Goal: Task Accomplishment & Management: Manage account settings

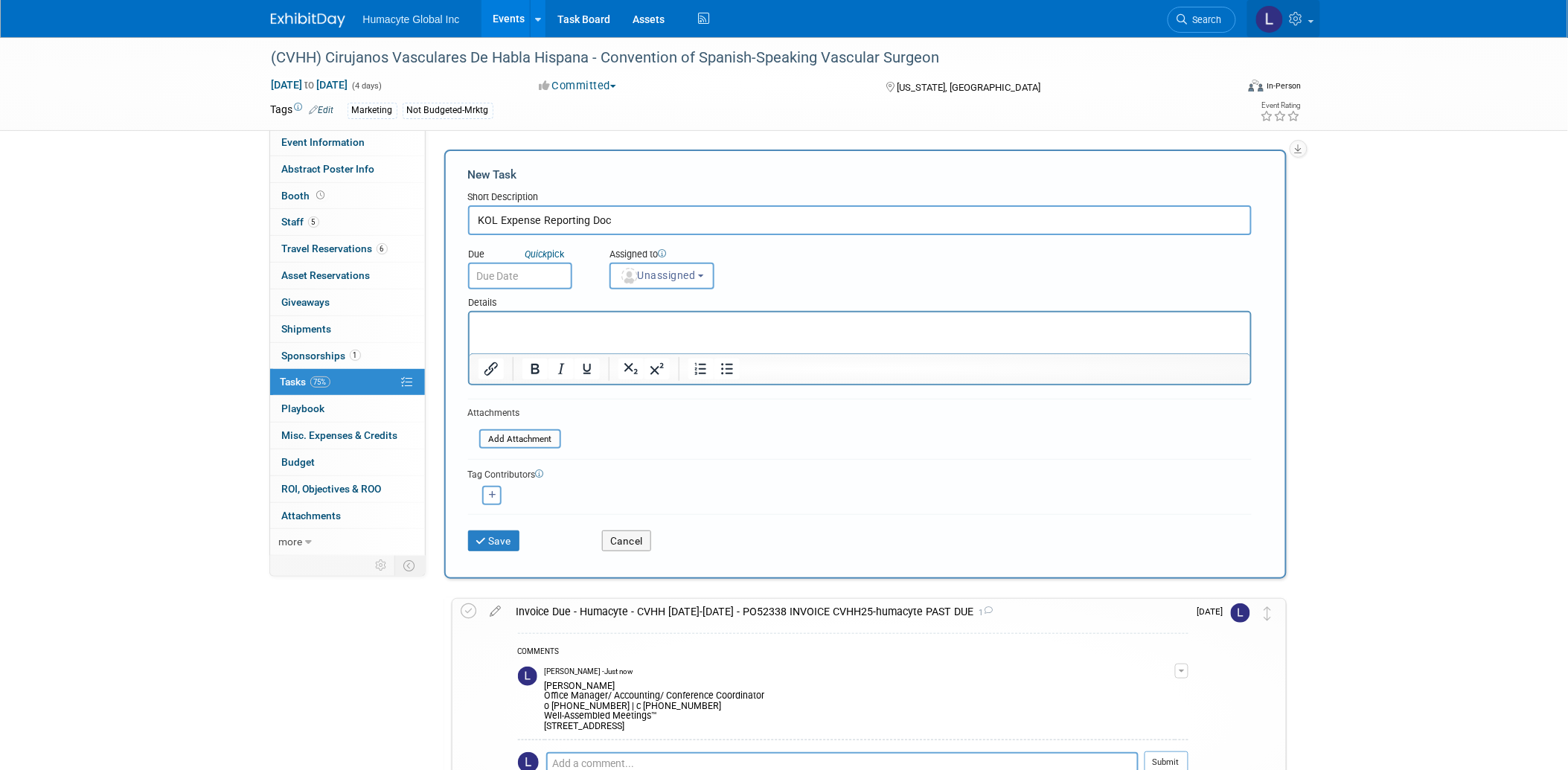
click at [1304, 17] on icon at bounding box center [1298, 19] width 17 height 13
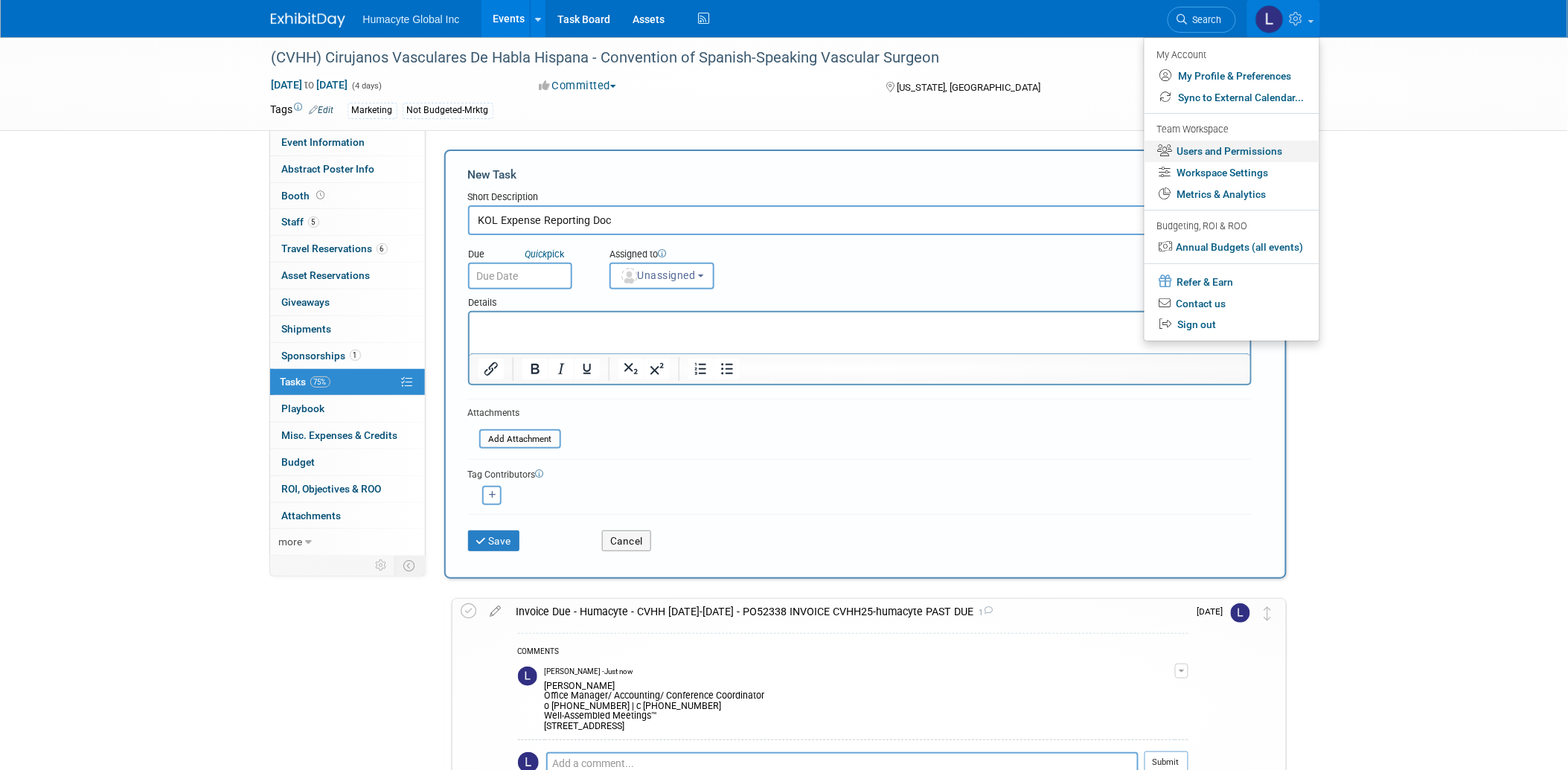
click at [1206, 153] on link "Users and Permissions" at bounding box center [1232, 151] width 175 height 21
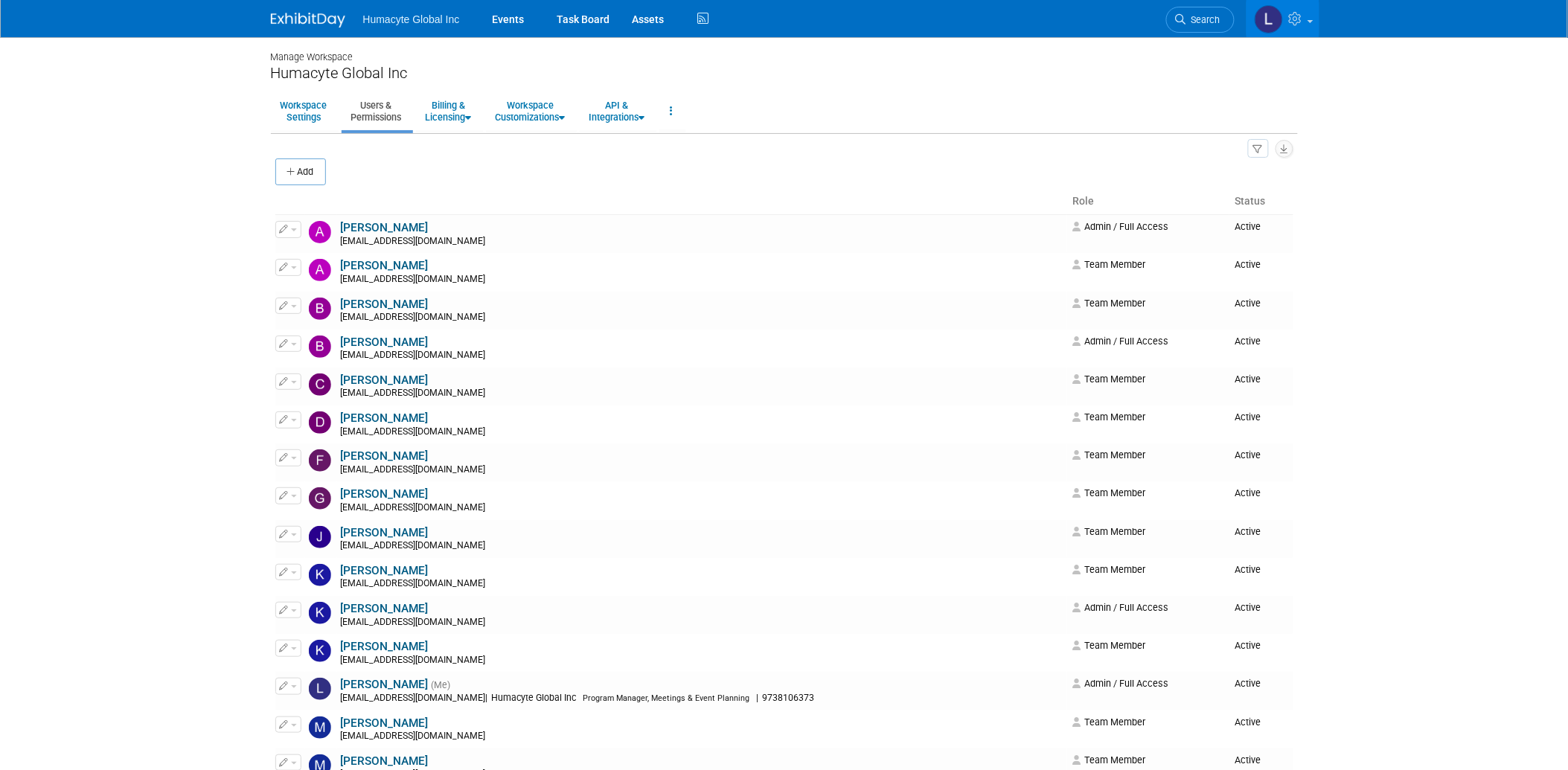
click at [308, 172] on button "Add" at bounding box center [300, 172] width 51 height 27
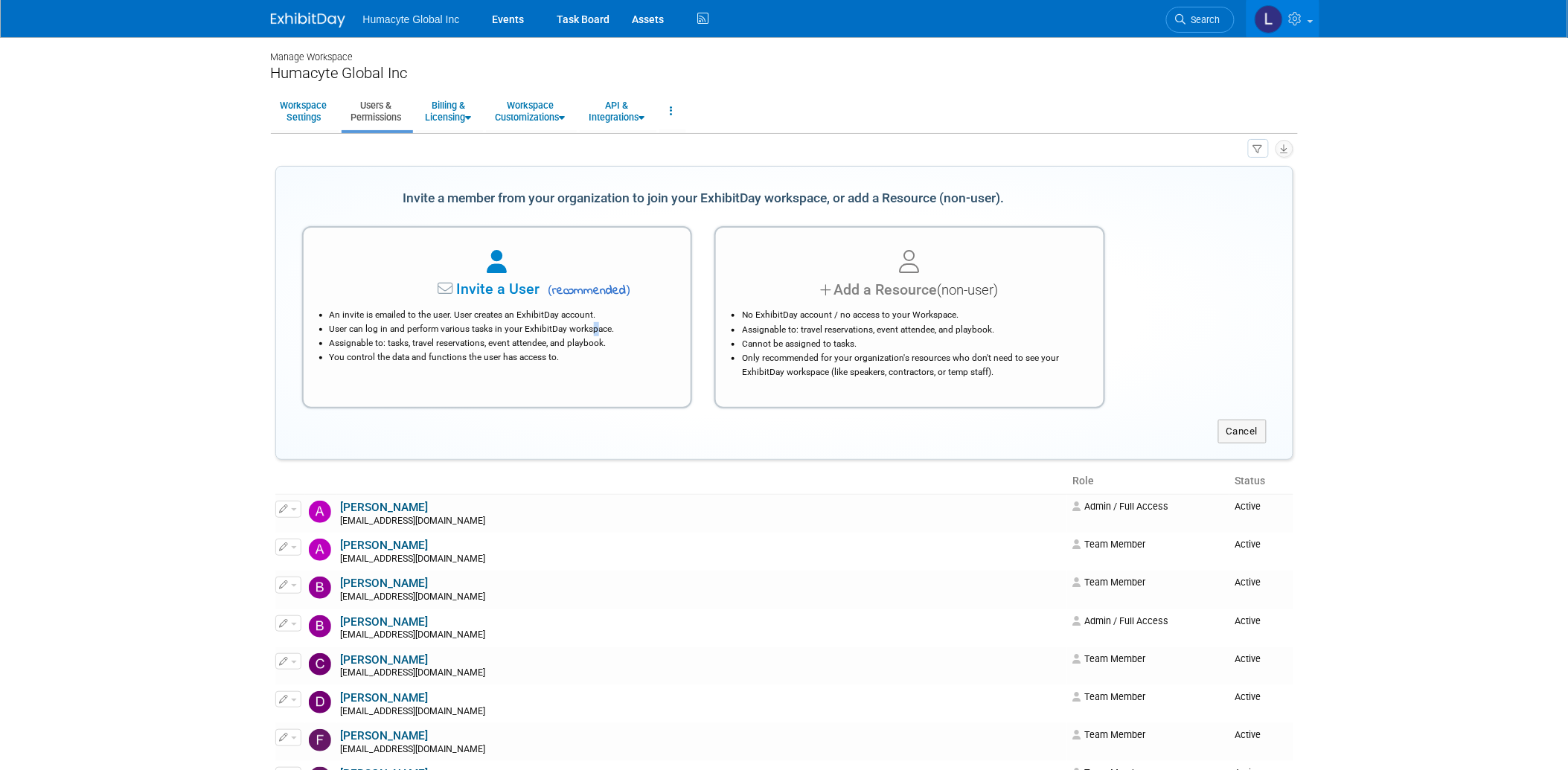
click at [447, 323] on li "User can log in and perform various tasks in your ExhibitDay workspace." at bounding box center [502, 329] width 343 height 14
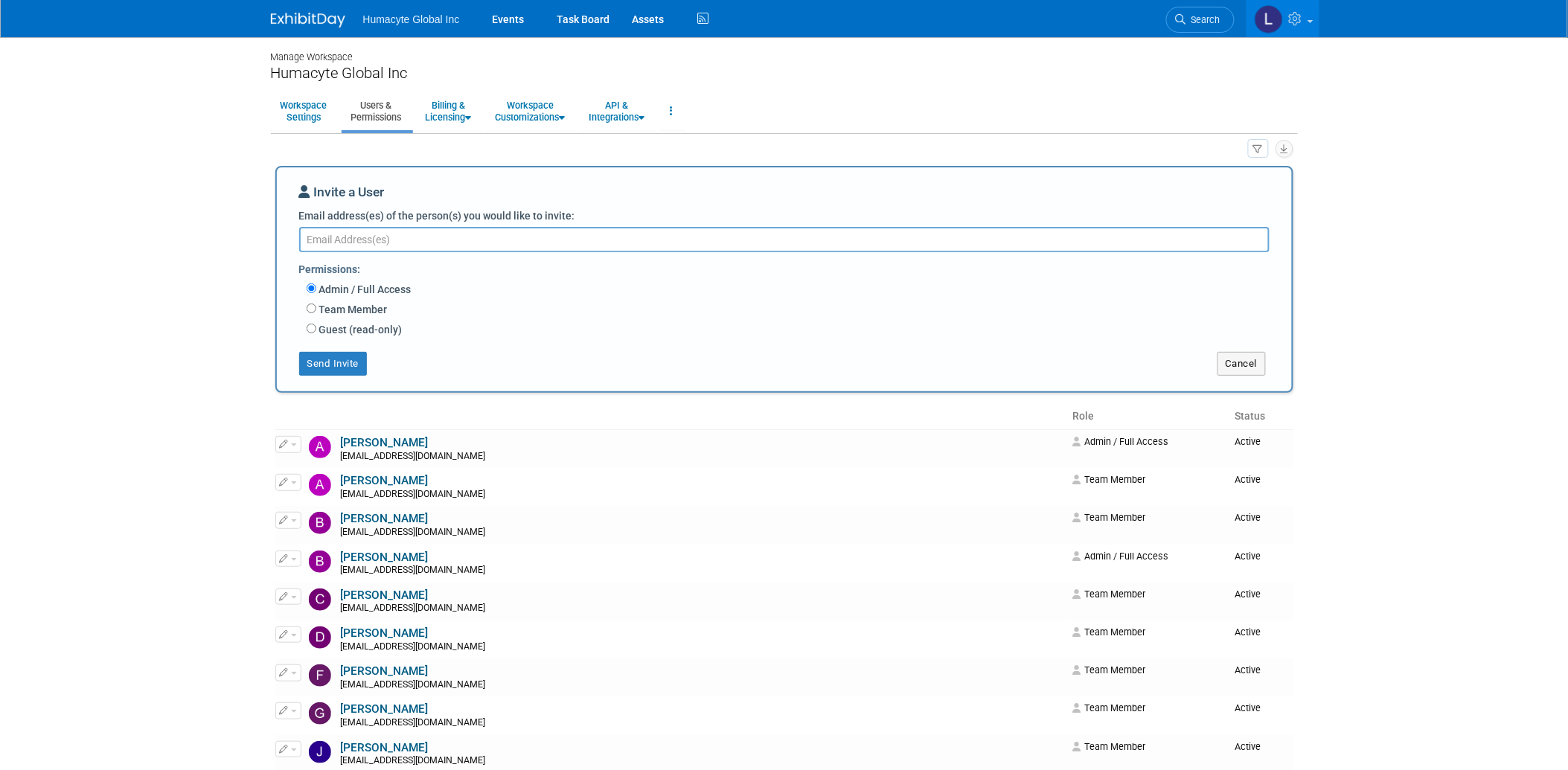
click at [330, 310] on label "Team Member" at bounding box center [351, 309] width 71 height 15
click at [316, 310] on input "Team Member" at bounding box center [312, 309] width 10 height 10
radio input "true"
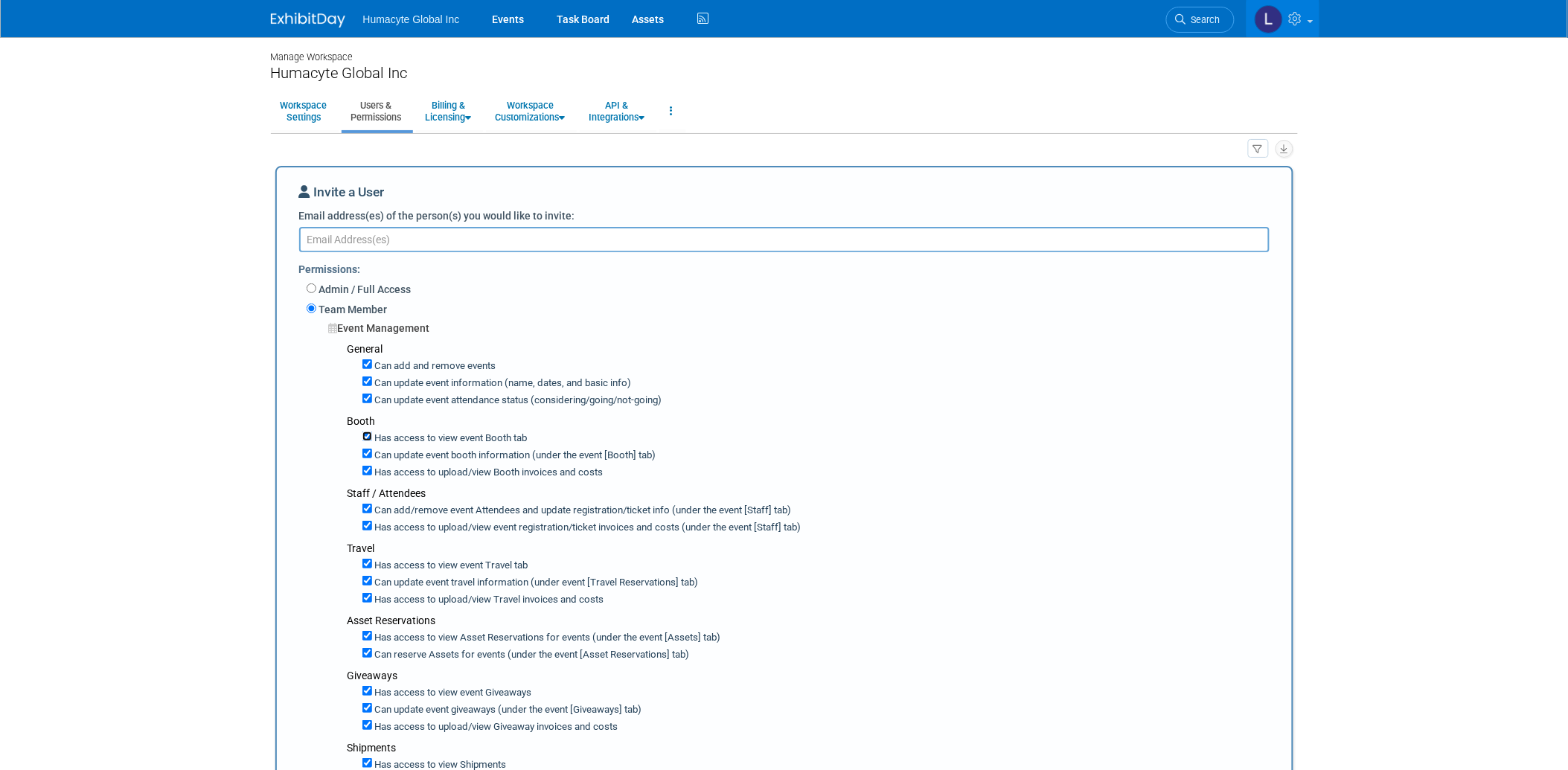
click at [364, 434] on input "Has access to view event Booth tab" at bounding box center [368, 437] width 10 height 10
checkbox input "false"
click at [364, 434] on input "Has access to view event Booth tab" at bounding box center [368, 437] width 10 height 10
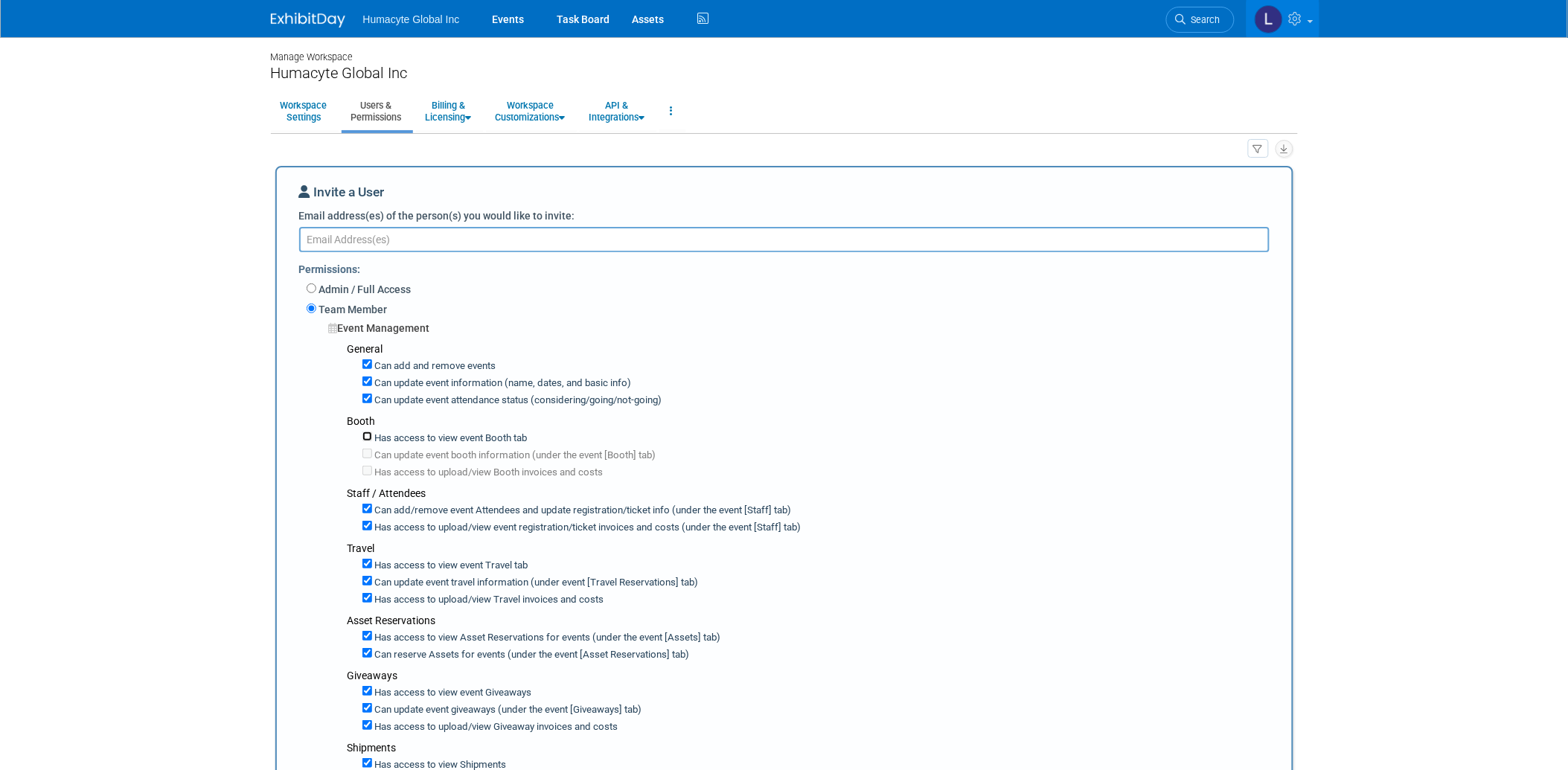
checkbox input "true"
click at [365, 361] on input "Can add and remove events" at bounding box center [368, 364] width 10 height 10
click at [365, 365] on input "Can add and remove events" at bounding box center [368, 364] width 10 height 10
checkbox input "true"
click at [366, 379] on input "Can update event information (name, dates, and basic info)" at bounding box center [368, 382] width 10 height 10
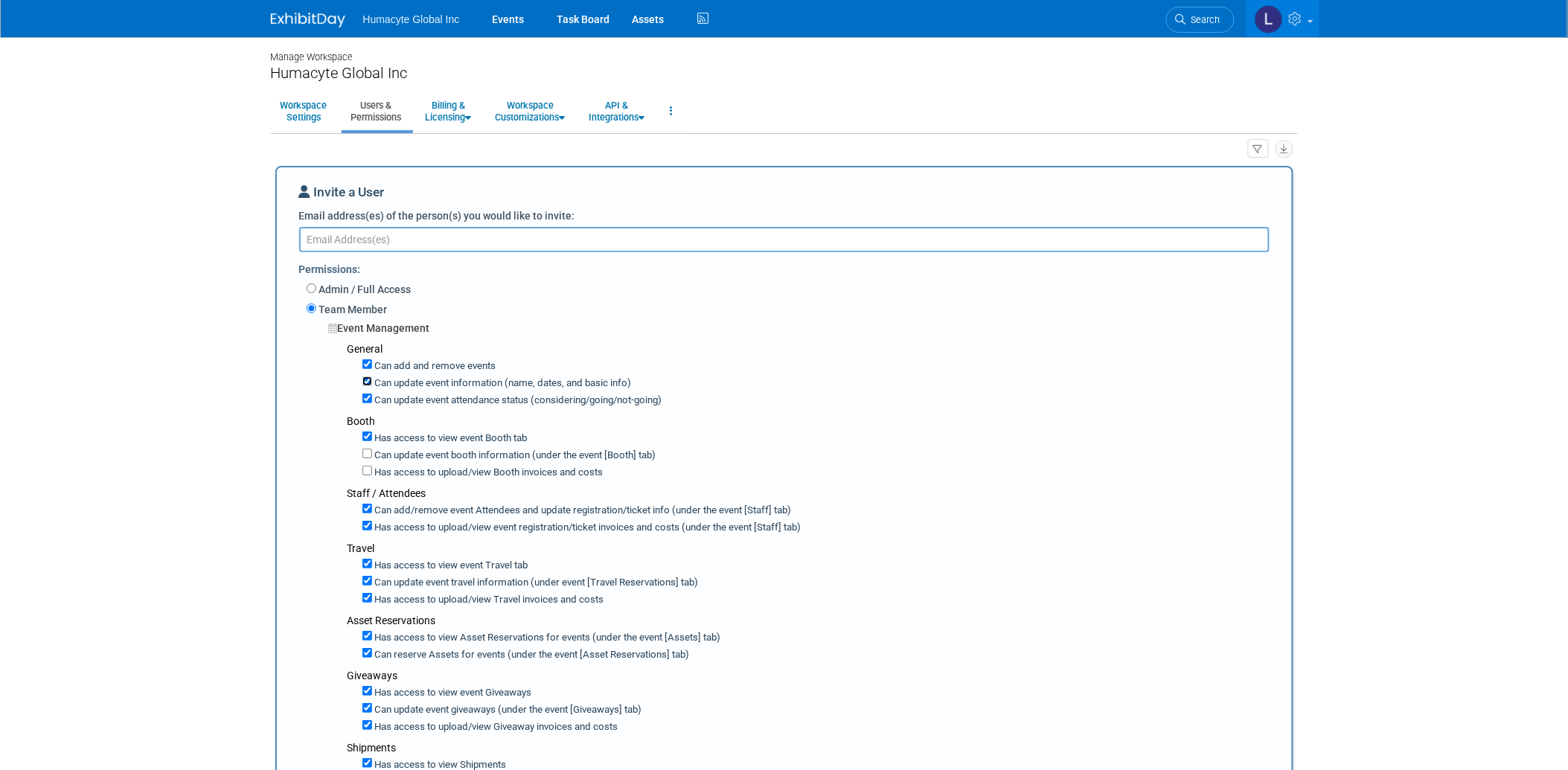
checkbox input "false"
click at [366, 395] on input "Can update event attendance status (considering/going/not-going)" at bounding box center [368, 399] width 10 height 10
checkbox input "false"
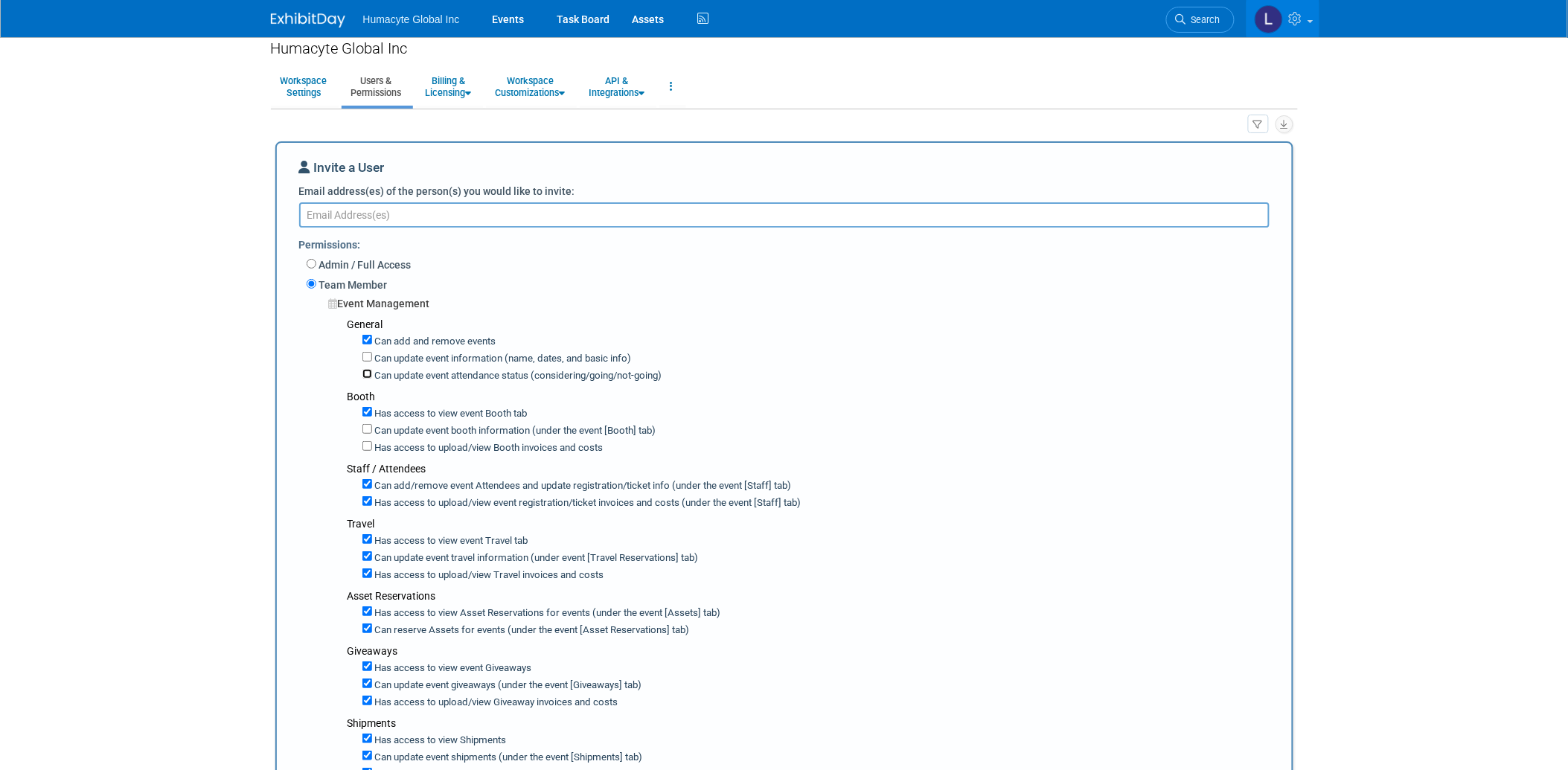
scroll to position [83, 0]
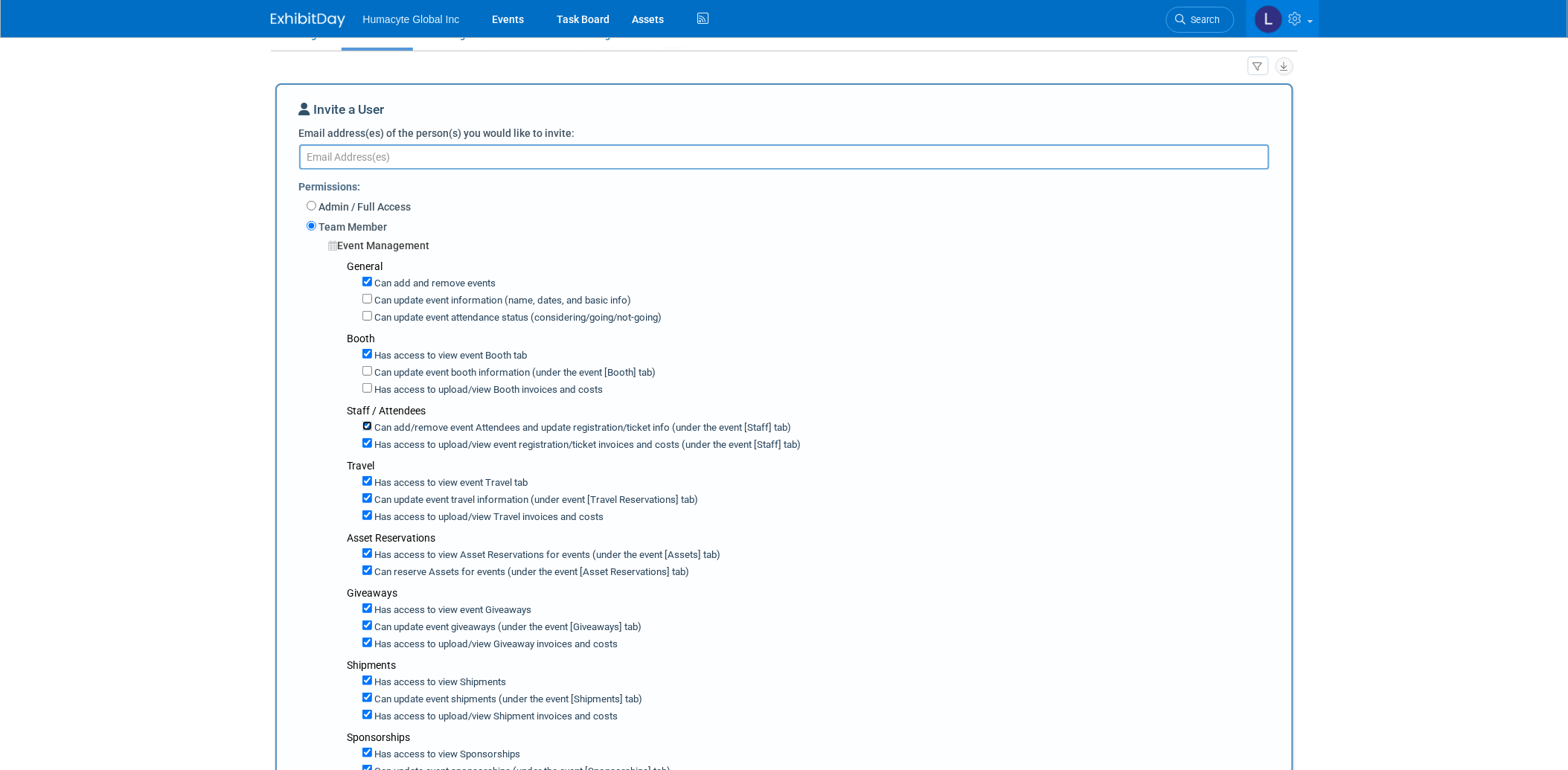
click at [363, 423] on input "Can add/remove event Attendees and update registration/ticket info (under the e…" at bounding box center [368, 426] width 10 height 10
checkbox input "false"
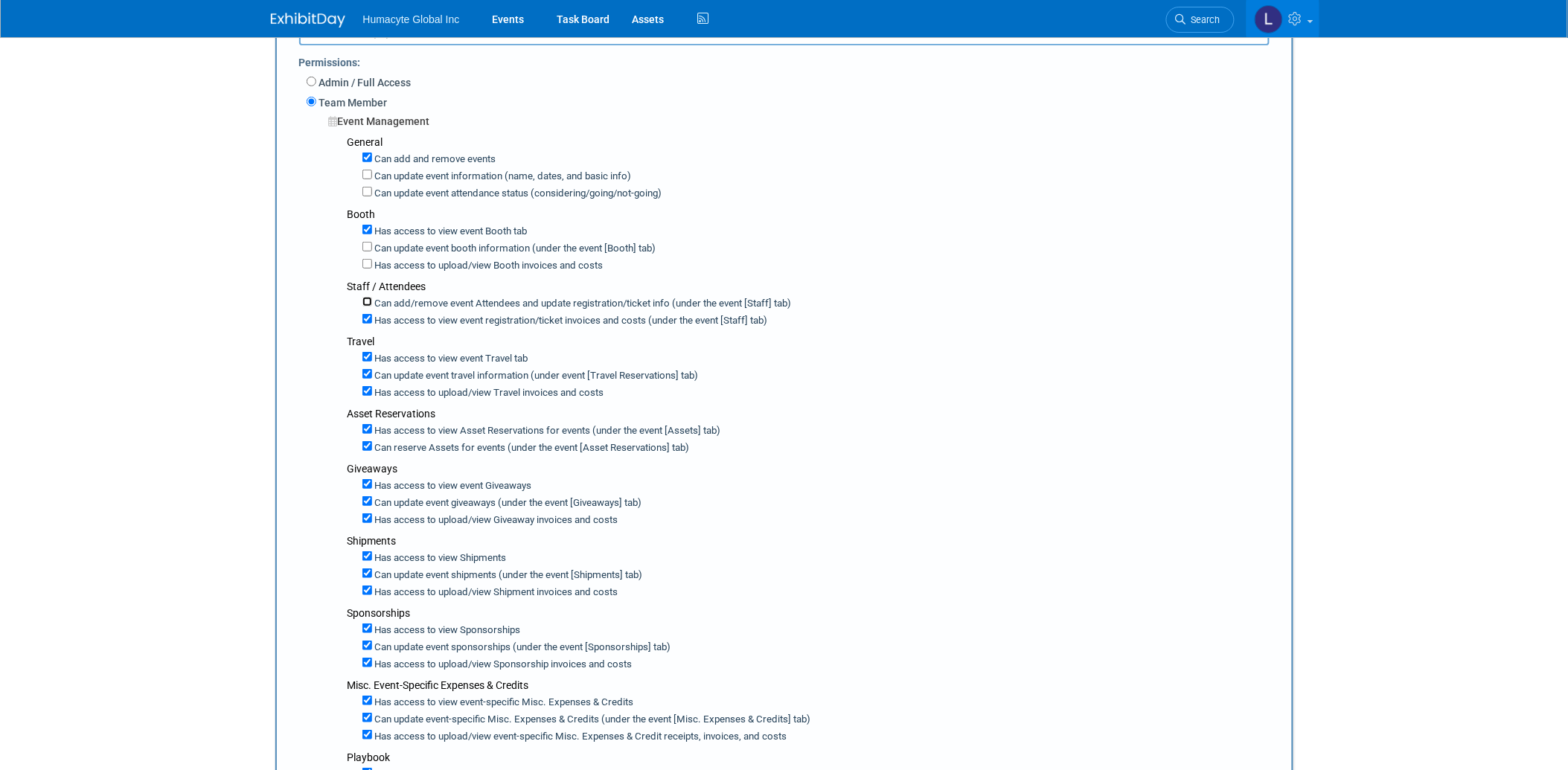
scroll to position [248, 0]
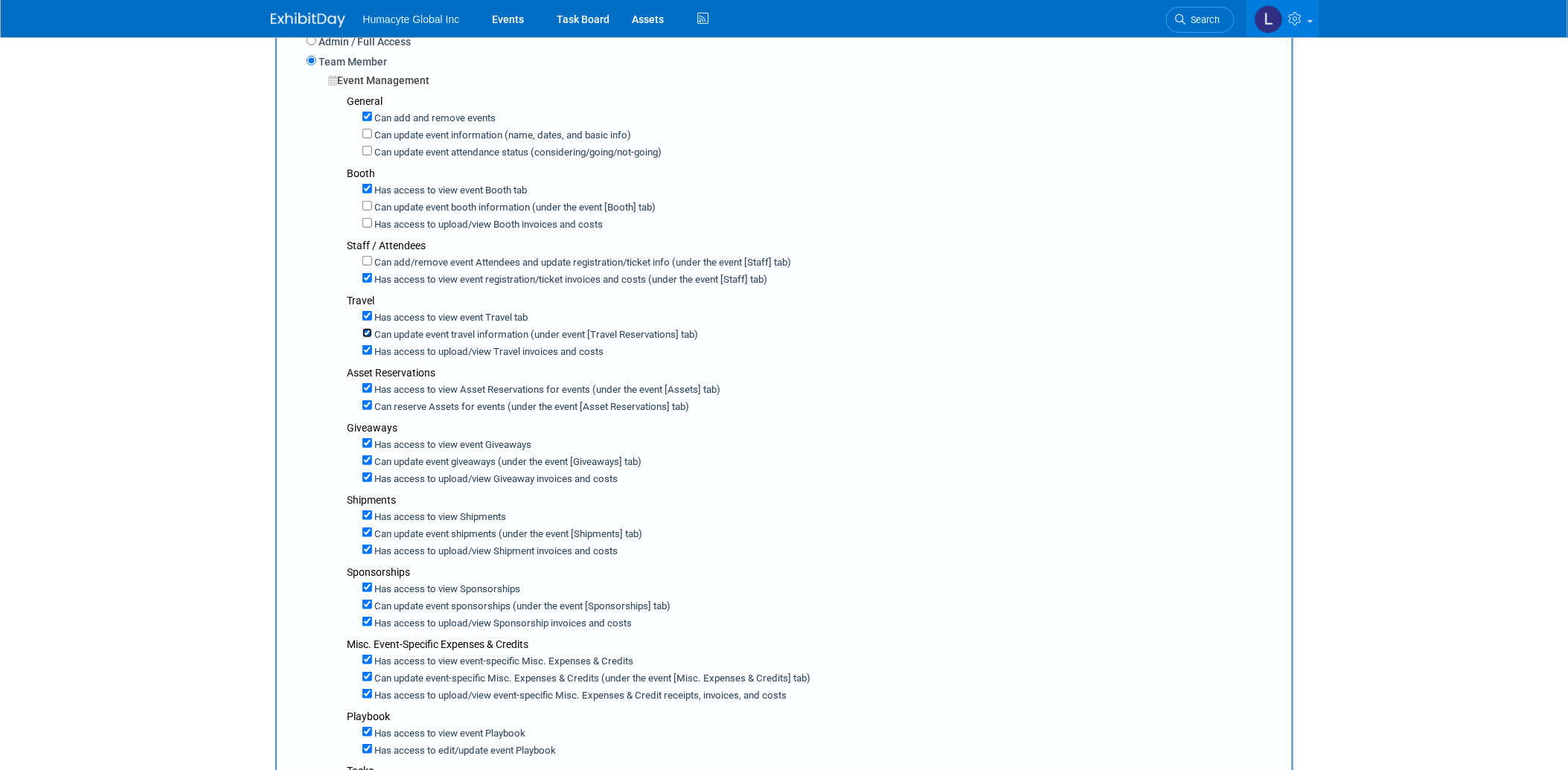
click at [365, 331] on input "Can update event travel information (under event [Travel Reservations] tab)" at bounding box center [368, 333] width 10 height 10
checkbox input "false"
click at [367, 347] on input "Has access to view Travel invoices and costs" at bounding box center [368, 351] width 10 height 10
checkbox input "false"
click at [364, 331] on input "Can update event travel information (under event [Travel Reservations] tab)" at bounding box center [368, 333] width 10 height 10
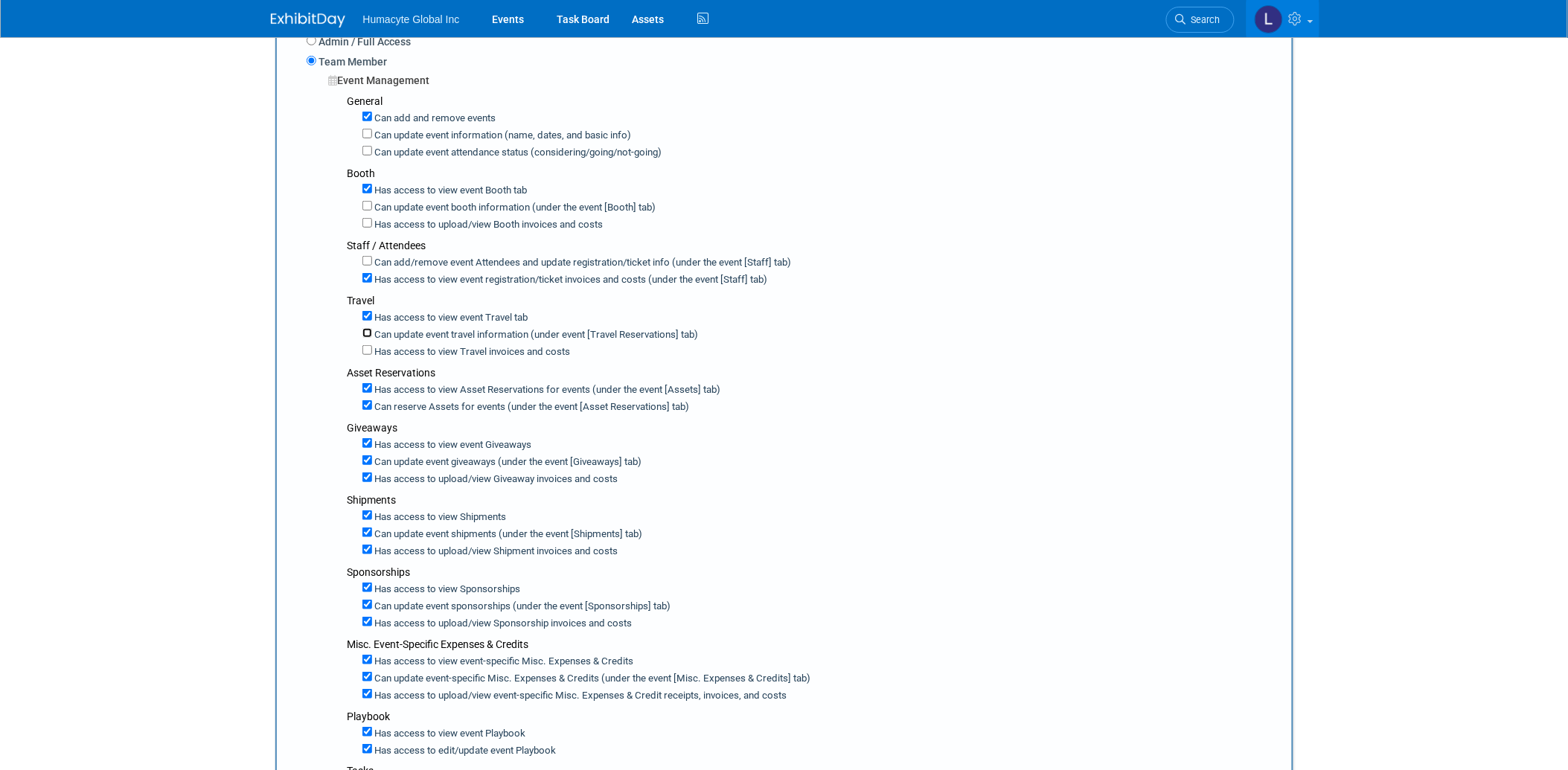
checkbox input "true"
click at [366, 346] on input "Has access to upload/view Travel invoices and costs" at bounding box center [368, 351] width 10 height 10
checkbox input "true"
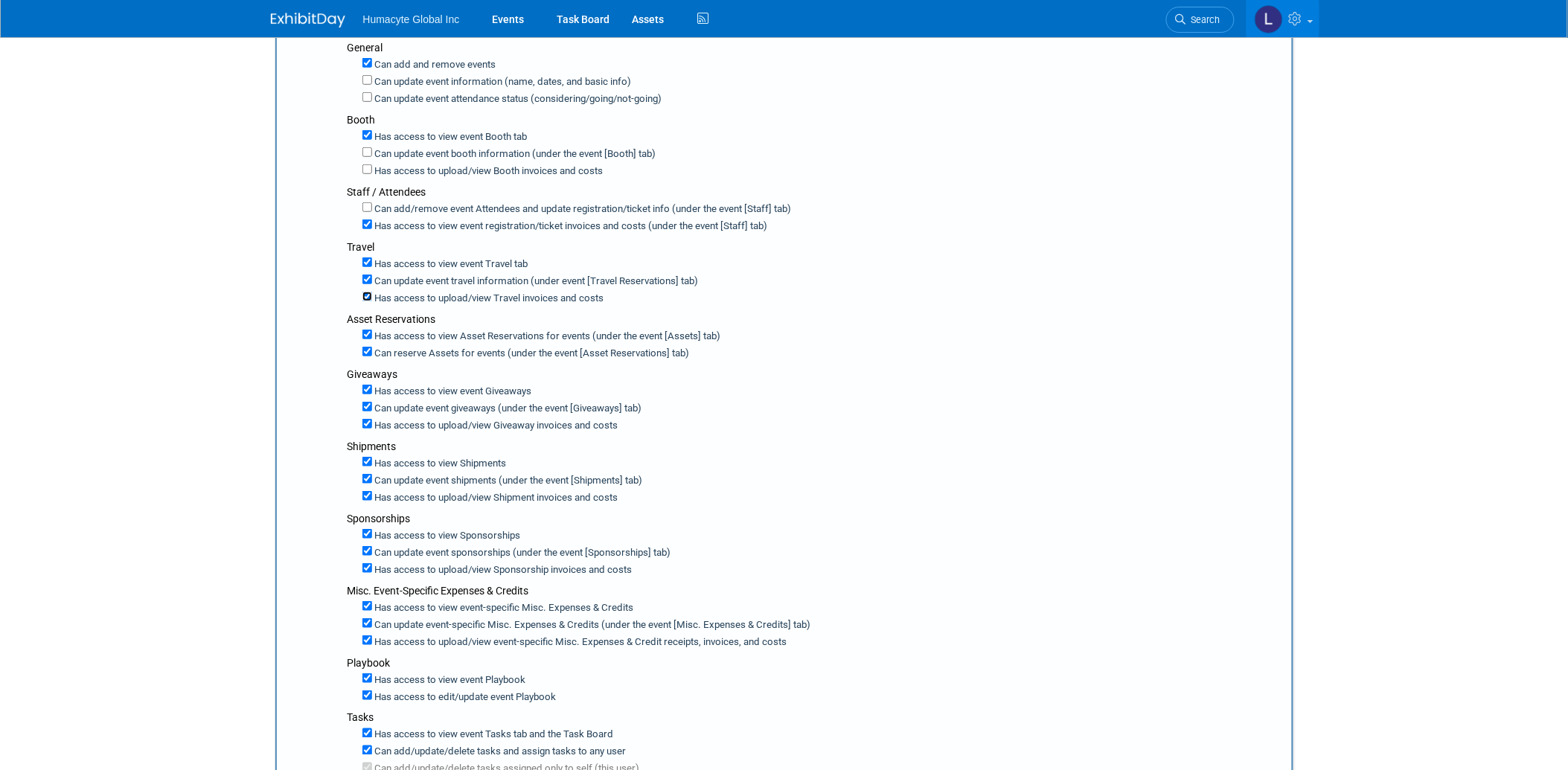
scroll to position [331, 0]
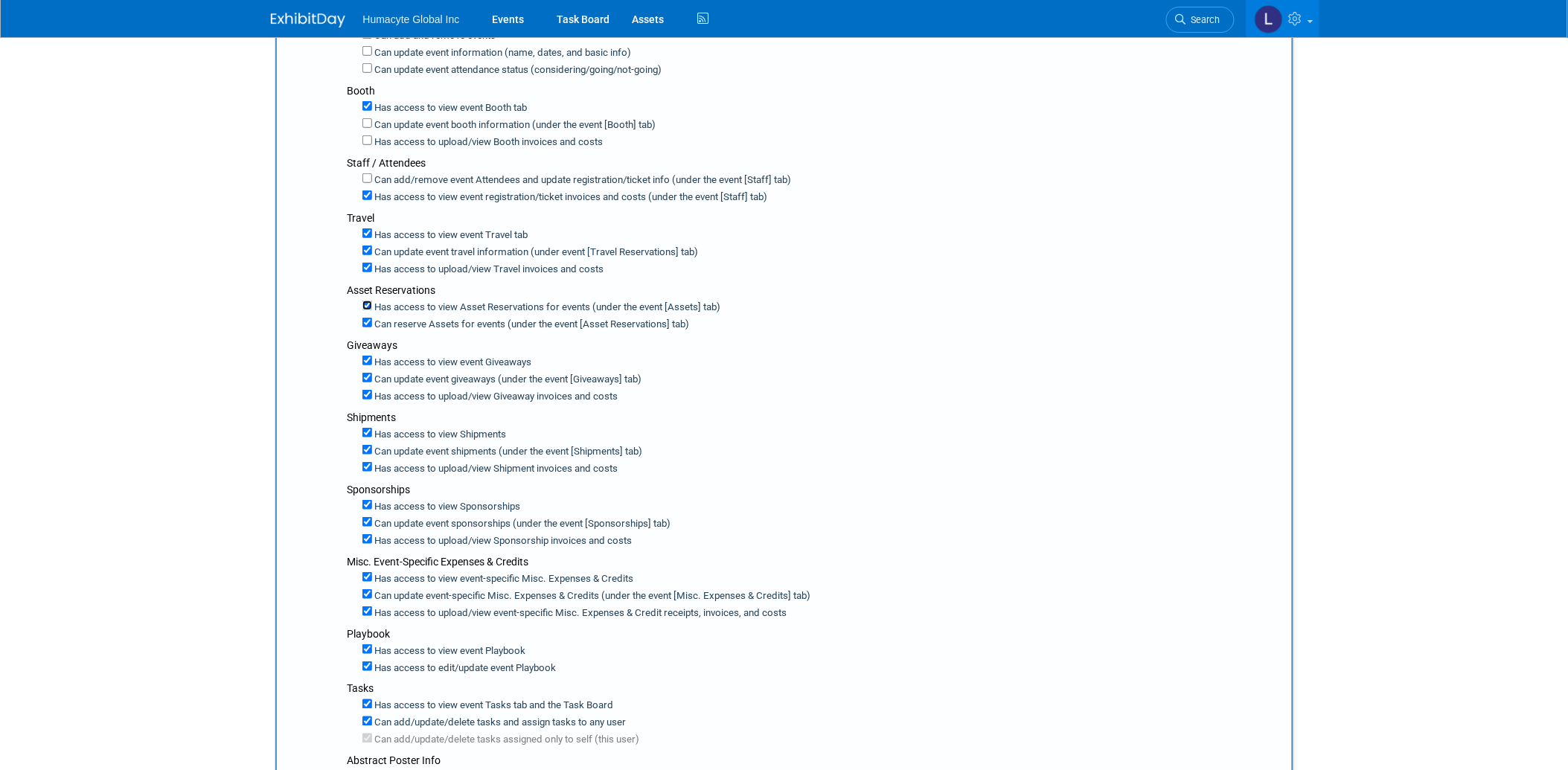
click at [366, 300] on input "Has access to view Asset Reservations for events (under the event [Assets] tab)" at bounding box center [368, 305] width 10 height 10
checkbox input "false"
click at [363, 390] on input "Has access to upload/view Giveaway invoices and costs" at bounding box center [368, 395] width 10 height 10
checkbox input "false"
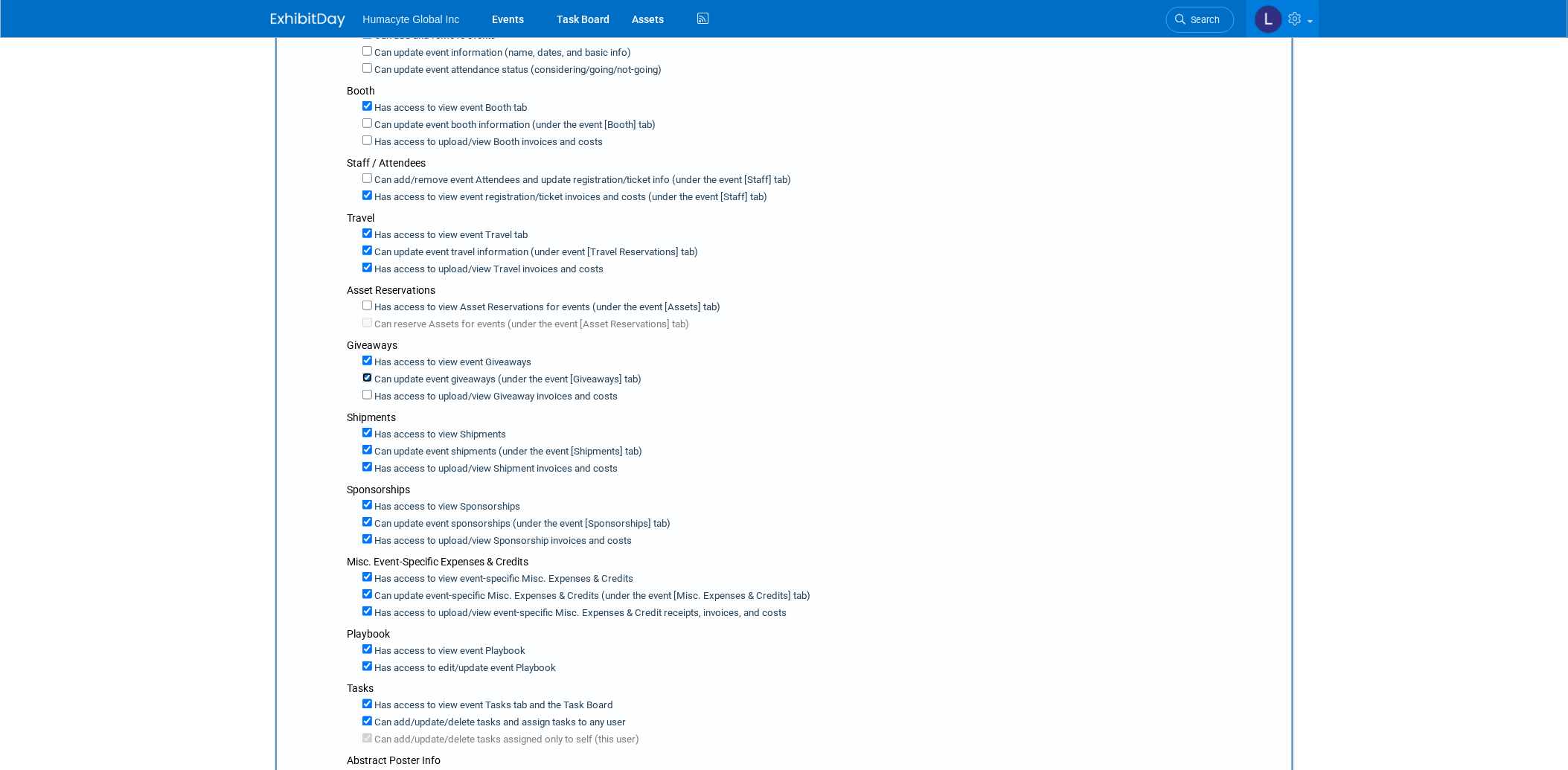
click at [366, 373] on input "Can update event giveaways (under the event [Giveaways] tab)" at bounding box center [368, 378] width 10 height 10
checkbox input "false"
click at [367, 355] on input "Has access to view event Giveaways" at bounding box center [368, 360] width 10 height 10
checkbox input "false"
click at [372, 428] on label "Has access to view Shipments" at bounding box center [439, 434] width 135 height 14
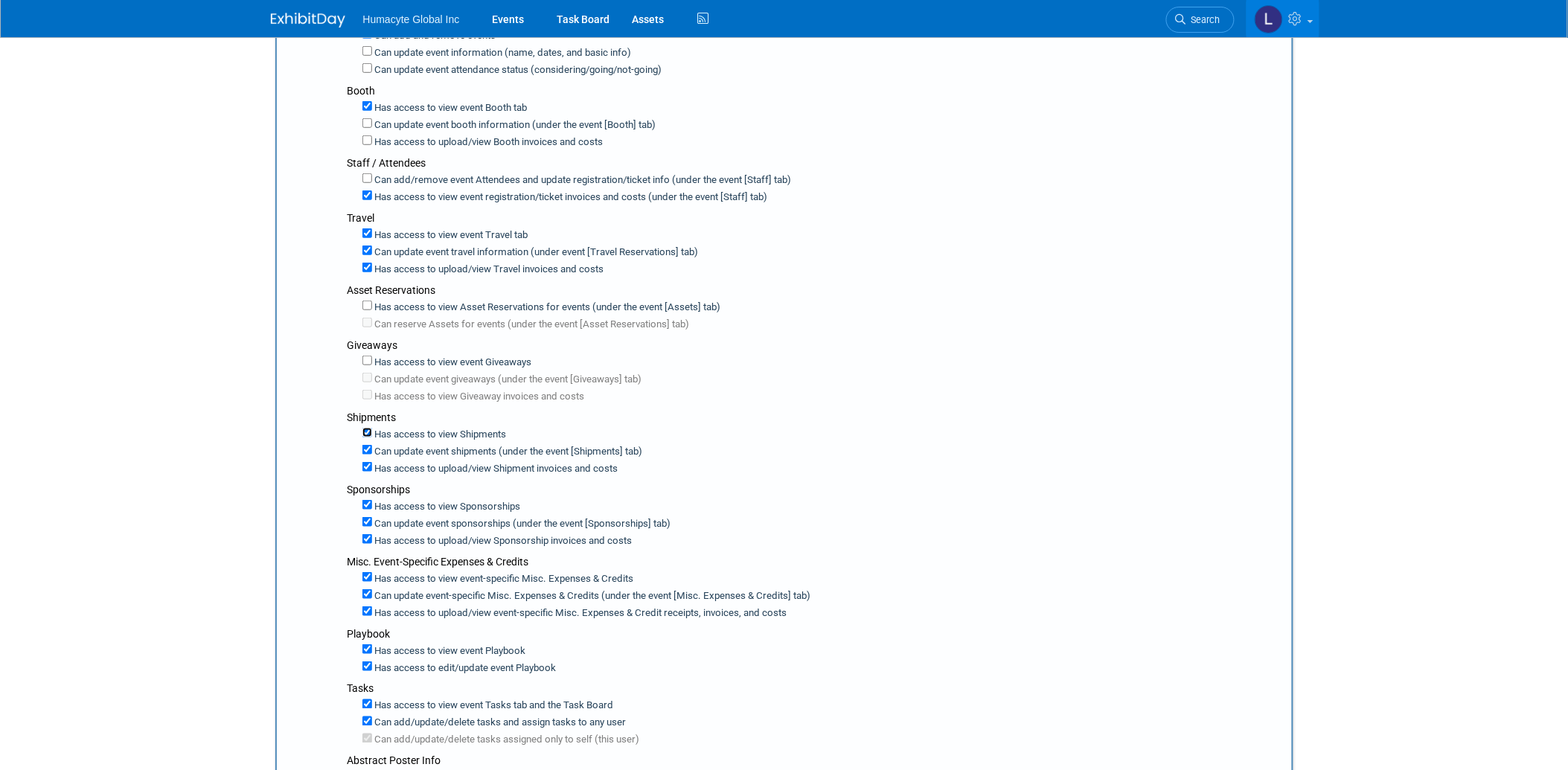
click at [372, 428] on input "Has access to view Shipments" at bounding box center [368, 433] width 10 height 10
checkbox input "false"
click at [365, 428] on input "Has access to view Shipments" at bounding box center [368, 433] width 10 height 10
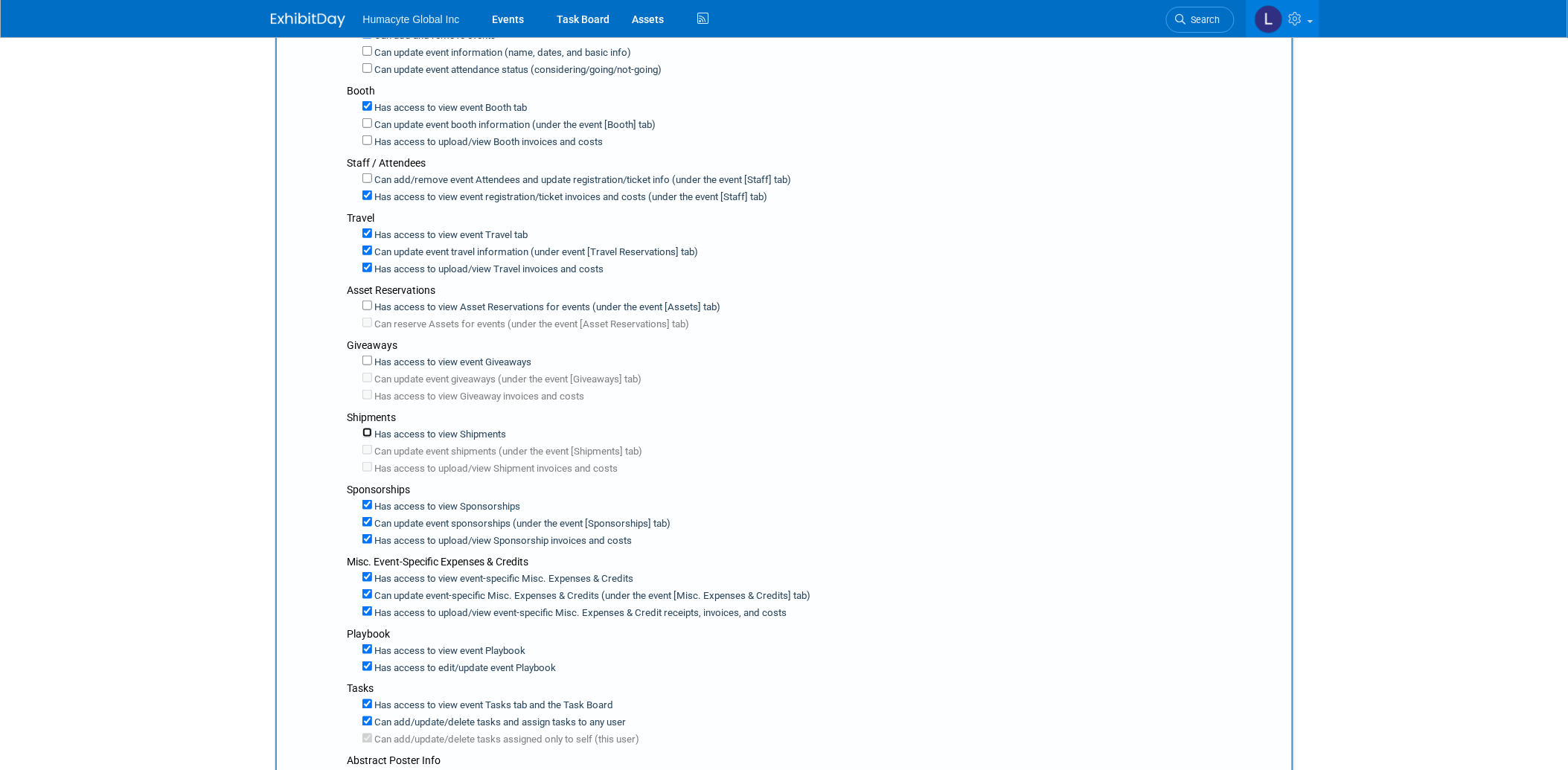
checkbox input "true"
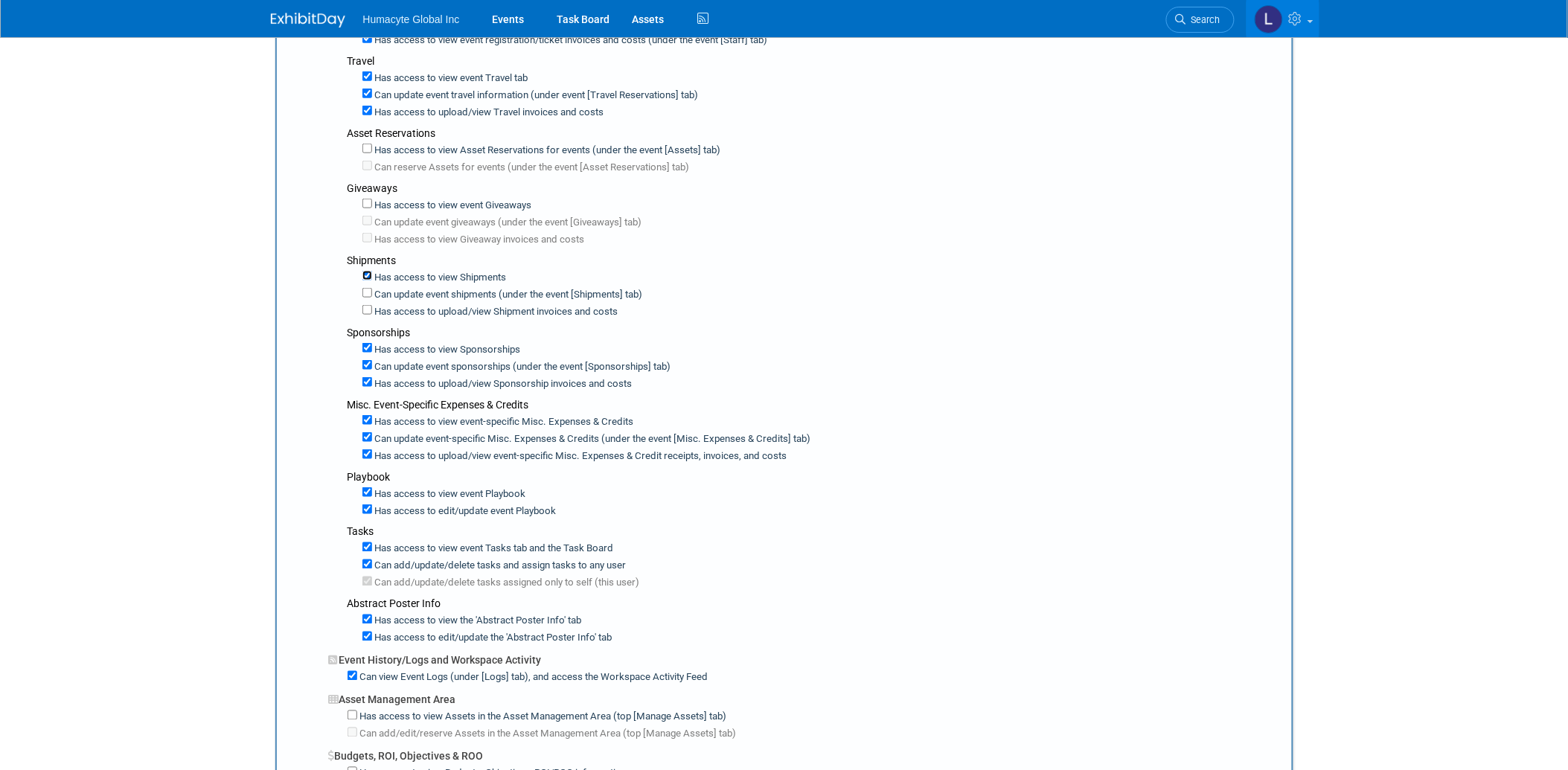
scroll to position [579, 0]
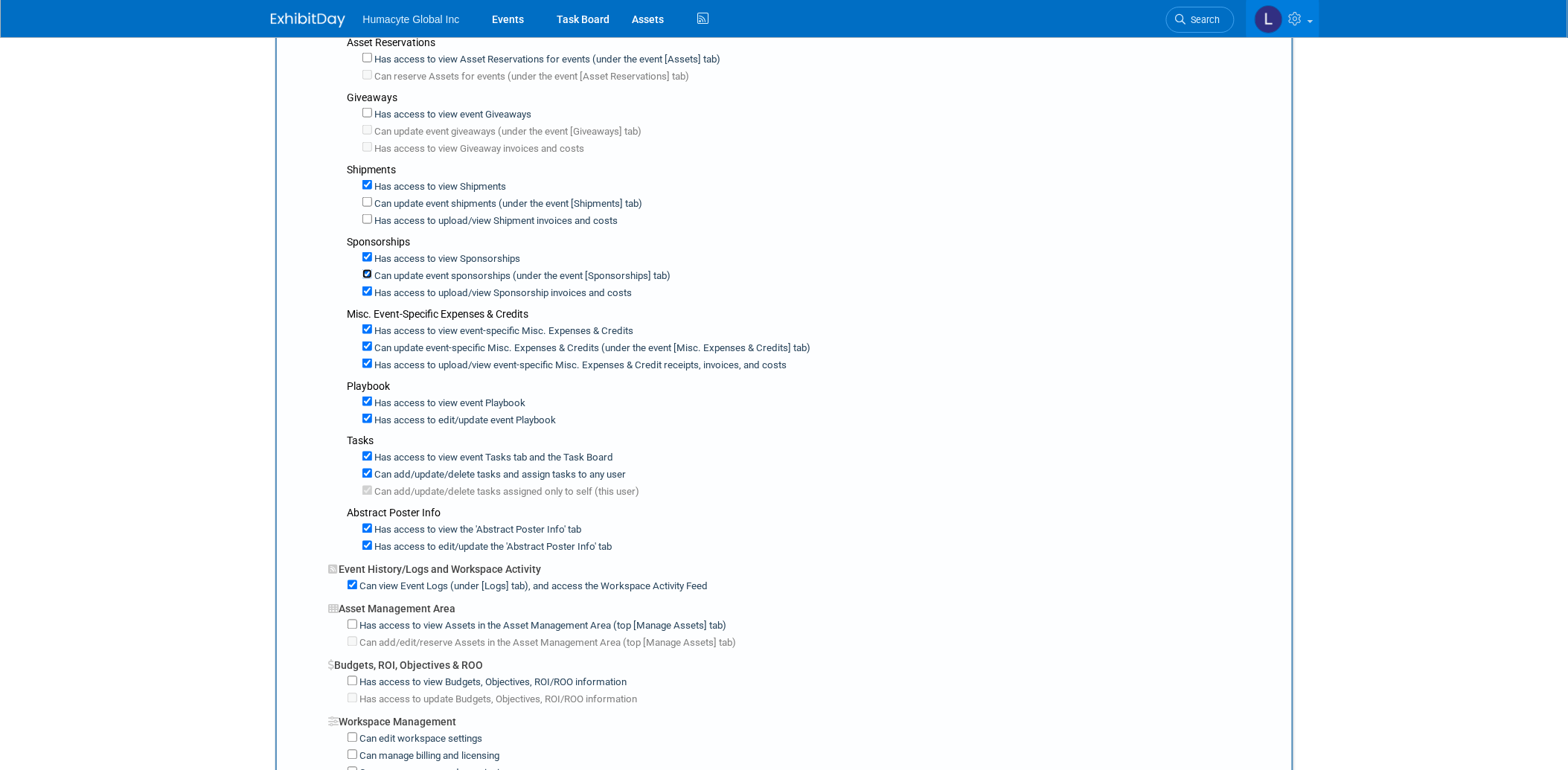
click at [365, 269] on input "Can update event sponsorships (under the event [Sponsorships] tab)" at bounding box center [368, 274] width 10 height 10
checkbox input "false"
click at [366, 286] on input "Has access to view Sponsorship invoices and costs" at bounding box center [368, 291] width 10 height 10
checkbox input "false"
click at [363, 324] on input "Has access to view event-specific Misc. Expenses & Credits" at bounding box center [368, 329] width 10 height 10
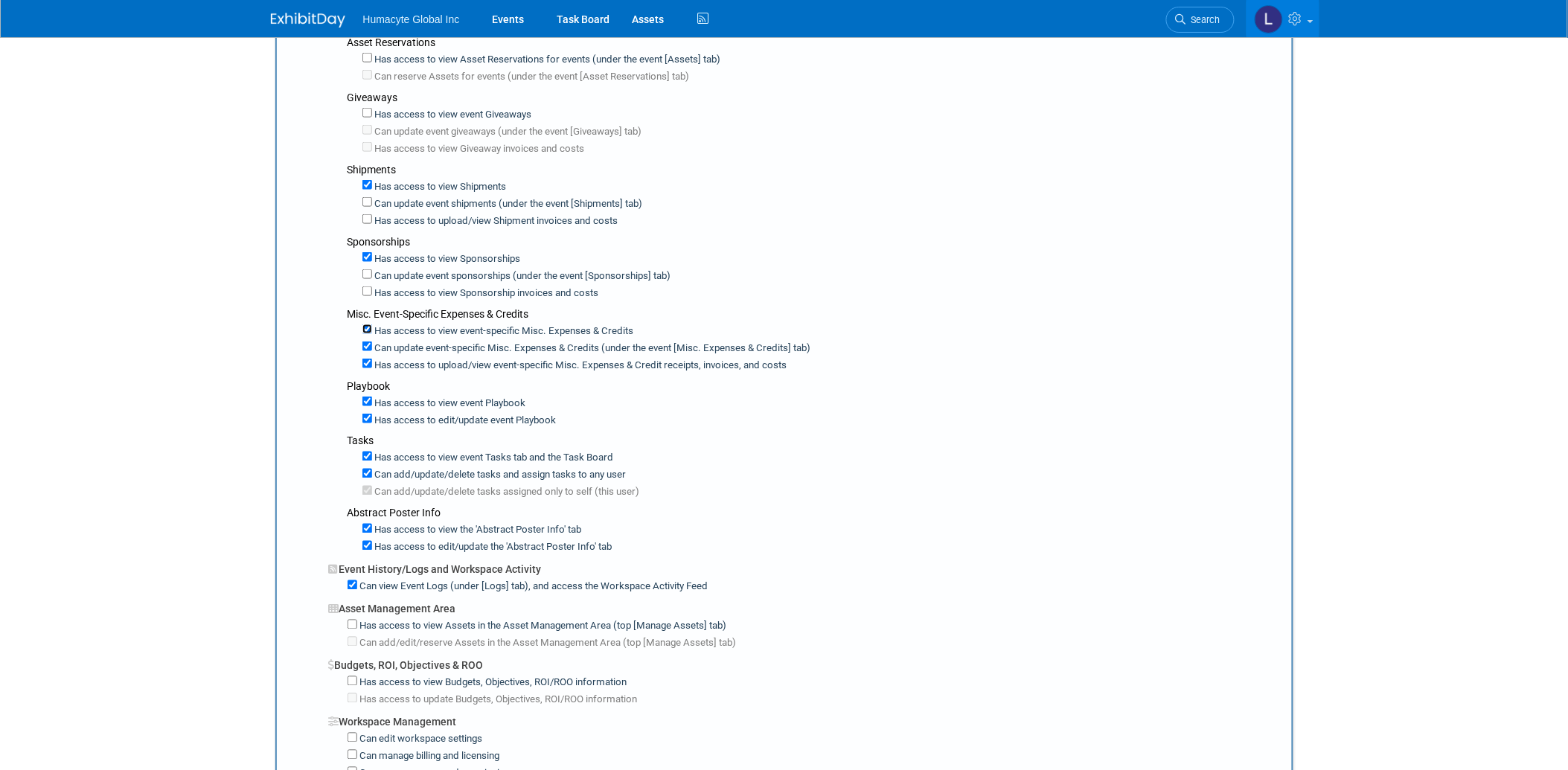
checkbox input "false"
click at [363, 324] on input "Has access to view event-specific Misc. Expenses & Credits" at bounding box center [368, 329] width 10 height 10
checkbox input "true"
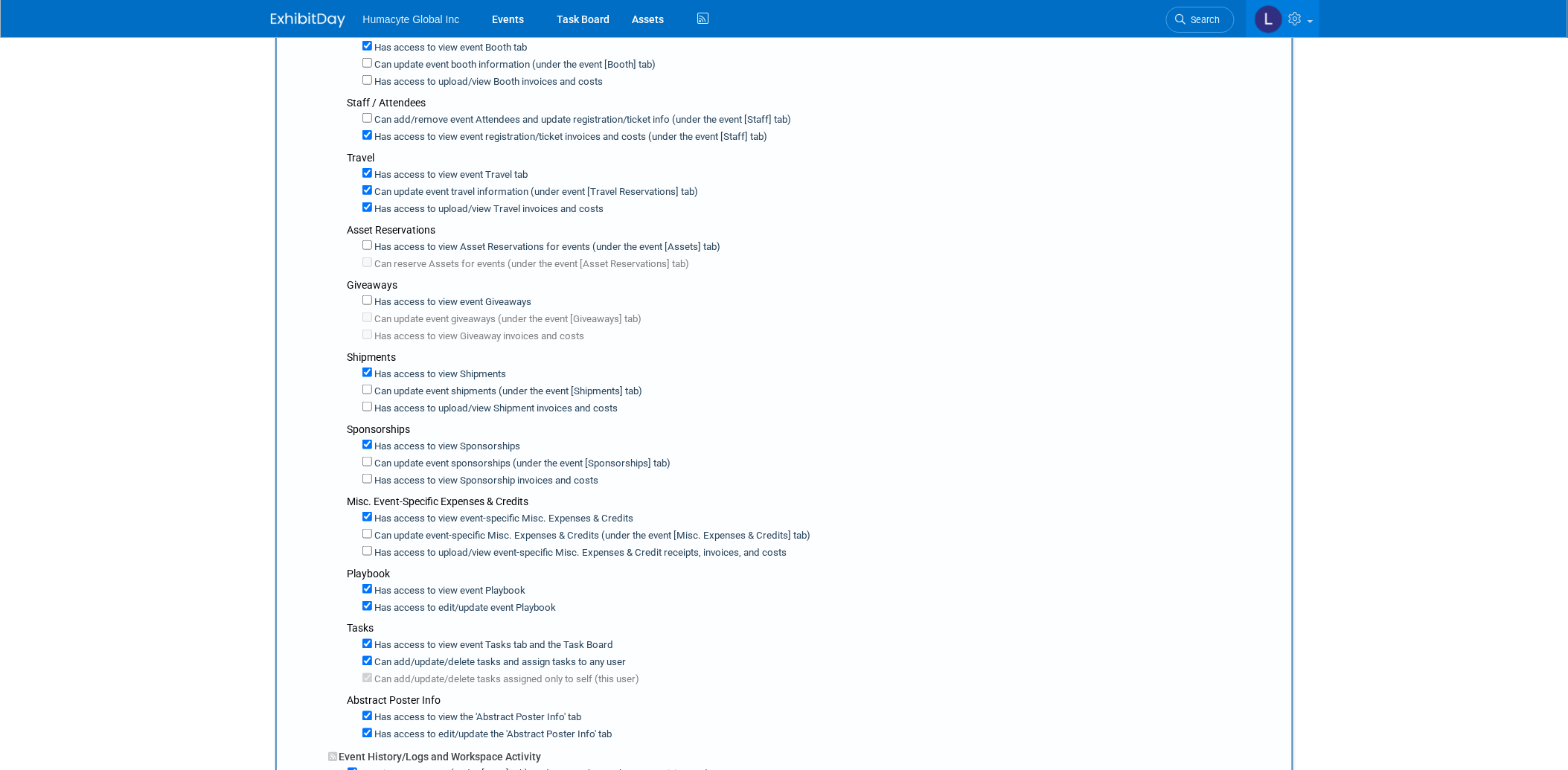
scroll to position [0, 0]
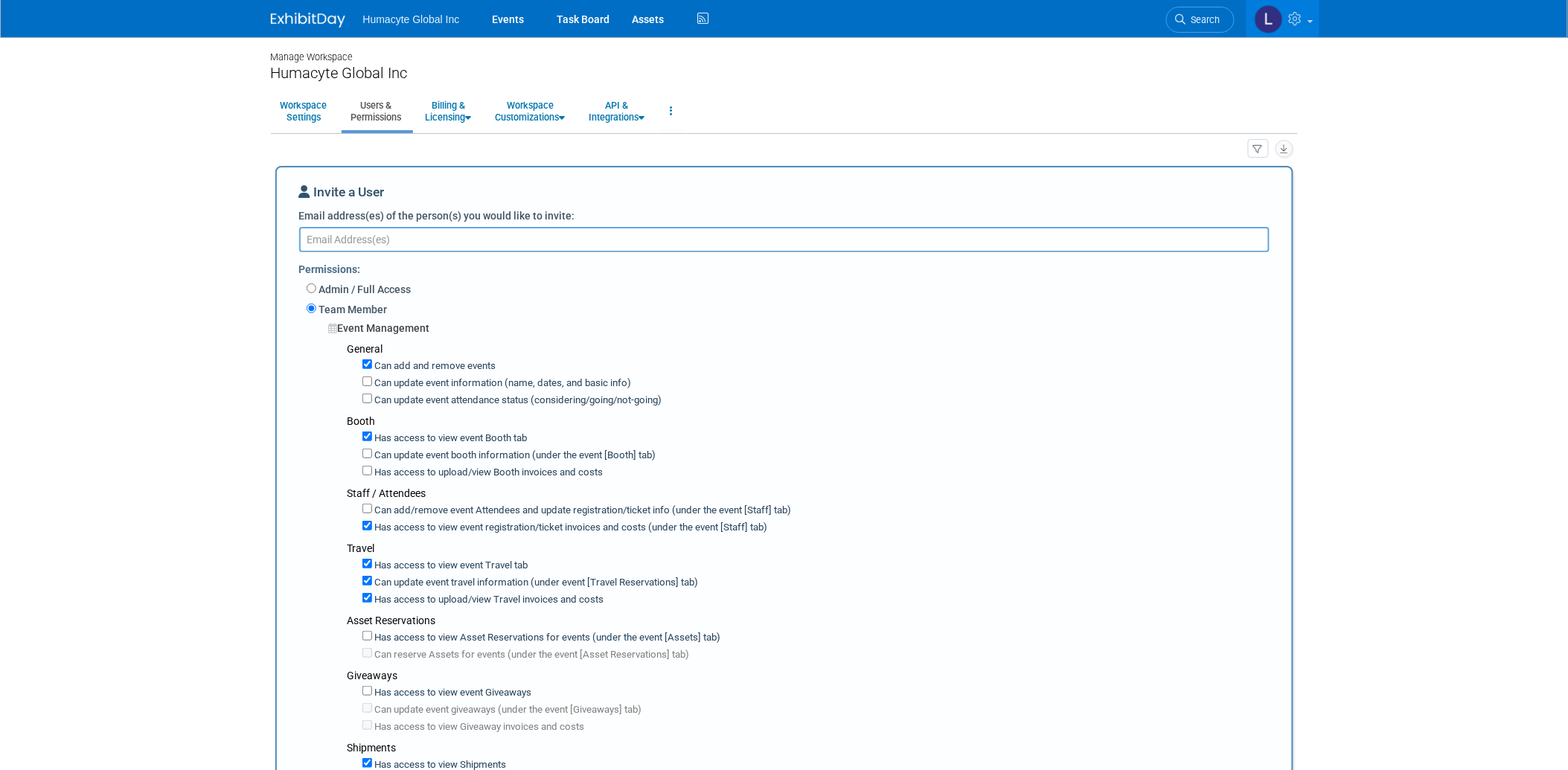
click at [374, 241] on textarea "Email address(es) of the person(s) you would like to invite:" at bounding box center [784, 240] width 970 height 25
click at [413, 244] on textarea "l" at bounding box center [784, 239] width 970 height 24
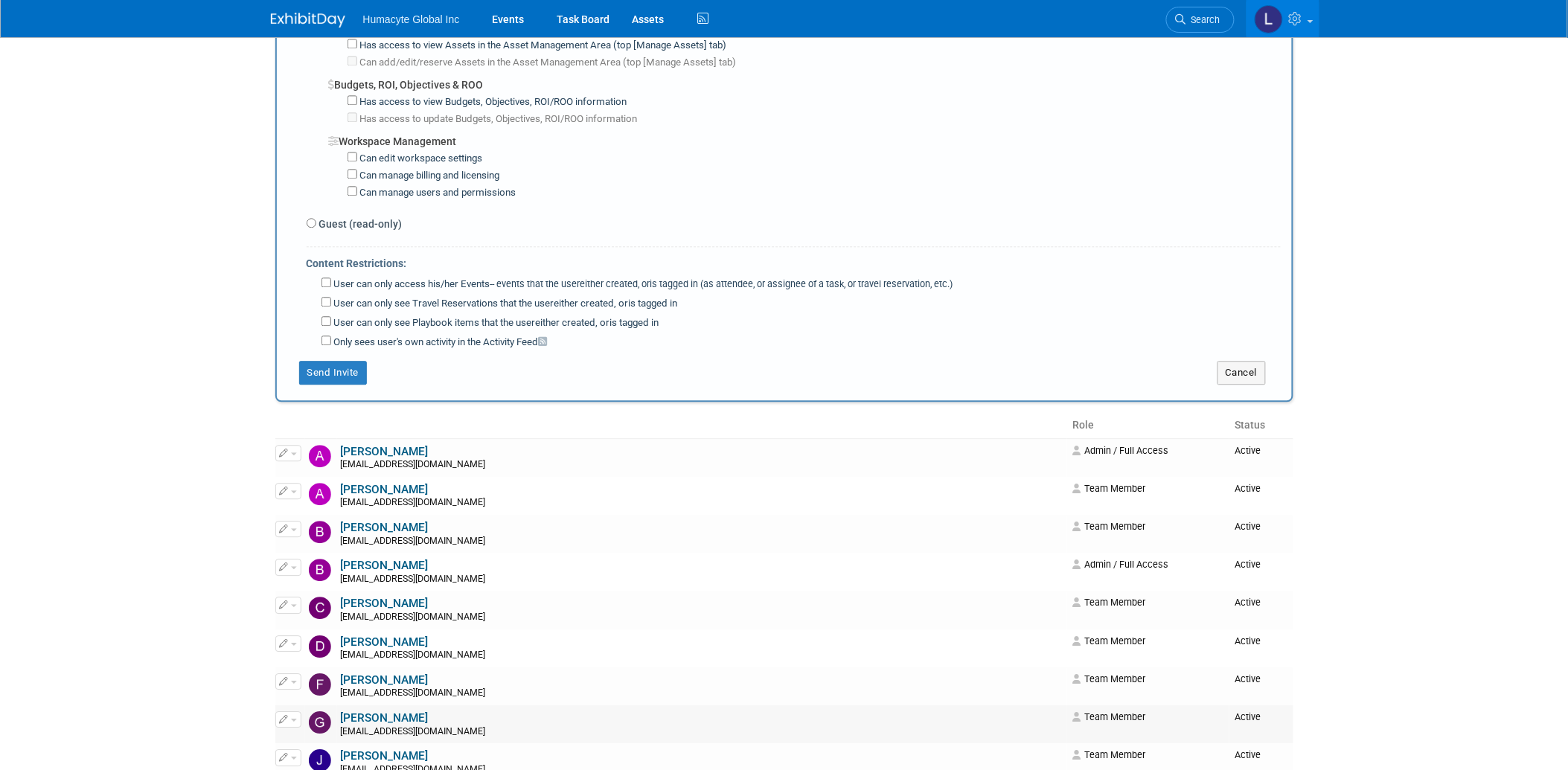
scroll to position [1322, 0]
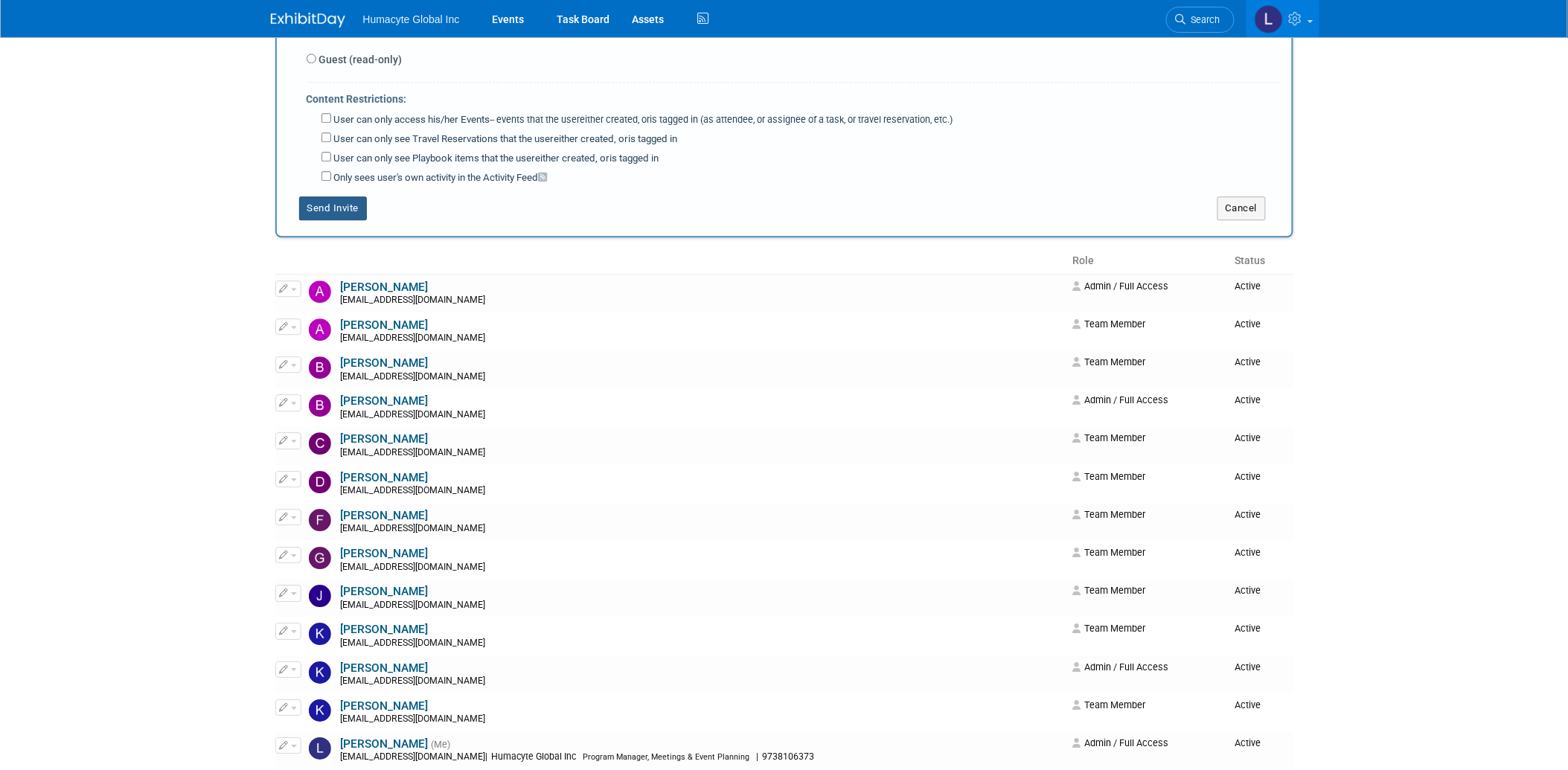
type textarea "[EMAIL_ADDRESS][DOMAIN_NAME]"
click at [333, 197] on button "Send Invite" at bounding box center [332, 208] width 68 height 24
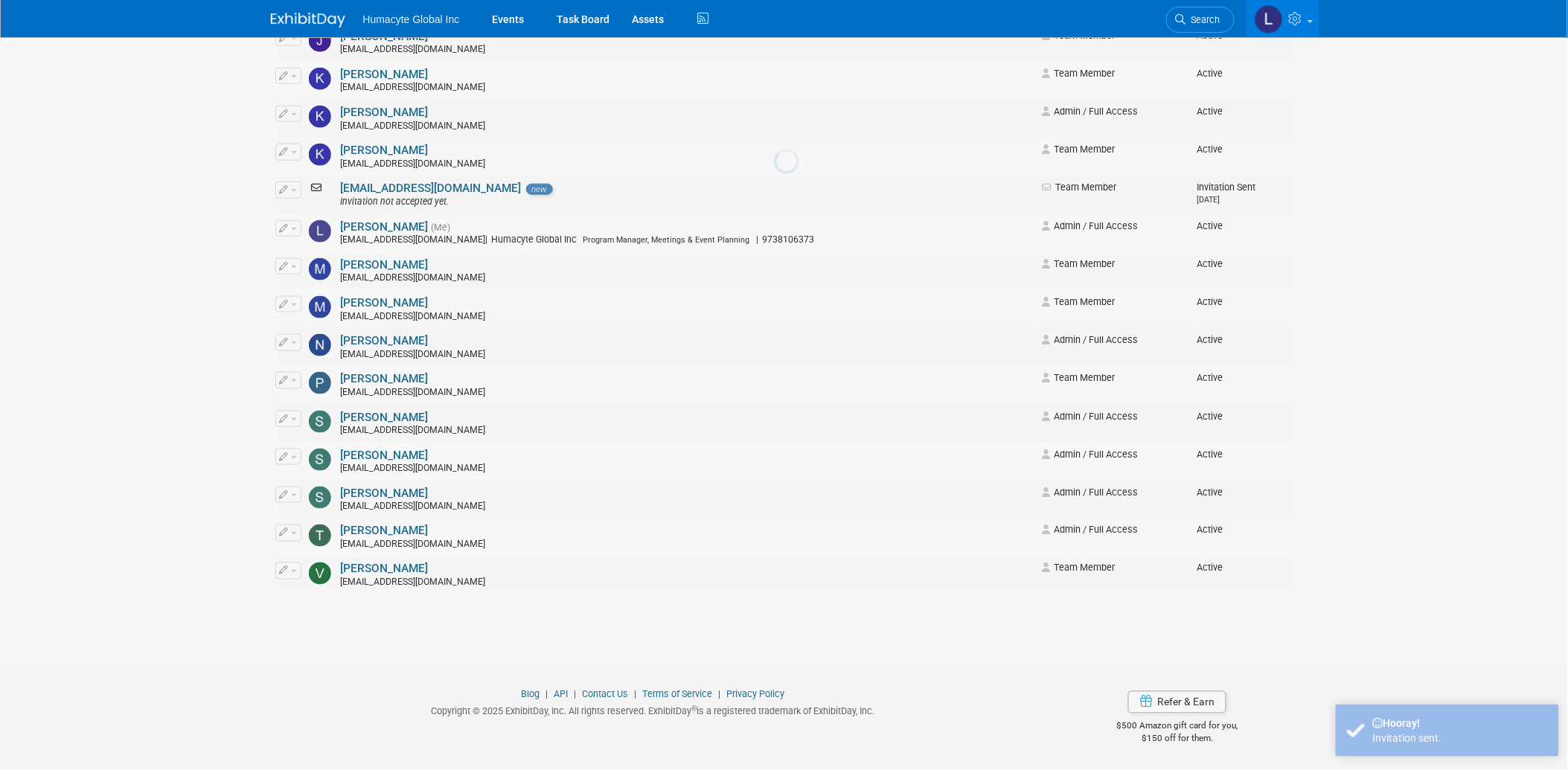
scroll to position [0, 0]
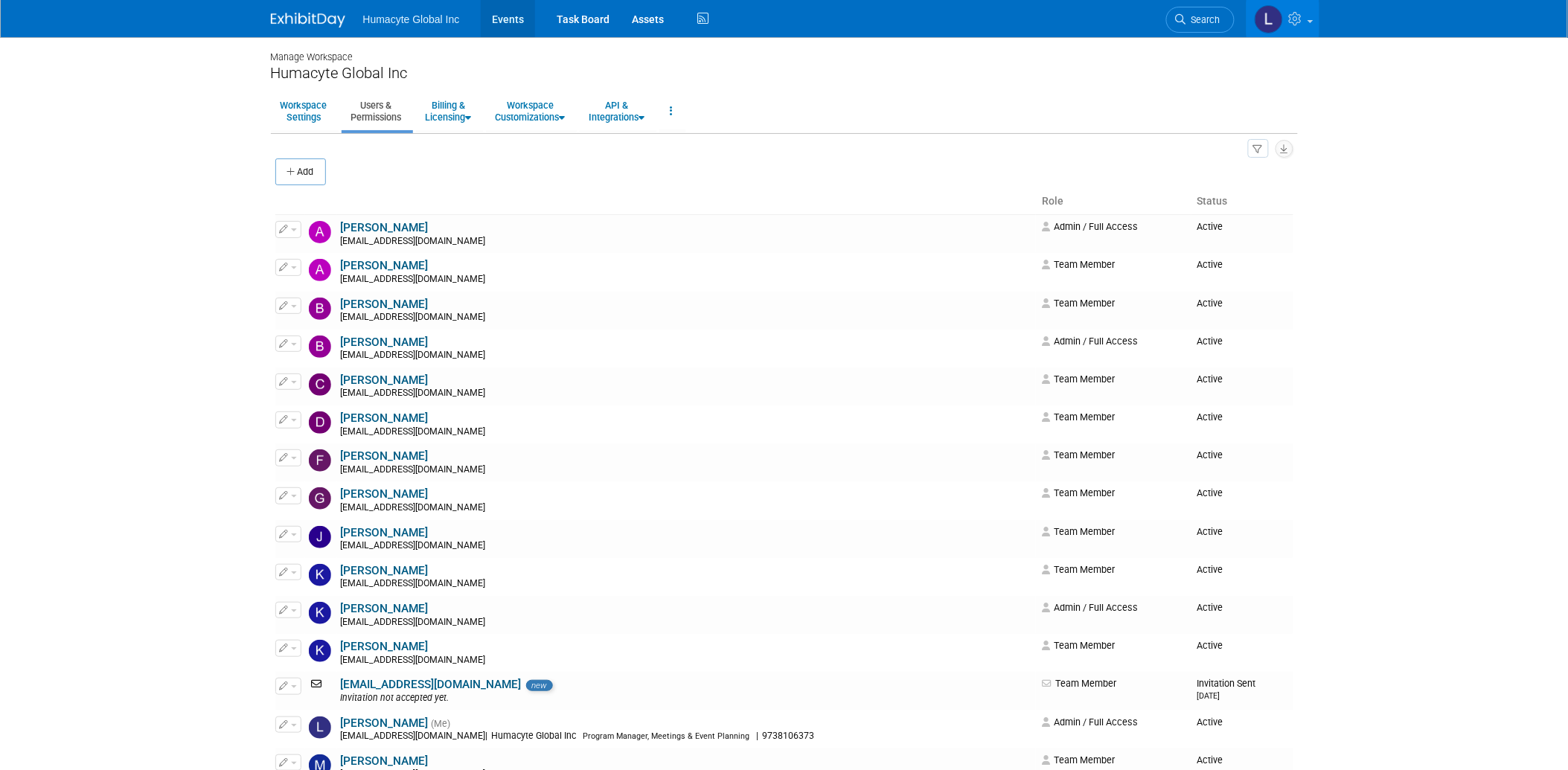
click at [515, 15] on link "Events" at bounding box center [508, 18] width 54 height 37
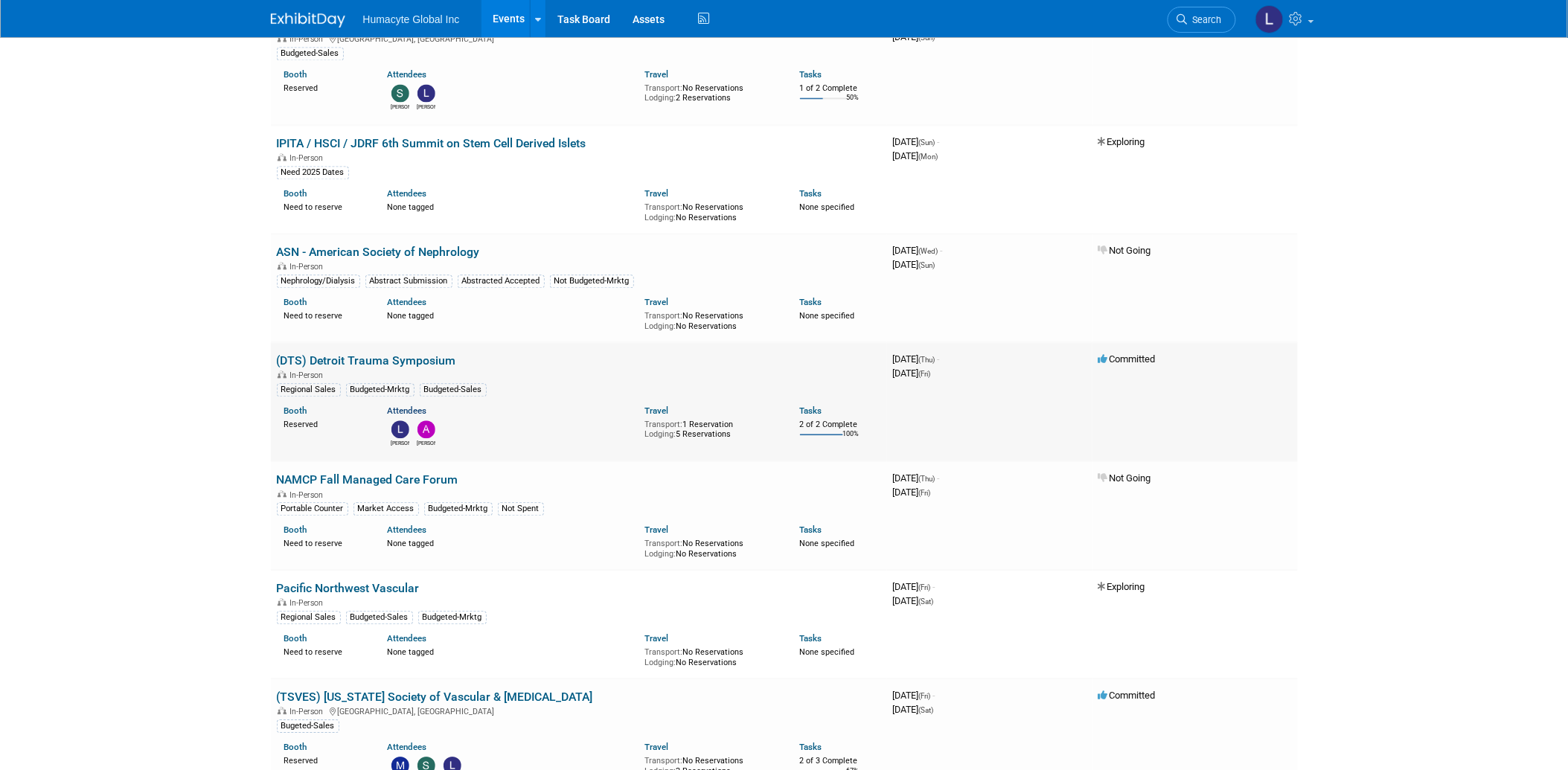
scroll to position [1075, 0]
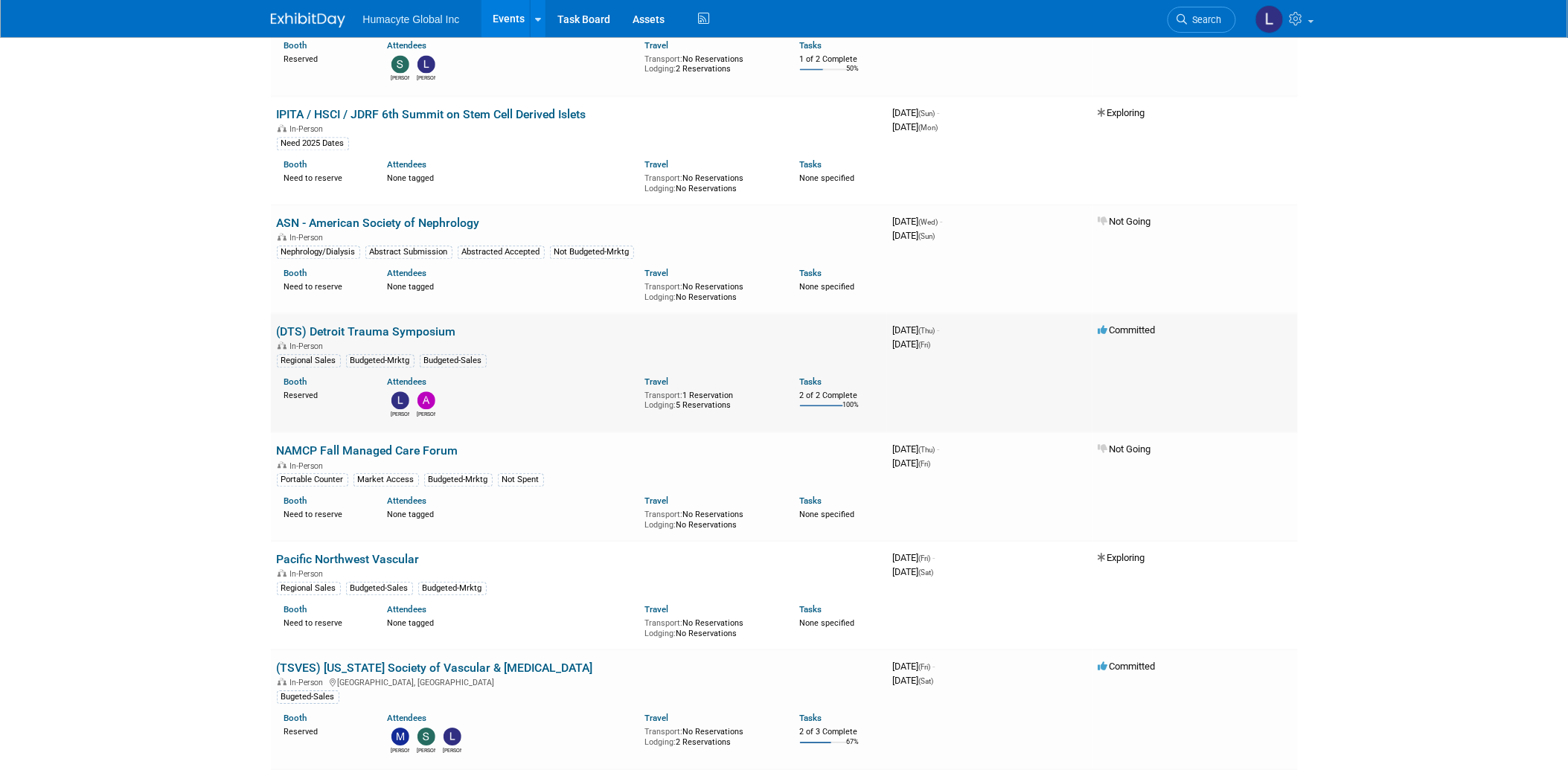
click at [353, 324] on link "(DTS) Detroit Trauma Symposium" at bounding box center [366, 331] width 180 height 14
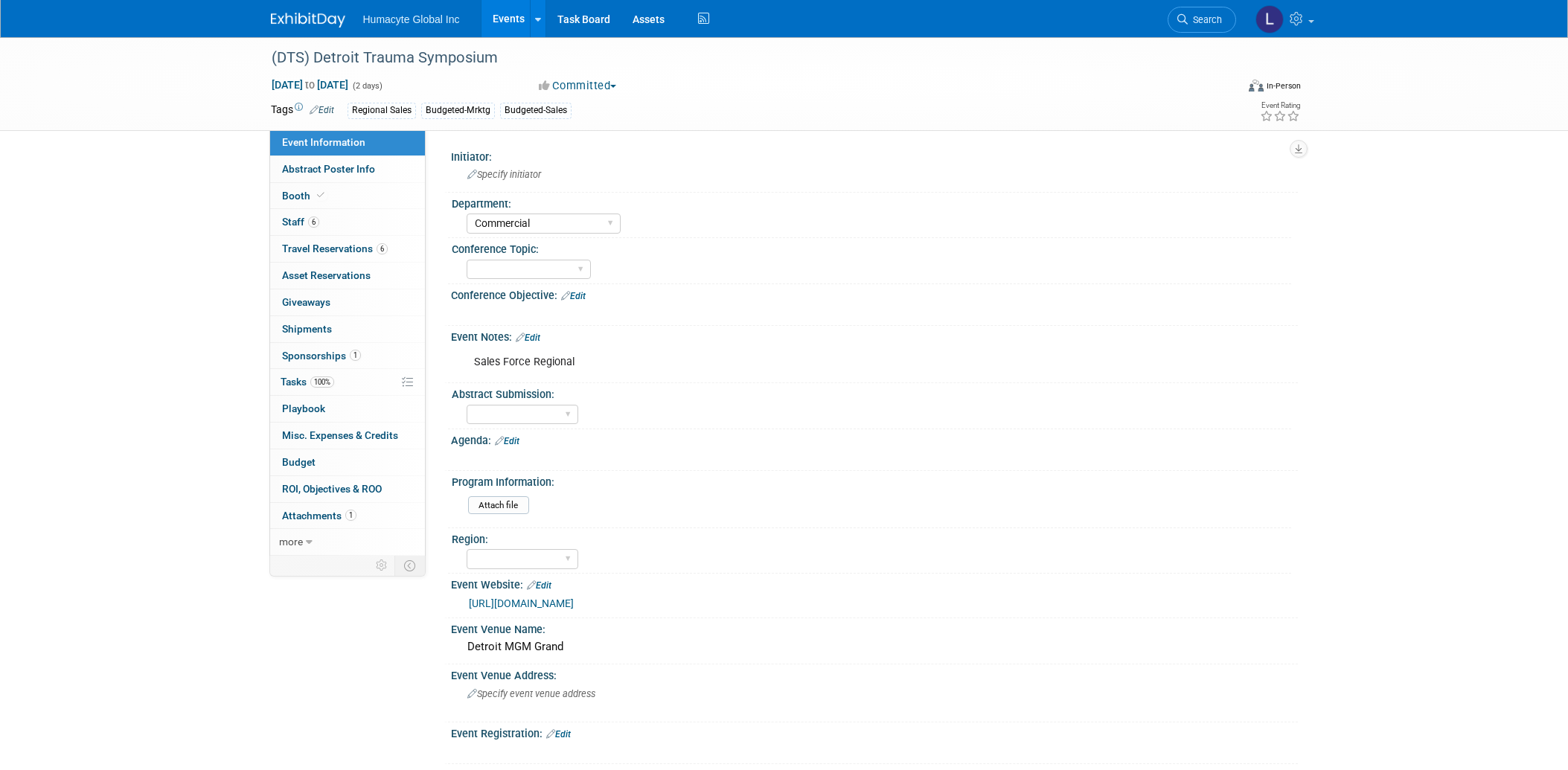
select select "Commercial"
click at [294, 187] on link "Booth" at bounding box center [347, 196] width 155 height 26
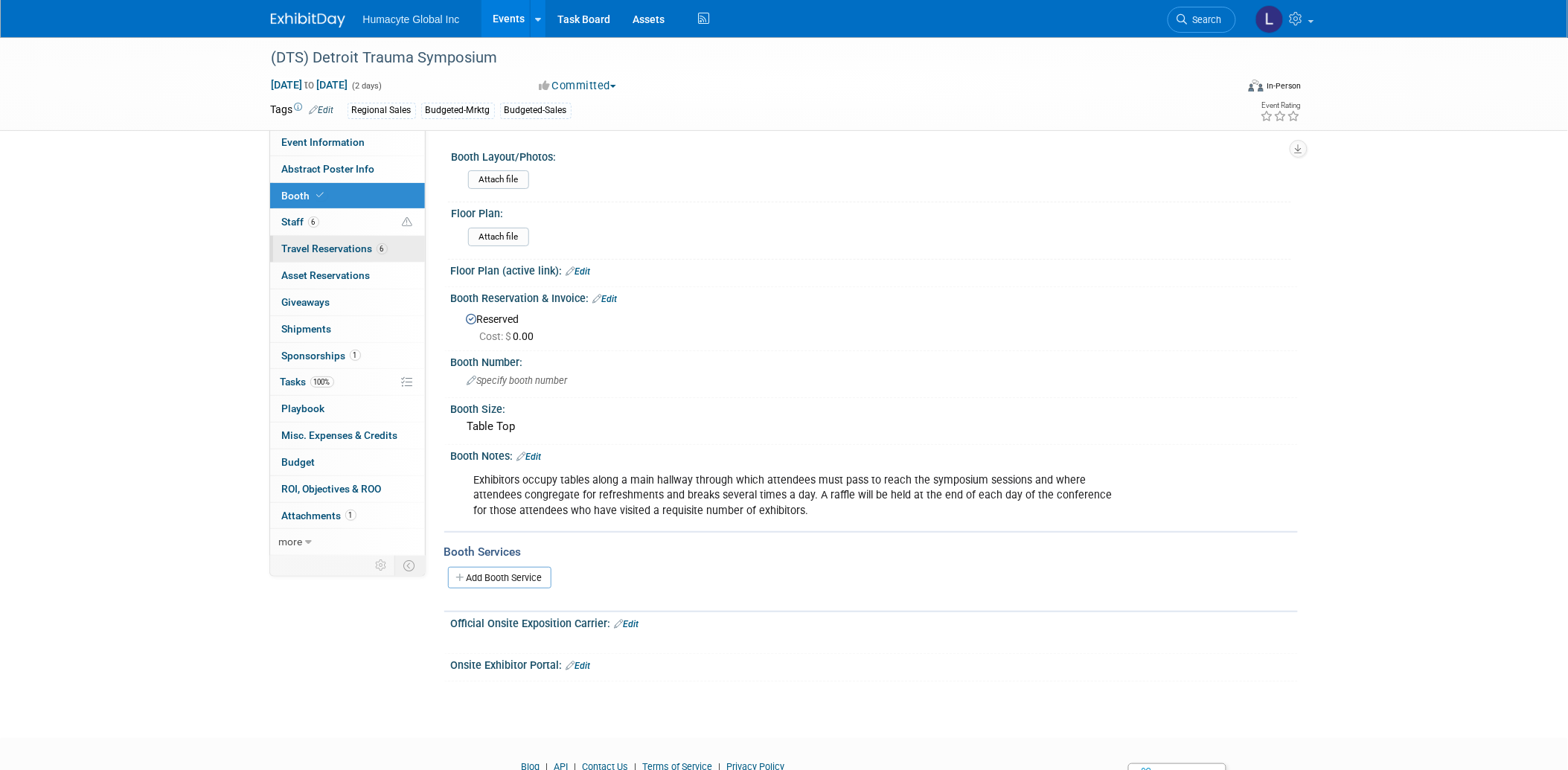
click at [313, 249] on span "Travel Reservations 6" at bounding box center [335, 249] width 106 height 12
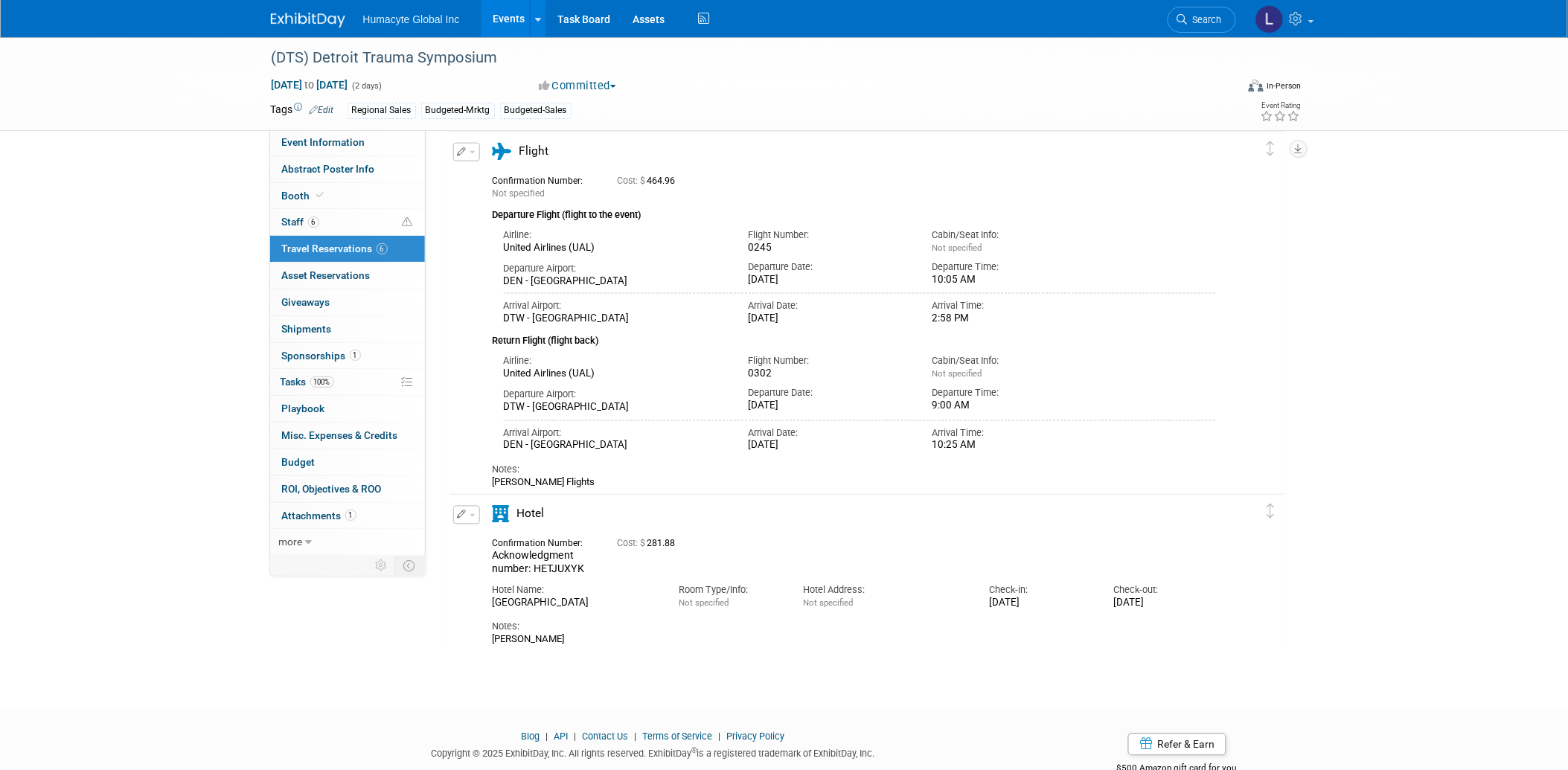
scroll to position [661, 0]
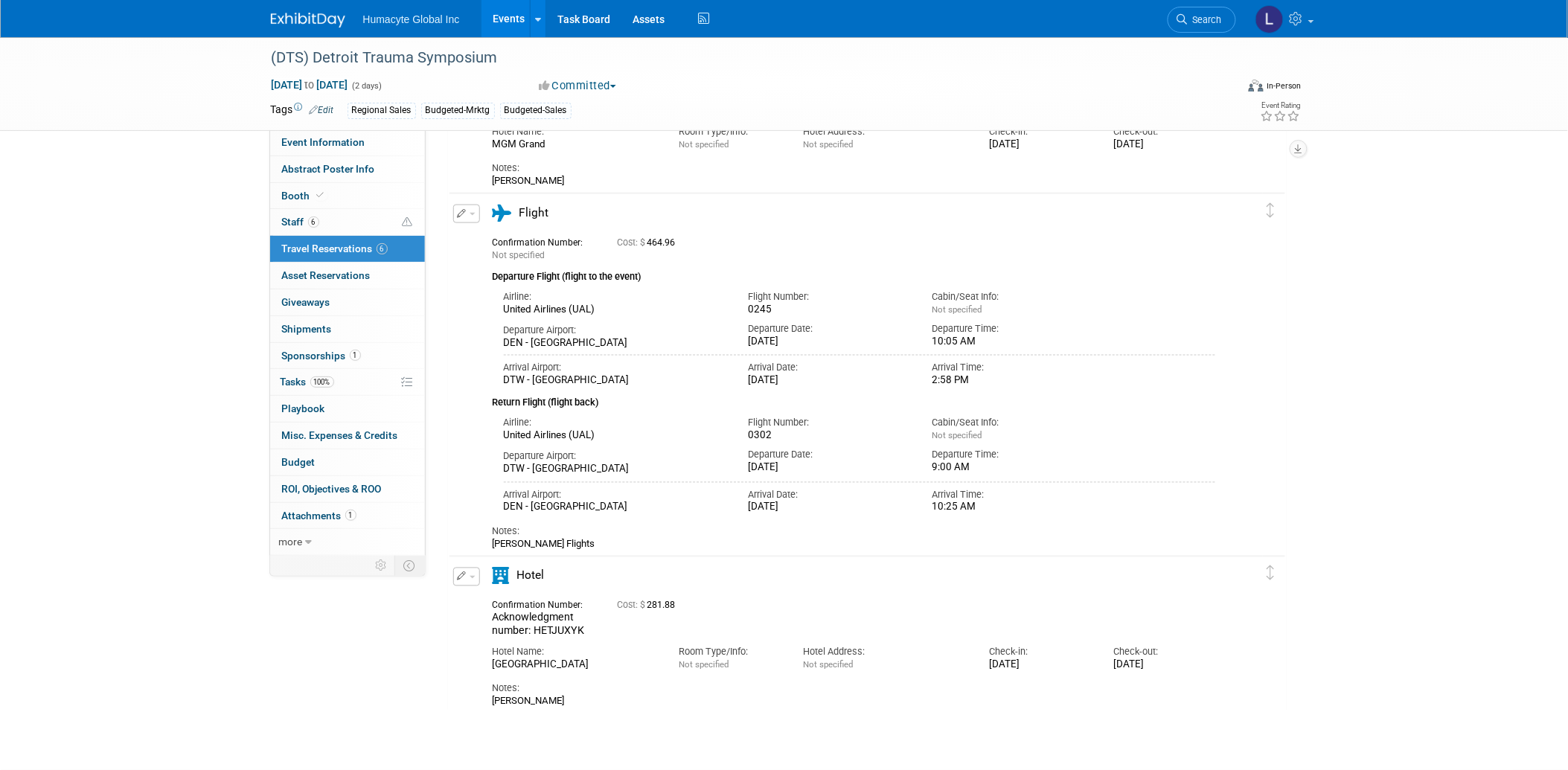
click at [467, 214] on button "button" at bounding box center [466, 213] width 27 height 19
click at [502, 232] on button "Edit Reservation" at bounding box center [516, 240] width 126 height 21
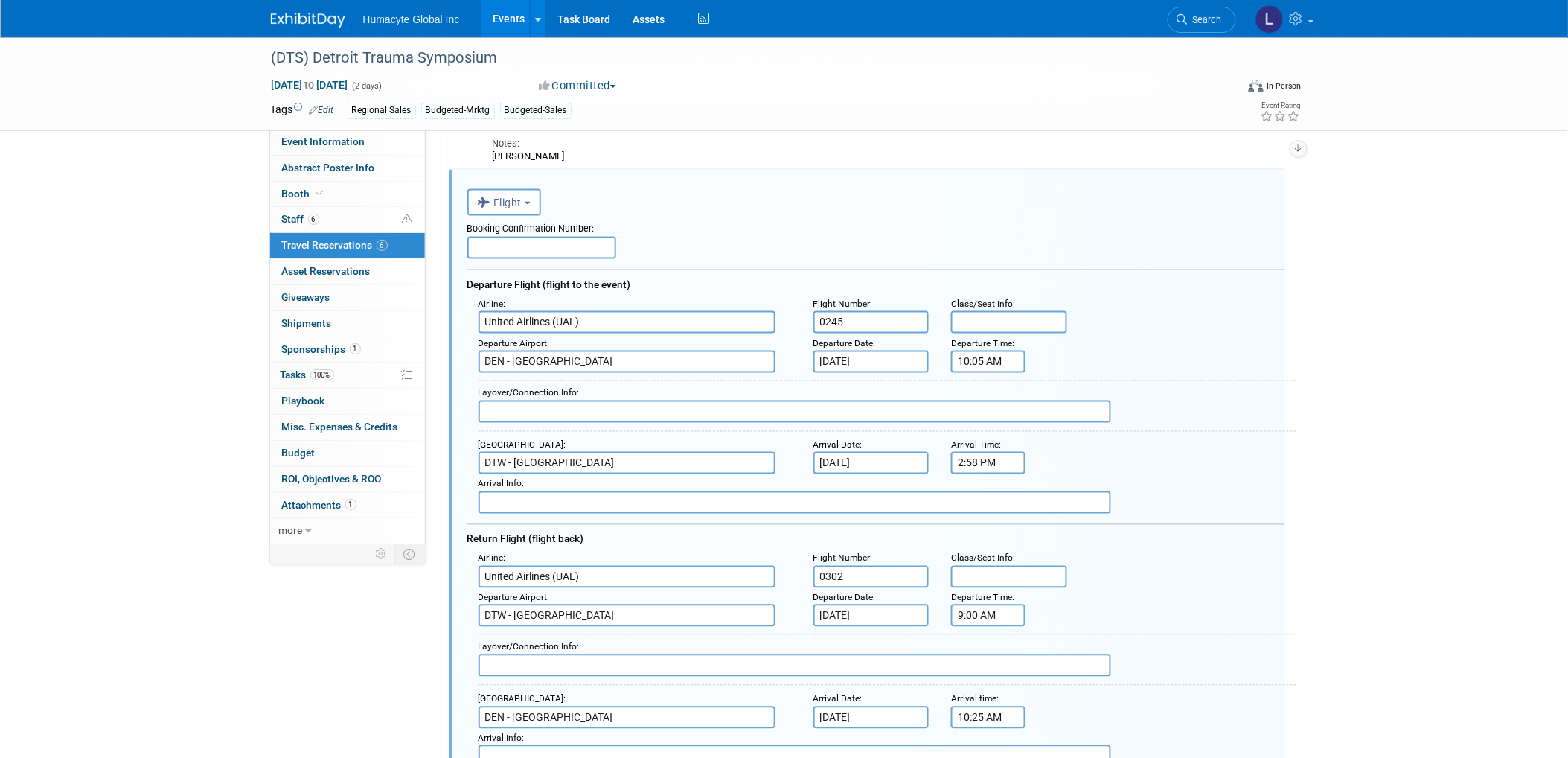
scroll to position [0, 0]
click at [824, 351] on input "[DATE]" at bounding box center [871, 361] width 116 height 22
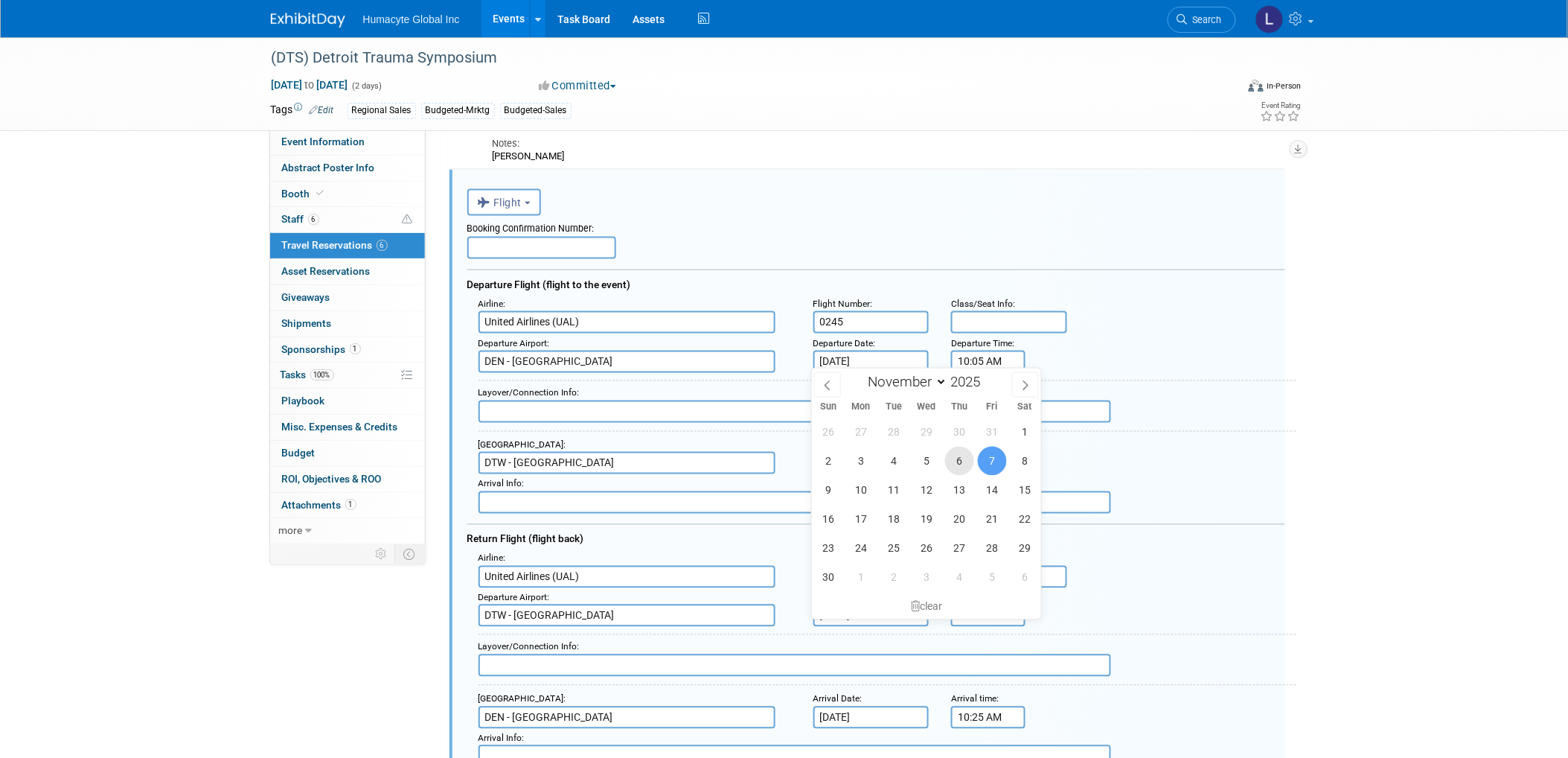
click at [955, 463] on span "6" at bounding box center [960, 461] width 29 height 29
type input "Nov 6, 2025"
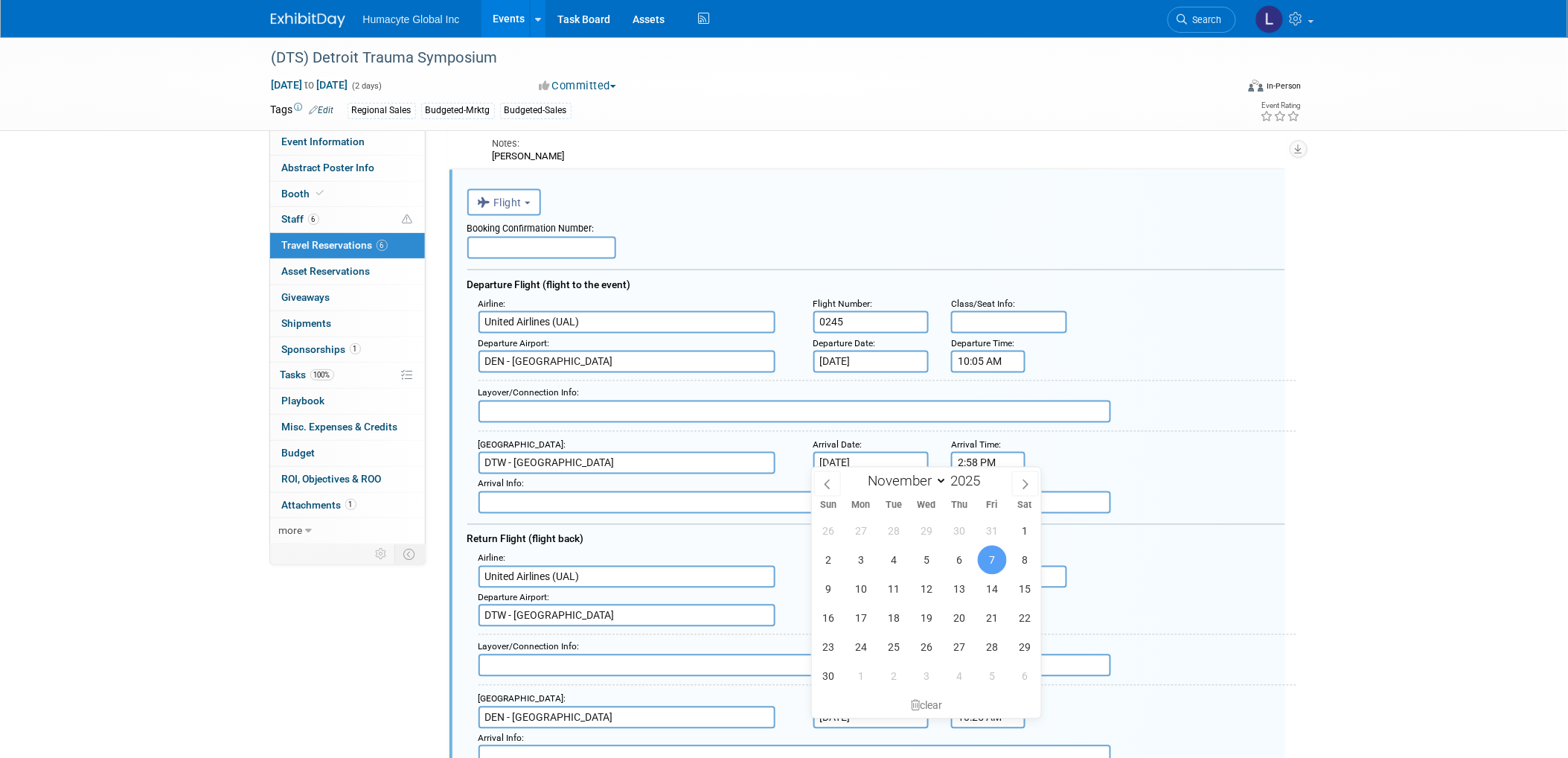
click at [836, 452] on input "Nov 7, 2025" at bounding box center [871, 462] width 116 height 22
click at [964, 554] on span "6" at bounding box center [960, 560] width 29 height 29
type input "Nov 6, 2025"
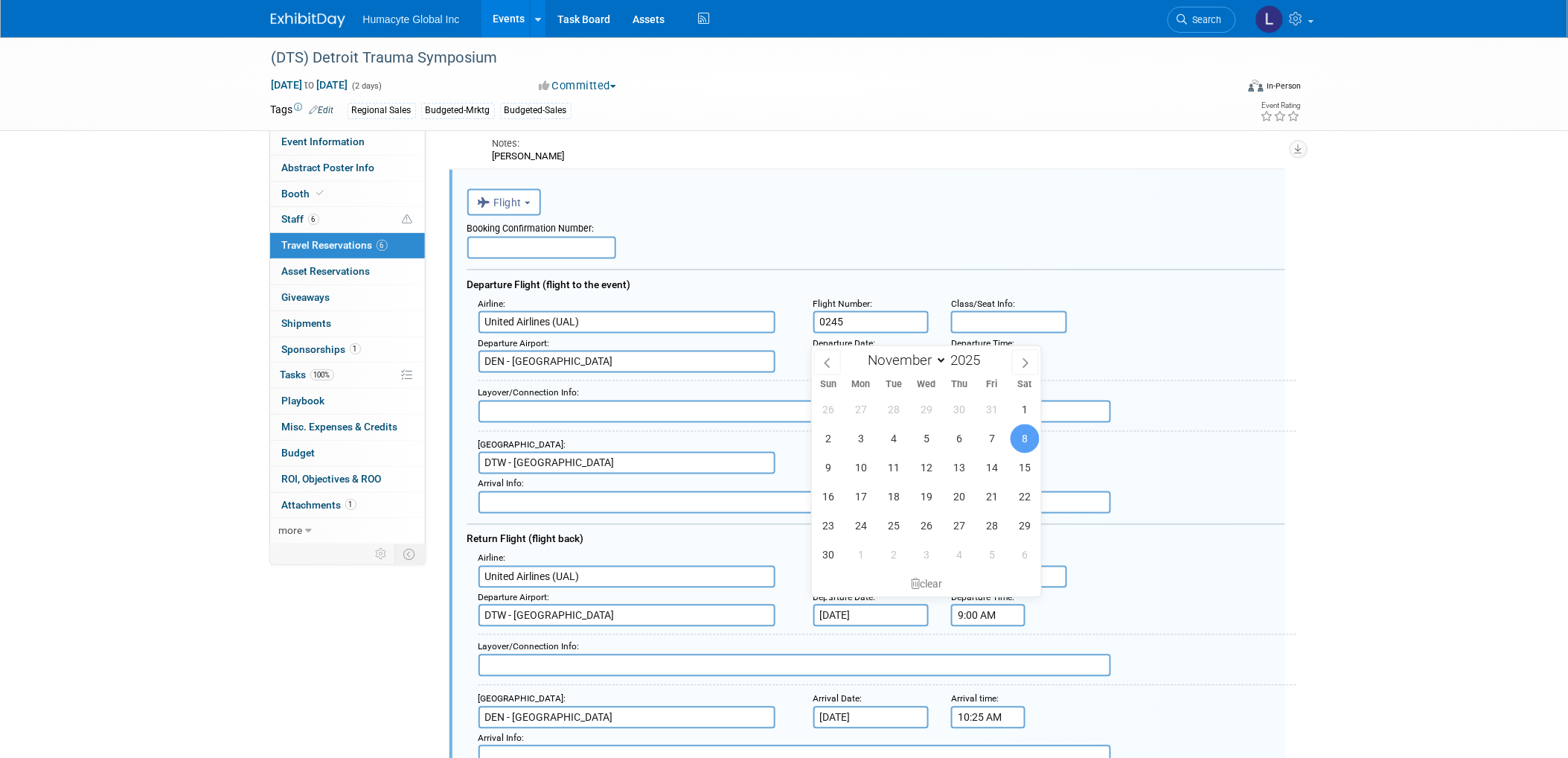
click at [861, 604] on input "Nov 8, 2025" at bounding box center [871, 615] width 116 height 22
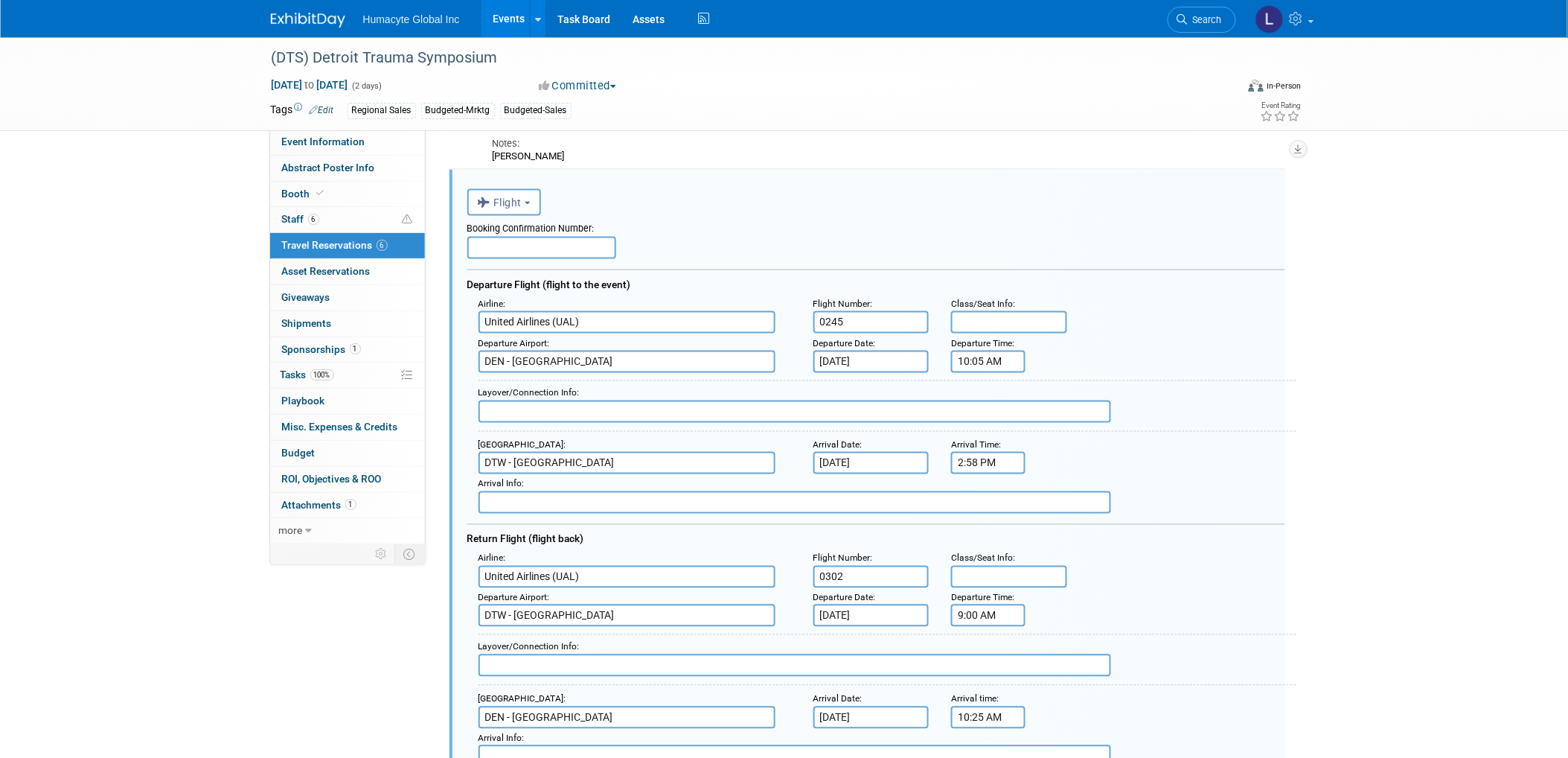
click at [1225, 477] on div "Arrival Info :" at bounding box center [887, 484] width 818 height 14
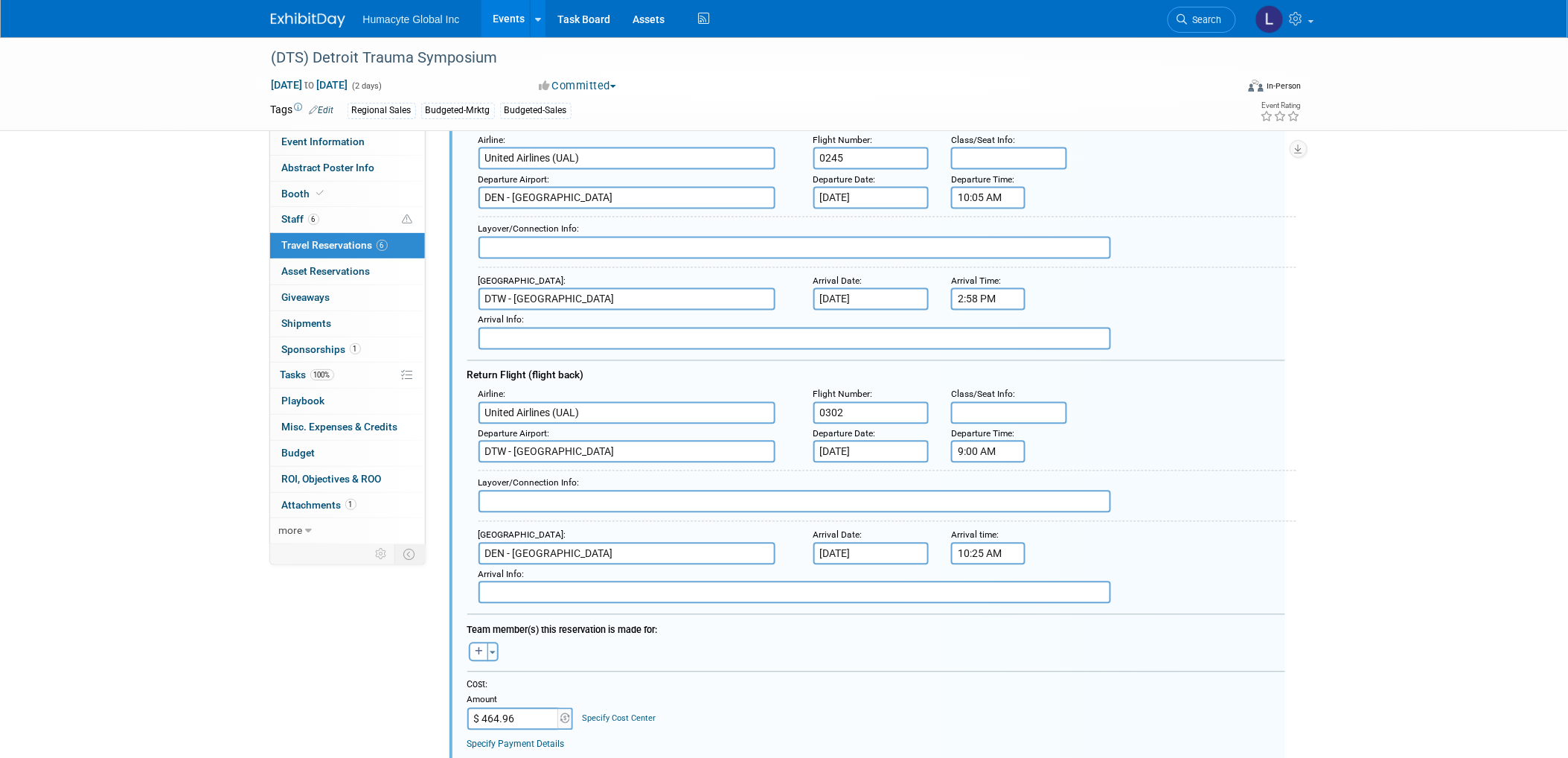
scroll to position [851, 0]
click at [857, 440] on input "Nov 8, 2025" at bounding box center [871, 450] width 116 height 22
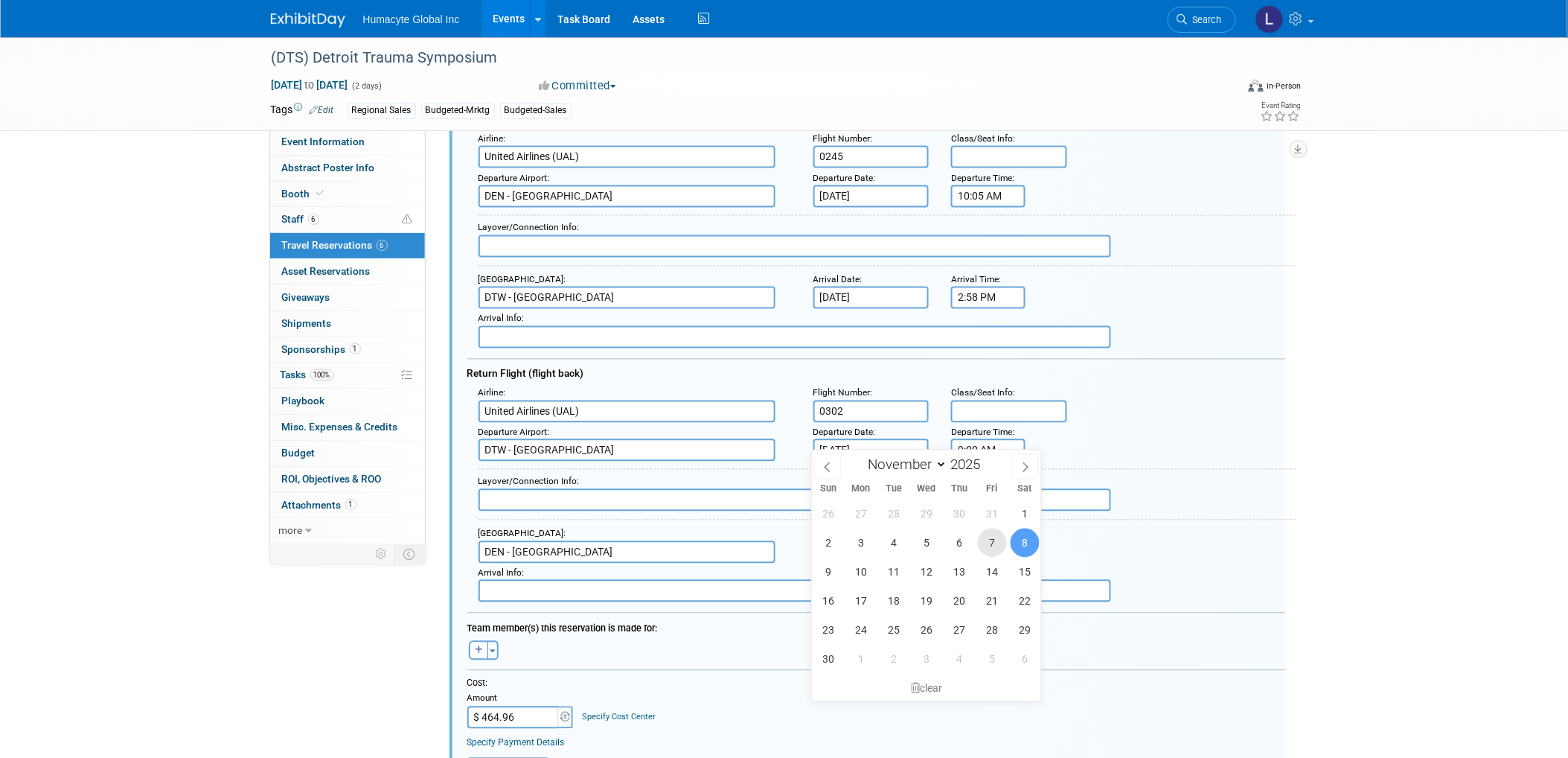
click at [990, 548] on span "7" at bounding box center [992, 543] width 29 height 29
type input "[DATE]"
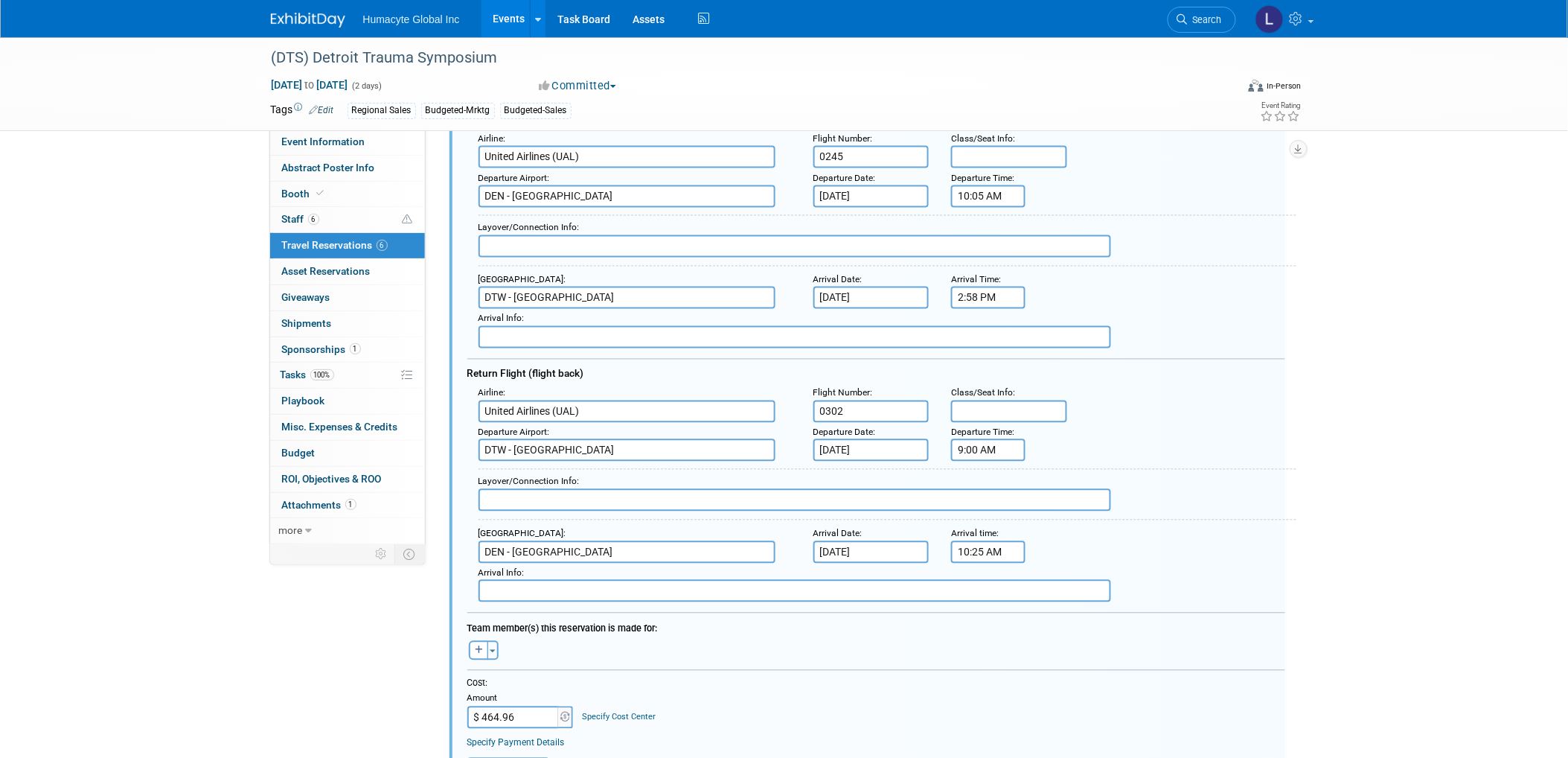
click at [1171, 490] on div "Layover/Connection Info :" at bounding box center [887, 494] width 818 height 52
click at [827, 547] on input "Nov 8, 2025" at bounding box center [871, 552] width 116 height 22
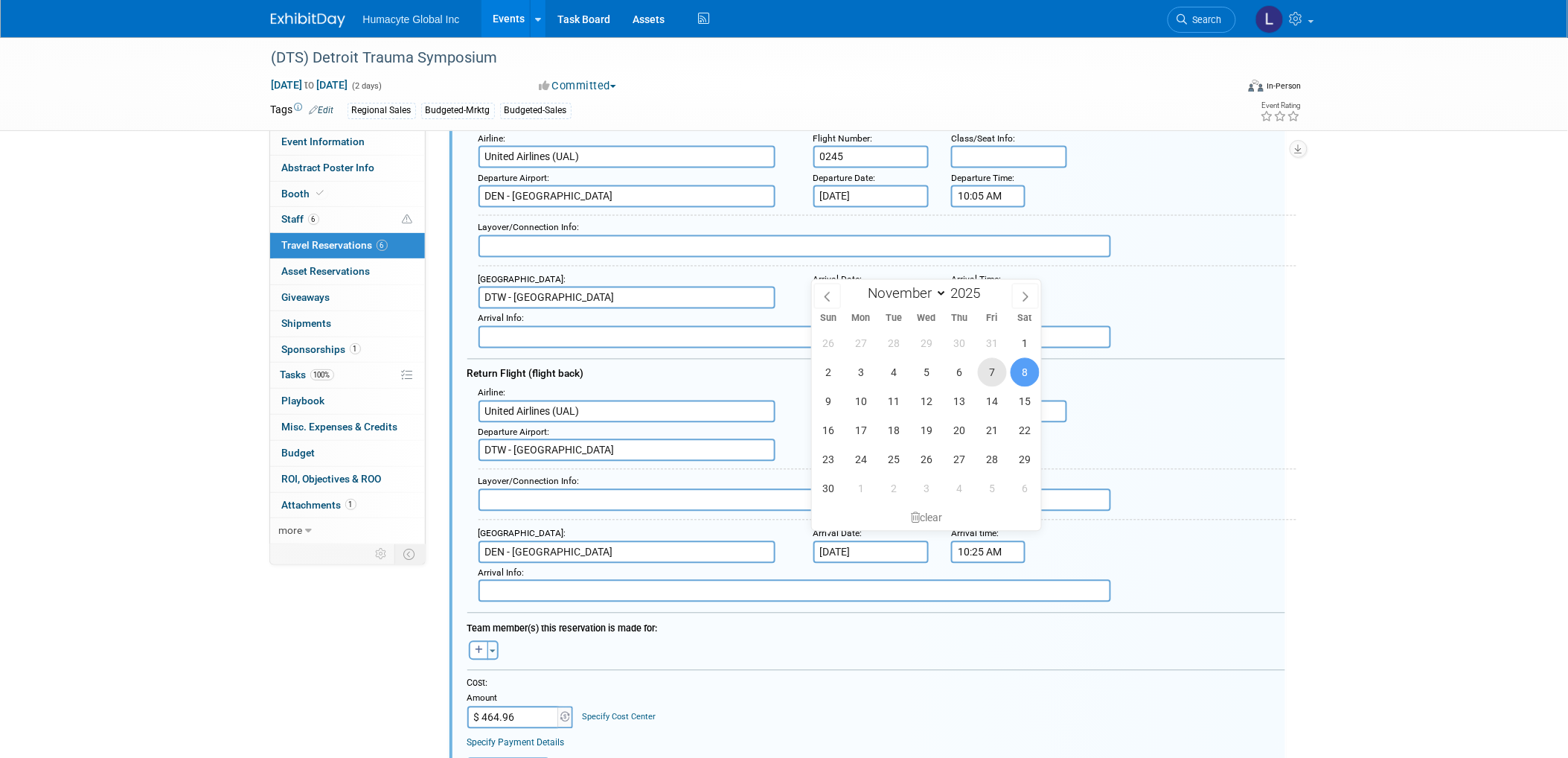
click at [988, 377] on span "7" at bounding box center [992, 372] width 29 height 29
type input "[DATE]"
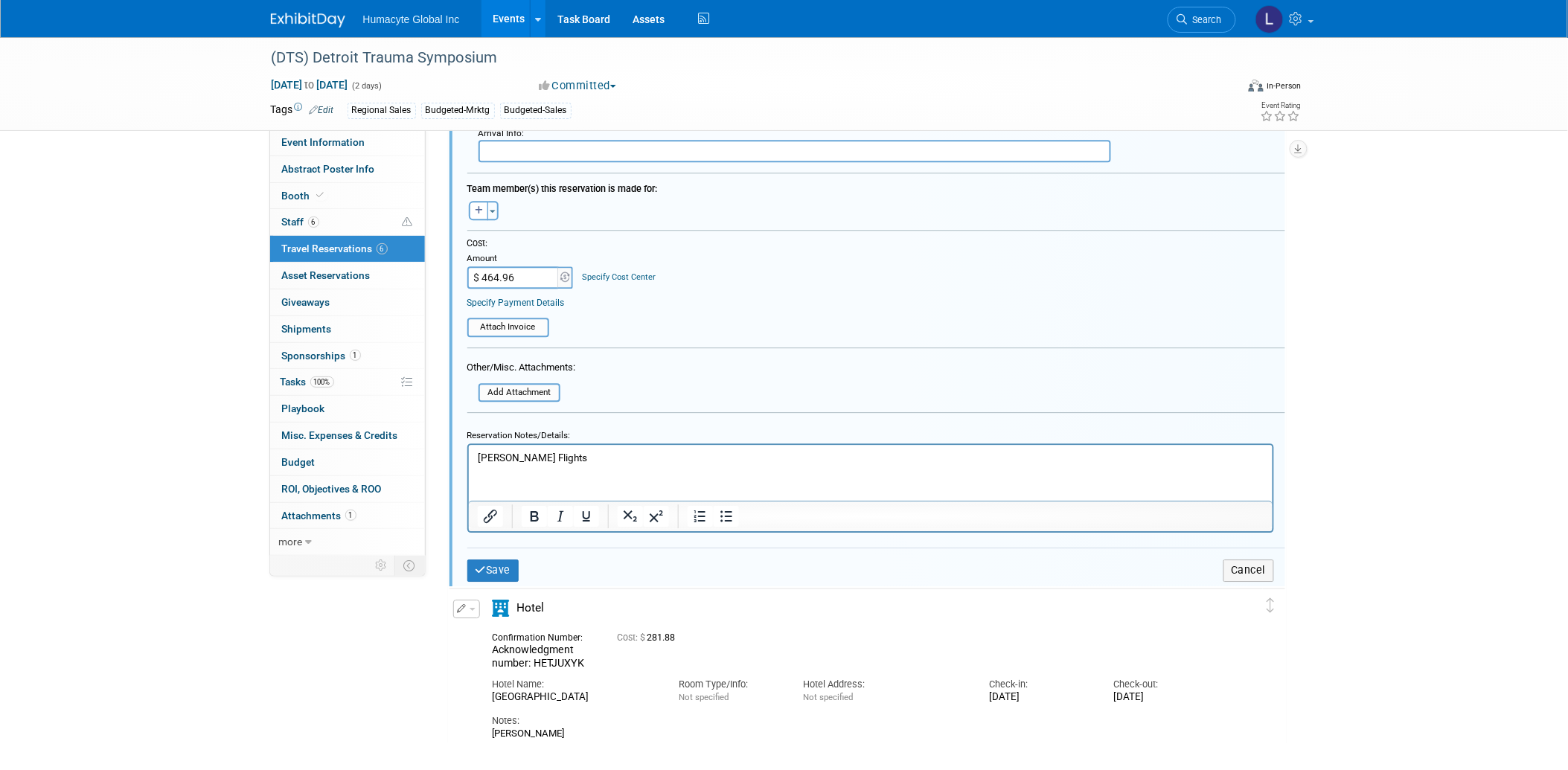
scroll to position [1427, 0]
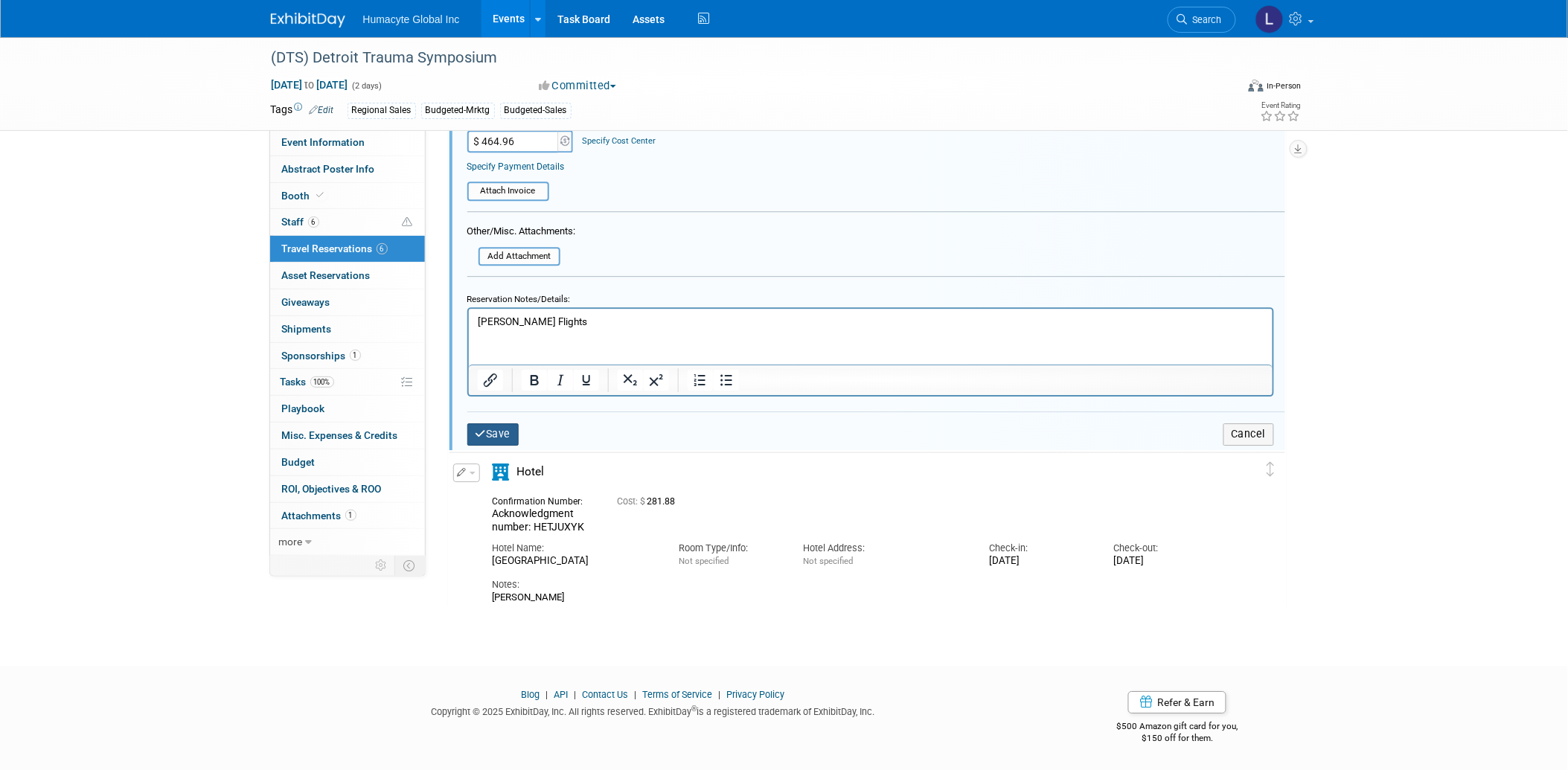
click at [479, 429] on icon "submit" at bounding box center [481, 433] width 11 height 11
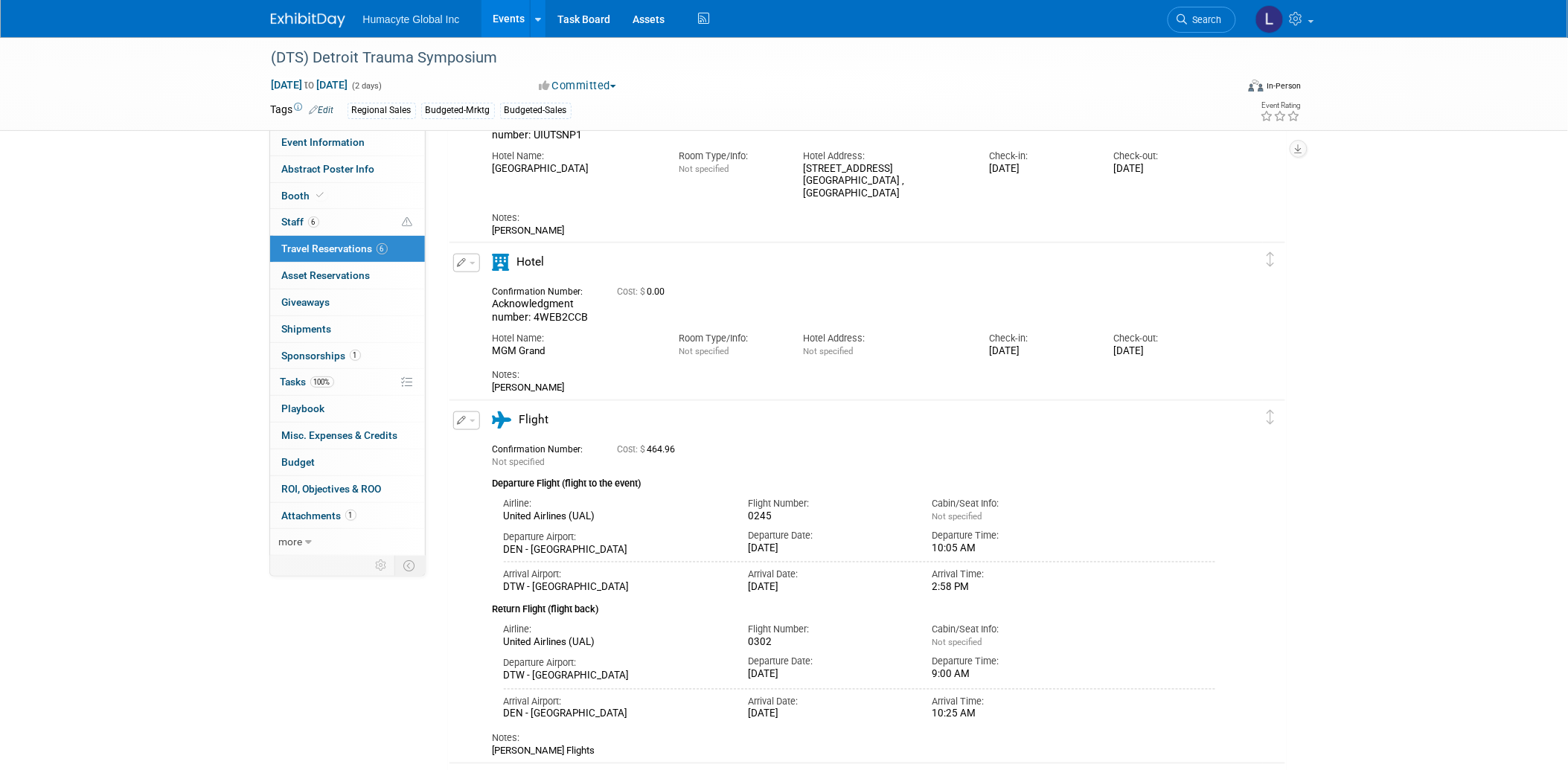
scroll to position [437, 0]
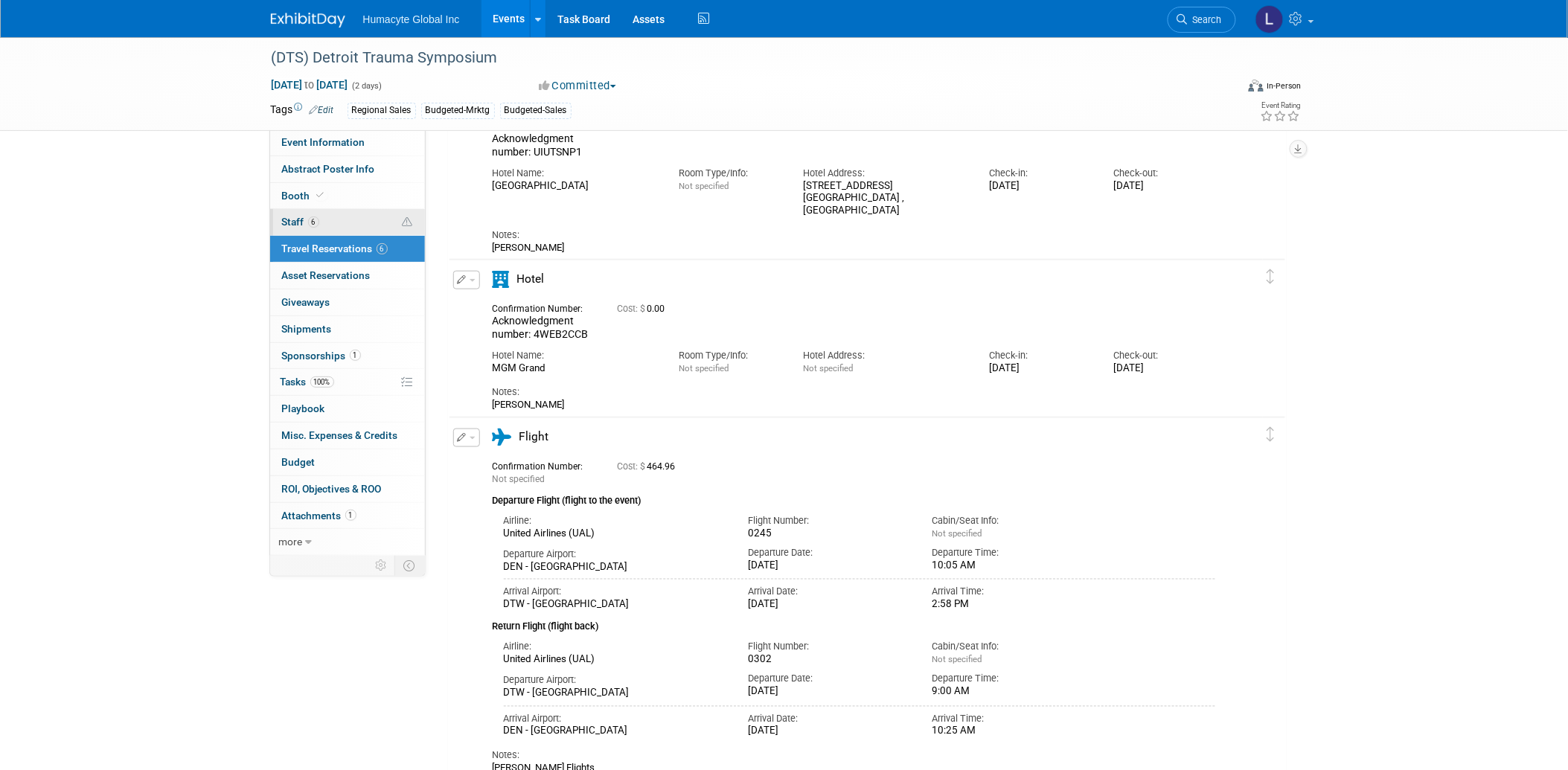
click at [300, 222] on span "Staff 6" at bounding box center [300, 222] width 37 height 12
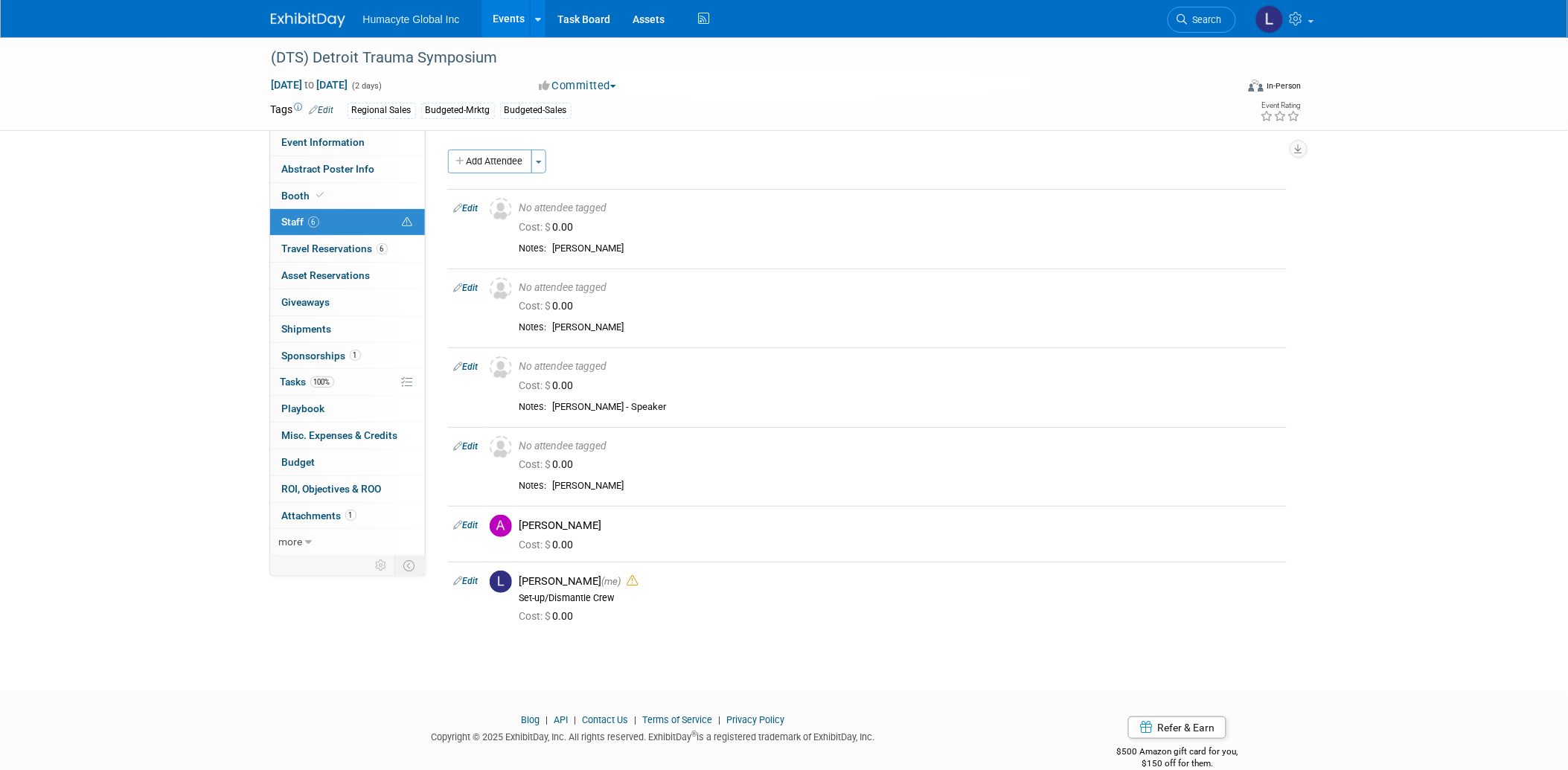
click at [517, 18] on link "Events" at bounding box center [509, 18] width 54 height 37
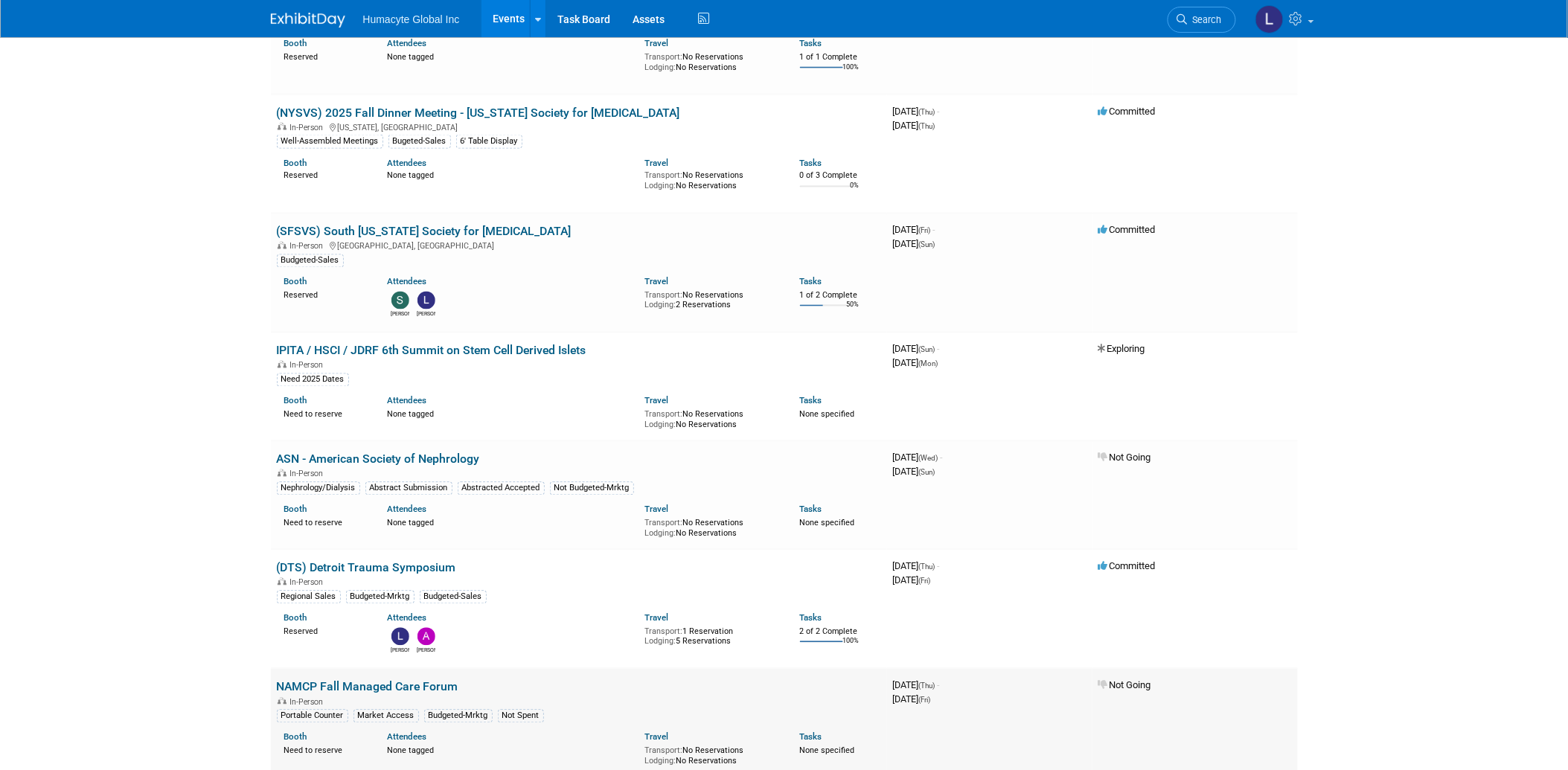
scroll to position [1075, 0]
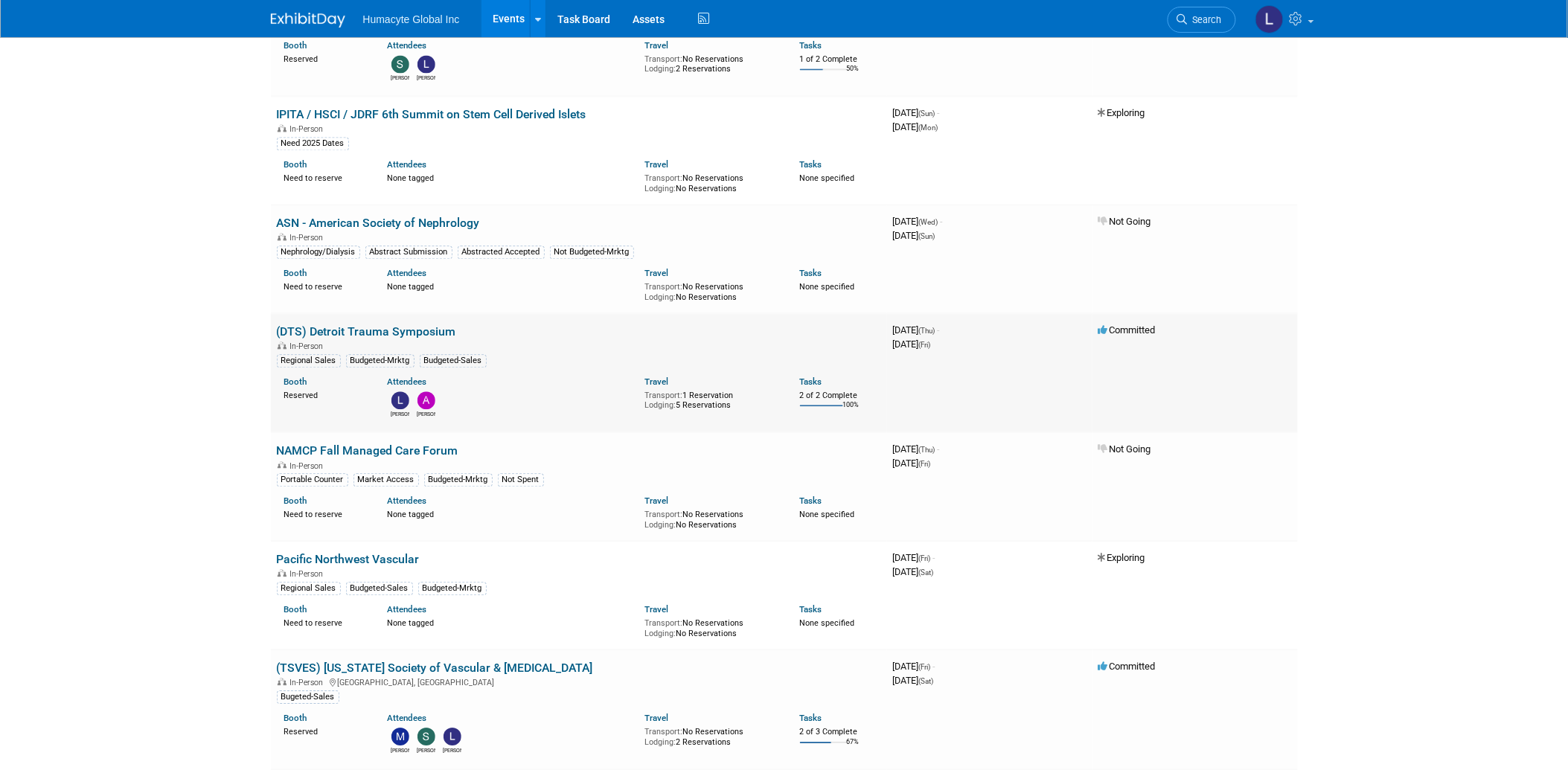
click at [389, 316] on td "(DTS) Detroit Trauma Symposium In-Person Regional Sales Budgeted-Mrktg Budgeted…" at bounding box center [579, 373] width 617 height 119
click at [381, 331] on link "(DTS) Detroit Trauma Symposium" at bounding box center [366, 331] width 180 height 14
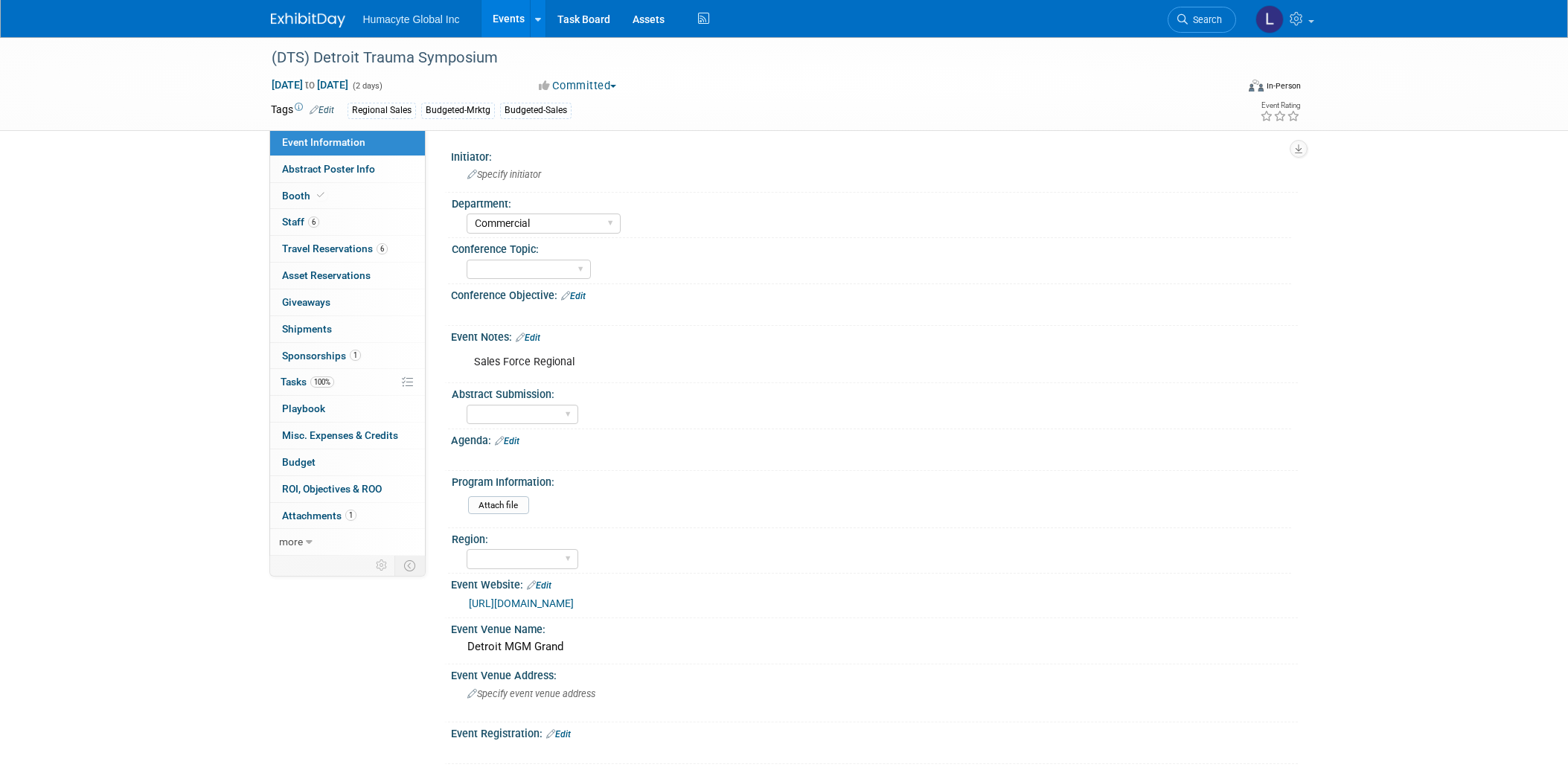
select select "Commercial"
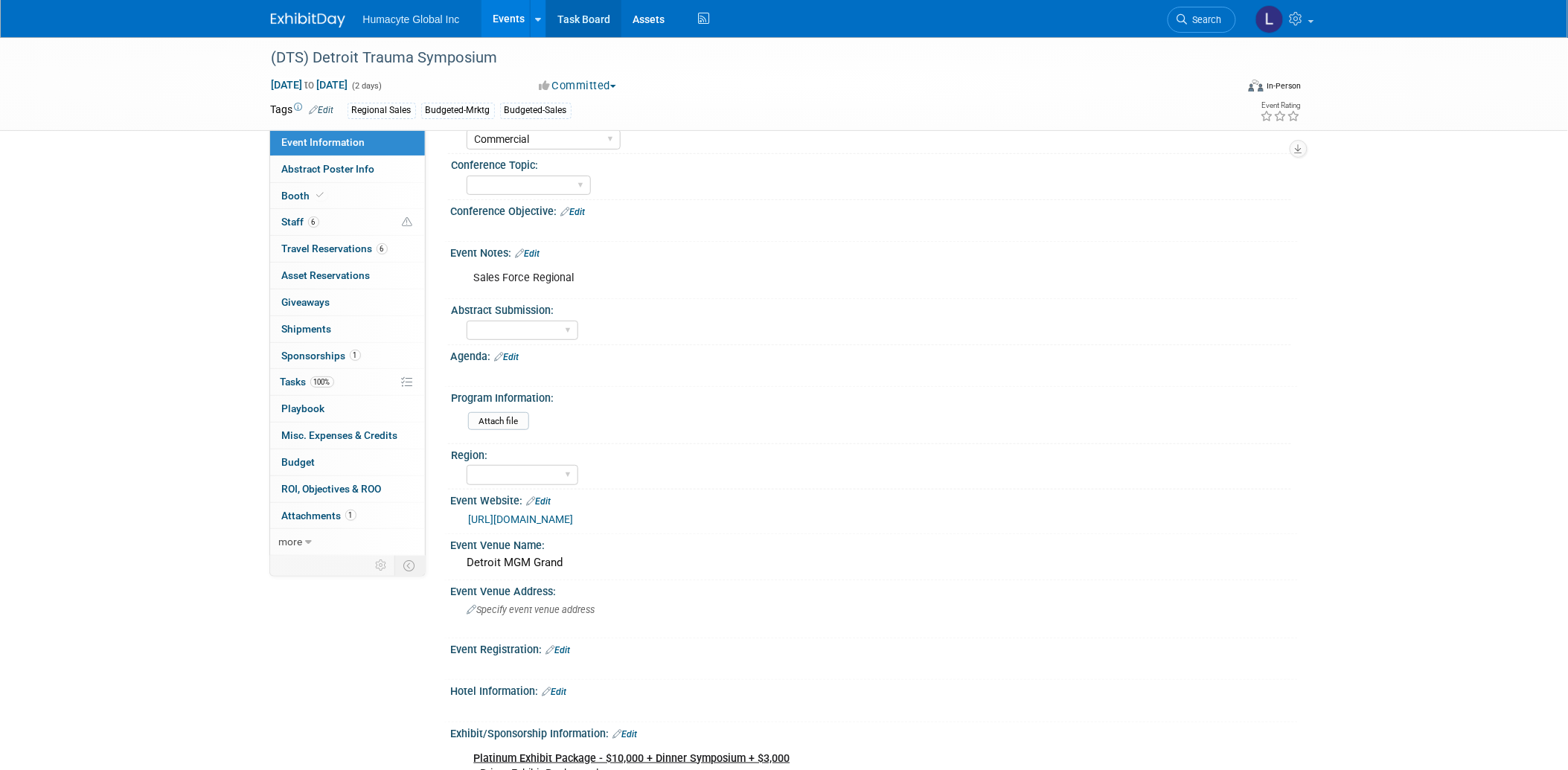
scroll to position [83, 0]
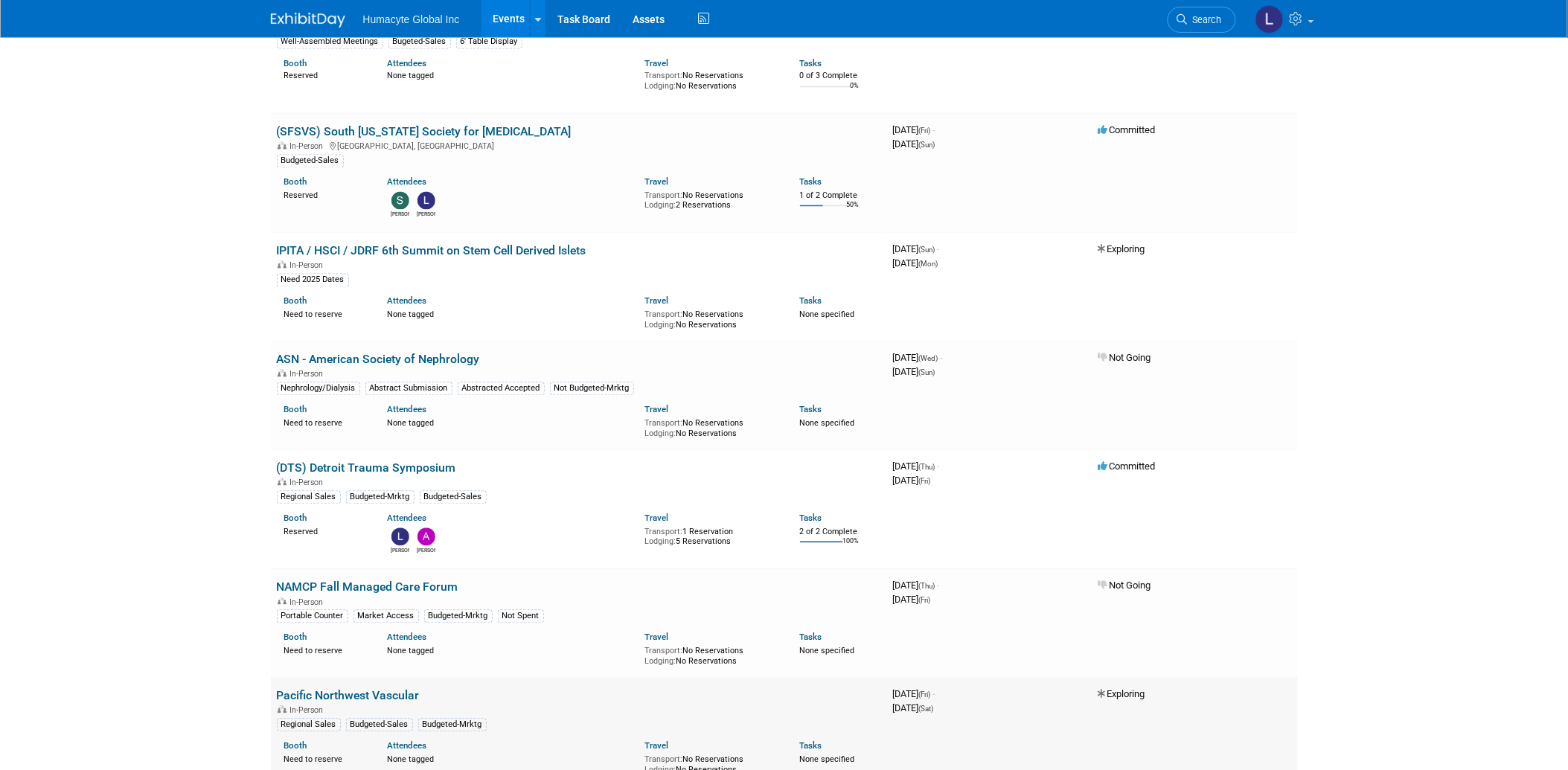
scroll to position [1157, 0]
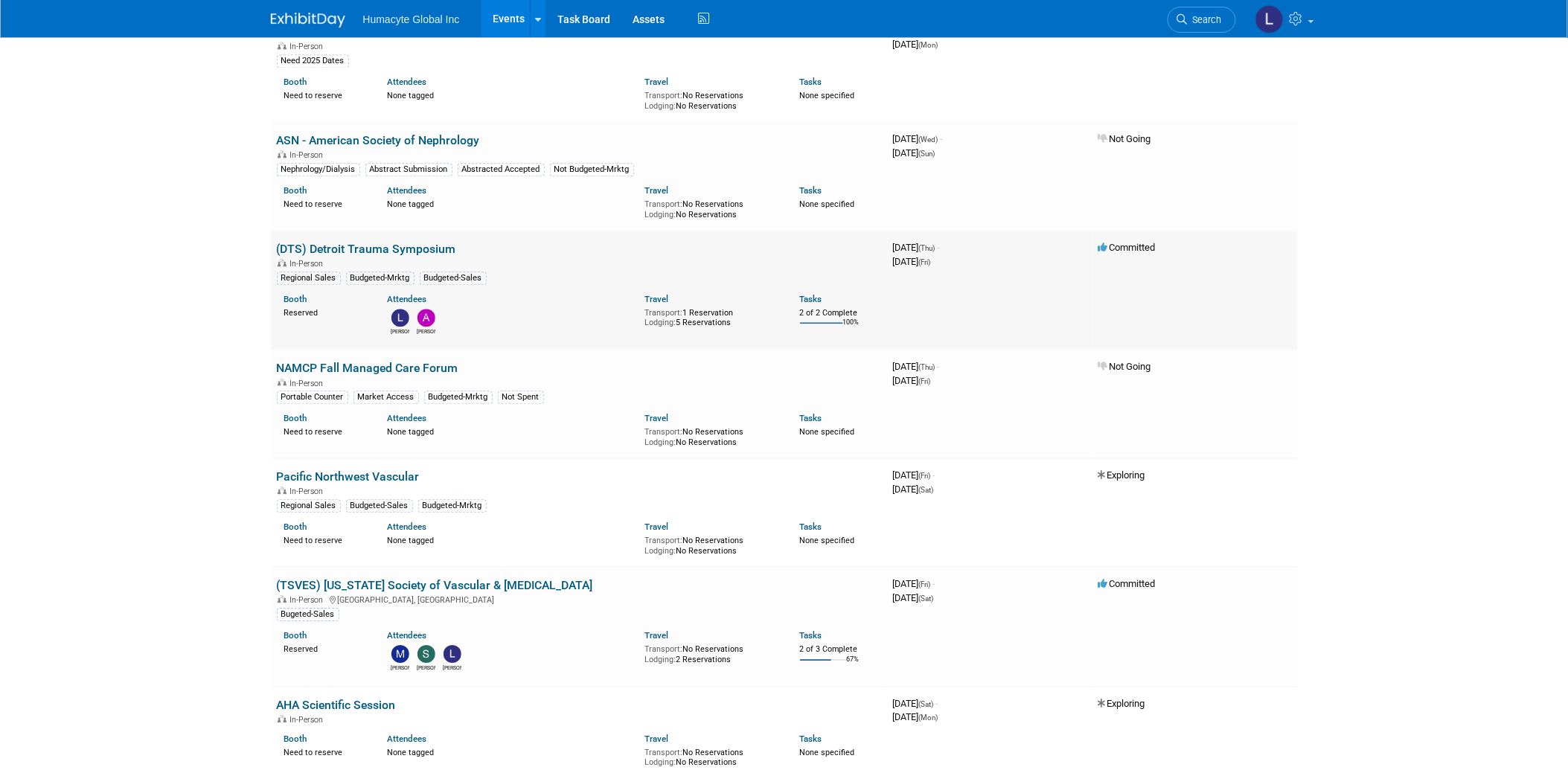
click at [346, 244] on link "(DTS) Detroit Trauma Symposium" at bounding box center [366, 249] width 180 height 14
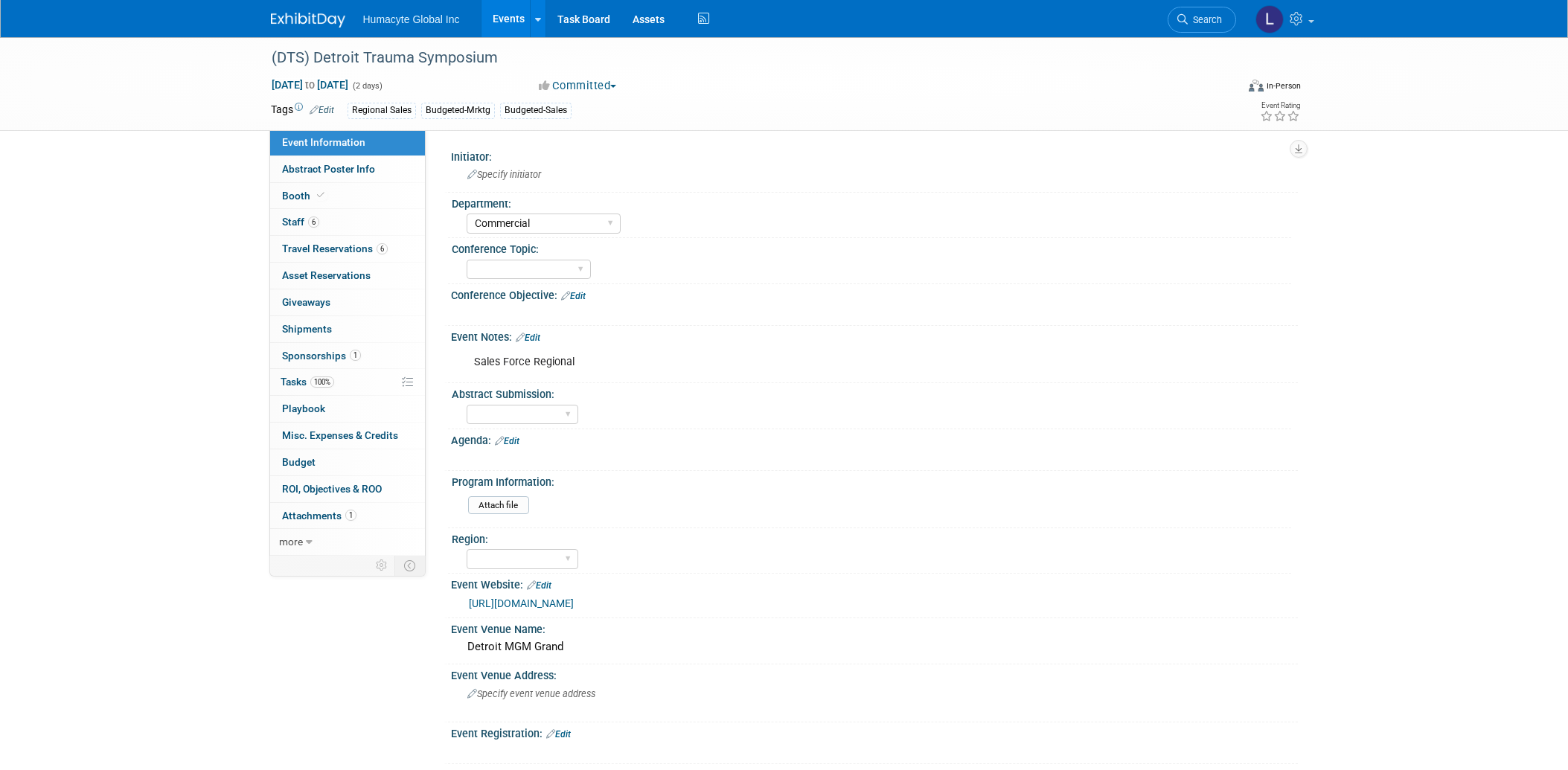
select select "Commercial"
click at [300, 250] on span "Travel Reservations 6" at bounding box center [335, 249] width 106 height 12
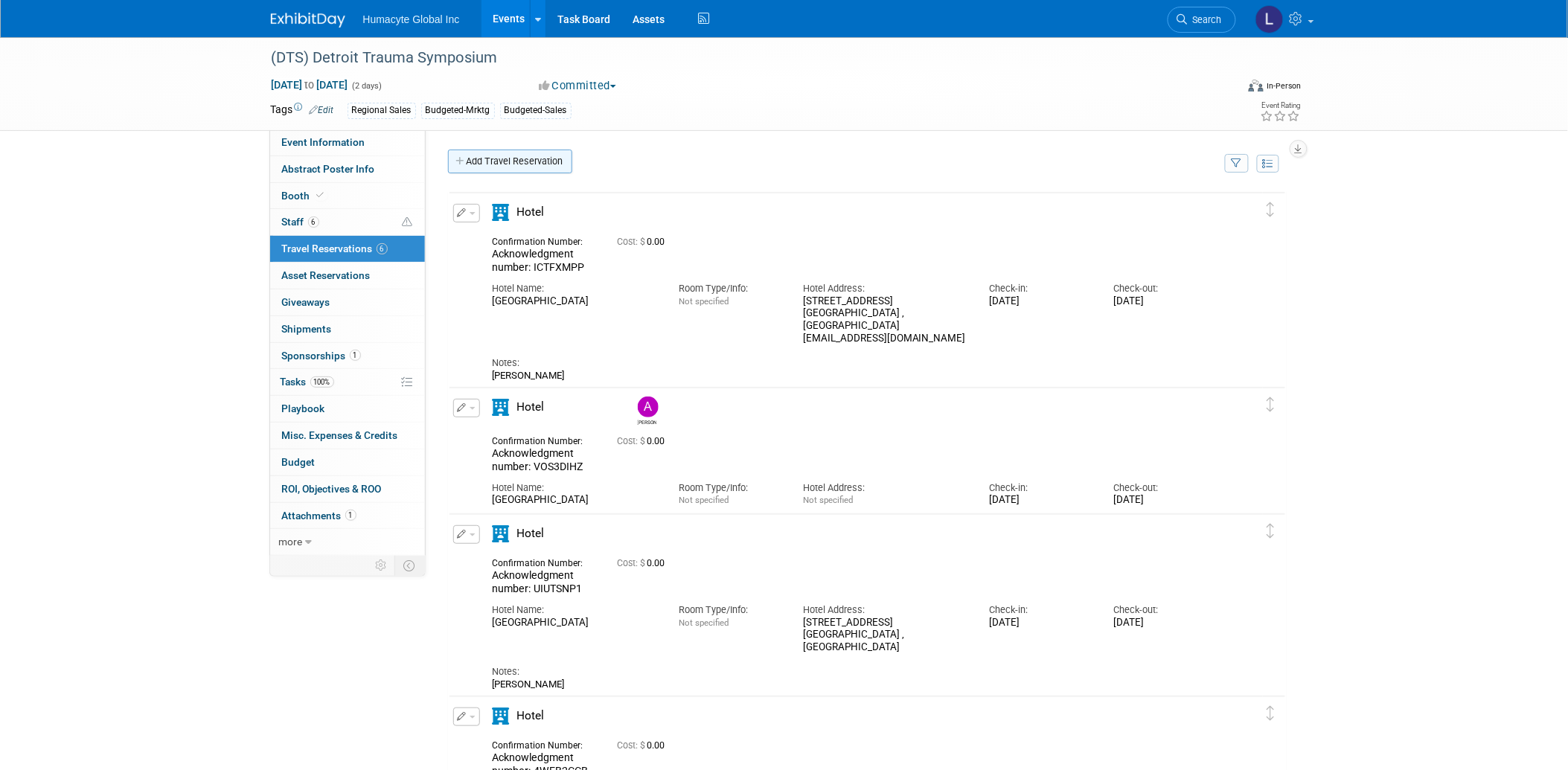
click at [519, 167] on link "Add Travel Reservation" at bounding box center [510, 161] width 124 height 24
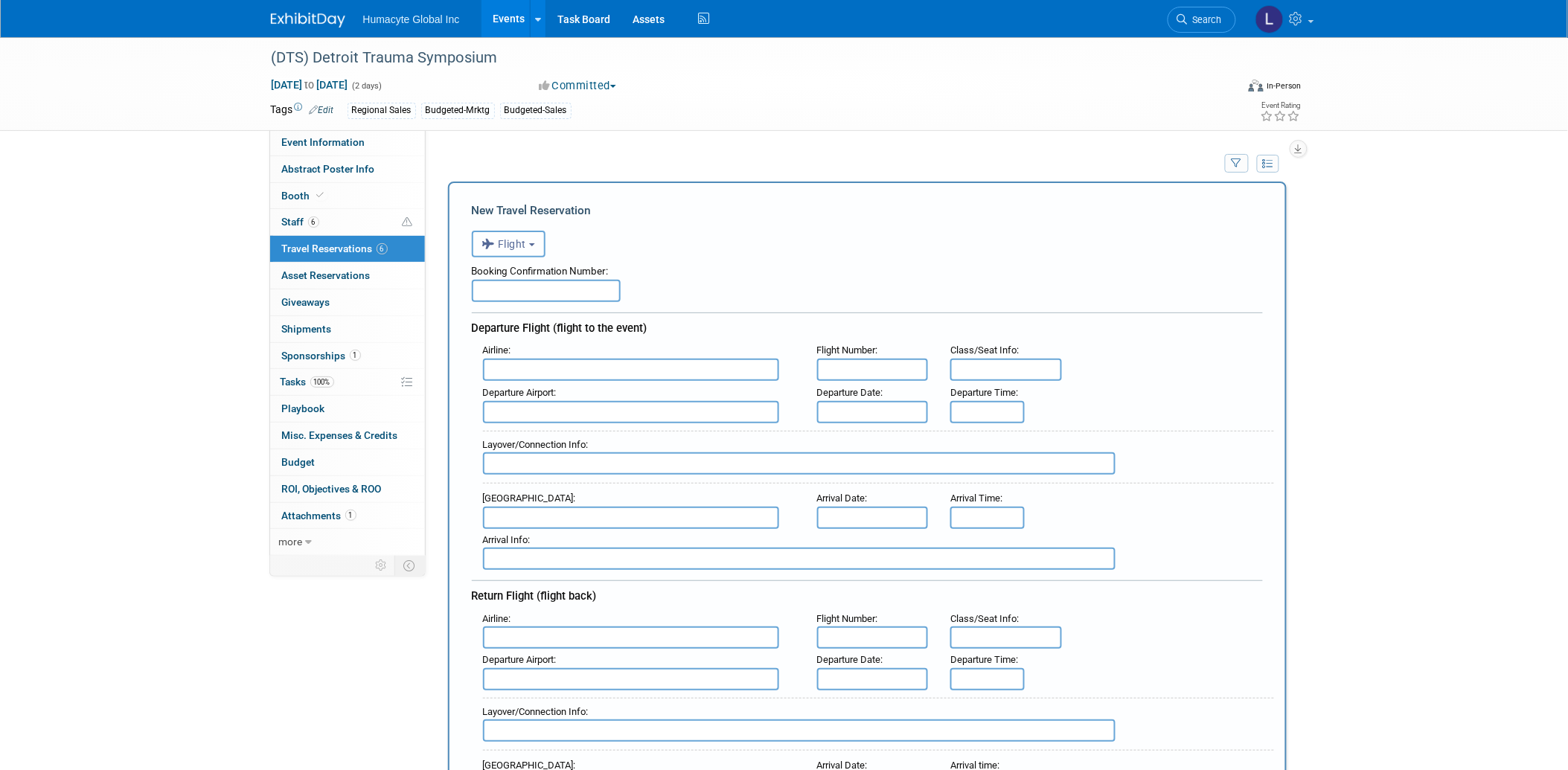
click at [488, 241] on icon "button" at bounding box center [491, 245] width 16 height 20
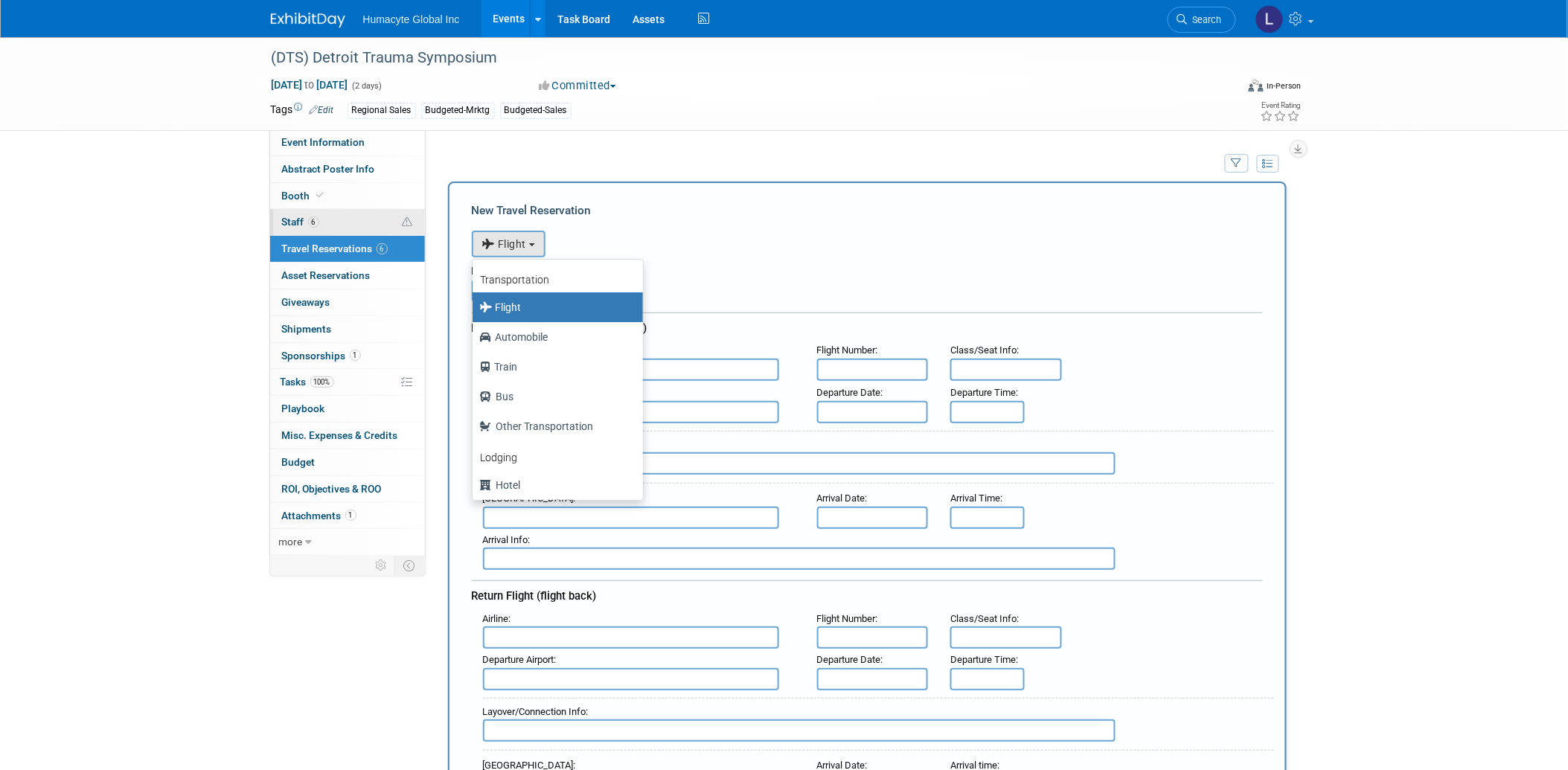
click at [286, 226] on span "Staff 6" at bounding box center [300, 222] width 37 height 12
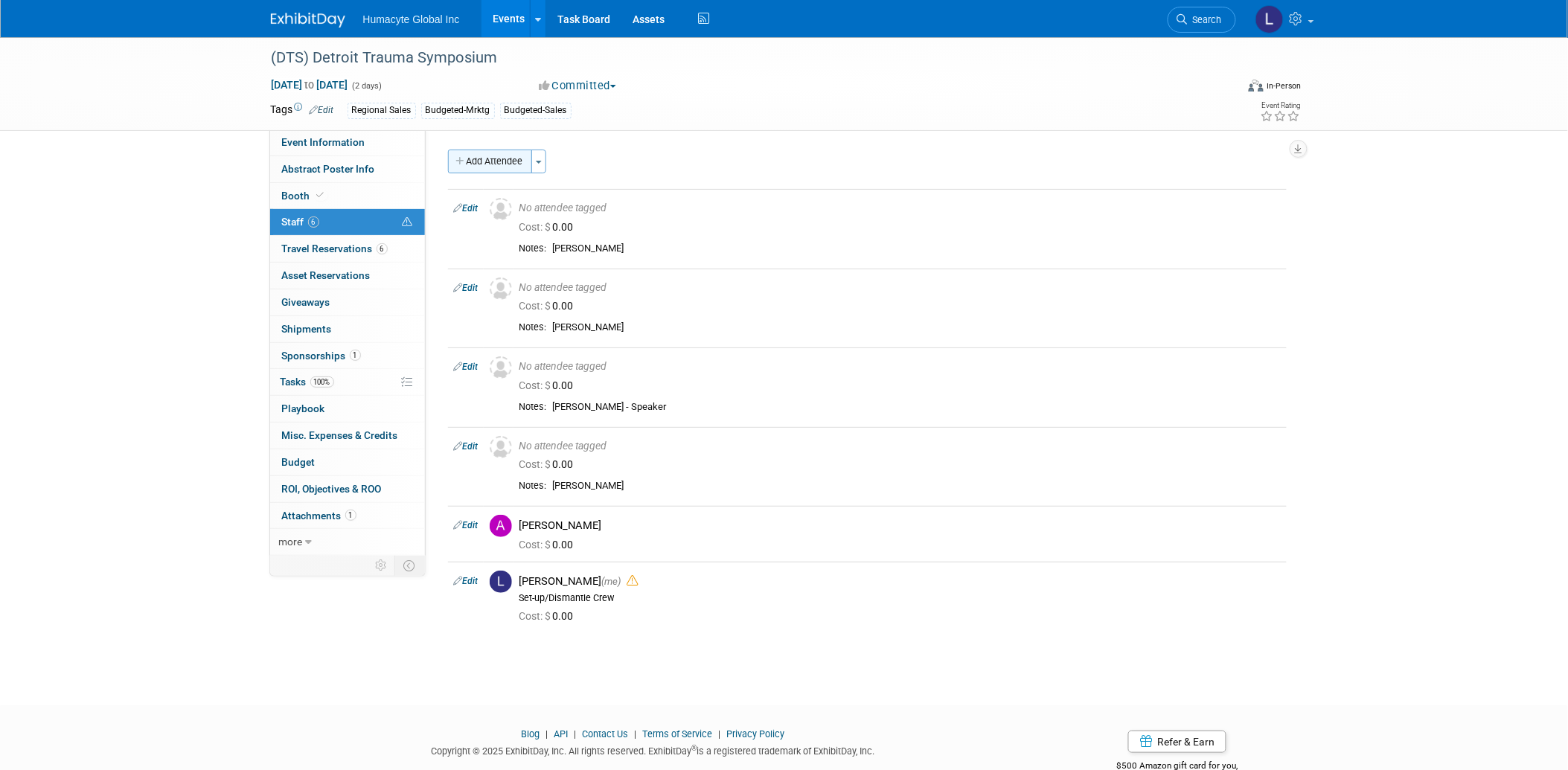
click at [512, 154] on button "Add Attendee" at bounding box center [490, 161] width 84 height 24
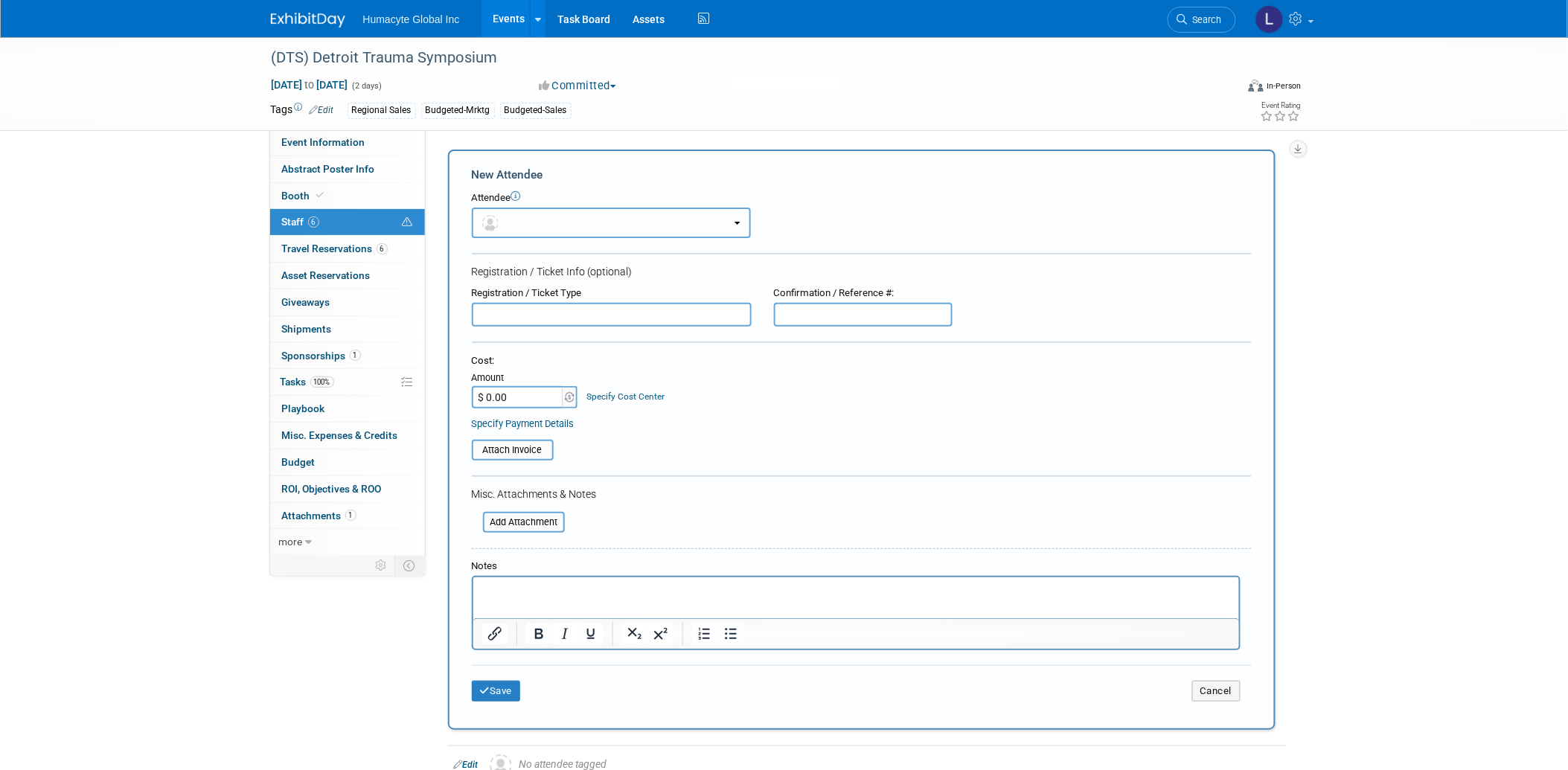
click at [526, 213] on button "button" at bounding box center [612, 222] width 279 height 30
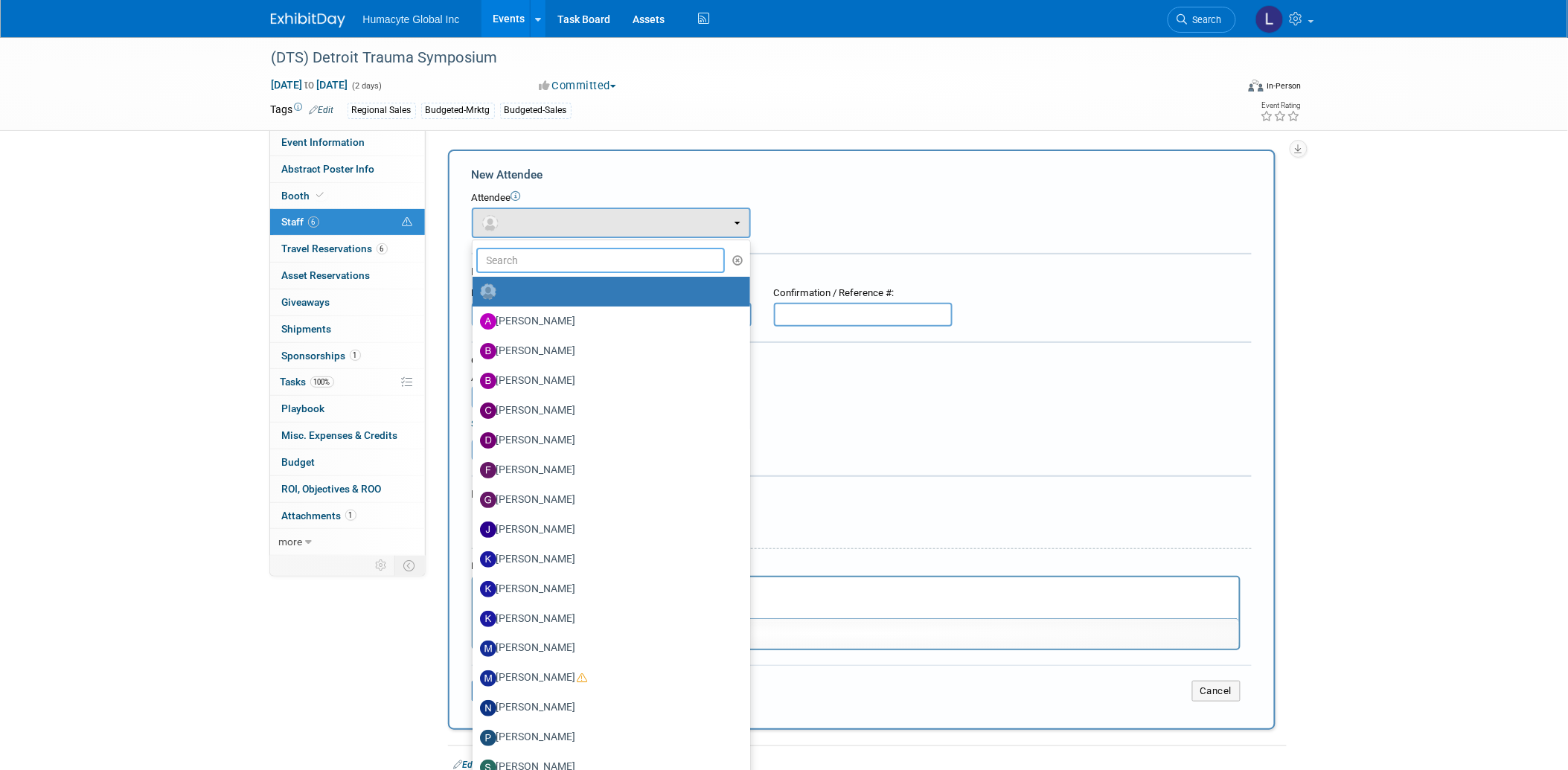
click at [529, 264] on input "text" at bounding box center [601, 260] width 250 height 25
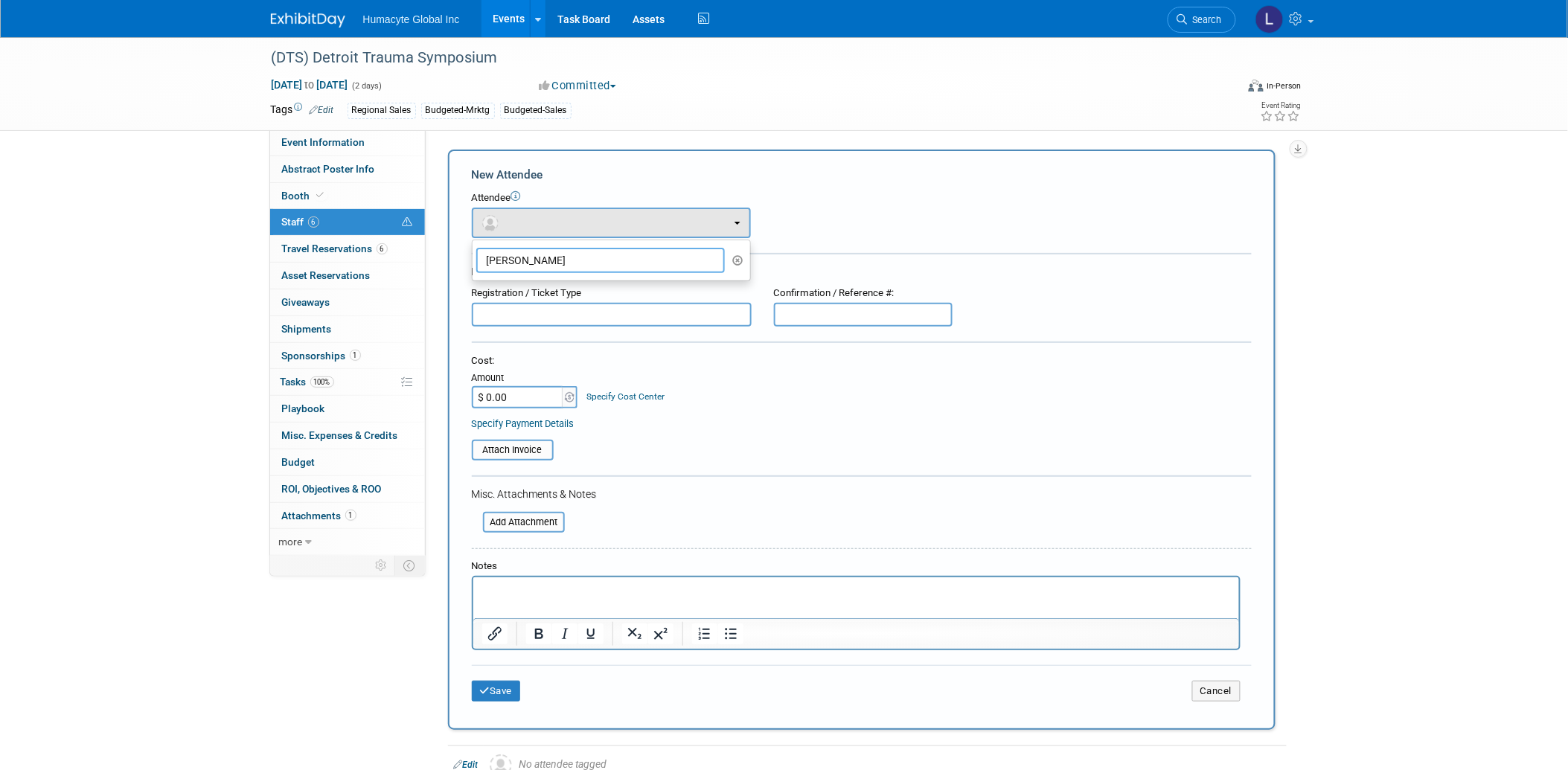
click at [517, 256] on input "[PERSON_NAME]" at bounding box center [601, 260] width 250 height 25
type input "L"
type input "[PERSON_NAME]"
click at [740, 259] on icon "button" at bounding box center [738, 260] width 11 height 11
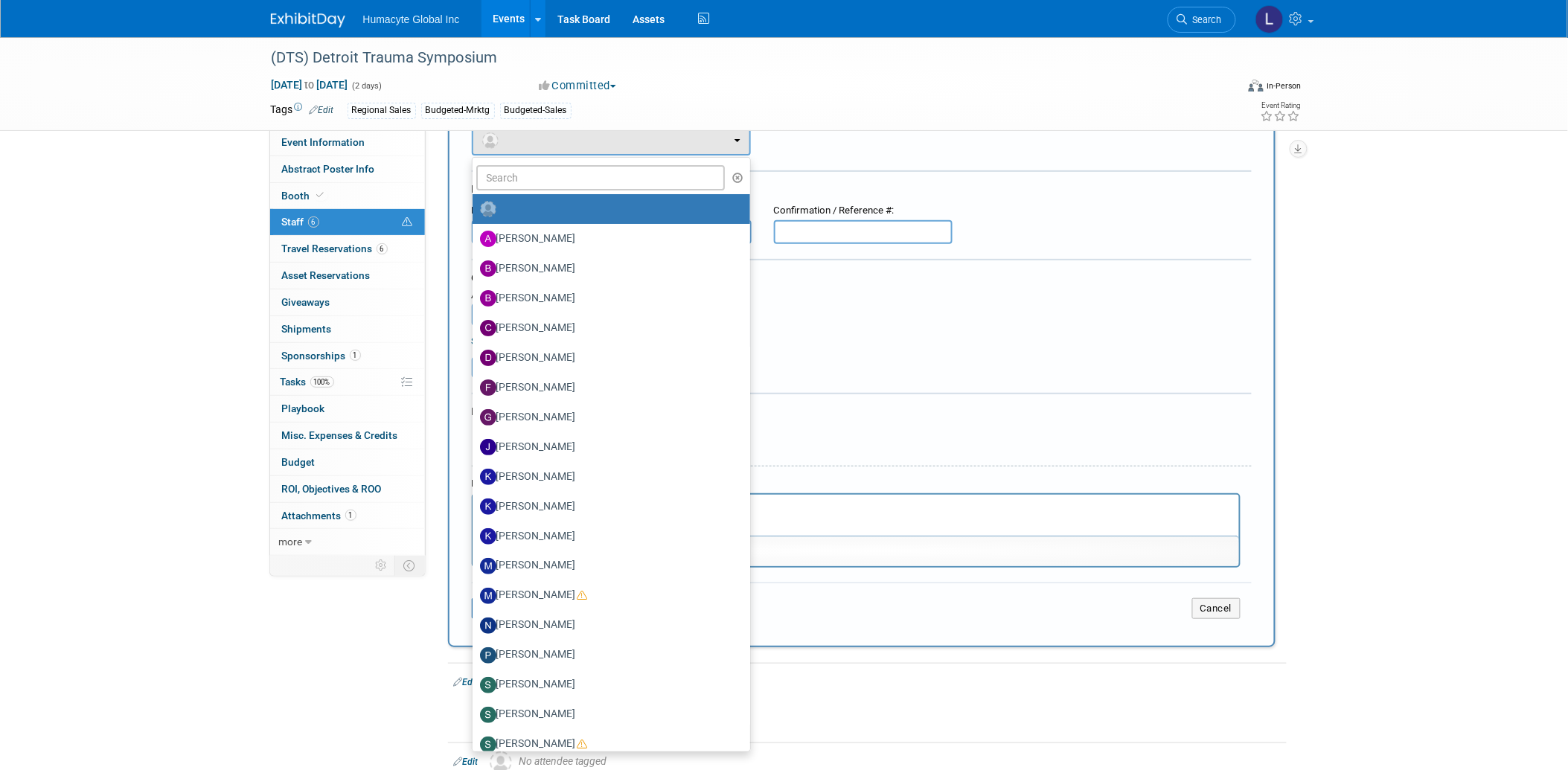
click at [887, 357] on table "Attach Invoice" at bounding box center [862, 367] width 780 height 21
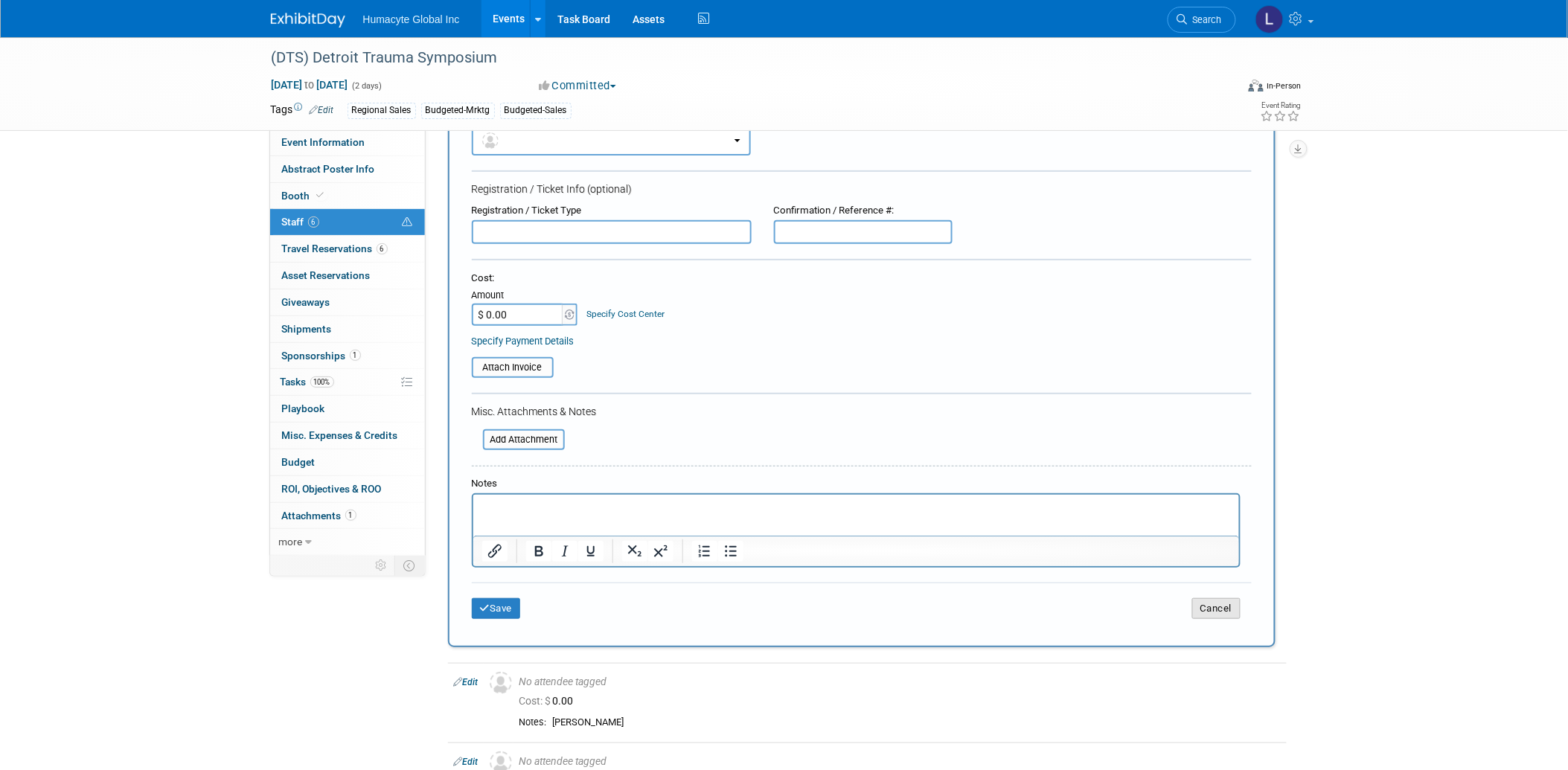
click at [1217, 598] on button "Cancel" at bounding box center [1217, 608] width 48 height 21
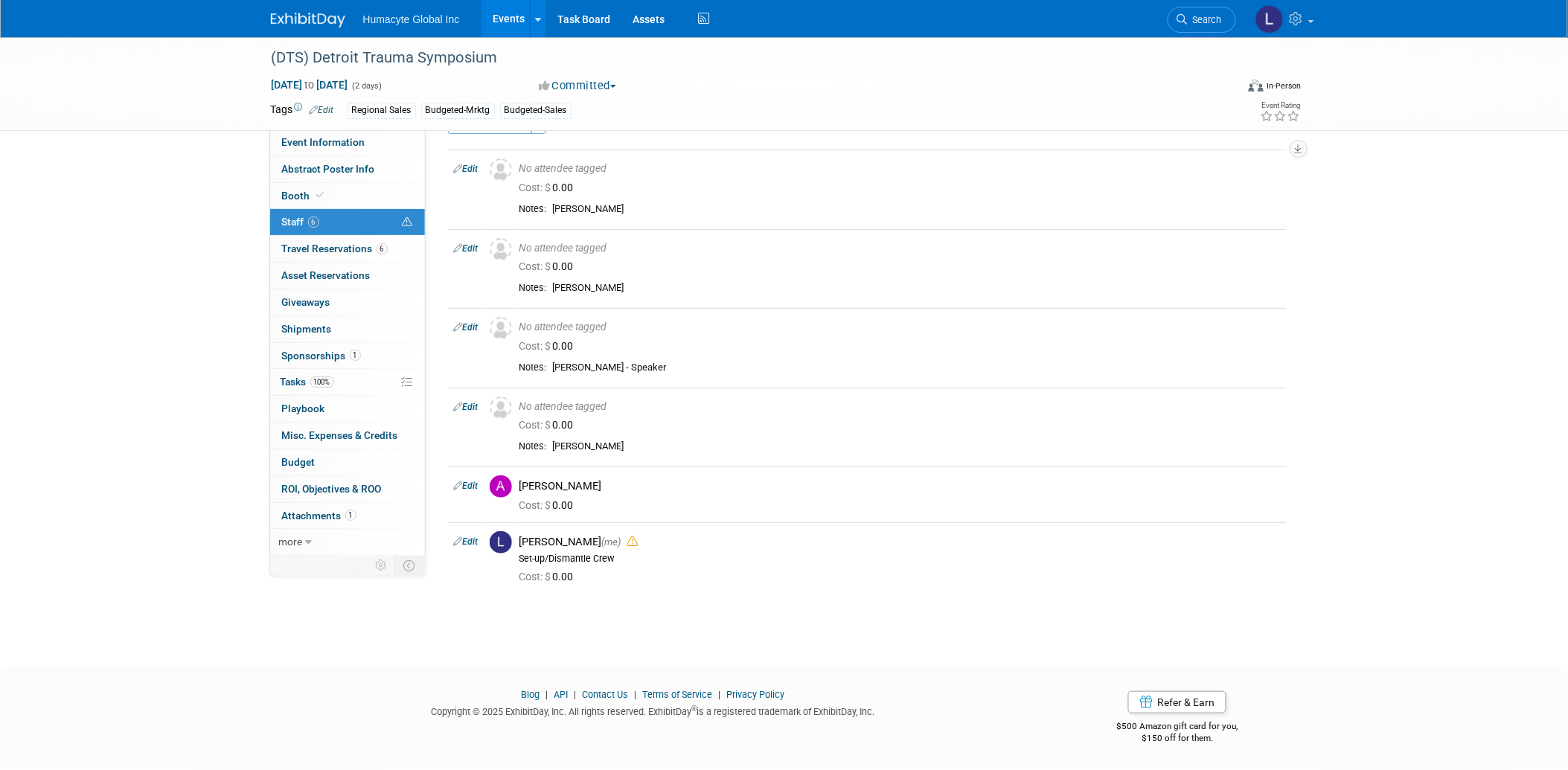
scroll to position [39, 0]
click at [1292, 31] on link at bounding box center [1284, 18] width 73 height 37
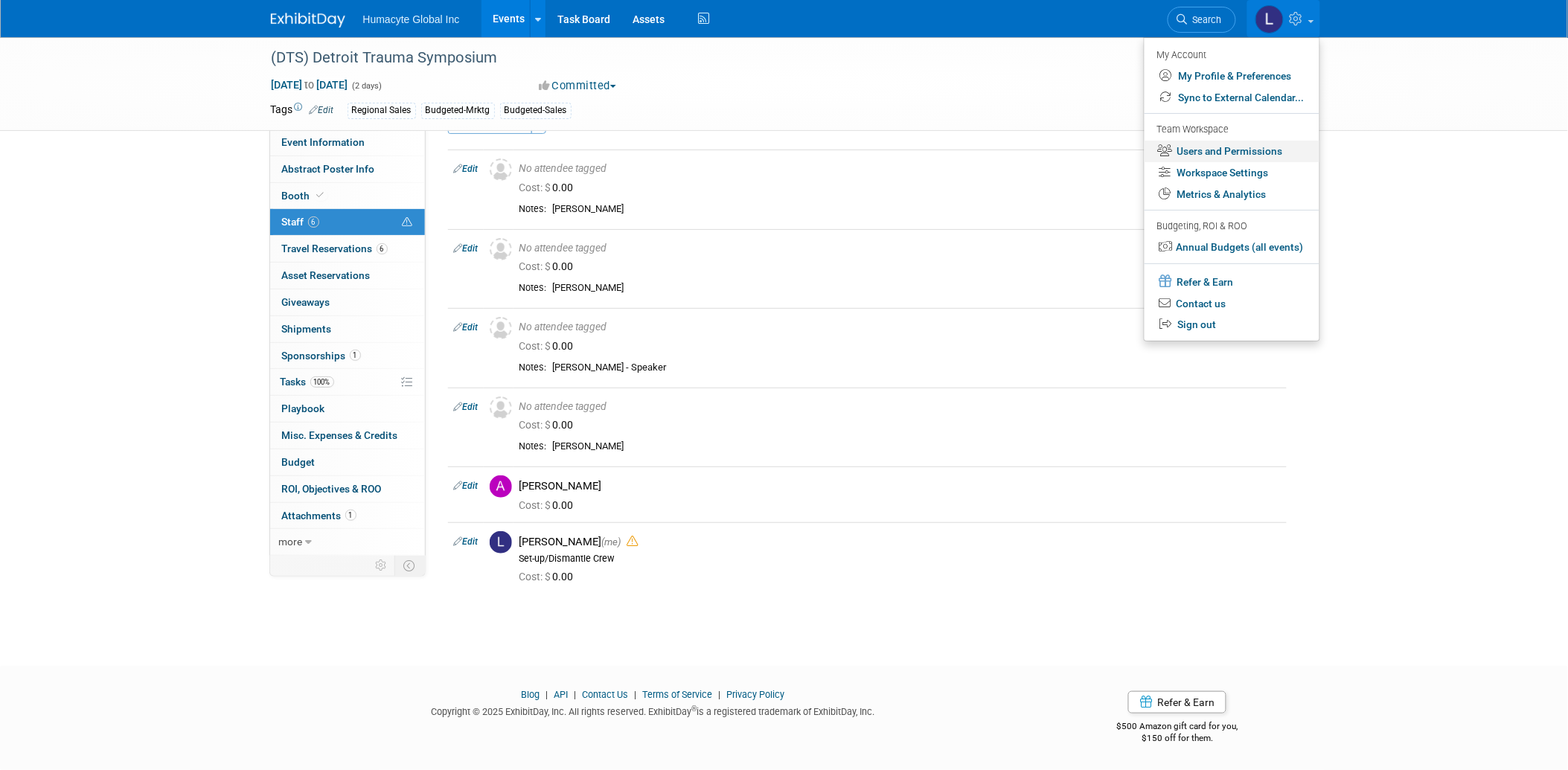
click at [1193, 153] on link "Users and Permissions" at bounding box center [1232, 151] width 175 height 21
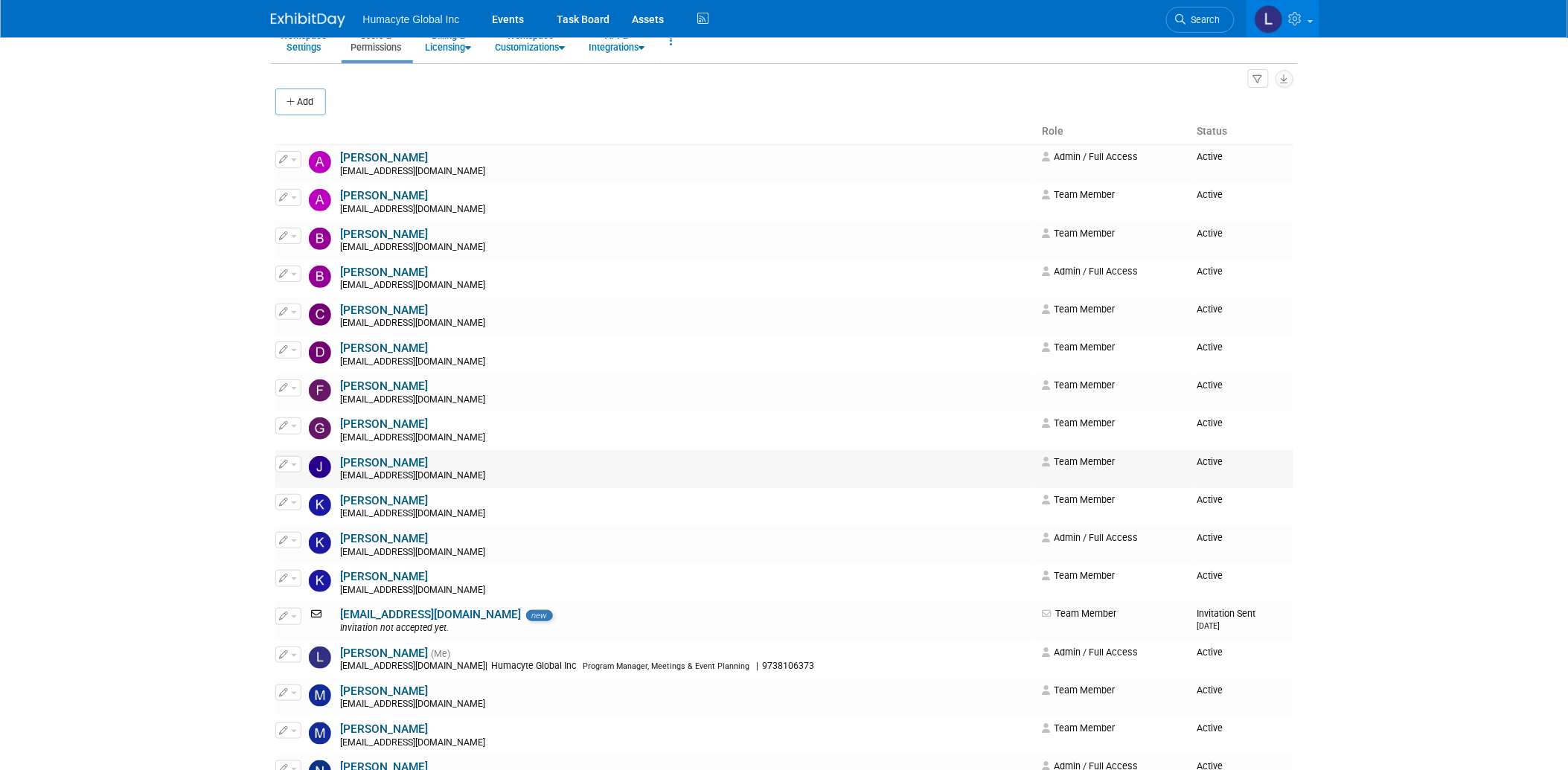
scroll to position [165, 0]
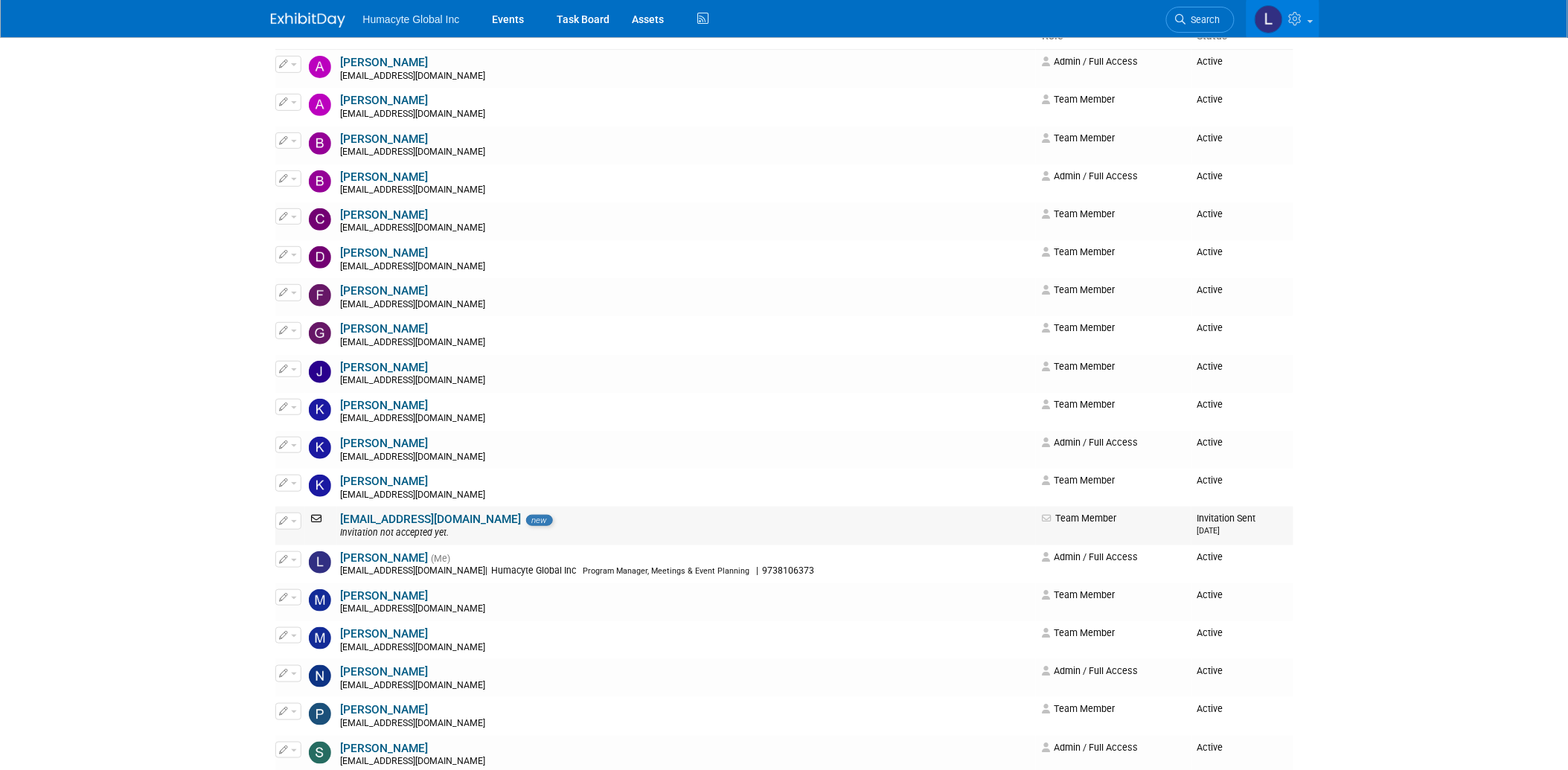
click at [287, 523] on icon "button" at bounding box center [284, 520] width 9 height 8
click at [321, 545] on link "Edit" at bounding box center [334, 545] width 117 height 21
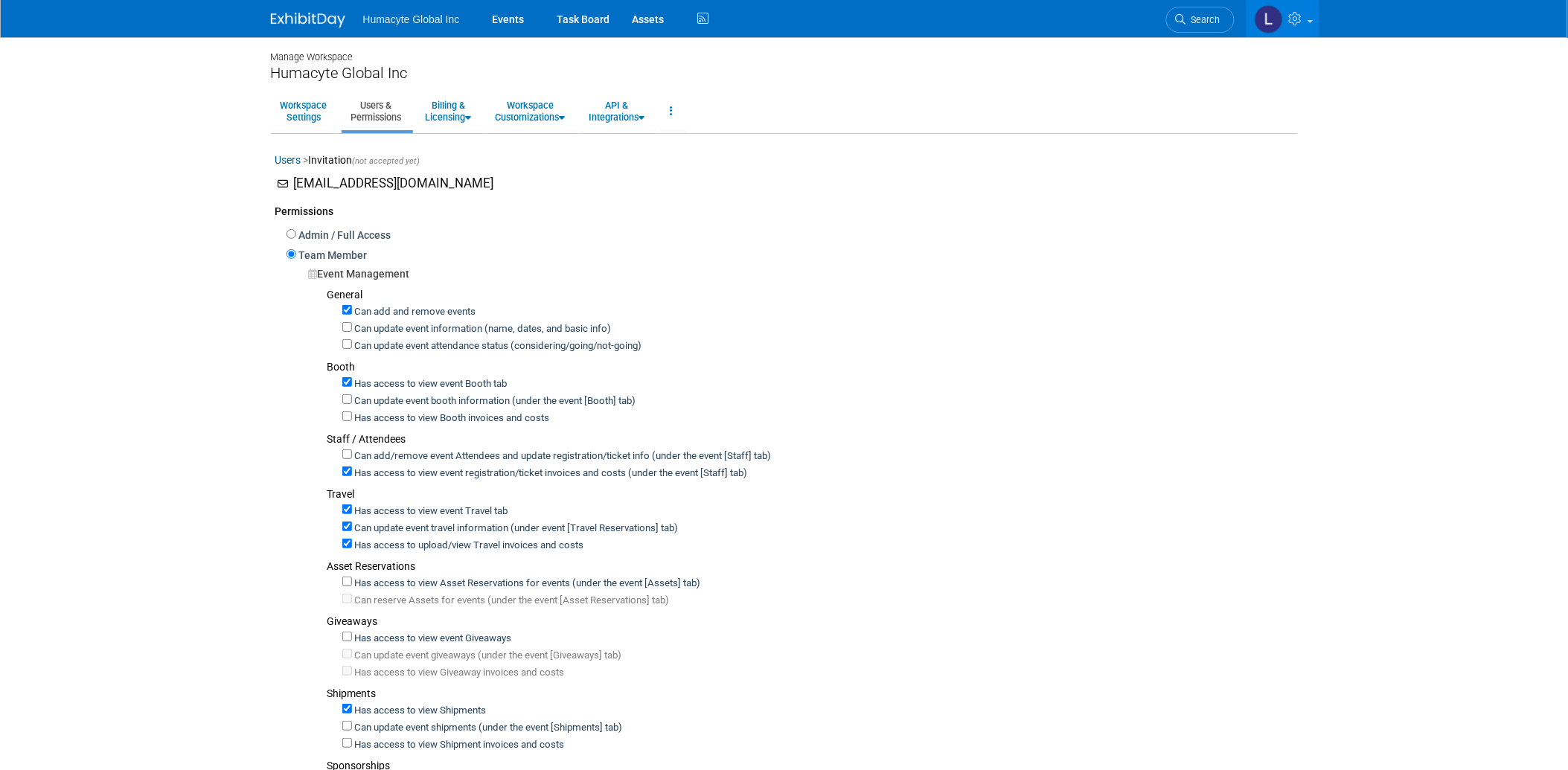
click at [288, 157] on link "Users" at bounding box center [288, 160] width 26 height 12
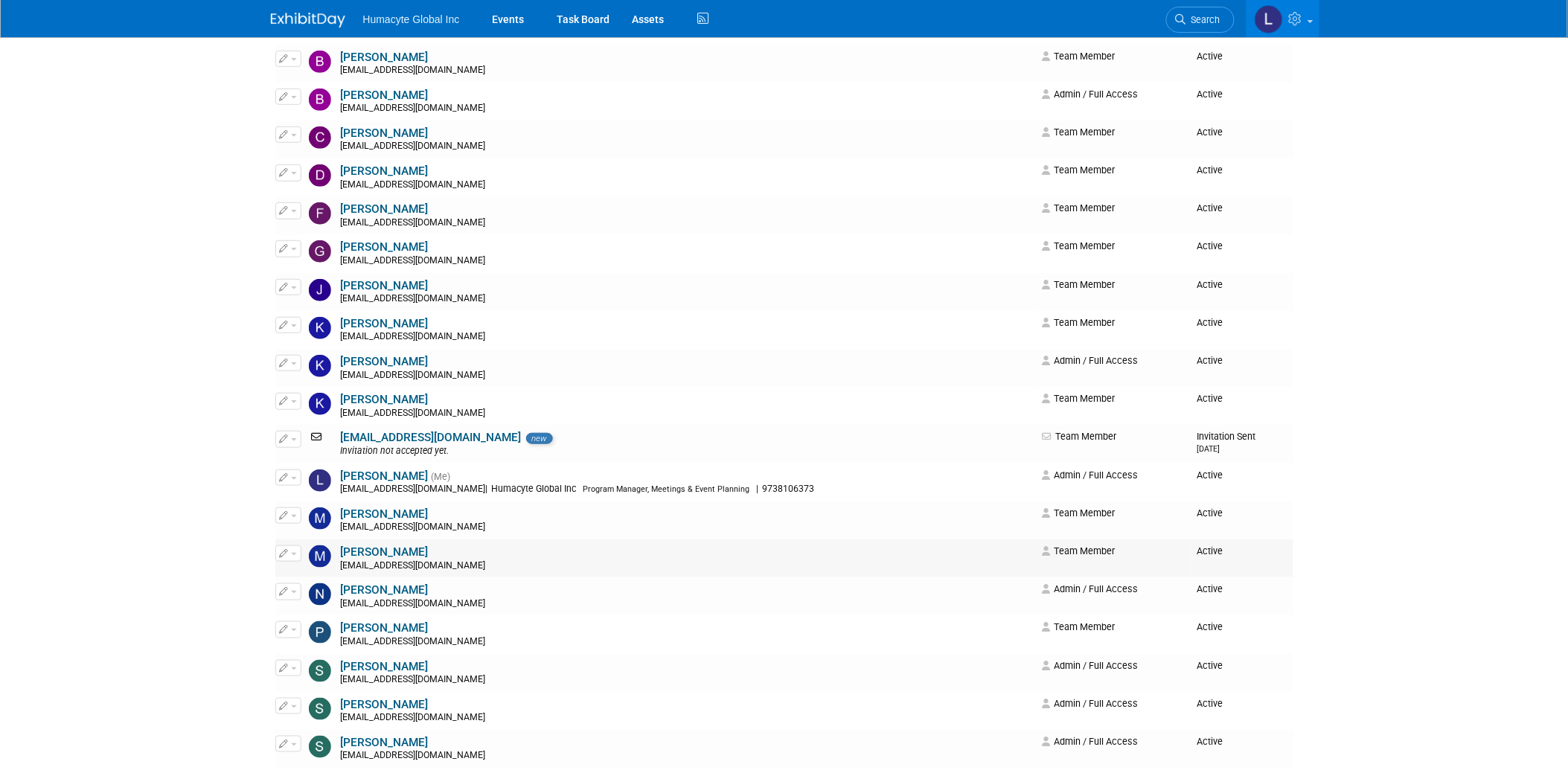
scroll to position [248, 0]
click at [293, 439] on span "button" at bounding box center [294, 439] width 6 height 3
click at [308, 465] on link "Edit" at bounding box center [334, 462] width 117 height 21
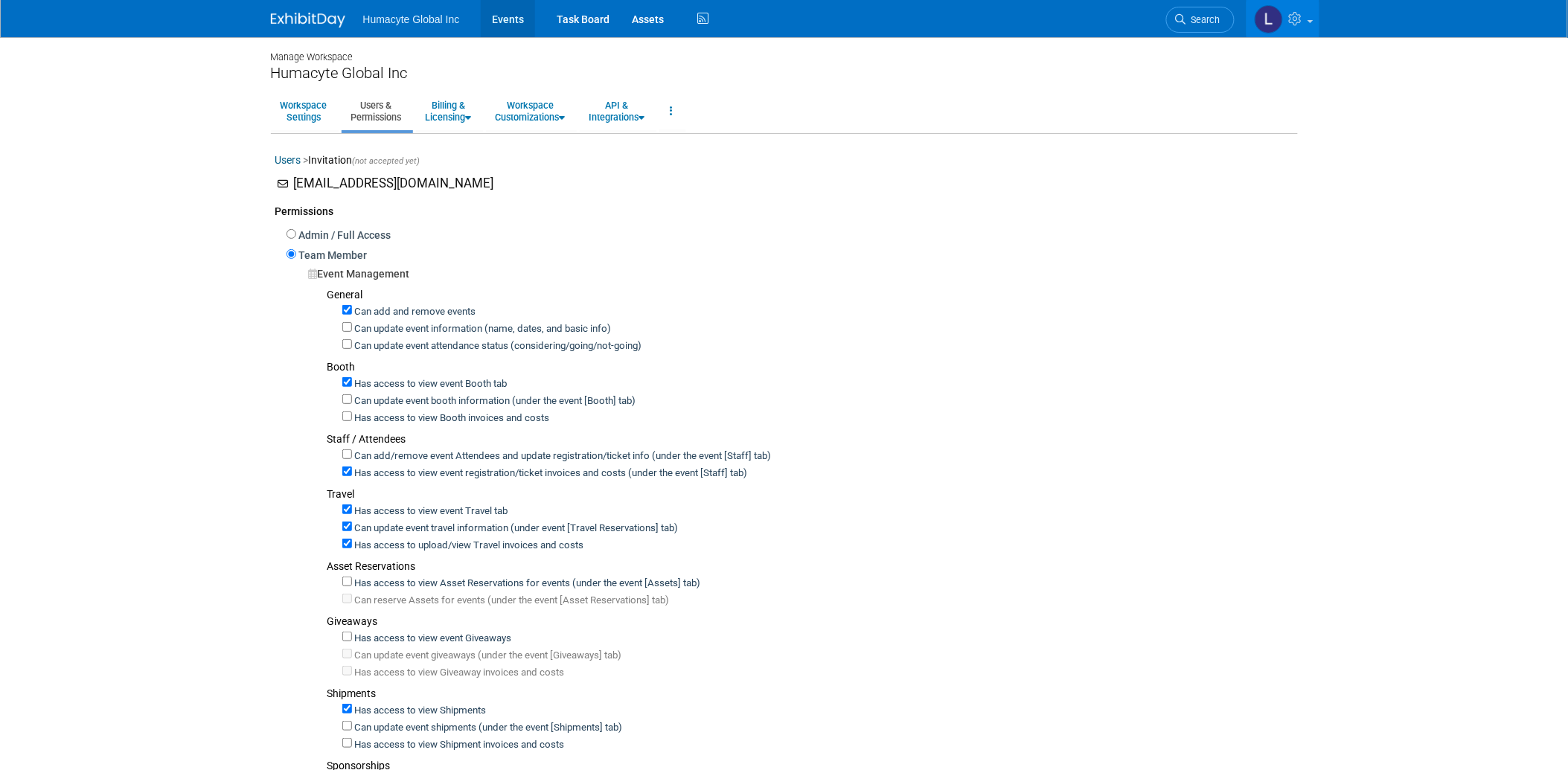
click at [507, 15] on link "Events" at bounding box center [508, 18] width 54 height 37
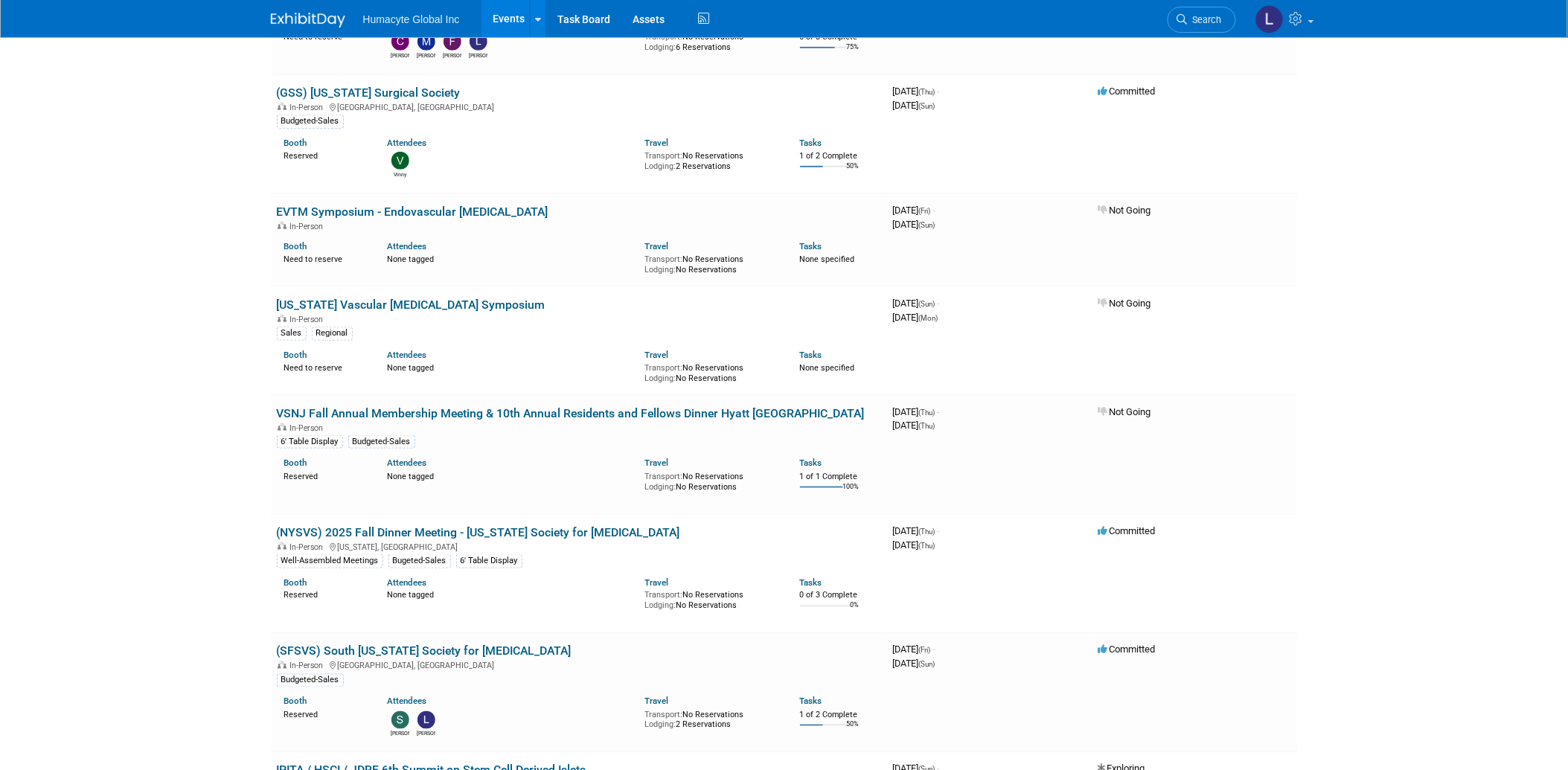
scroll to position [827, 0]
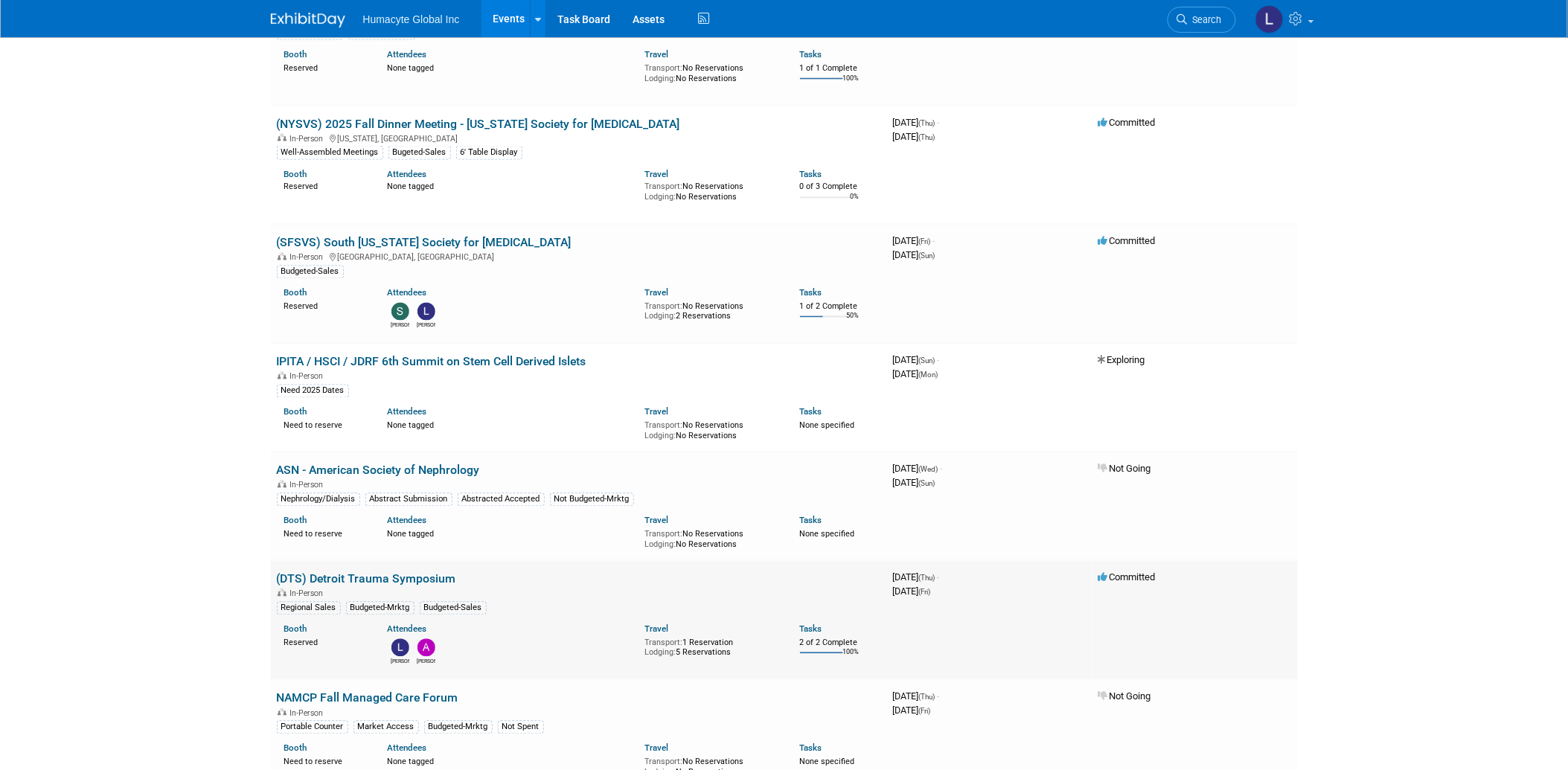
click at [355, 572] on link "(DTS) Detroit Trauma Symposium" at bounding box center [366, 579] width 180 height 14
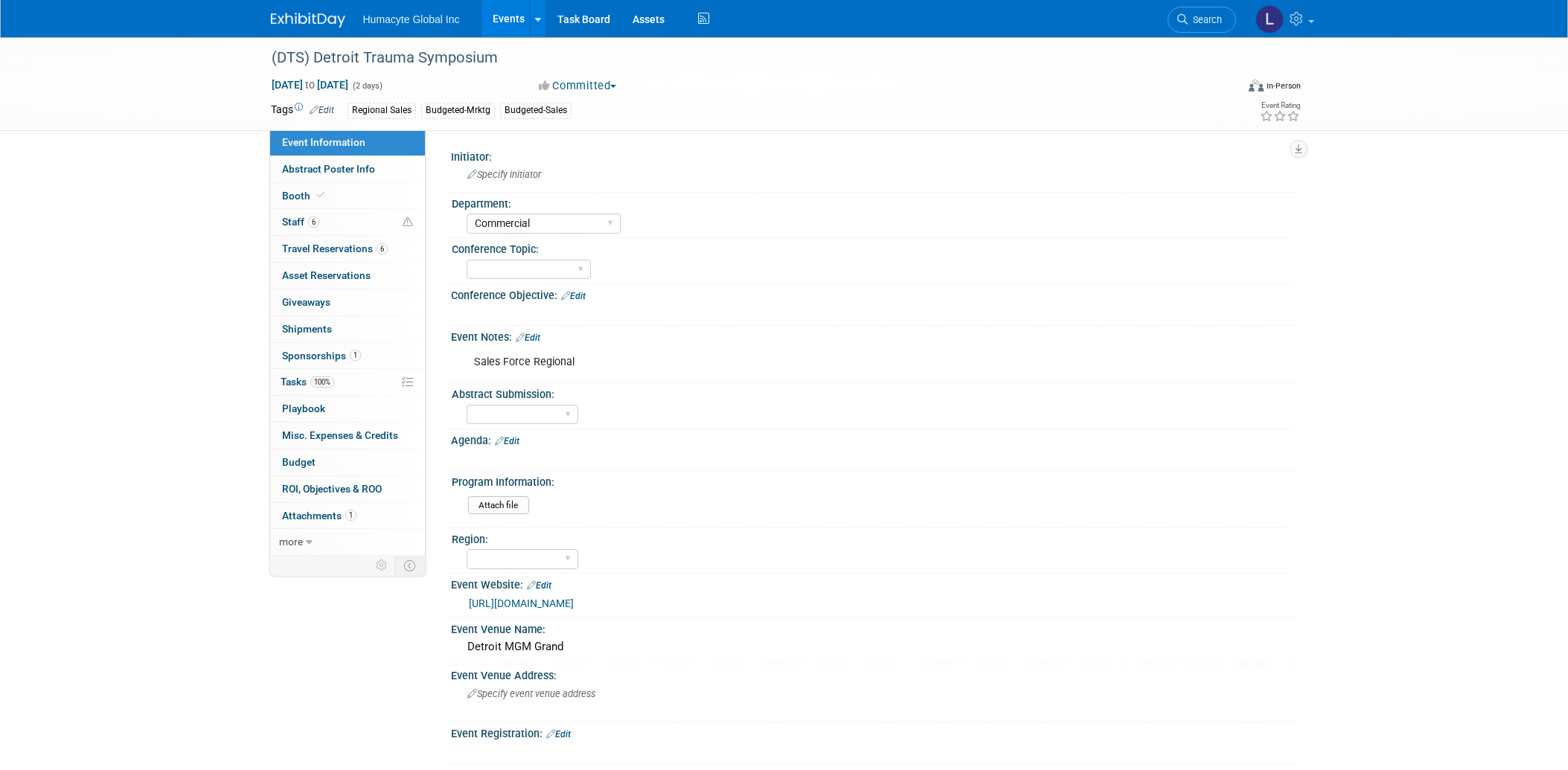
select select "Commercial"
click at [304, 250] on span "Travel Reservations 6" at bounding box center [335, 249] width 106 height 12
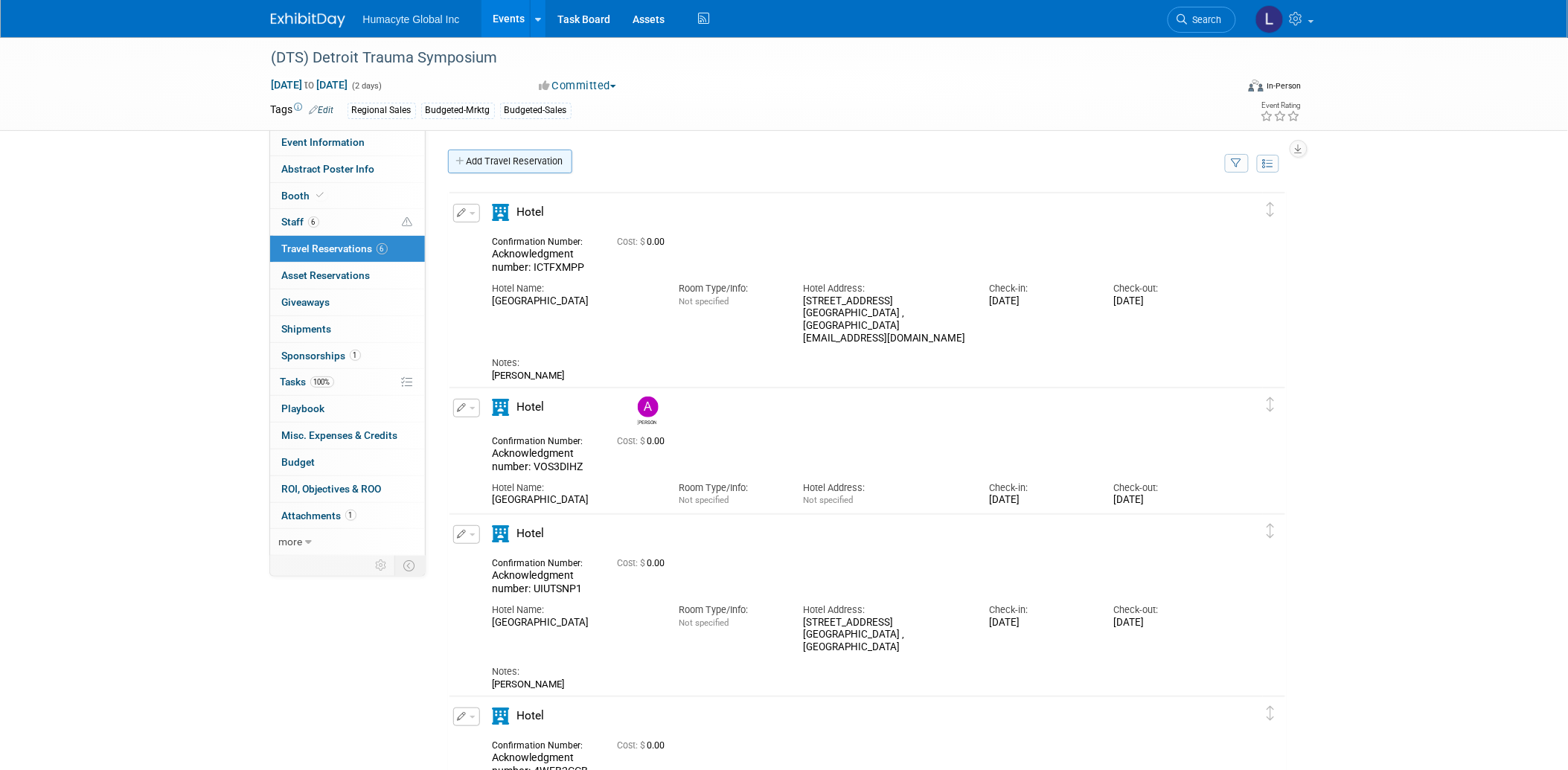
click at [488, 160] on link "Add Travel Reservation" at bounding box center [510, 161] width 124 height 24
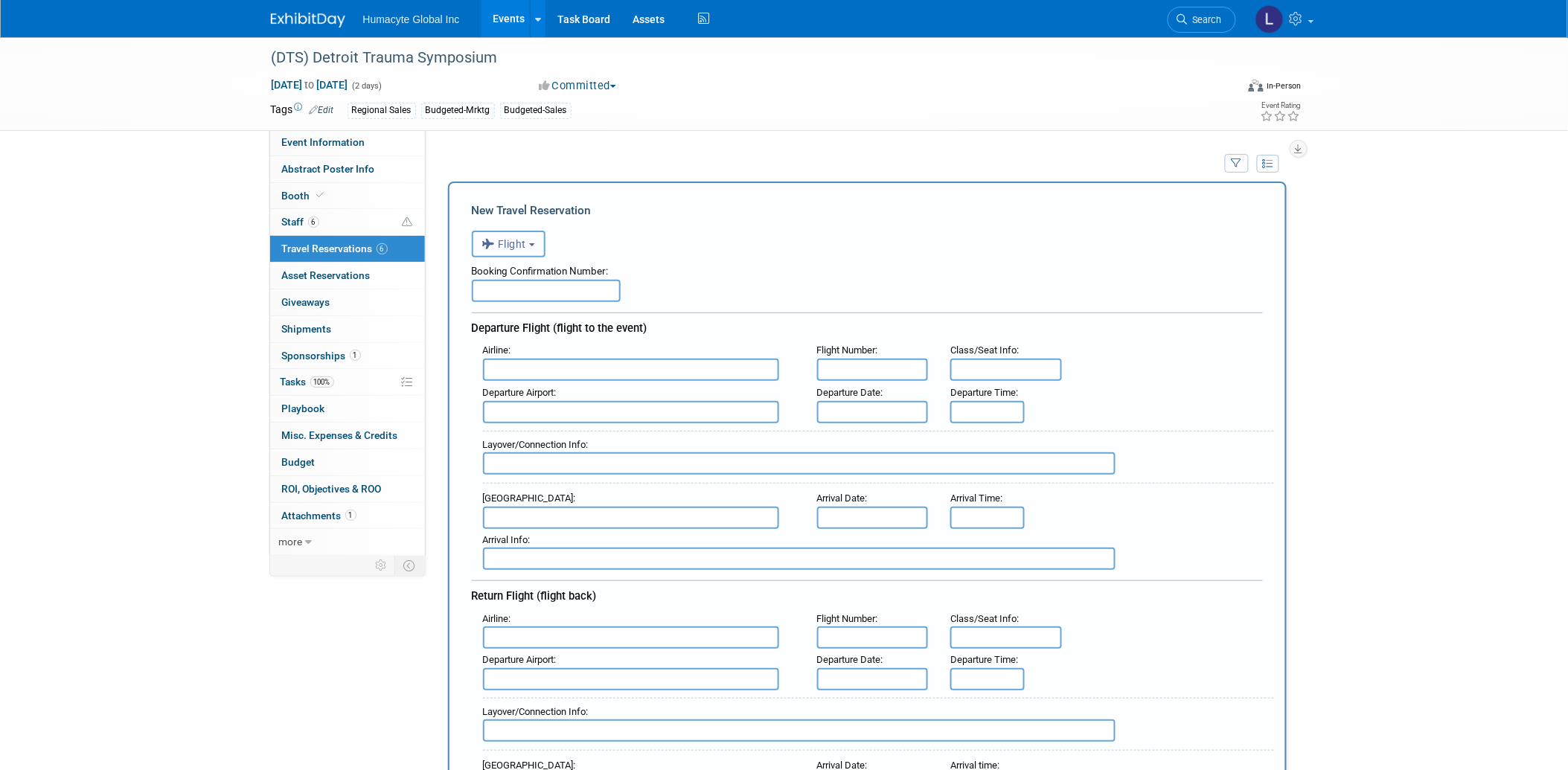
click at [501, 250] on button "Flight" at bounding box center [509, 244] width 74 height 27
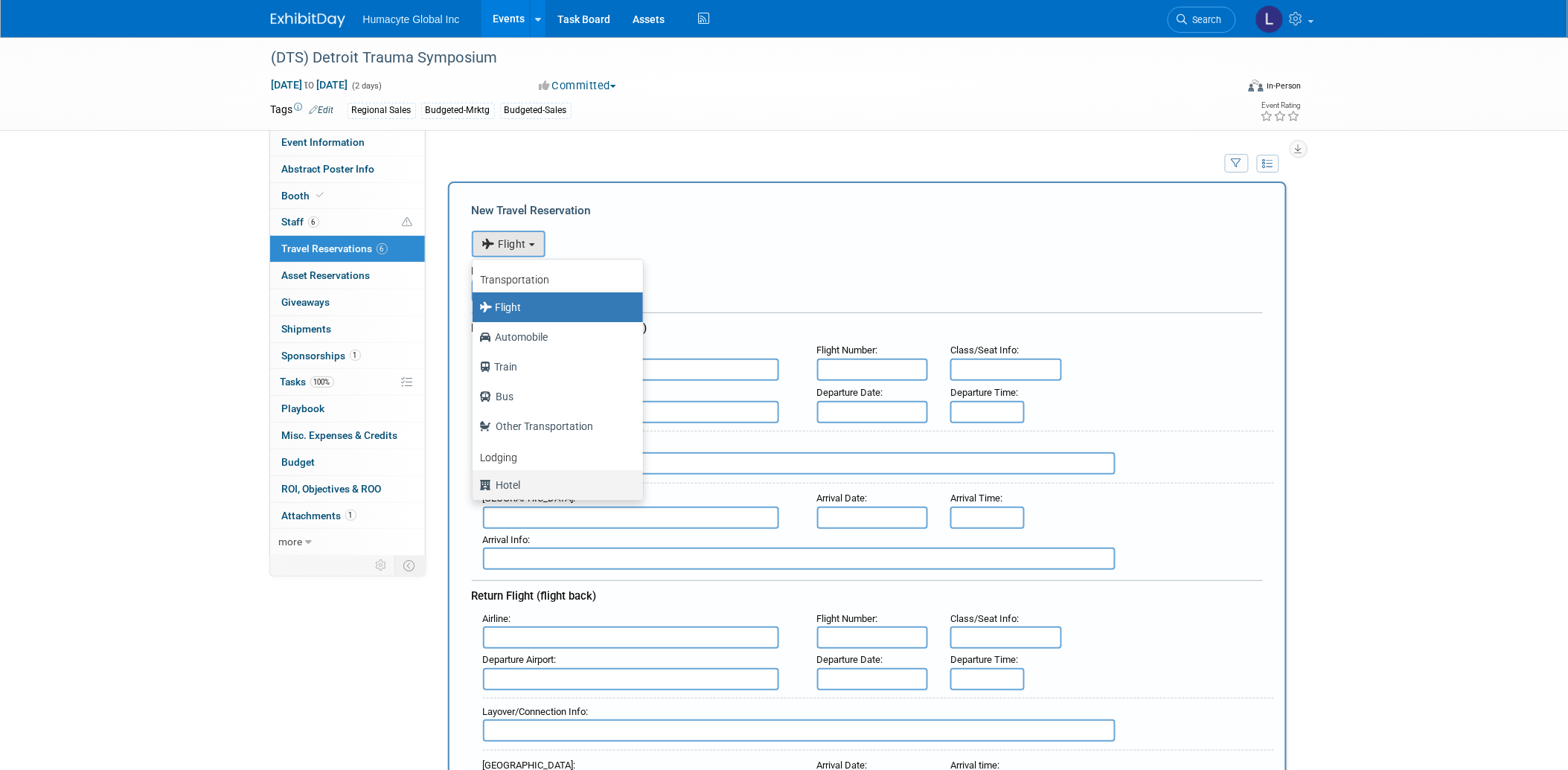
click at [500, 482] on label "Hotel" at bounding box center [554, 485] width 148 height 24
click at [475, 482] on input "Hotel" at bounding box center [470, 484] width 10 height 10
select select "6"
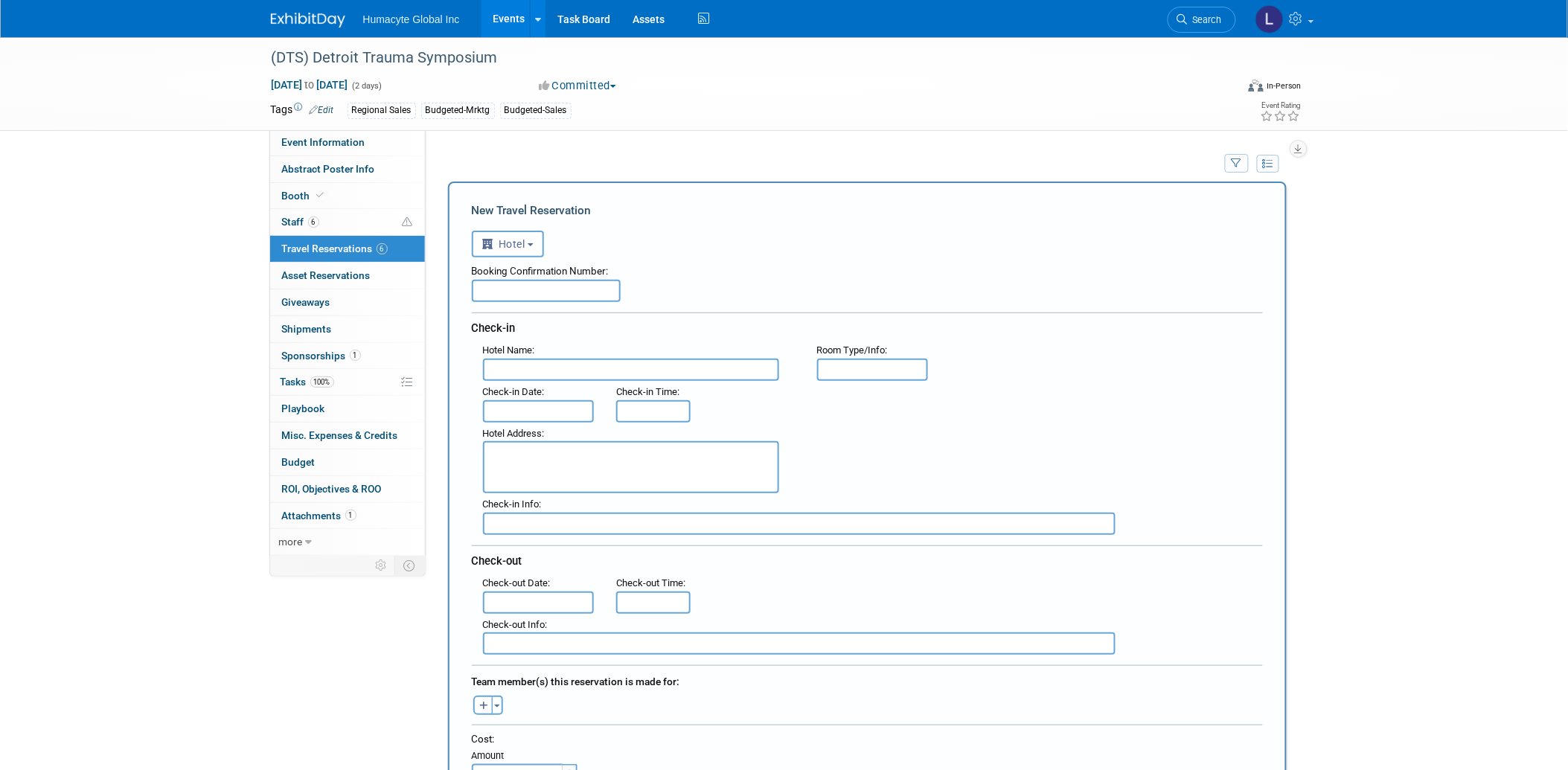
click at [502, 291] on input "text" at bounding box center [546, 291] width 149 height 22
paste input "Acknowledgment number: F0WJ00NL"
type input "Acknowledgment number: F0WJ00NL"
click at [525, 456] on textarea at bounding box center [630, 467] width 296 height 52
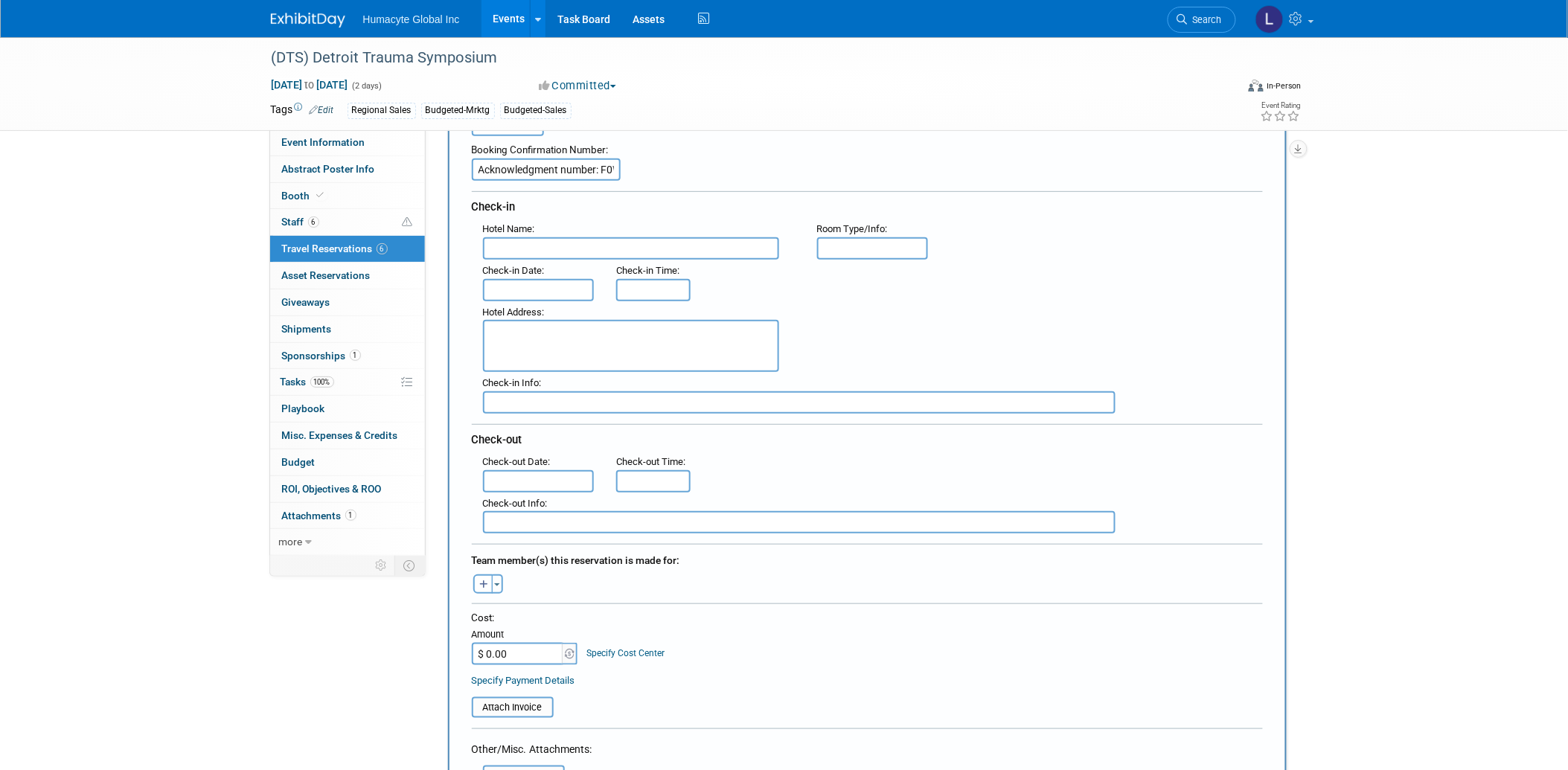
scroll to position [413, 0]
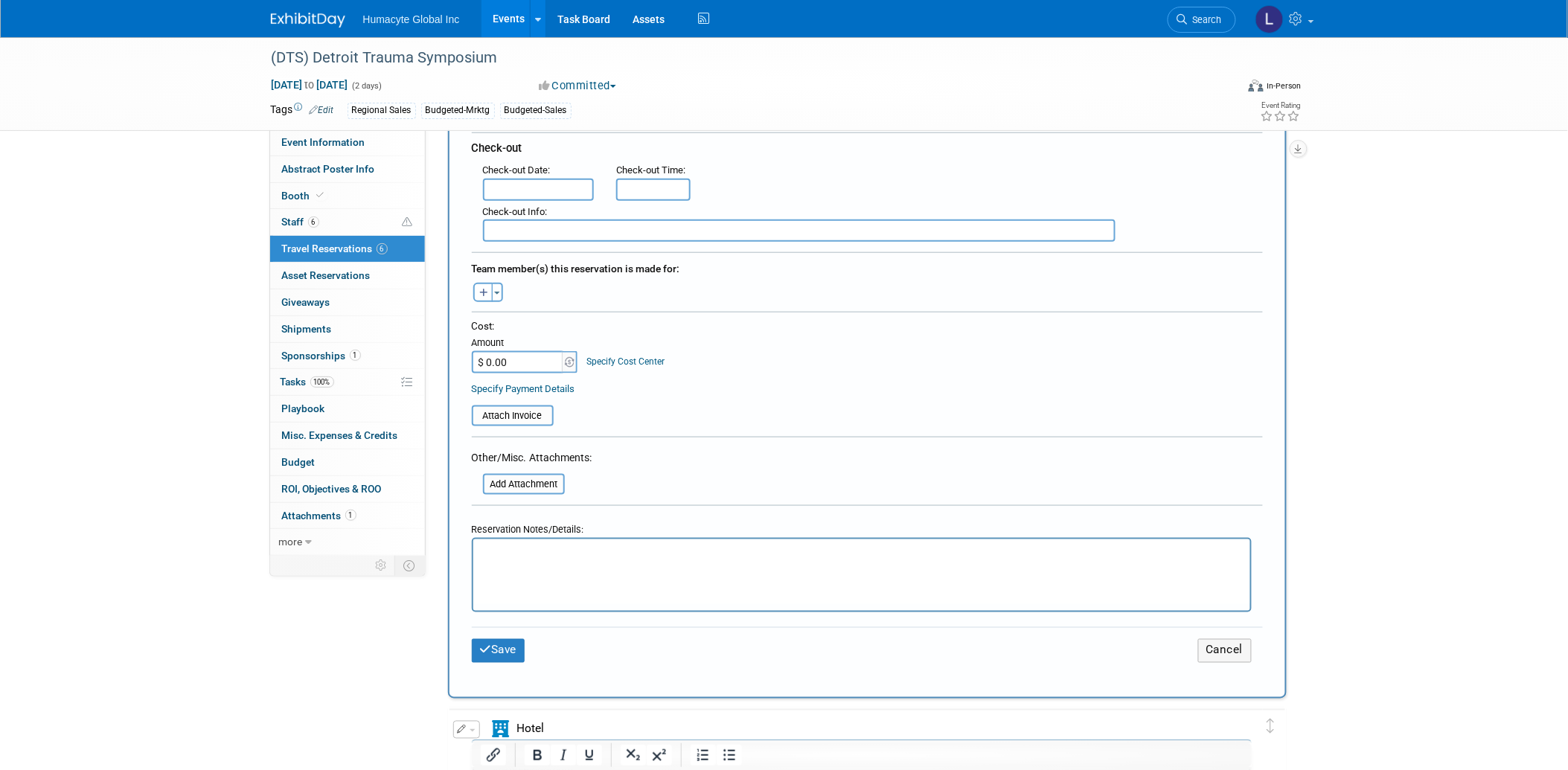
click at [530, 516] on div "Reservation Notes/Details:" at bounding box center [862, 527] width 780 height 21
click at [523, 550] on p "Rich Text Area. Press ALT-0 for help." at bounding box center [862, 553] width 760 height 16
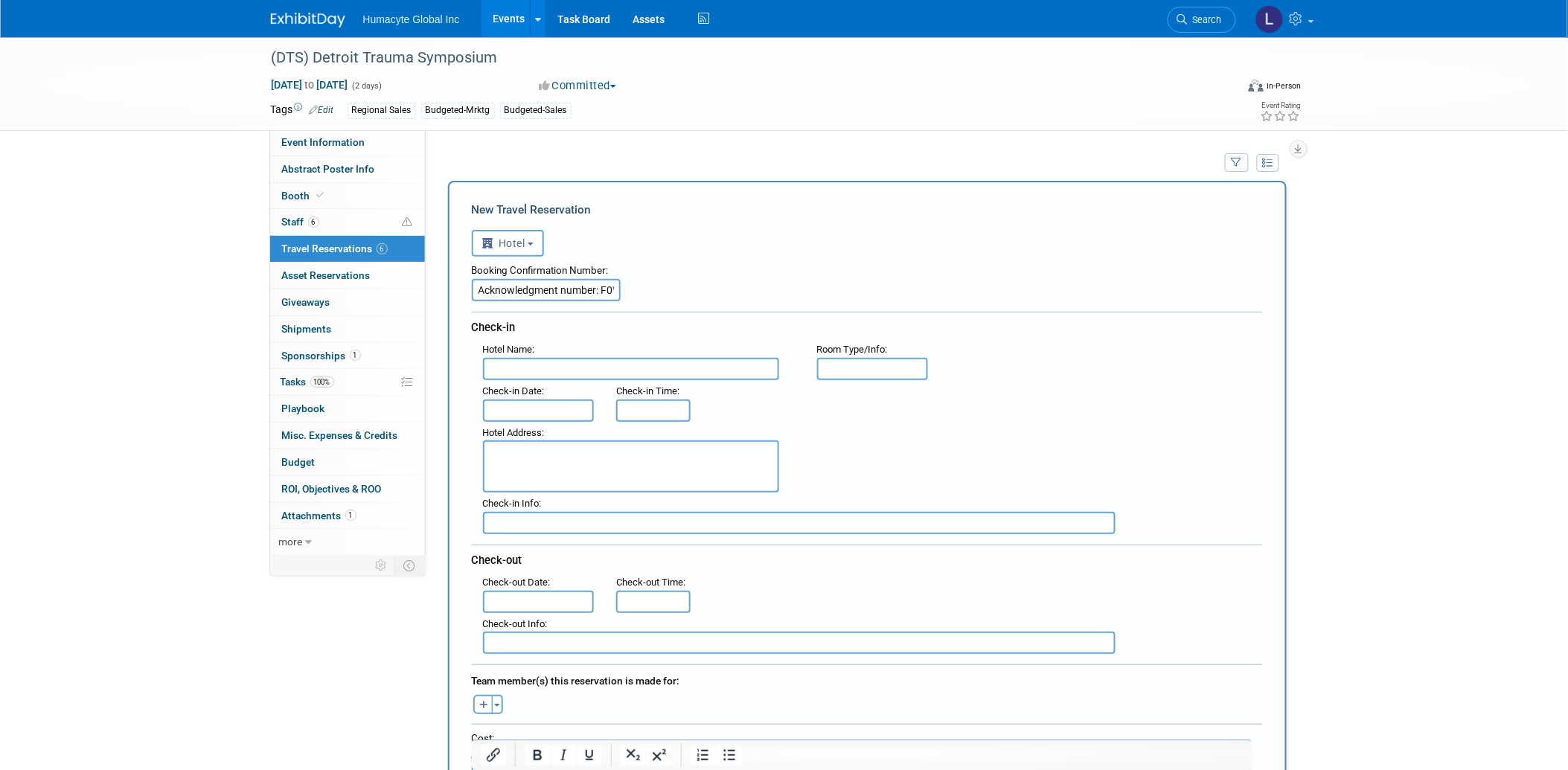
scroll to position [0, 0]
click at [519, 362] on input "text" at bounding box center [630, 369] width 296 height 22
type input "MGM Grand Detroit"
click at [523, 413] on div "Hotel Name : MGM Grand Detroit Flight Number : Room Type/Info : : Check-in Date…" at bounding box center [868, 437] width 791 height 195
click at [519, 408] on input "text" at bounding box center [539, 411] width 112 height 22
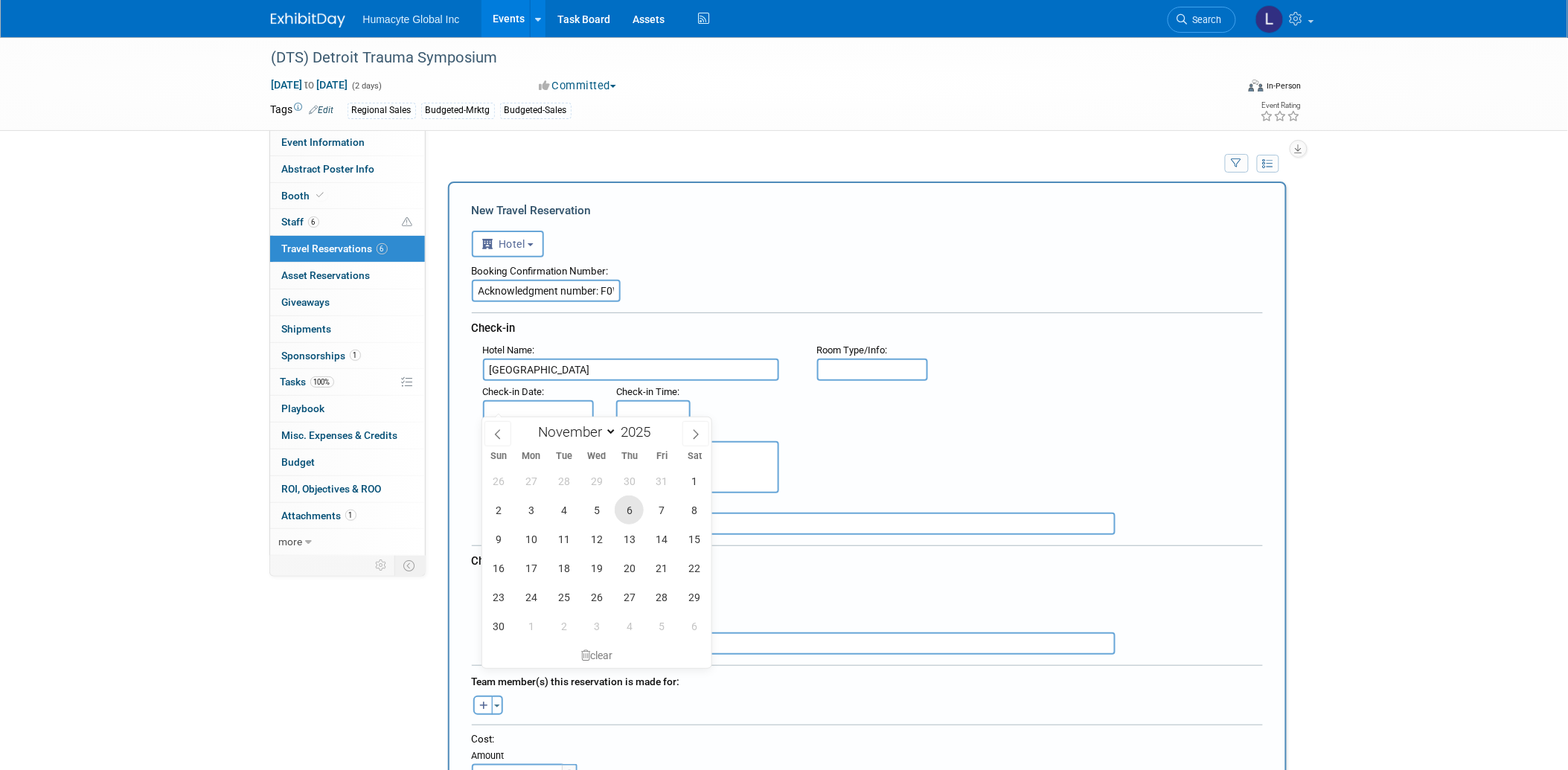
click at [626, 509] on span "6" at bounding box center [629, 510] width 29 height 29
type input "Nov 6, 2025"
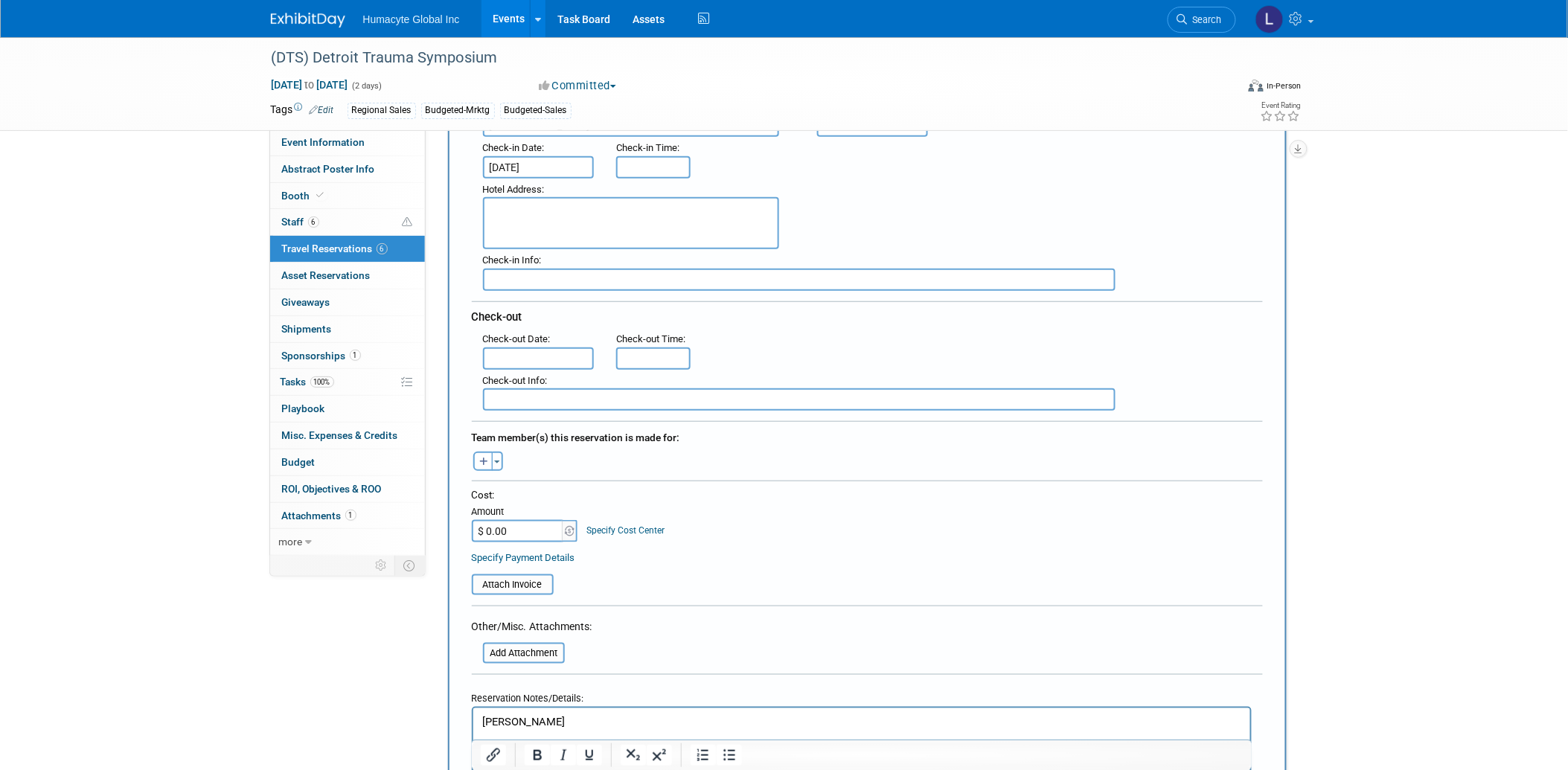
scroll to position [248, 0]
click at [517, 516] on input "$ 0.00" at bounding box center [518, 527] width 93 height 22
click at [532, 344] on input "text" at bounding box center [539, 355] width 112 height 22
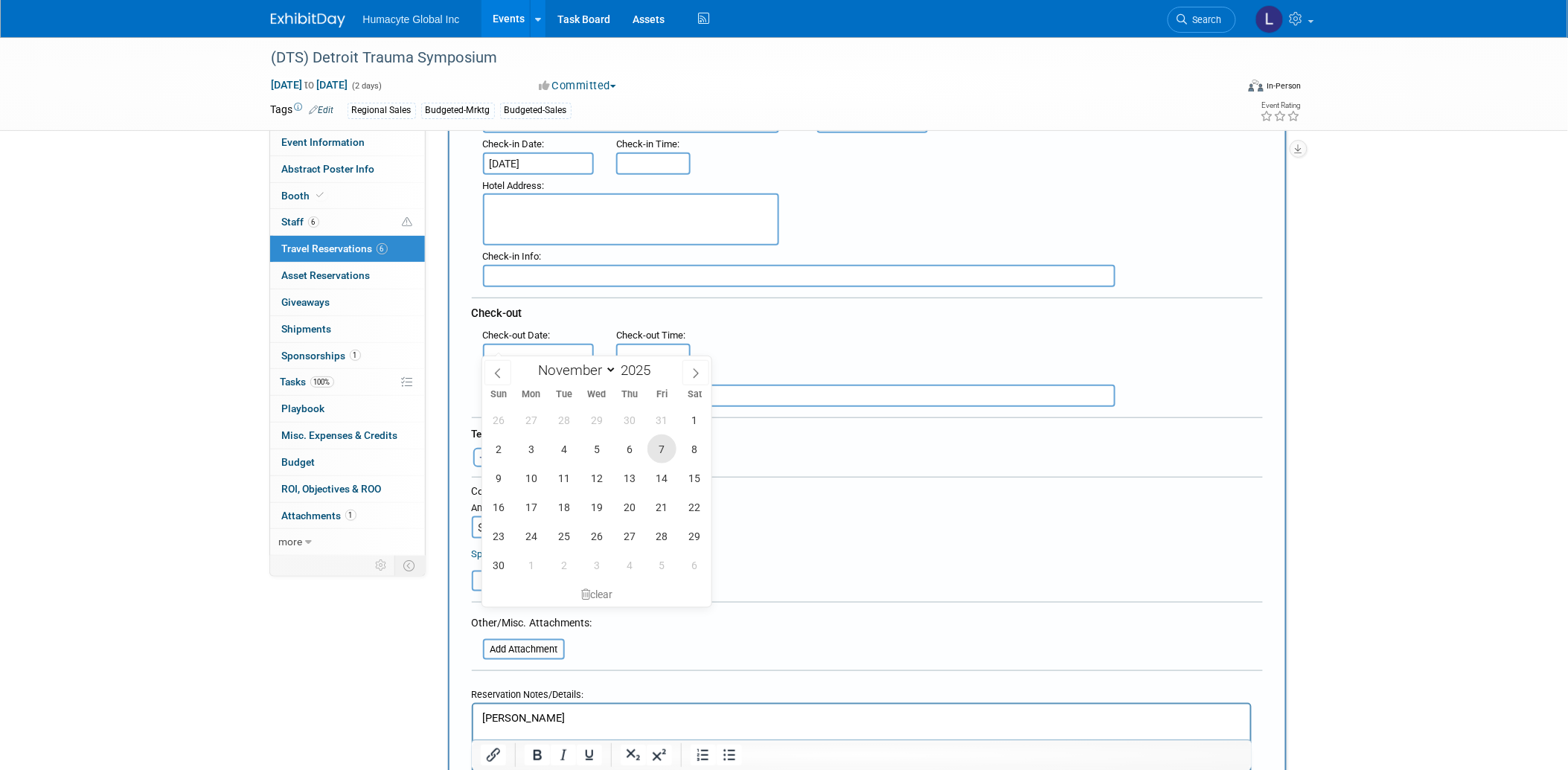
click at [655, 449] on span "7" at bounding box center [662, 449] width 29 height 29
type input "Nov 7, 2025"
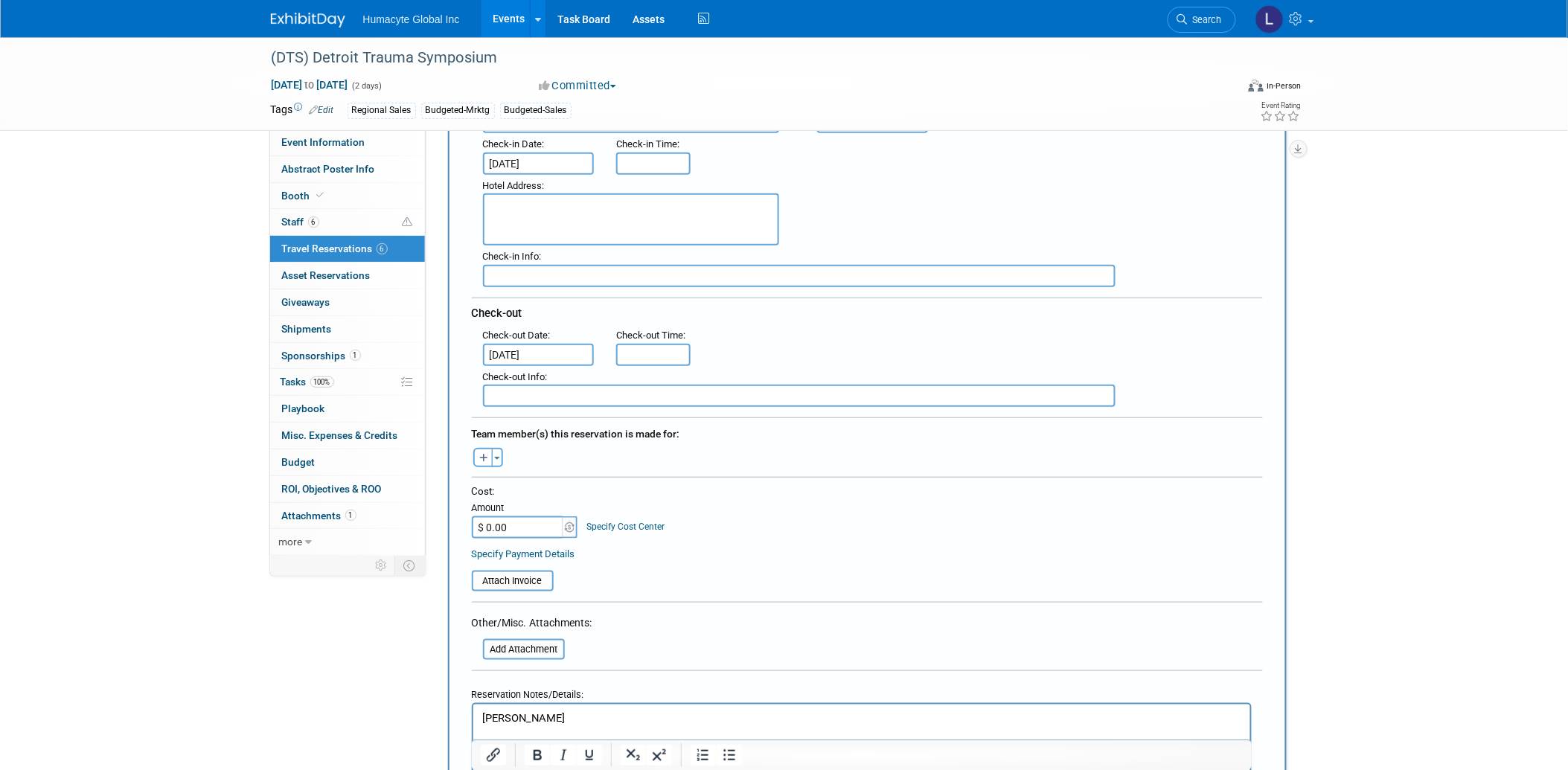
click at [738, 494] on div "Cost: Amount $ 0.00 Specify Cost Center Cost Center -- Not Specified -- Dept 10…" at bounding box center [868, 511] width 791 height 54
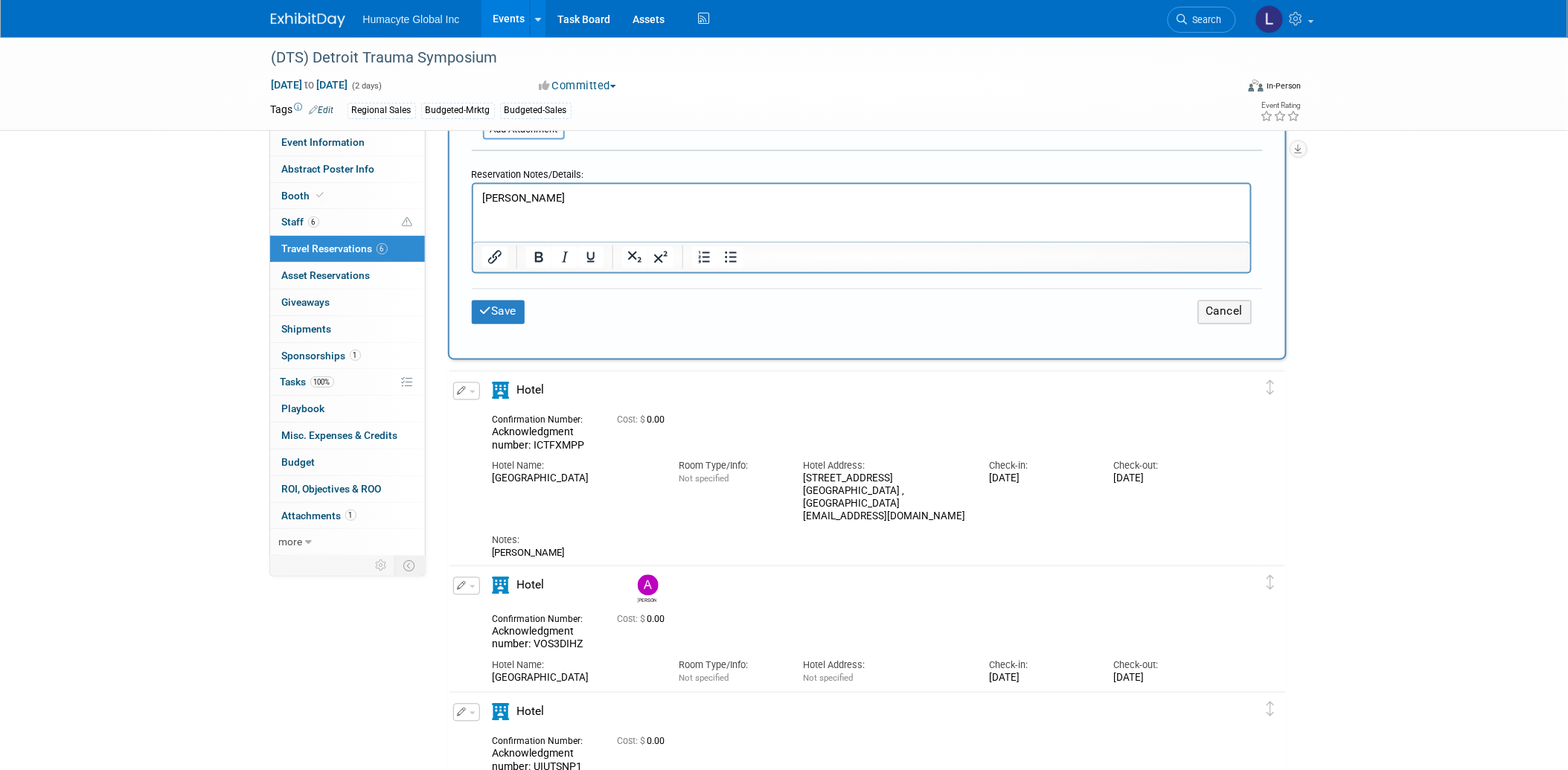
scroll to position [538, 0]
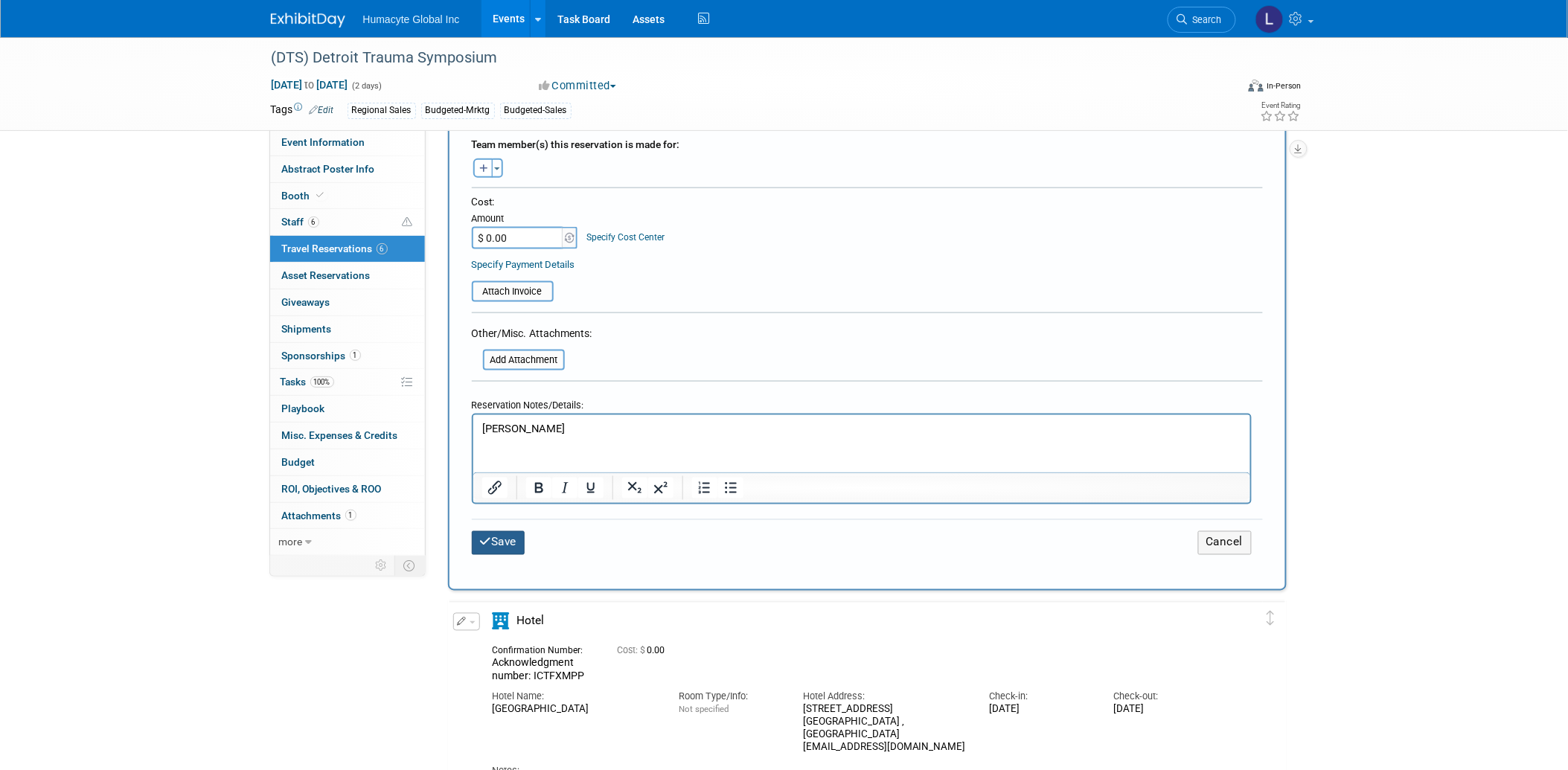
click at [488, 537] on icon "submit" at bounding box center [486, 543] width 12 height 11
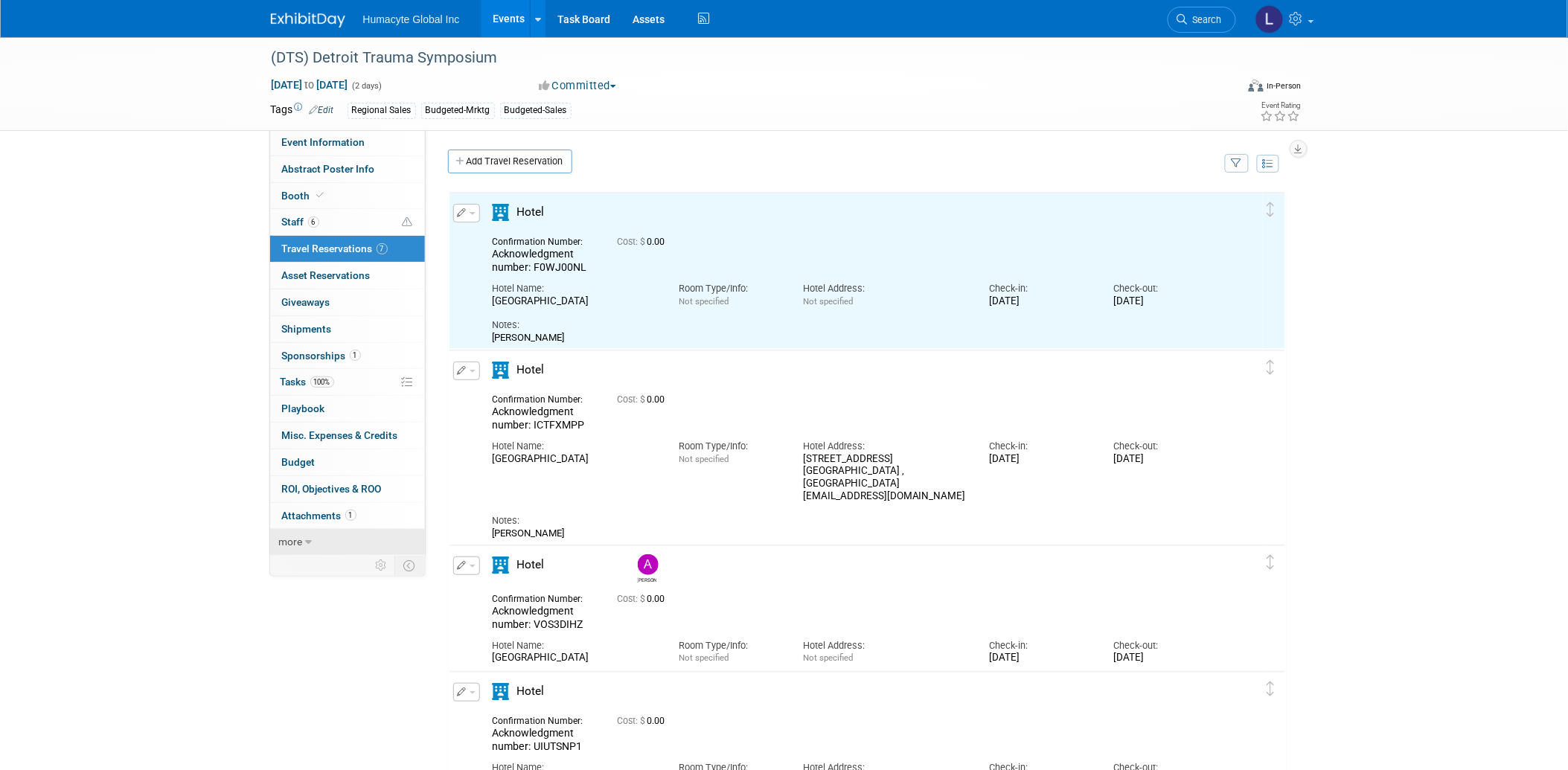
scroll to position [0, 0]
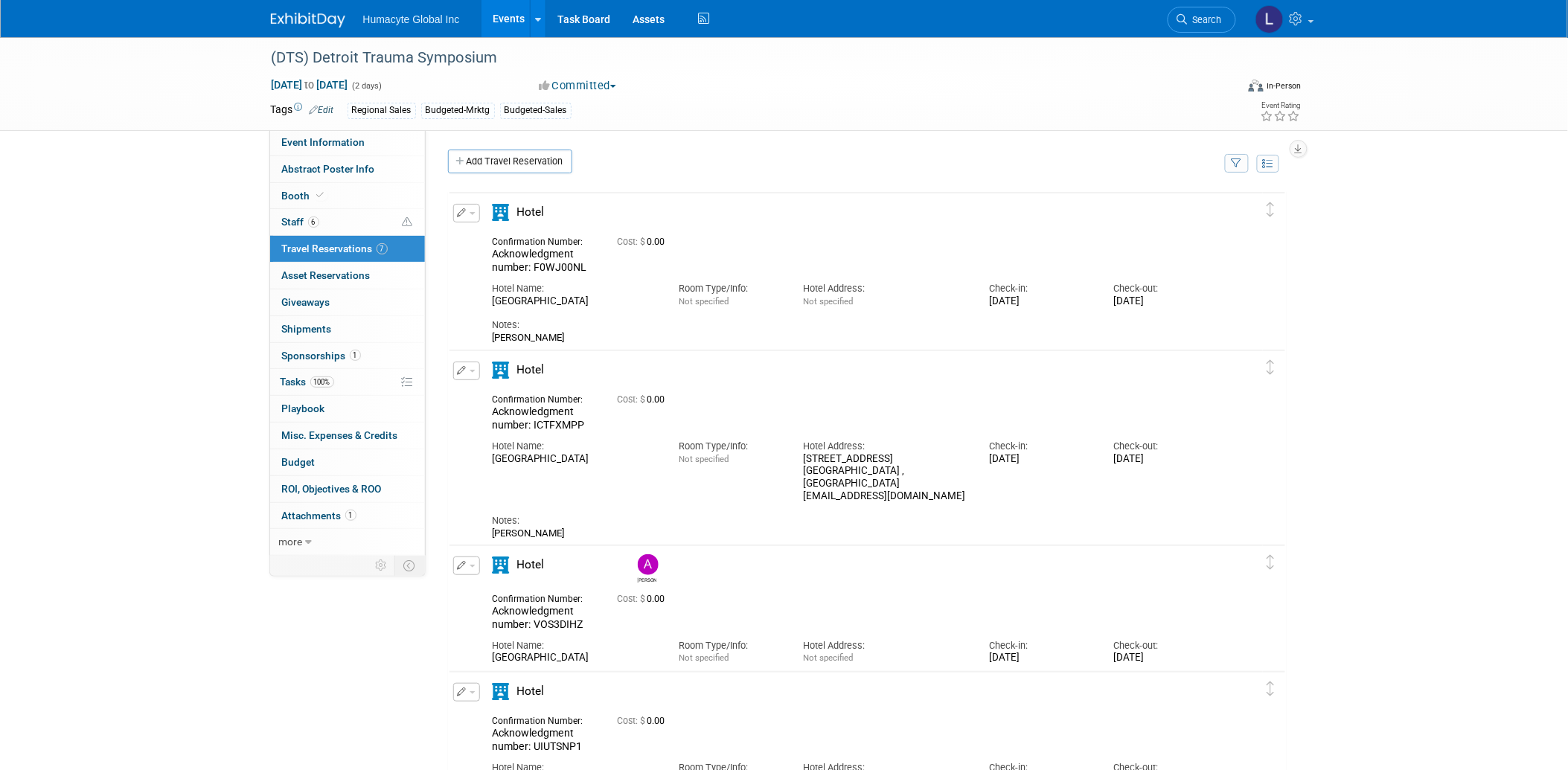
click at [503, 20] on link "Events" at bounding box center [509, 18] width 54 height 37
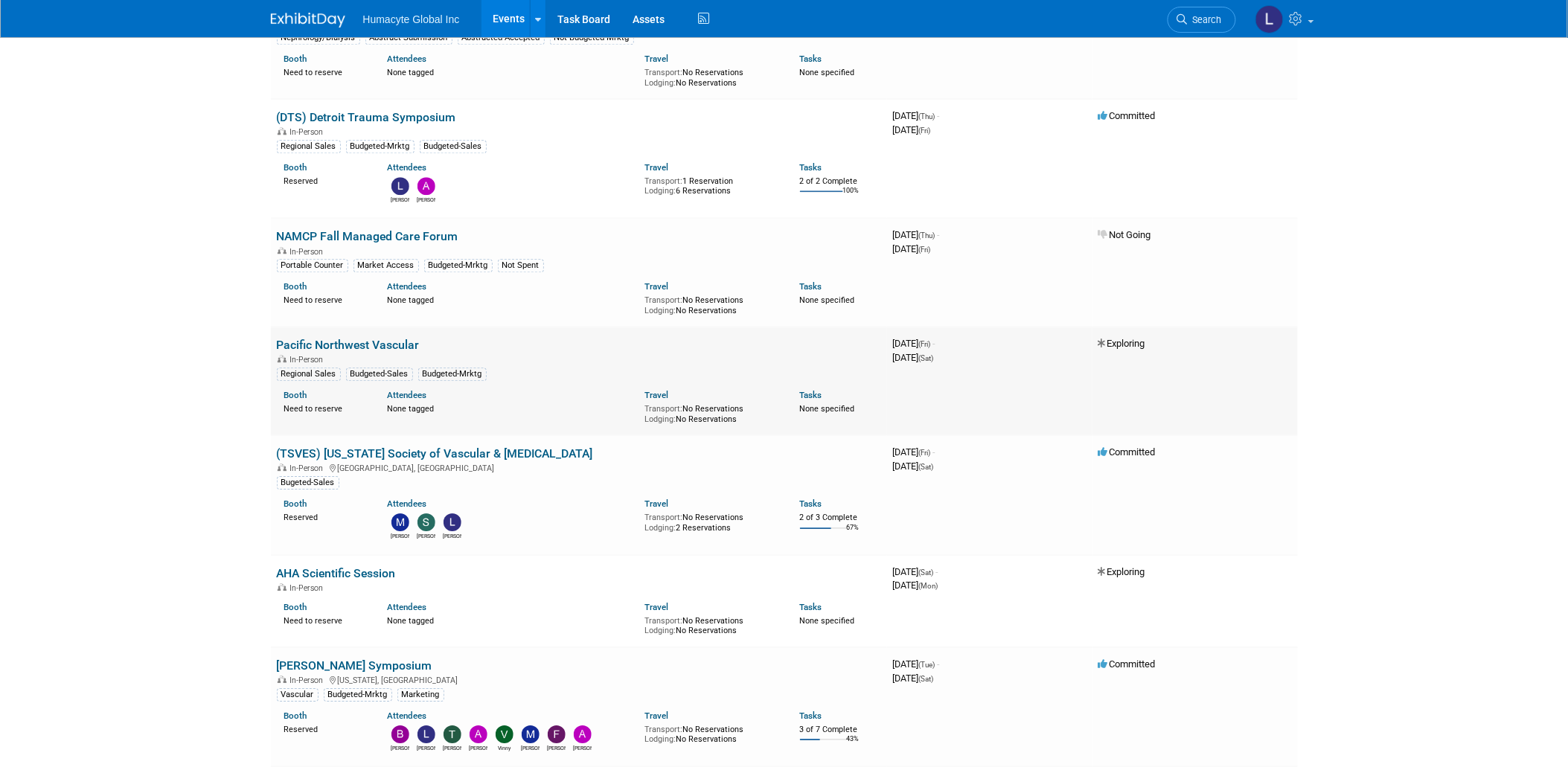
scroll to position [1322, 0]
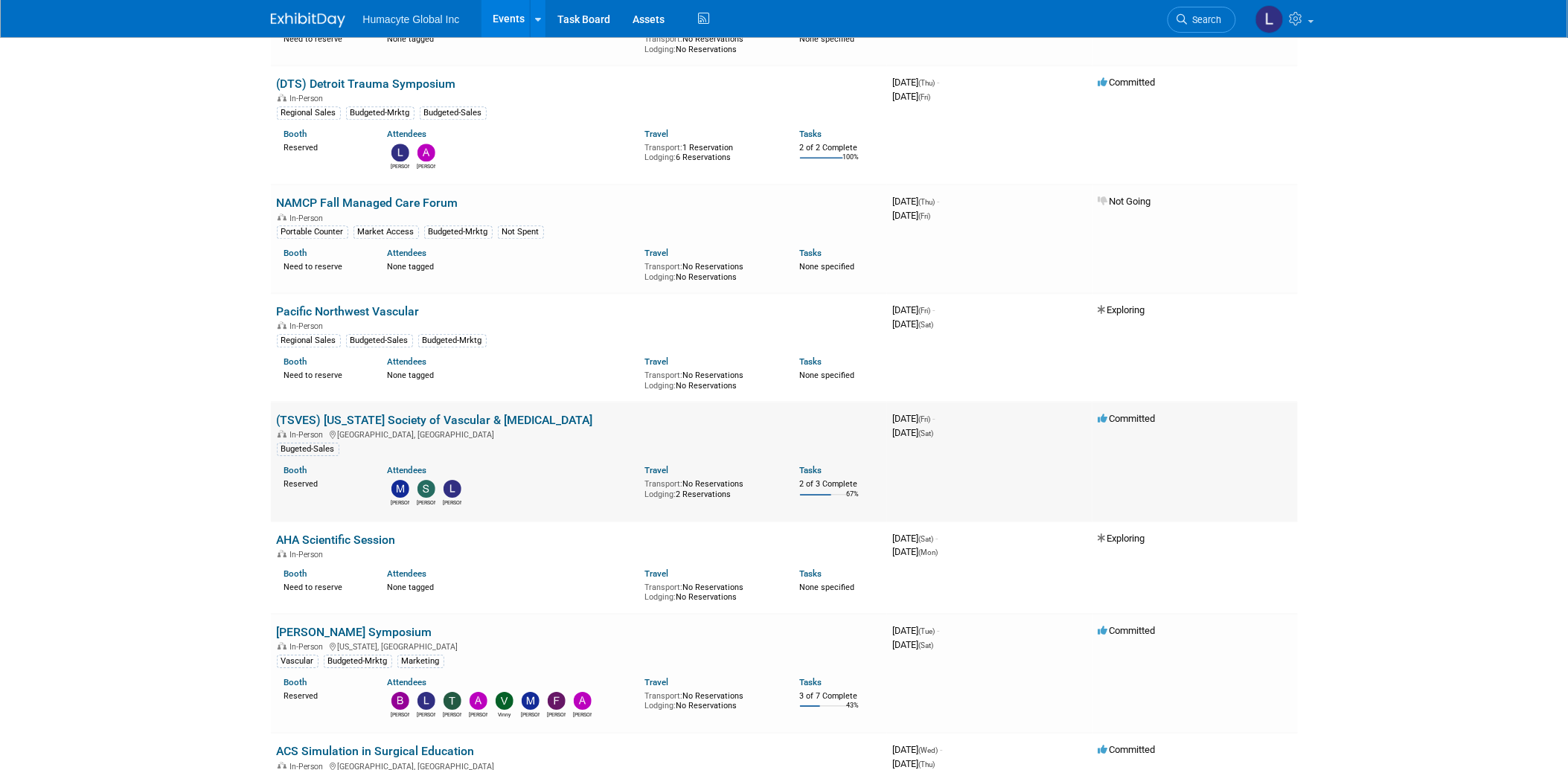
click at [434, 413] on link "(TSVES) [US_STATE] Society of Vascular & [MEDICAL_DATA]" at bounding box center [434, 419] width 316 height 14
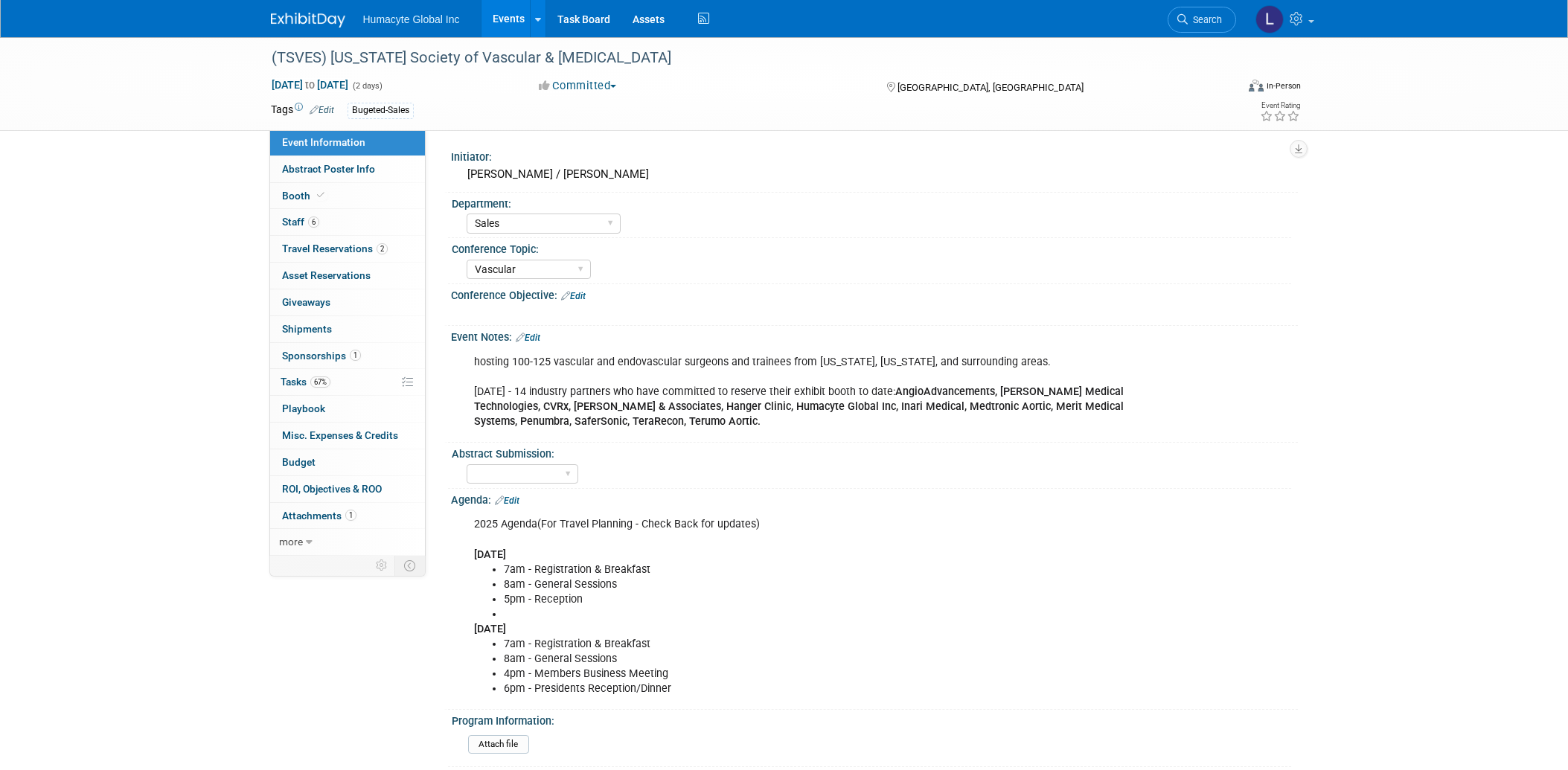
select select "Sales"
select select "Vascular"
click at [293, 219] on span "Staff 6" at bounding box center [300, 222] width 37 height 12
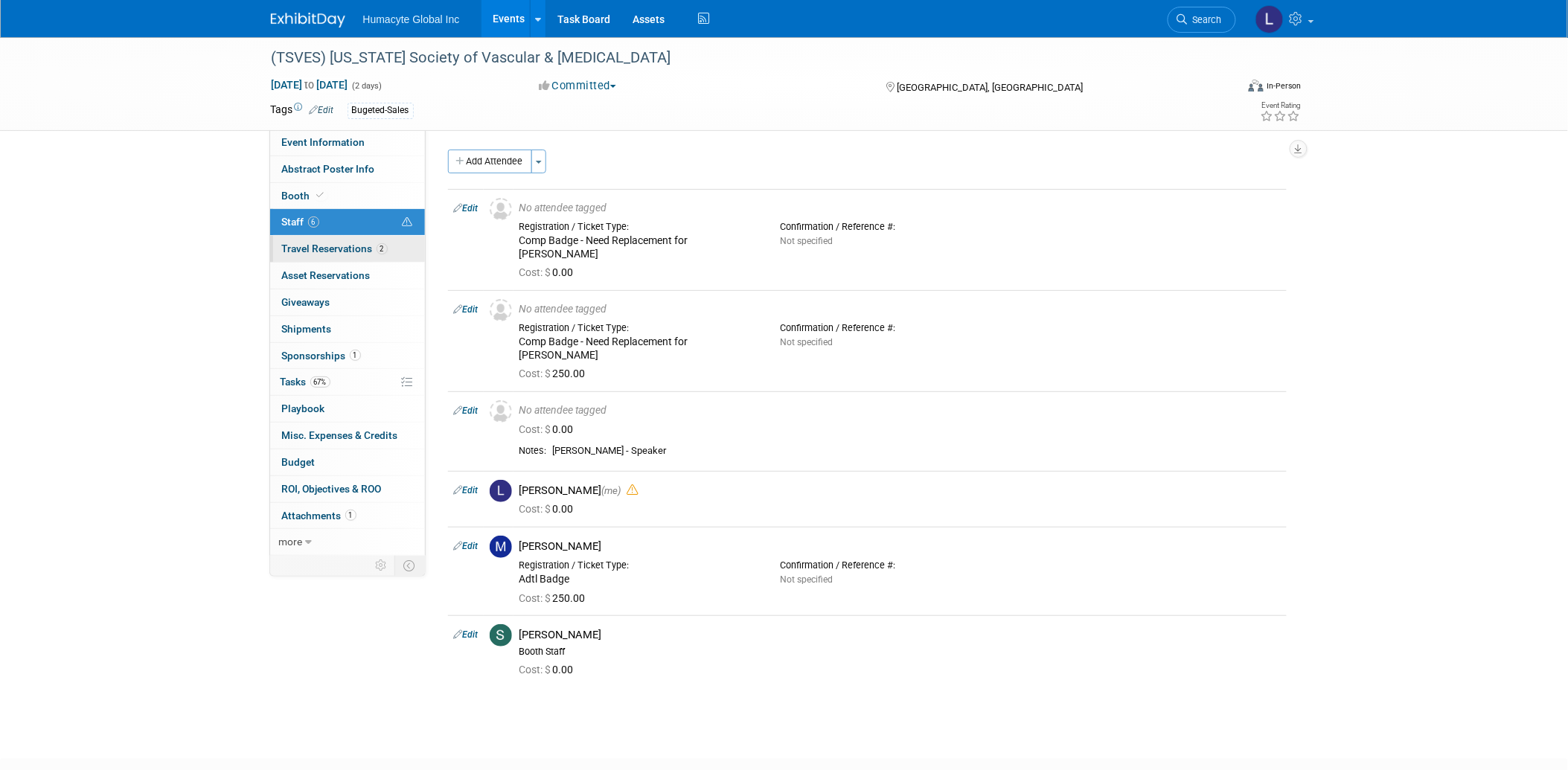
click at [296, 248] on span "Travel Reservations 2" at bounding box center [335, 249] width 106 height 12
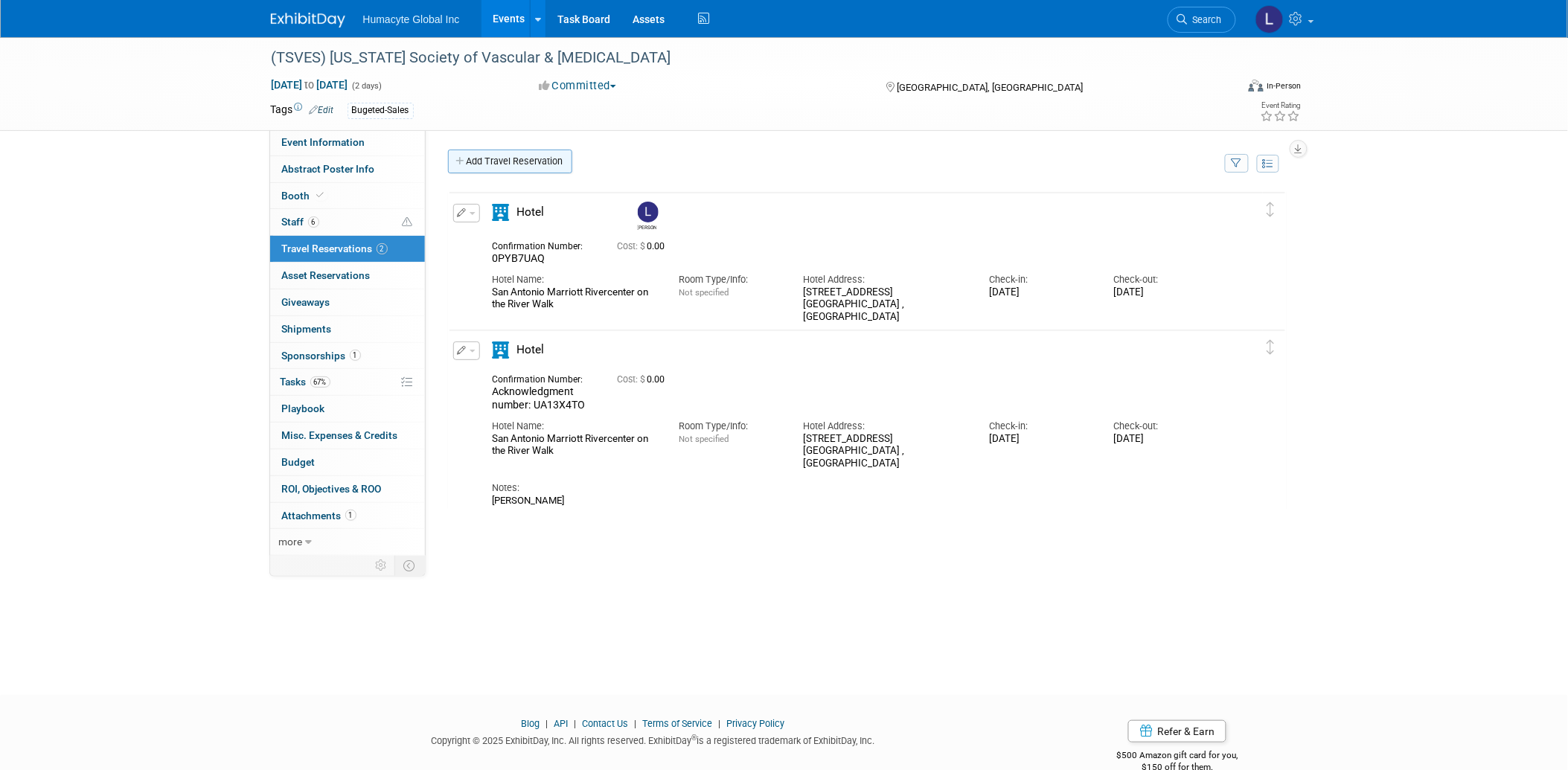
click at [510, 164] on link "Add Travel Reservation" at bounding box center [510, 161] width 124 height 24
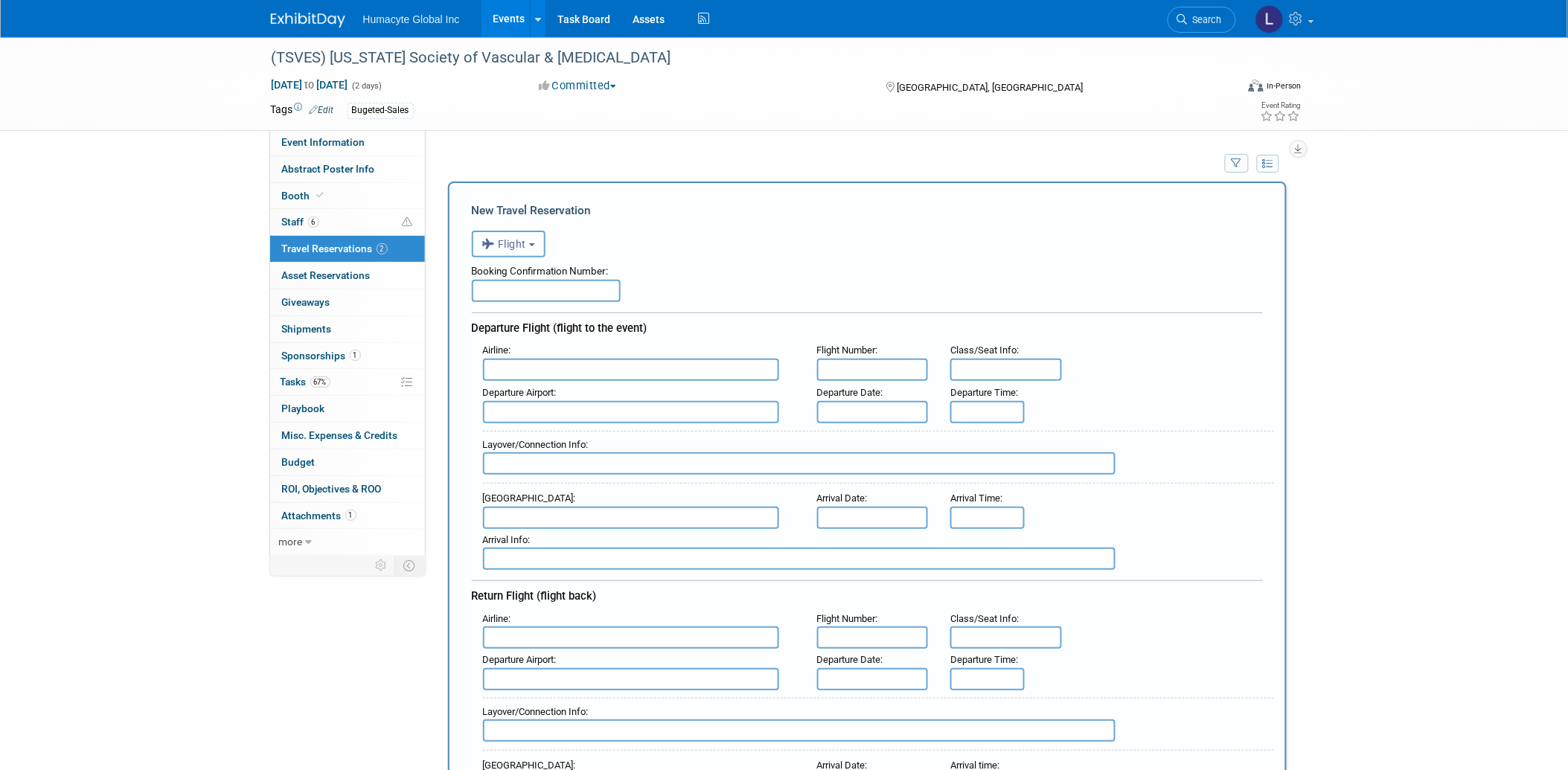
click at [524, 245] on span "Flight" at bounding box center [505, 244] width 44 height 12
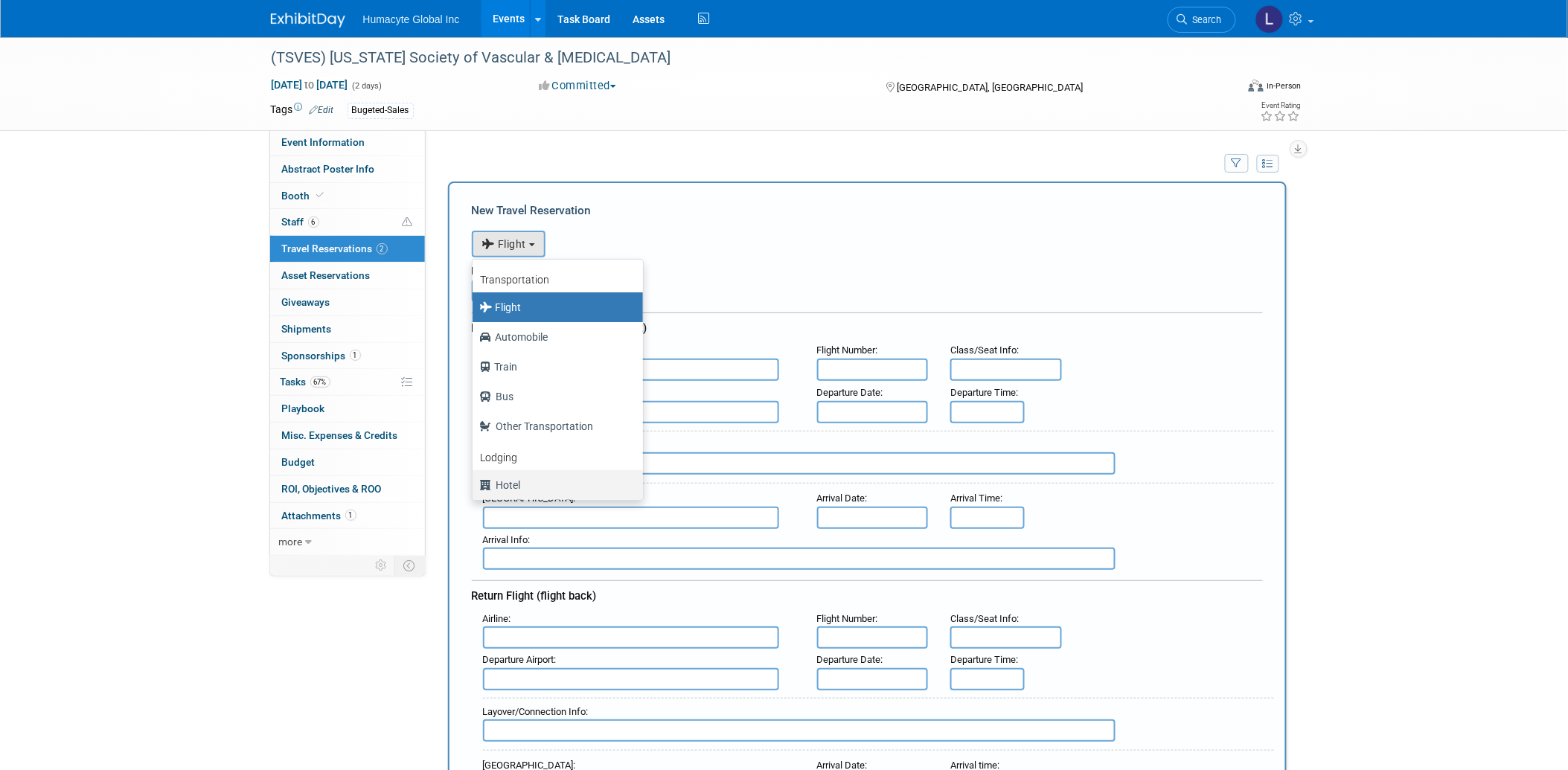
click at [510, 482] on label "Hotel" at bounding box center [554, 485] width 148 height 24
click at [475, 482] on input "Hotel" at bounding box center [470, 484] width 10 height 10
select select "6"
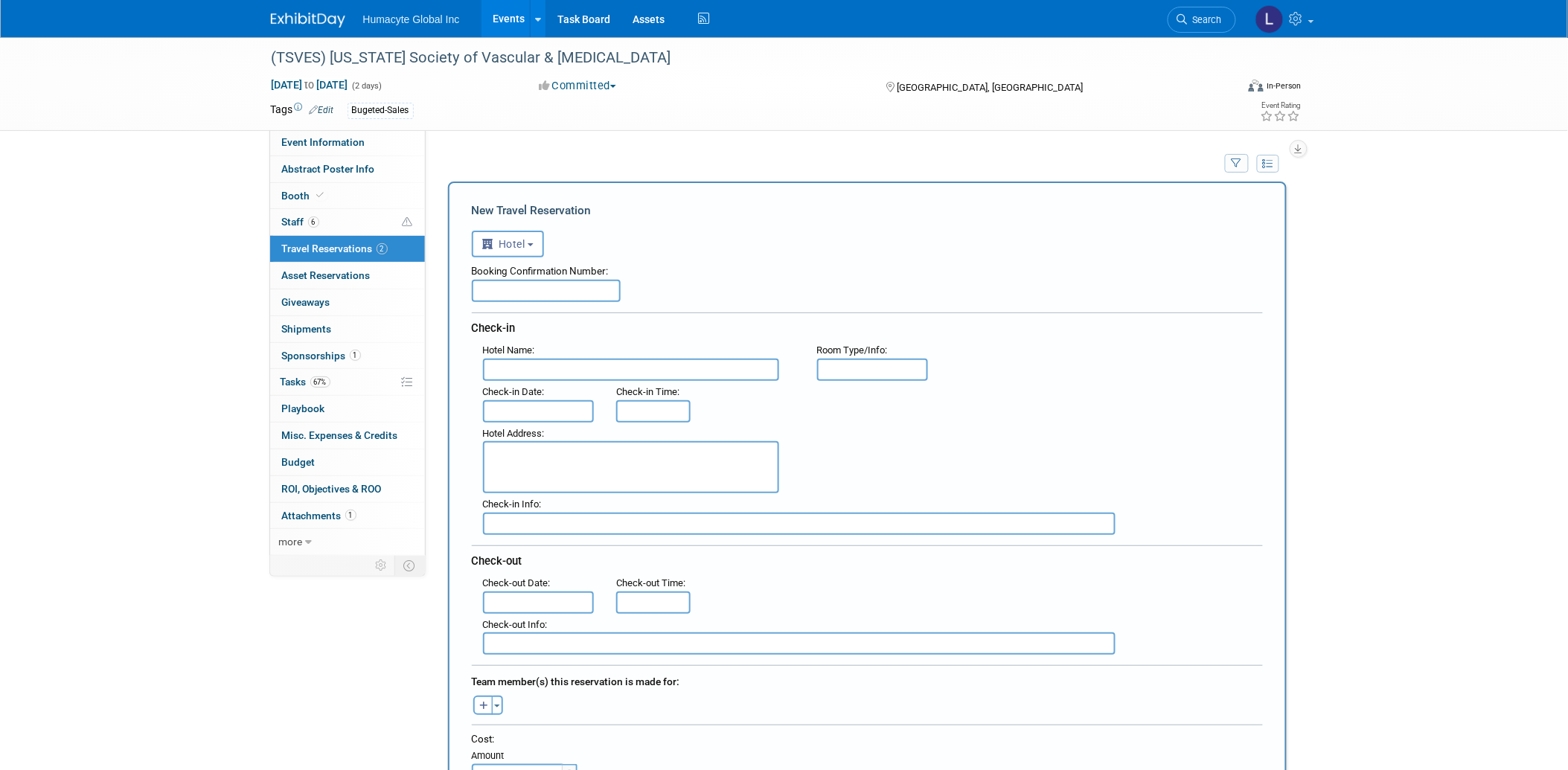
click at [503, 289] on input "text" at bounding box center [546, 291] width 149 height 22
paste input "Acknowledgment number: 3VWQ5YUK"
type input "Acknowledgment number: 3VWQ5YUK"
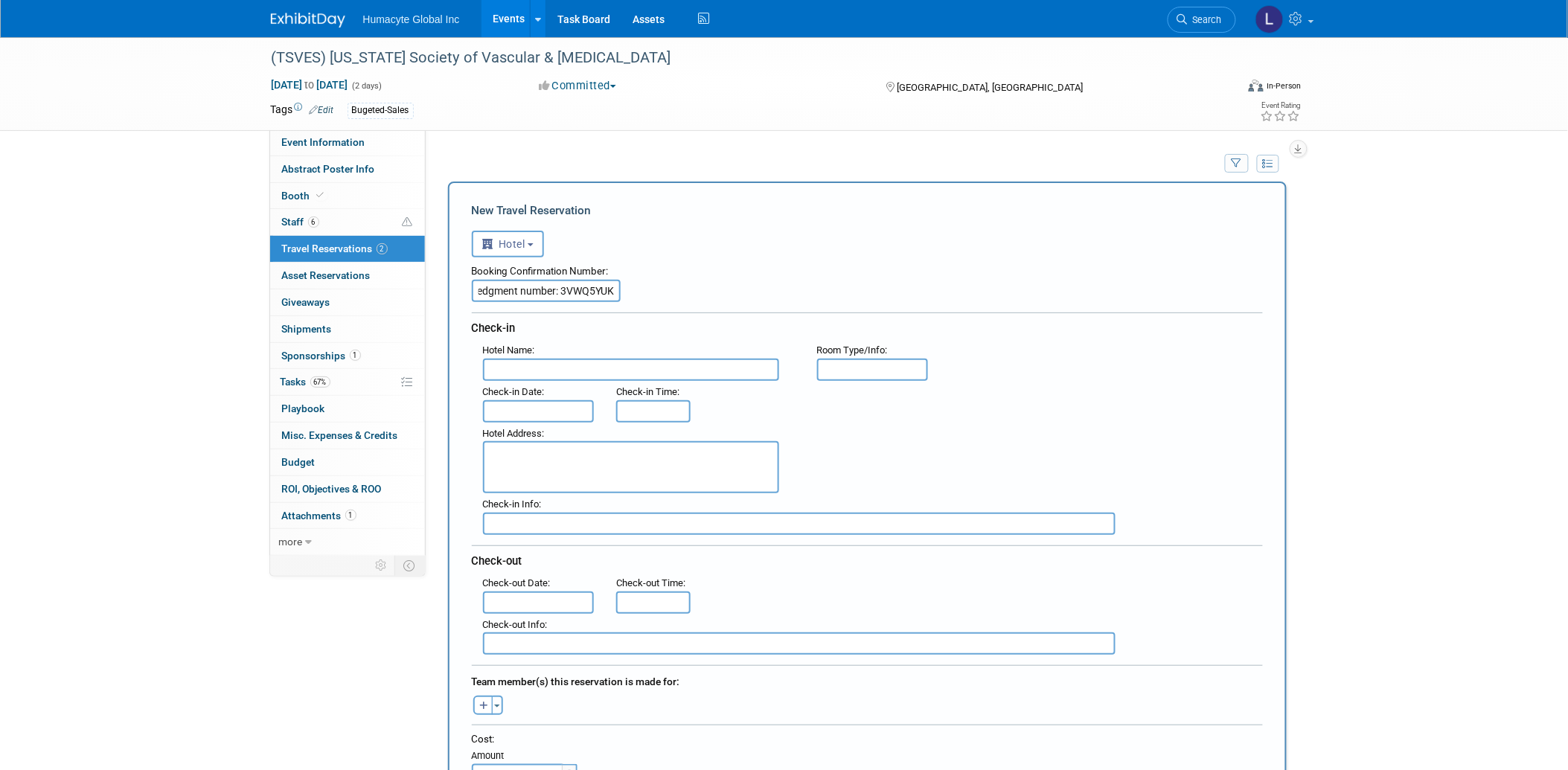
click at [546, 363] on input "text" at bounding box center [630, 369] width 296 height 22
click at [523, 373] on input "text" at bounding box center [630, 369] width 296 height 22
paste input "San Antonio Marriott Rivercenter on the River Walk"
type input "San Antonio Marriott Rivercenter on the River Walk"
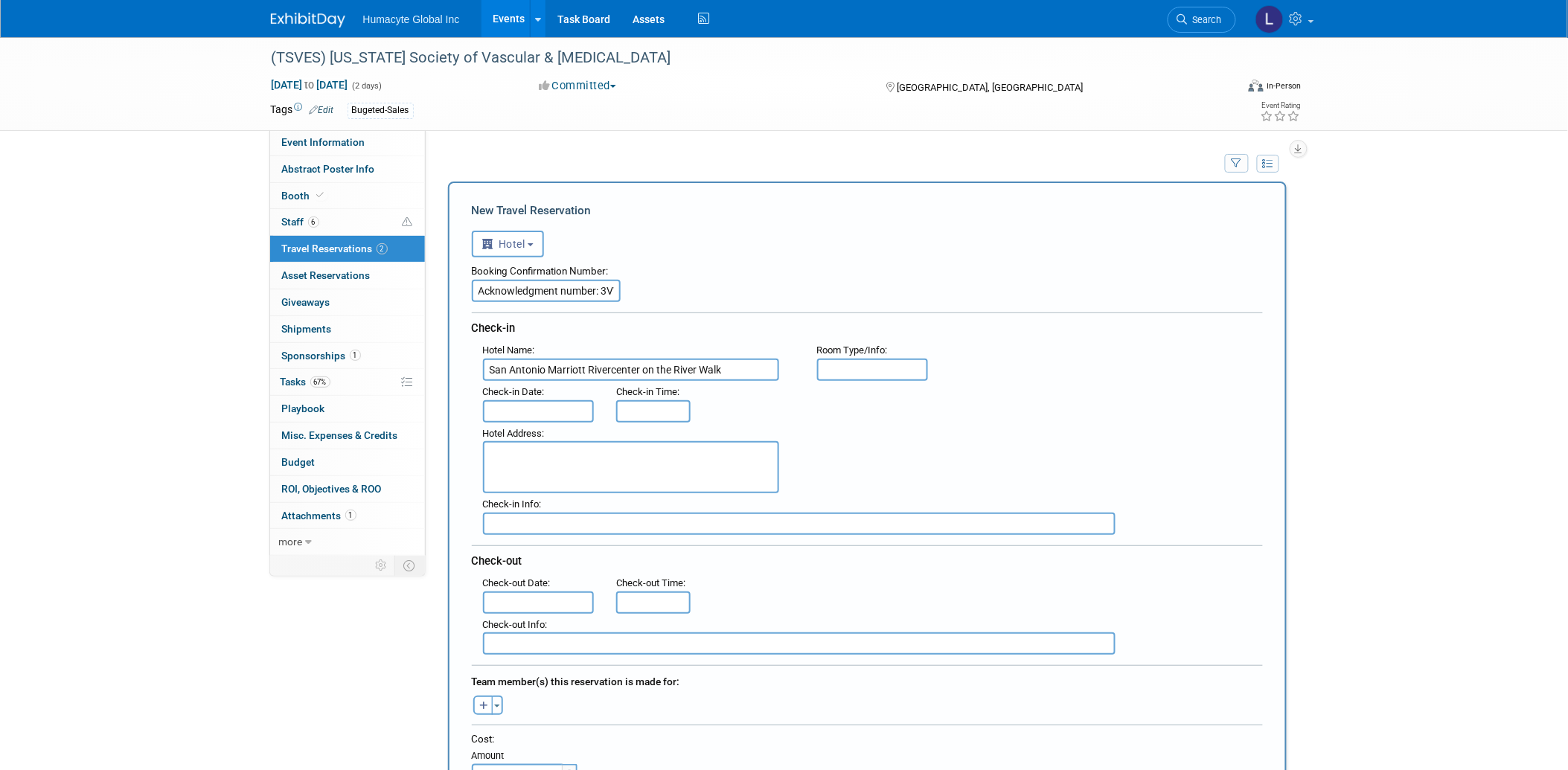
click at [531, 405] on input "text" at bounding box center [539, 411] width 112 height 22
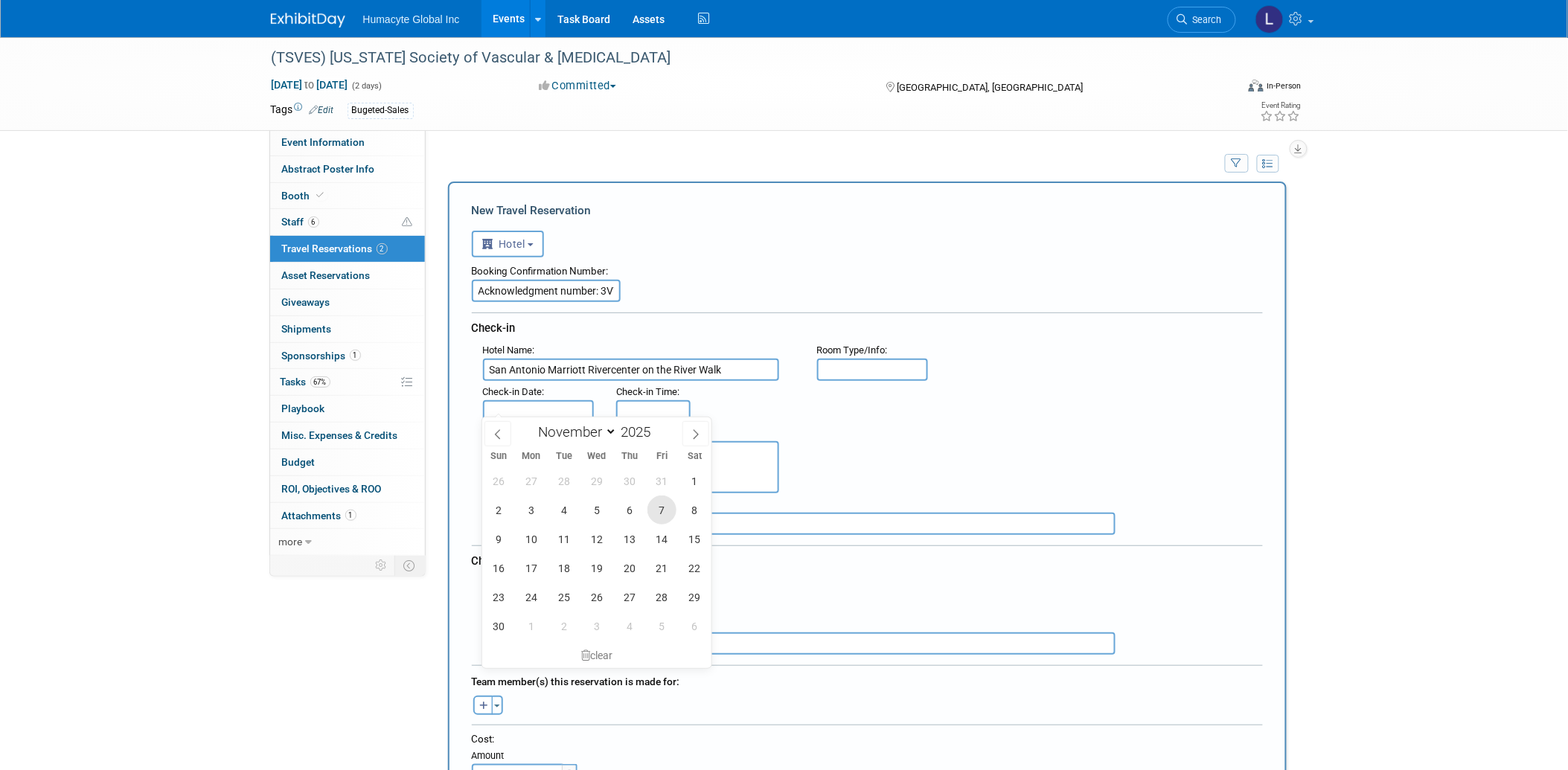
click at [658, 509] on span "7" at bounding box center [662, 510] width 29 height 29
type input "Nov 7, 2025"
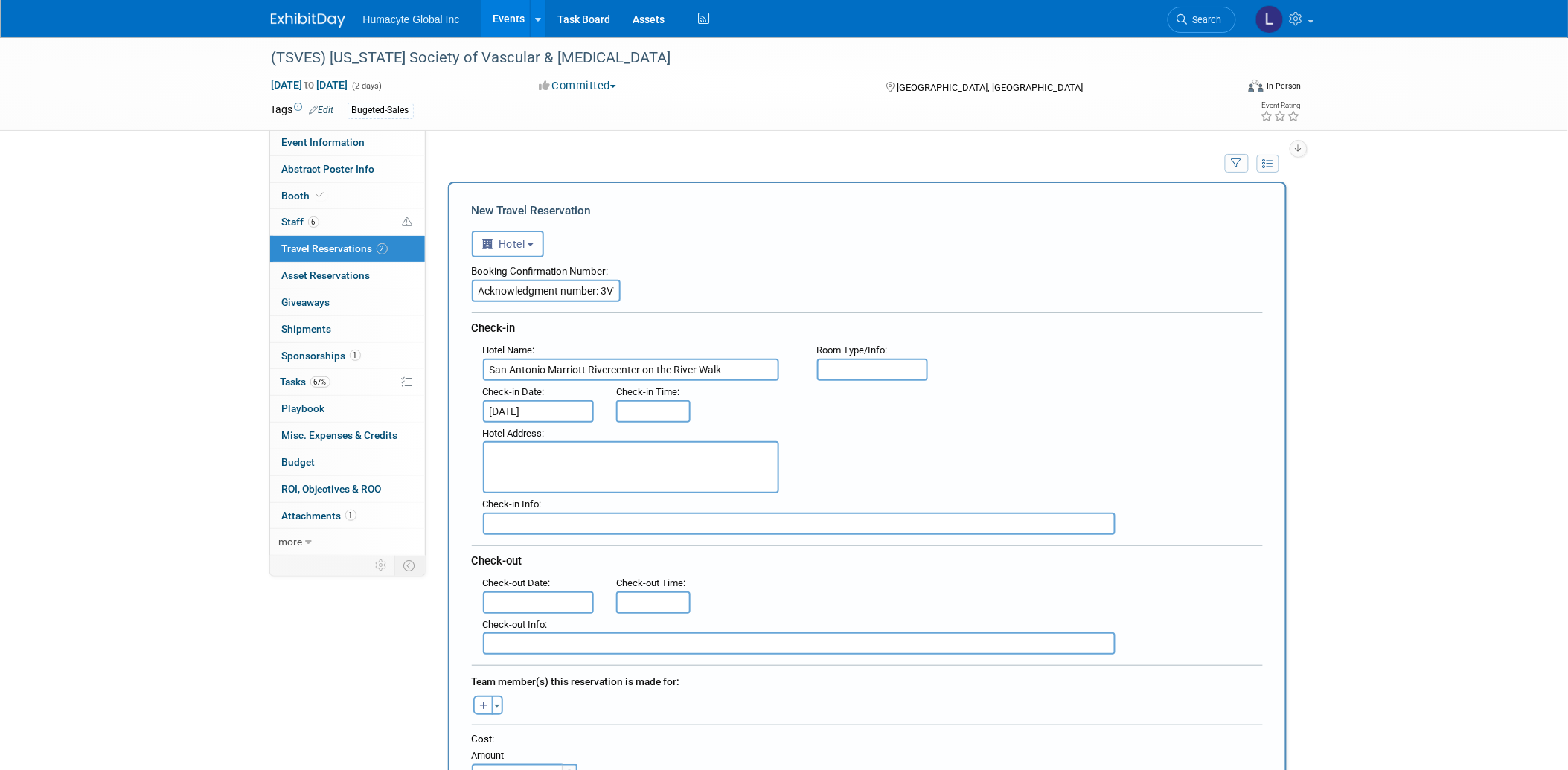
click at [512, 592] on input "text" at bounding box center [539, 603] width 112 height 22
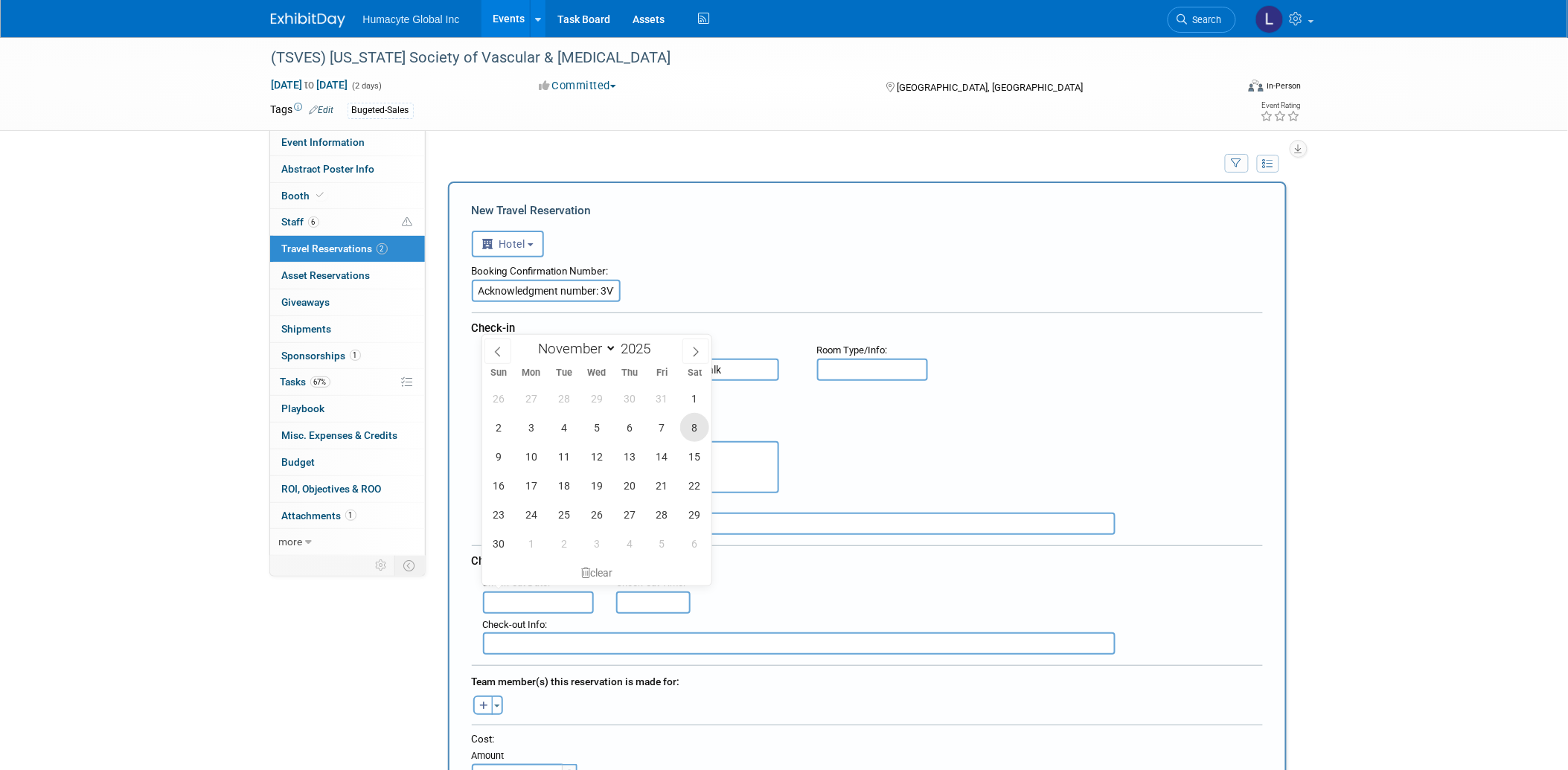
click at [702, 433] on span "8" at bounding box center [695, 427] width 29 height 29
type input "Nov 8, 2025"
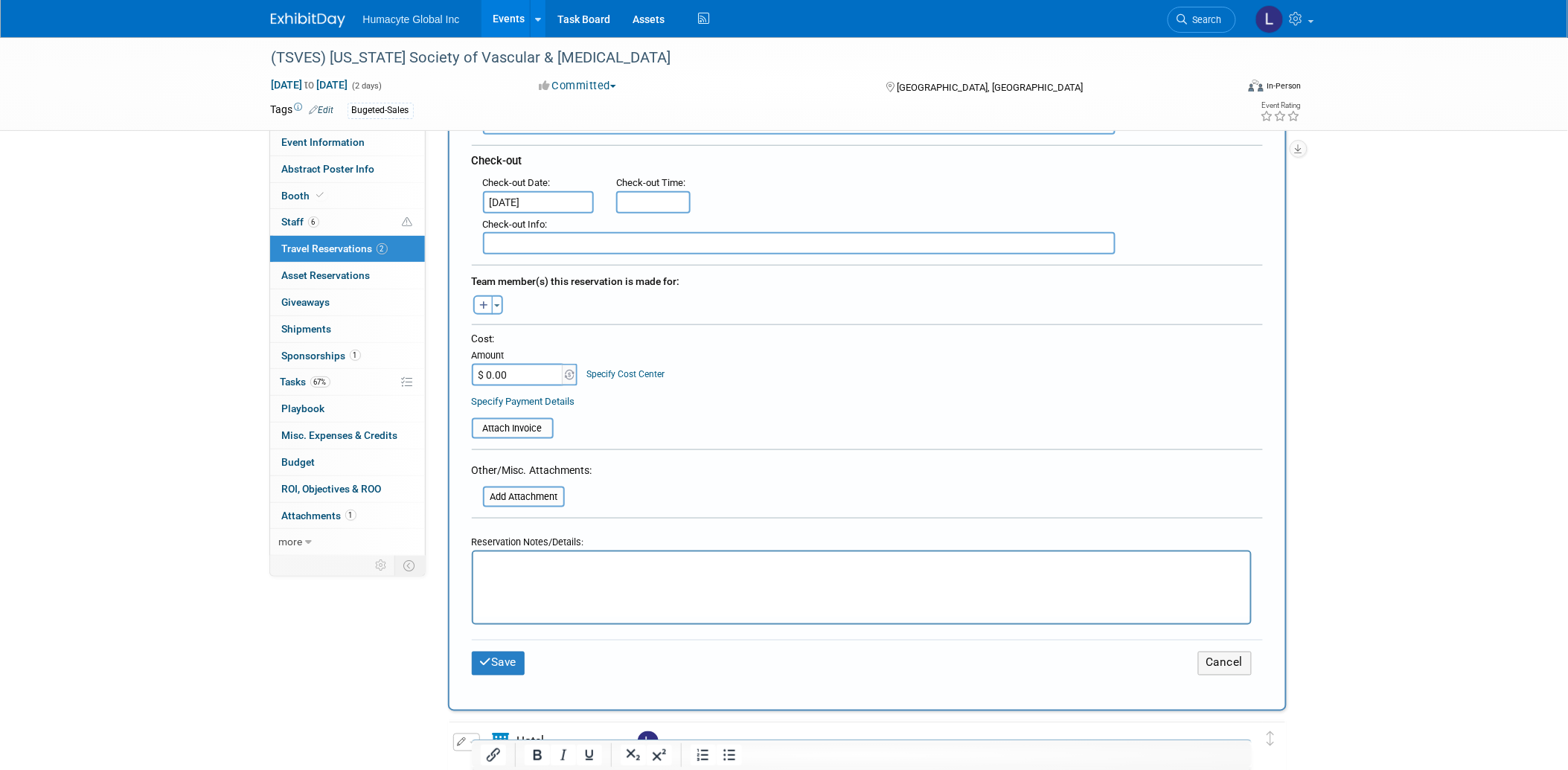
scroll to position [496, 0]
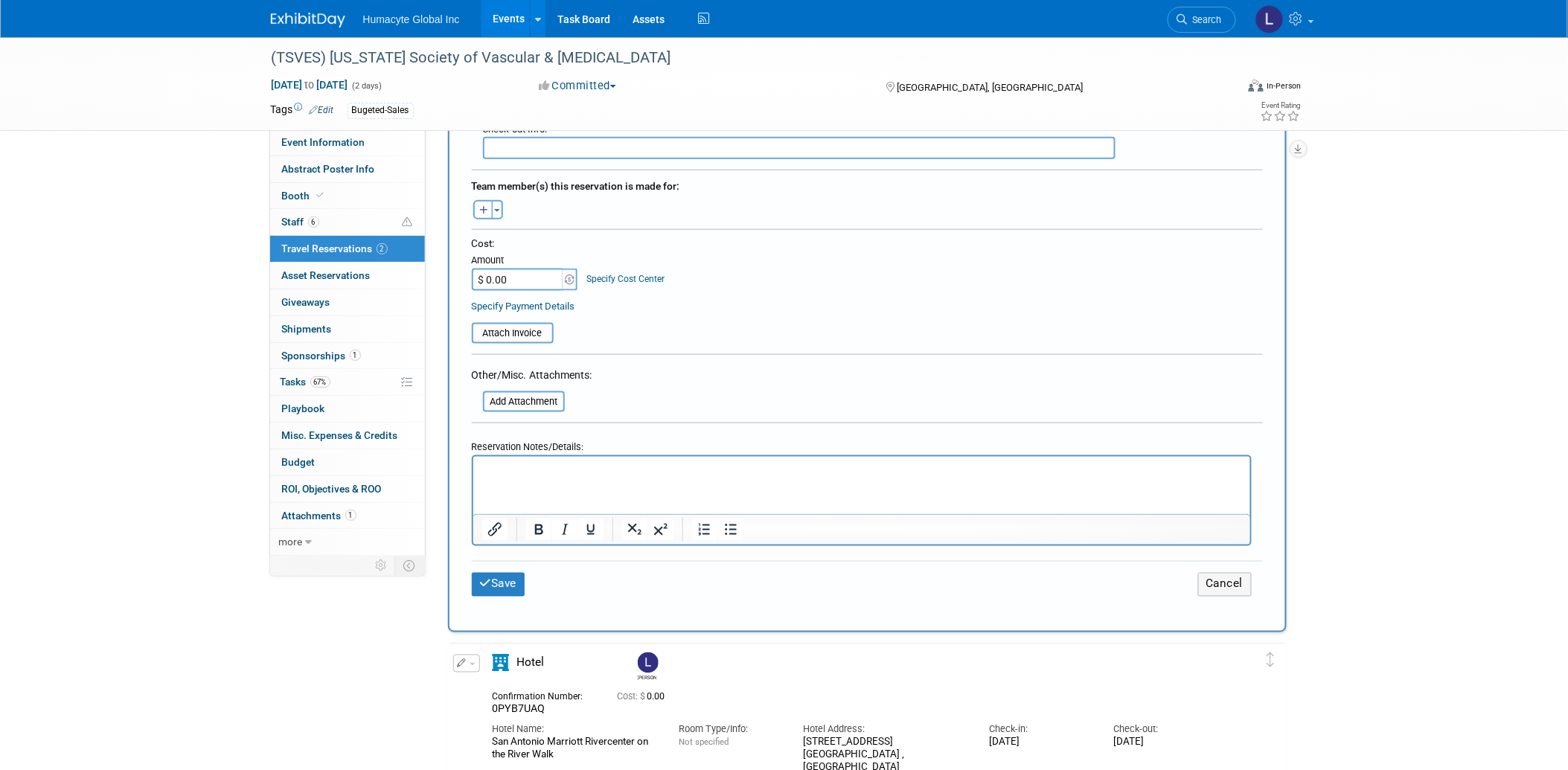
click at [515, 479] on html at bounding box center [861, 468] width 777 height 21
click at [502, 573] on button "Save" at bounding box center [498, 584] width 53 height 23
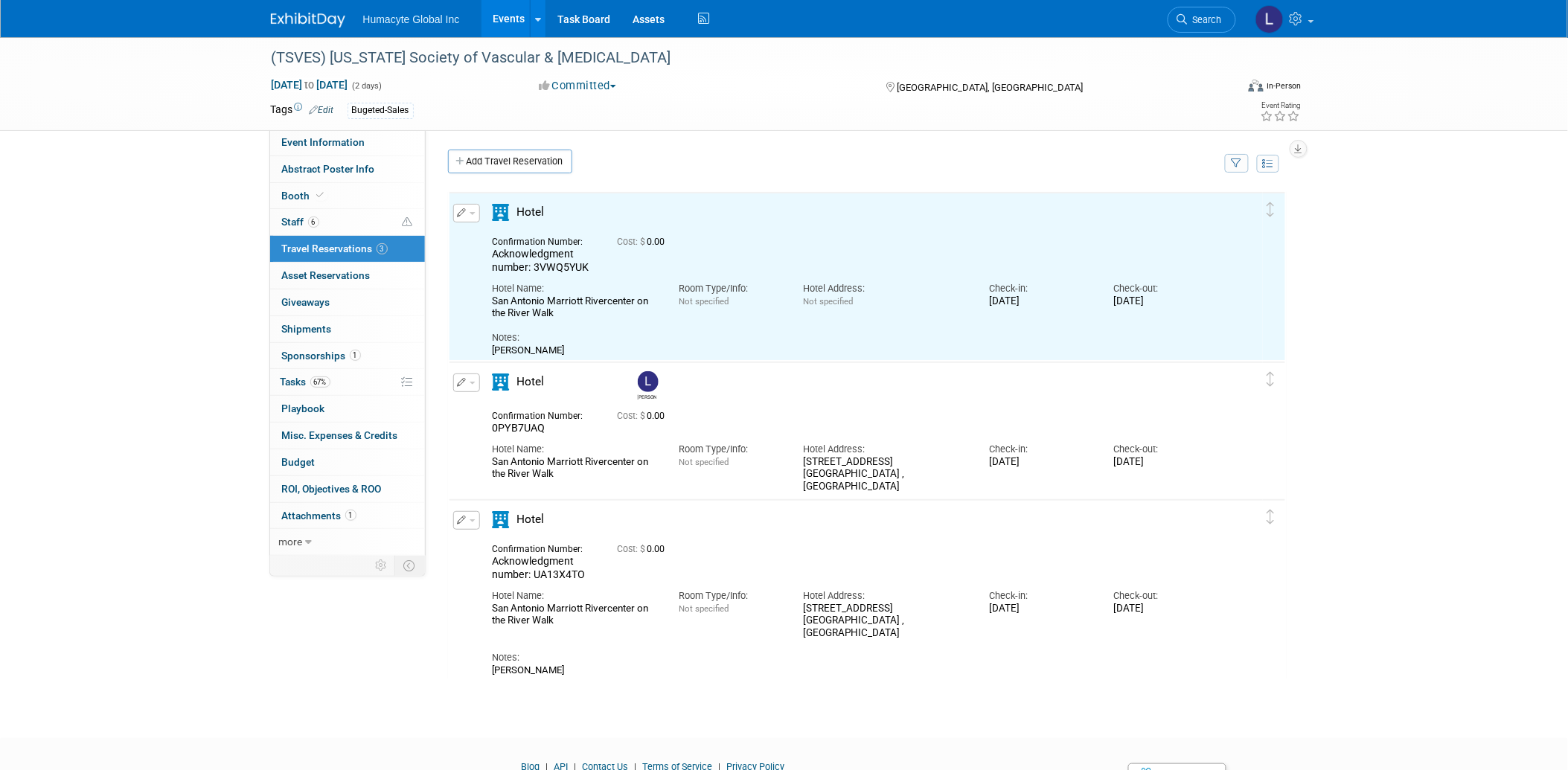
scroll to position [0, 0]
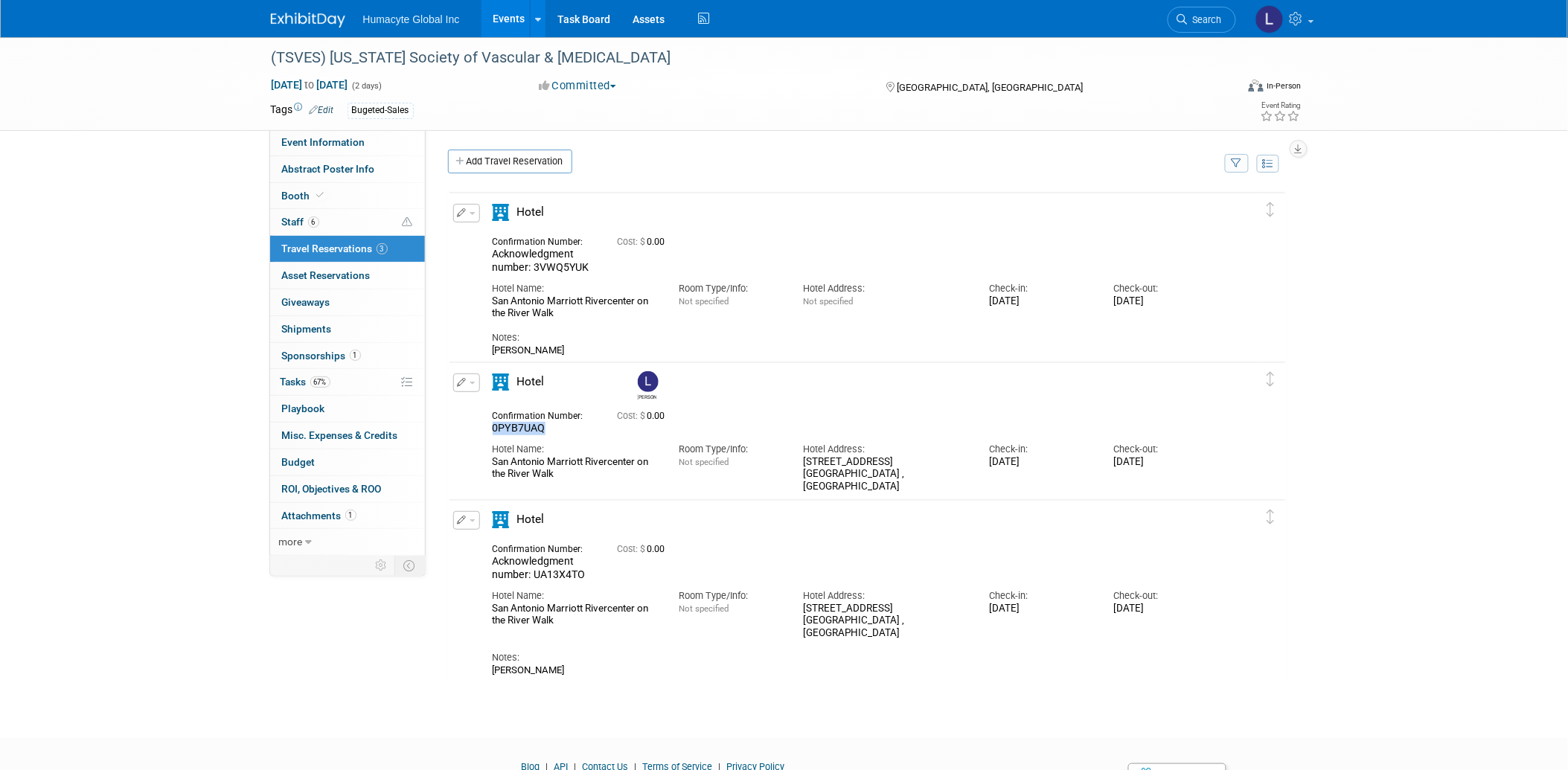
drag, startPoint x: 552, startPoint y: 430, endPoint x: 494, endPoint y: 427, distance: 58.1
click at [494, 427] on div "0PYB7UAQ" at bounding box center [543, 429] width 103 height 13
copy span "0PYB7UAQ"
click at [1308, 16] on link at bounding box center [1284, 18] width 73 height 37
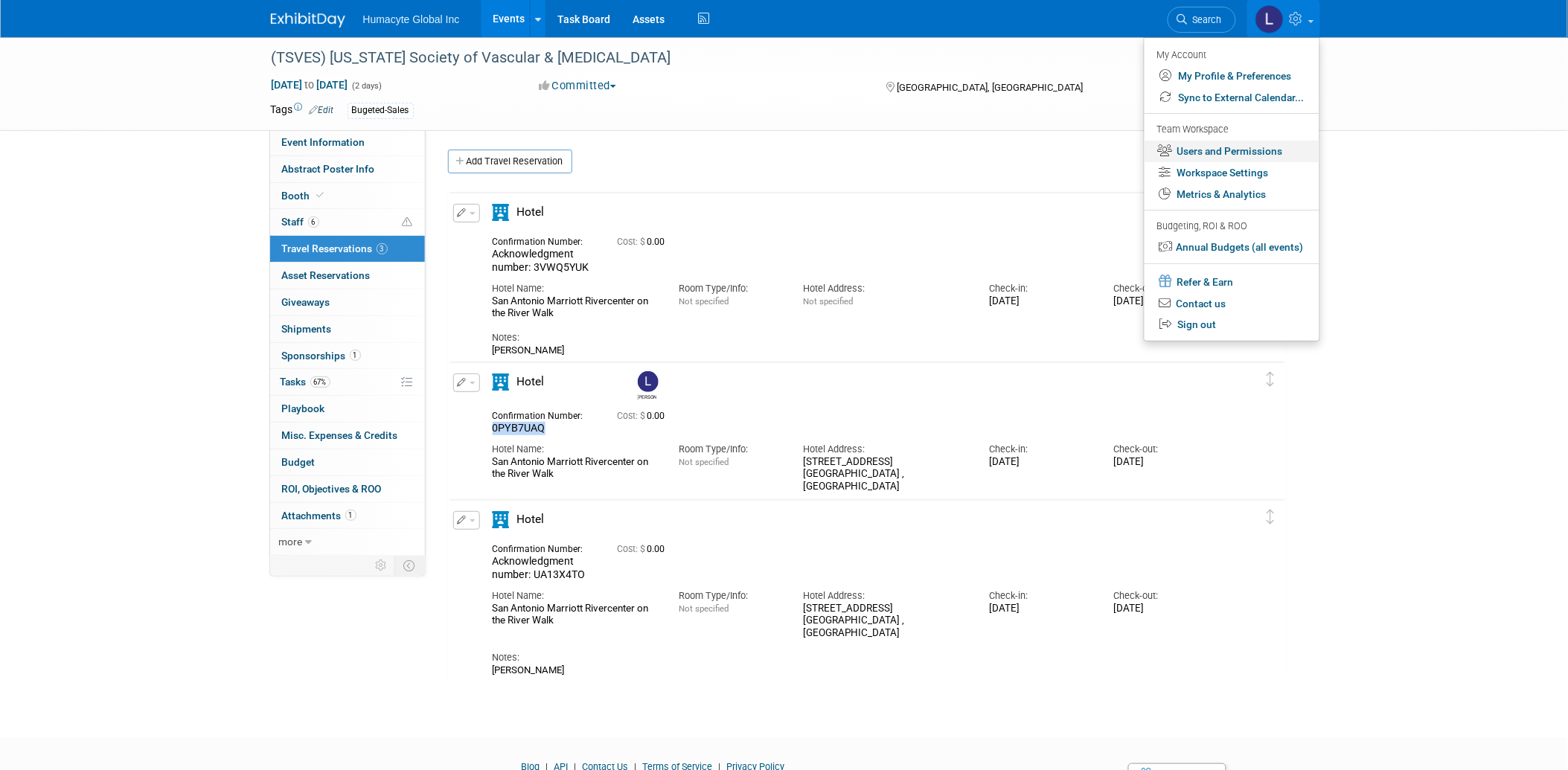
click at [1213, 154] on link "Users and Permissions" at bounding box center [1232, 151] width 175 height 21
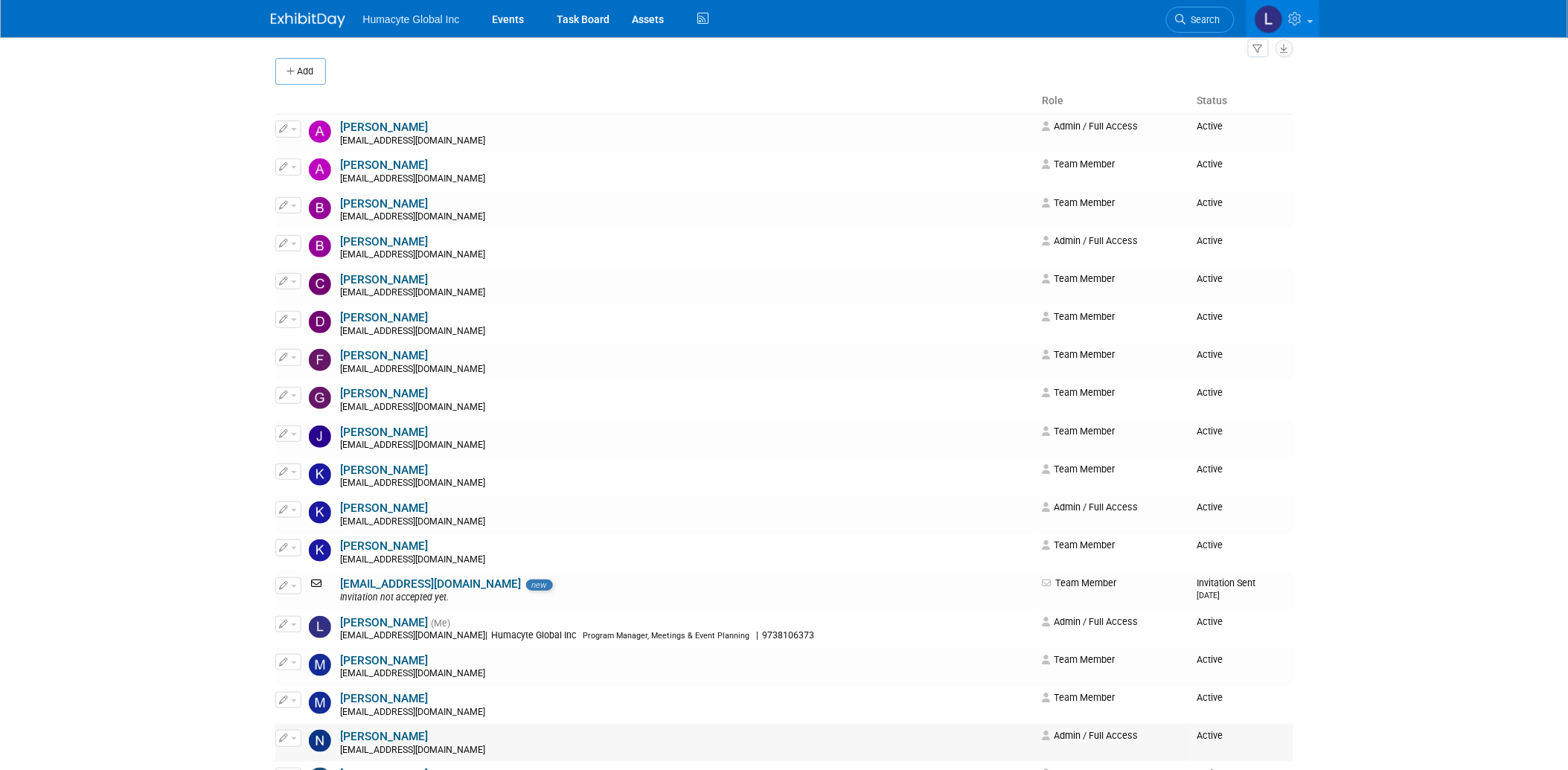
scroll to position [331, 0]
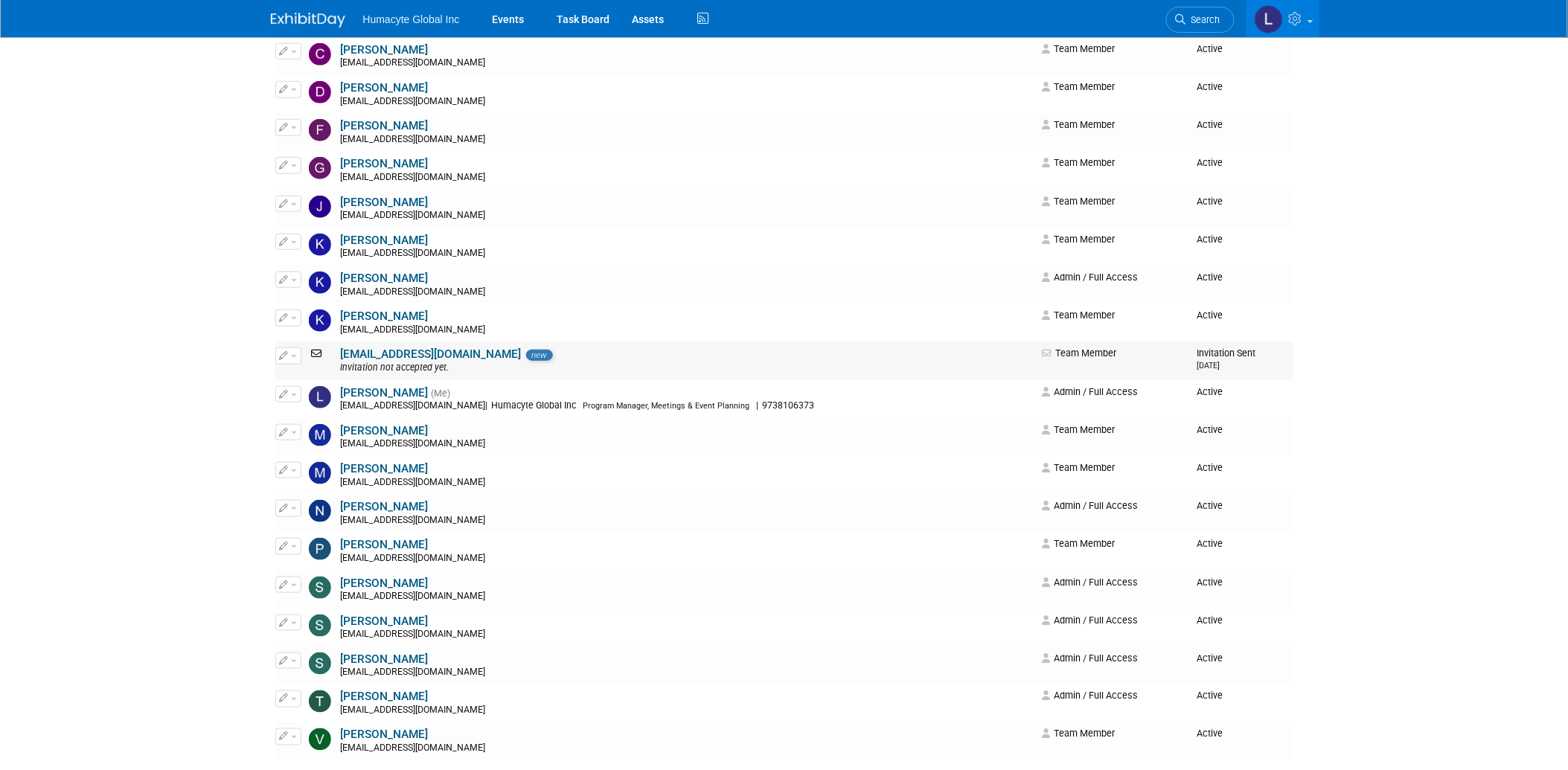
click at [319, 357] on icon at bounding box center [319, 353] width 20 height 11
click at [293, 357] on span "button" at bounding box center [294, 356] width 6 height 3
click at [315, 378] on link "Edit" at bounding box center [334, 380] width 117 height 21
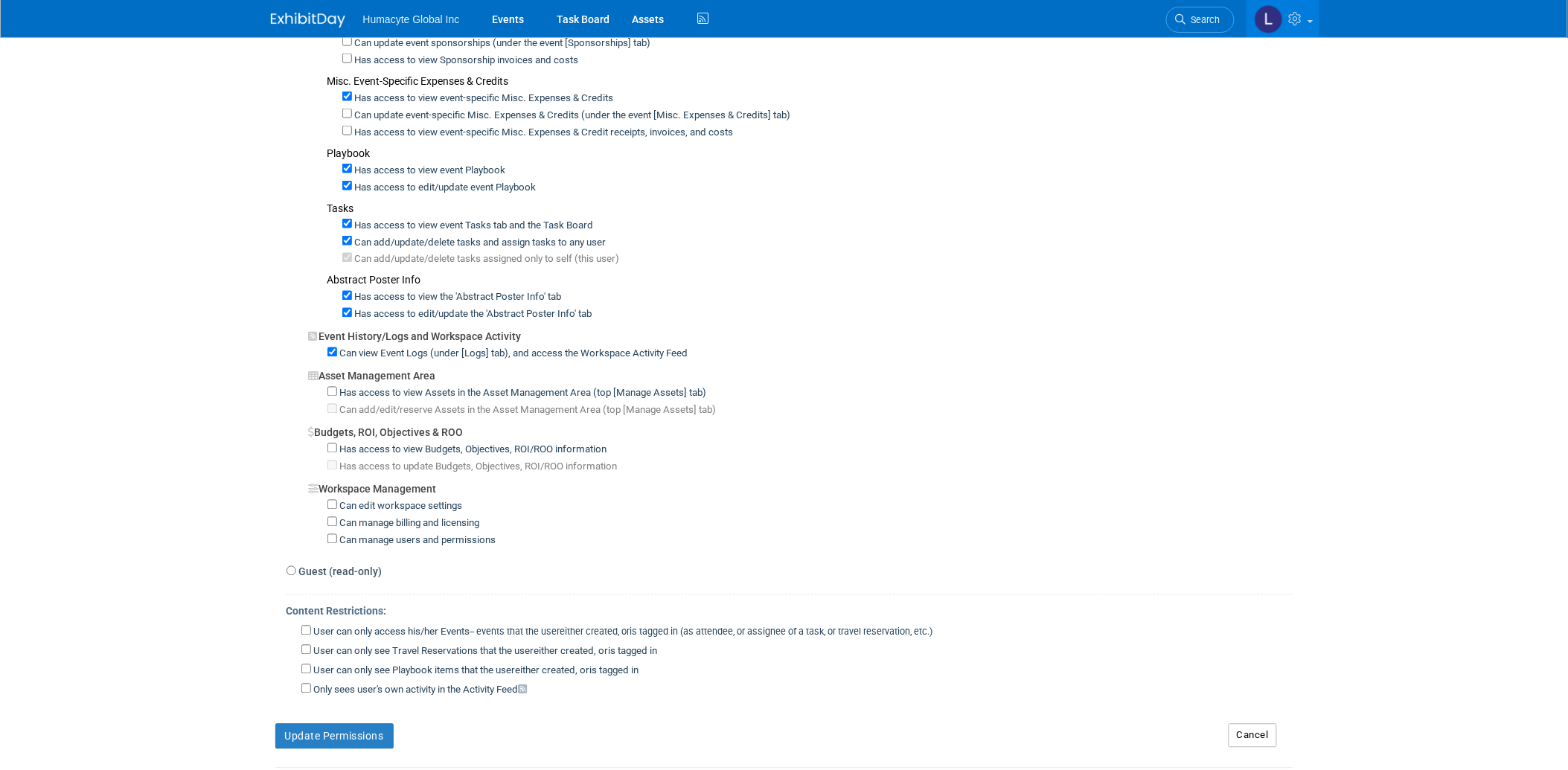
scroll to position [956, 0]
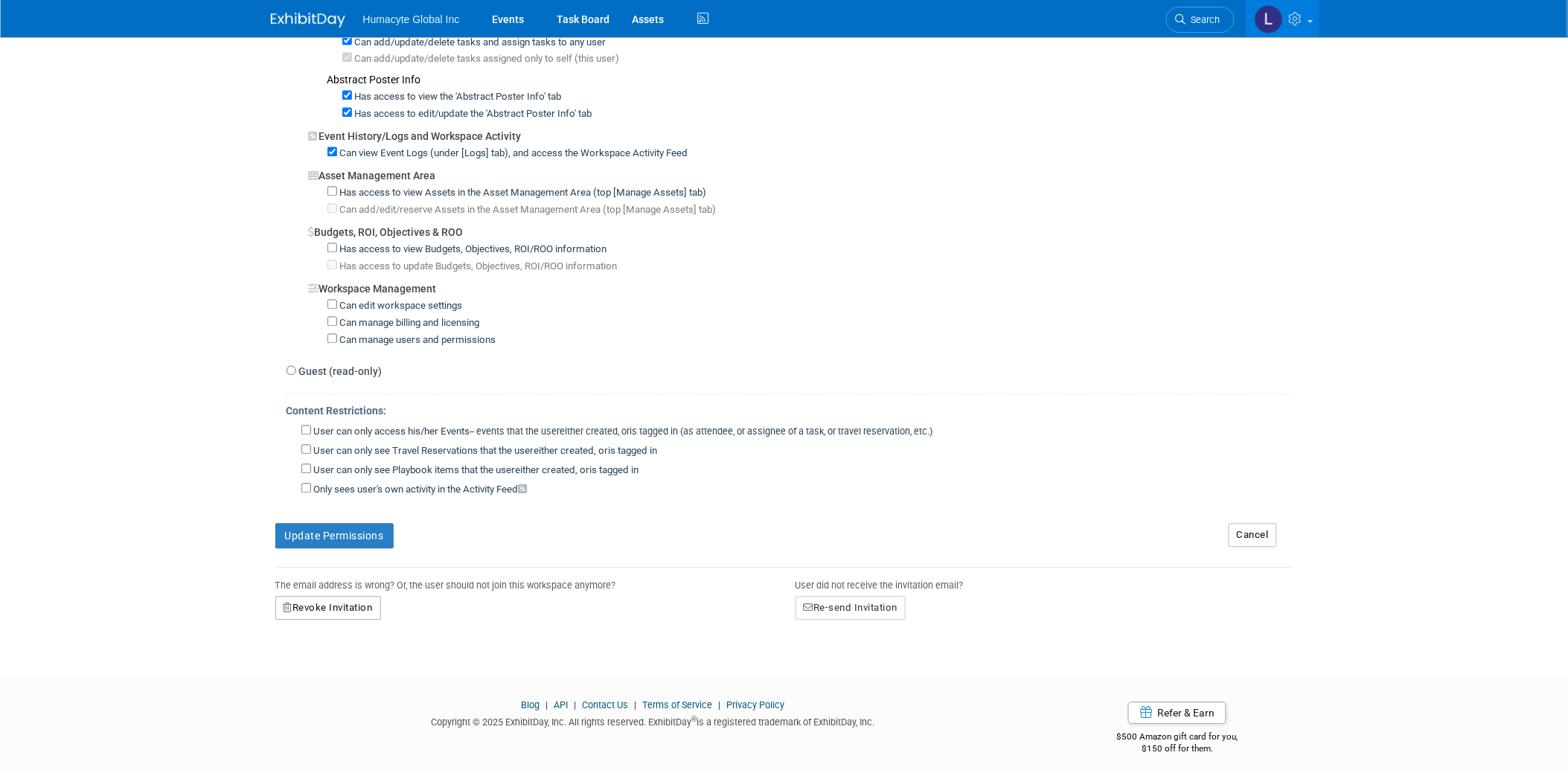
click at [337, 597] on button "Revoke Invitation" at bounding box center [328, 608] width 106 height 24
click at [872, 597] on button "Re-send Invitation" at bounding box center [850, 608] width 111 height 24
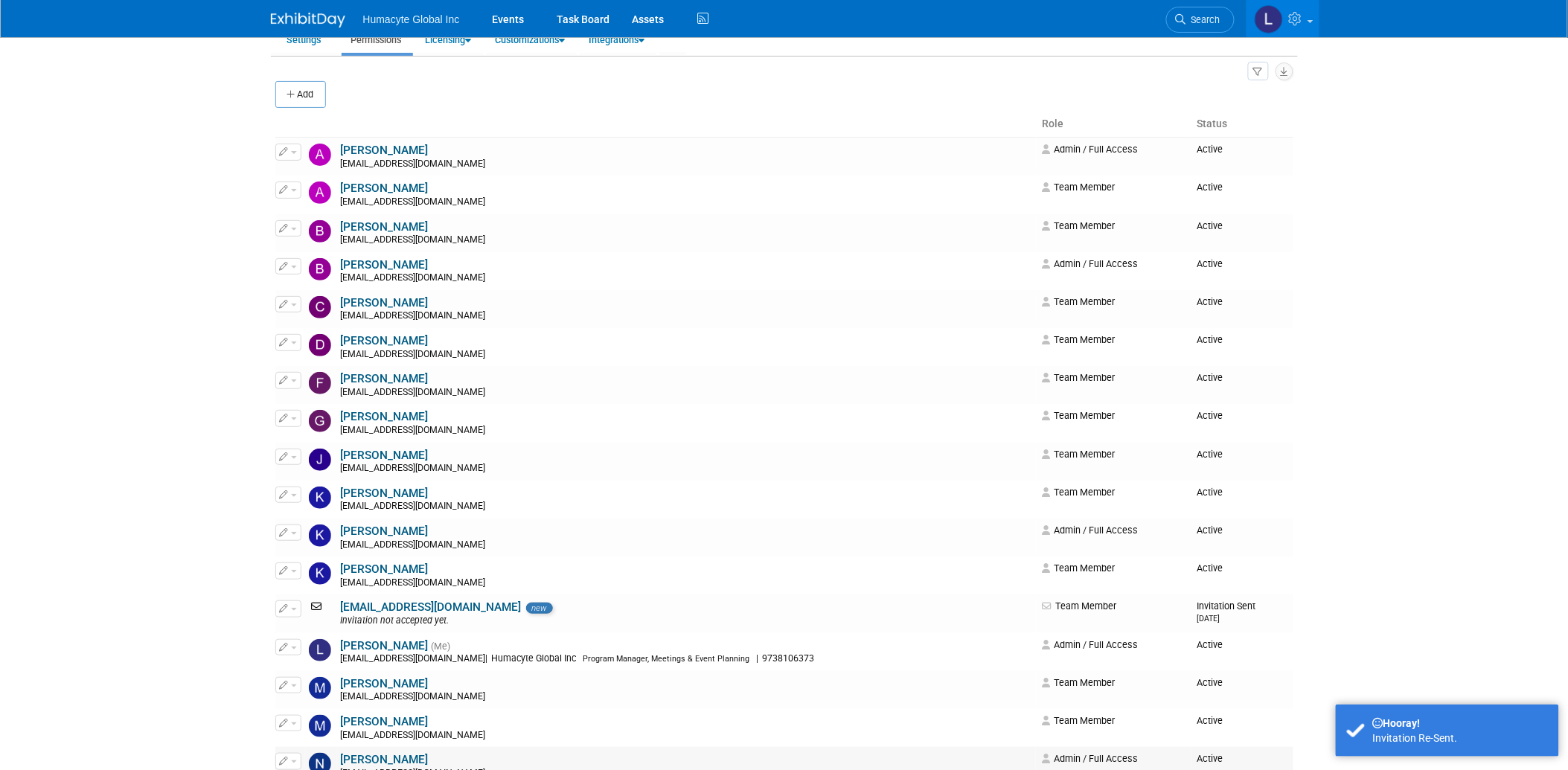
scroll to position [331, 0]
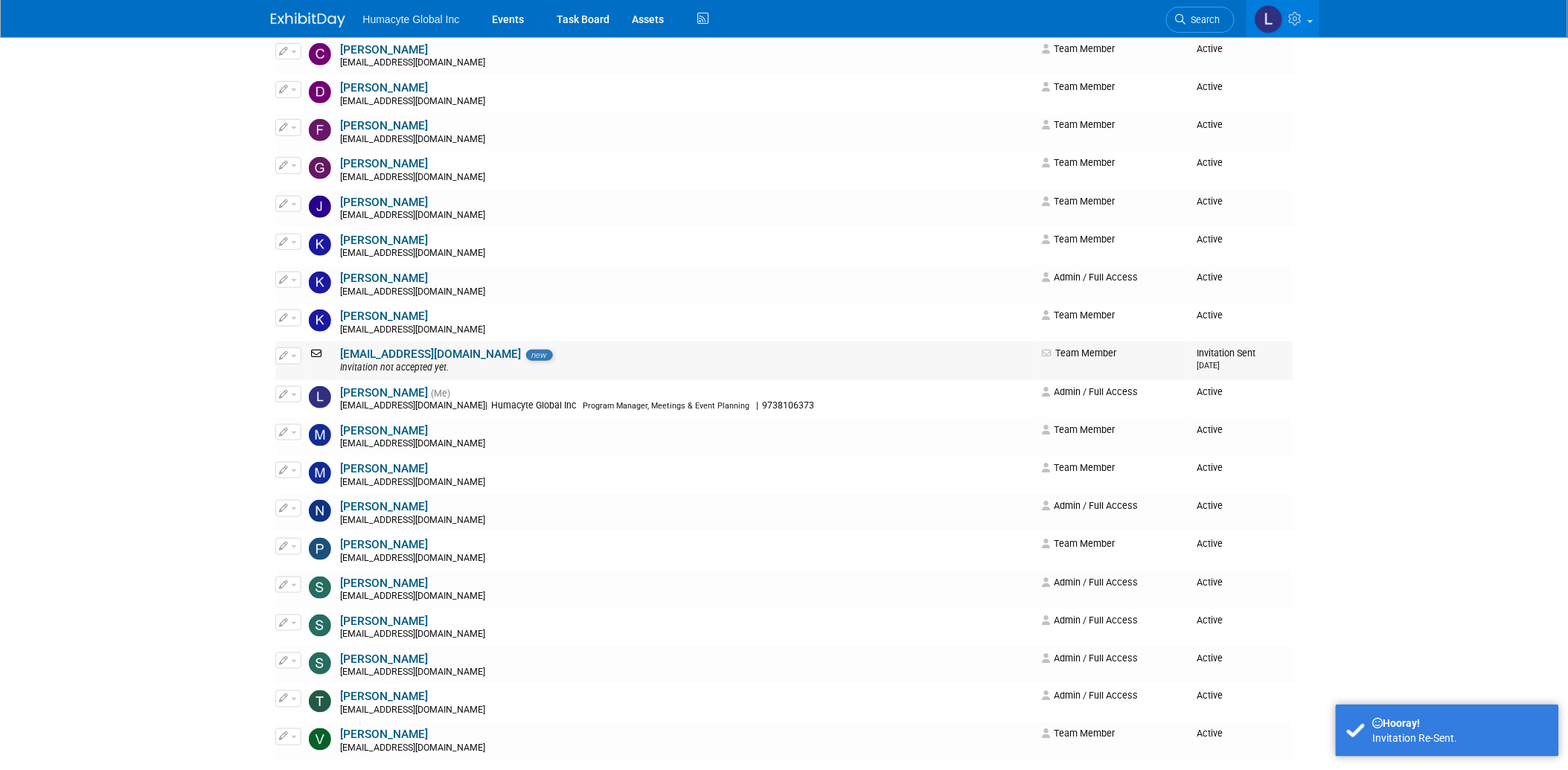
click at [295, 358] on span "button" at bounding box center [294, 356] width 6 height 3
click at [338, 377] on link "Edit" at bounding box center [334, 380] width 117 height 21
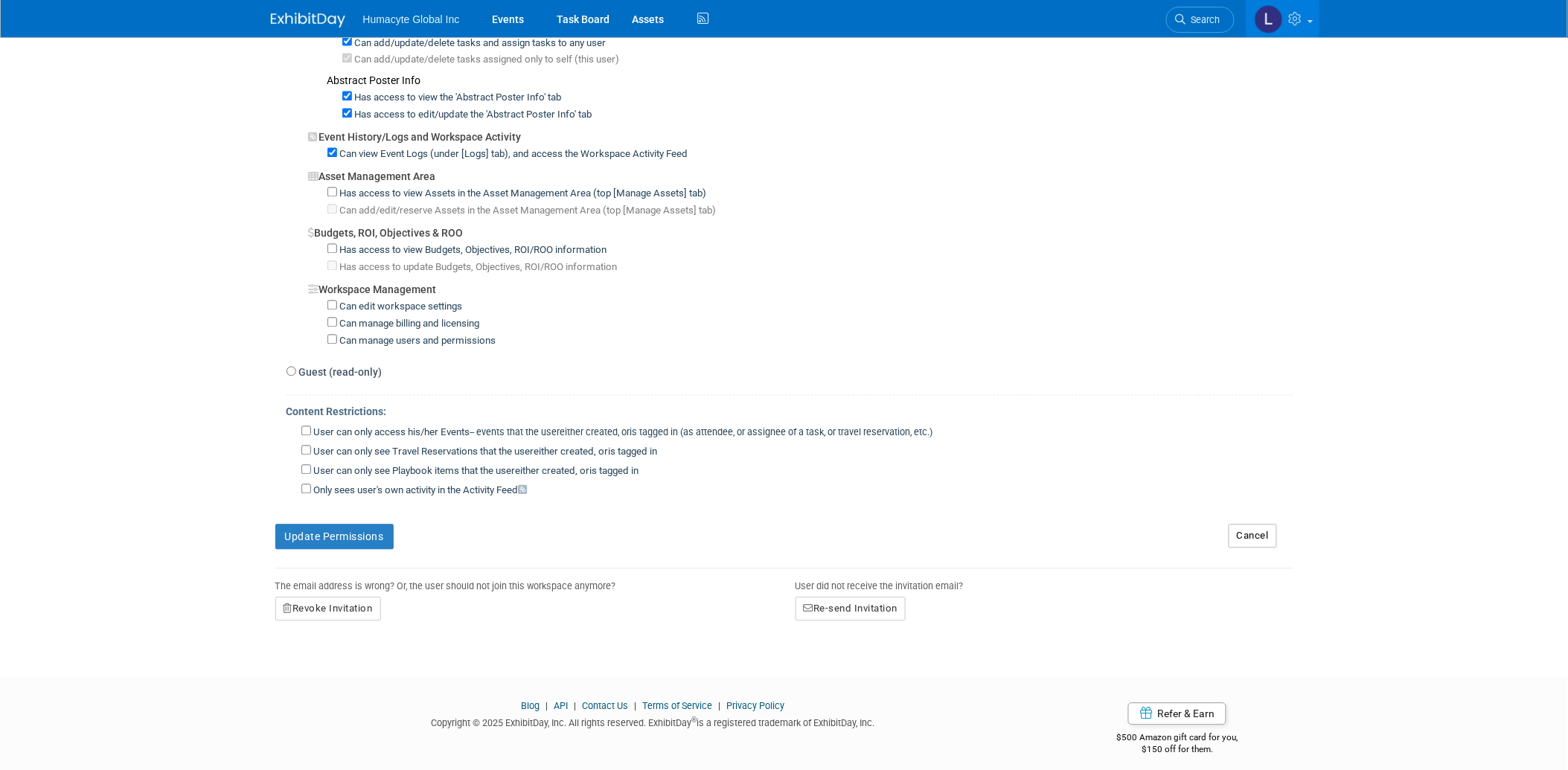
scroll to position [956, 0]
click at [309, 597] on button "Revoke Invitation" at bounding box center [328, 608] width 106 height 24
click at [304, 667] on link "Yes" at bounding box center [309, 672] width 44 height 24
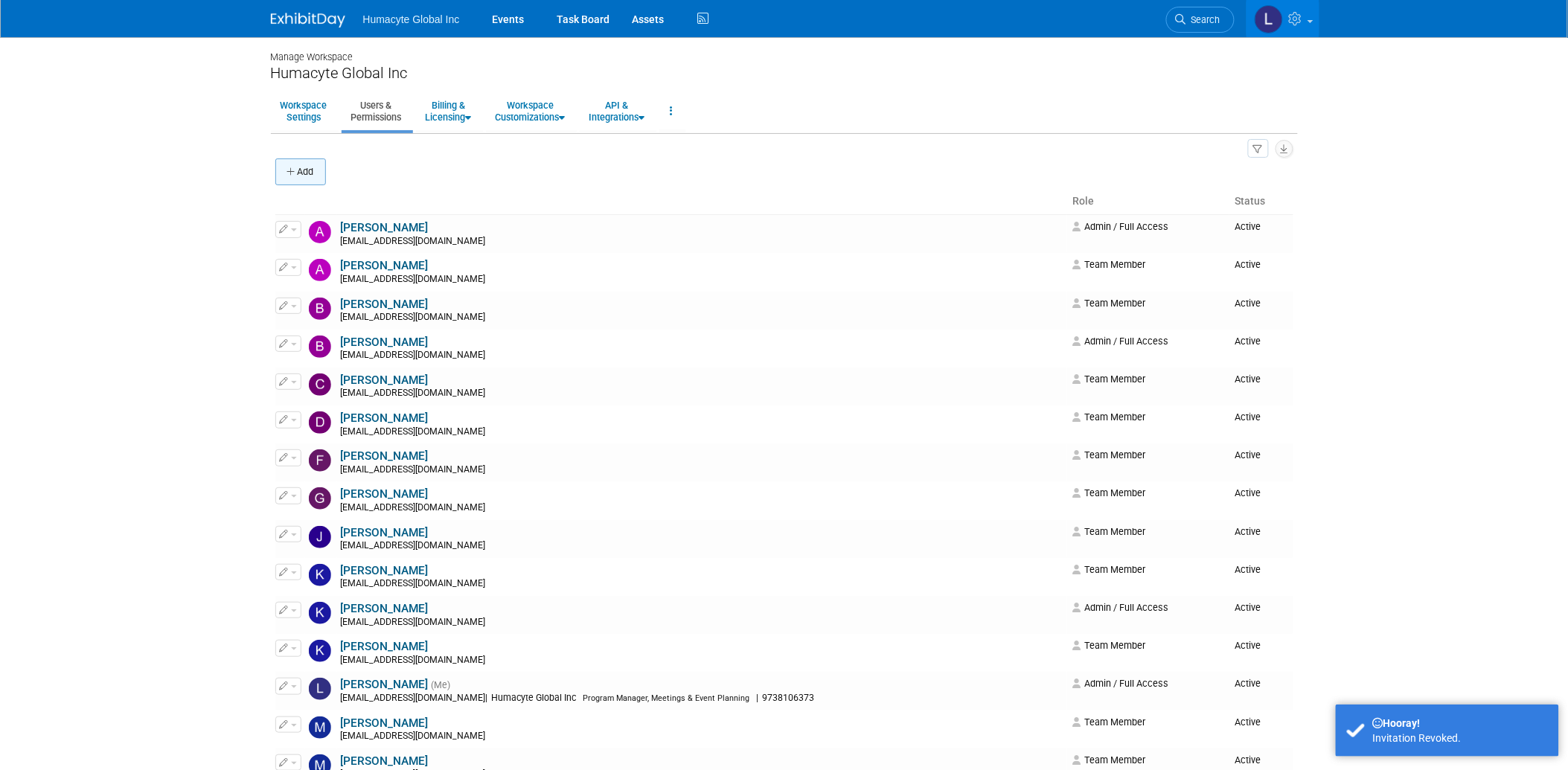
click at [308, 170] on button "Add" at bounding box center [300, 172] width 51 height 27
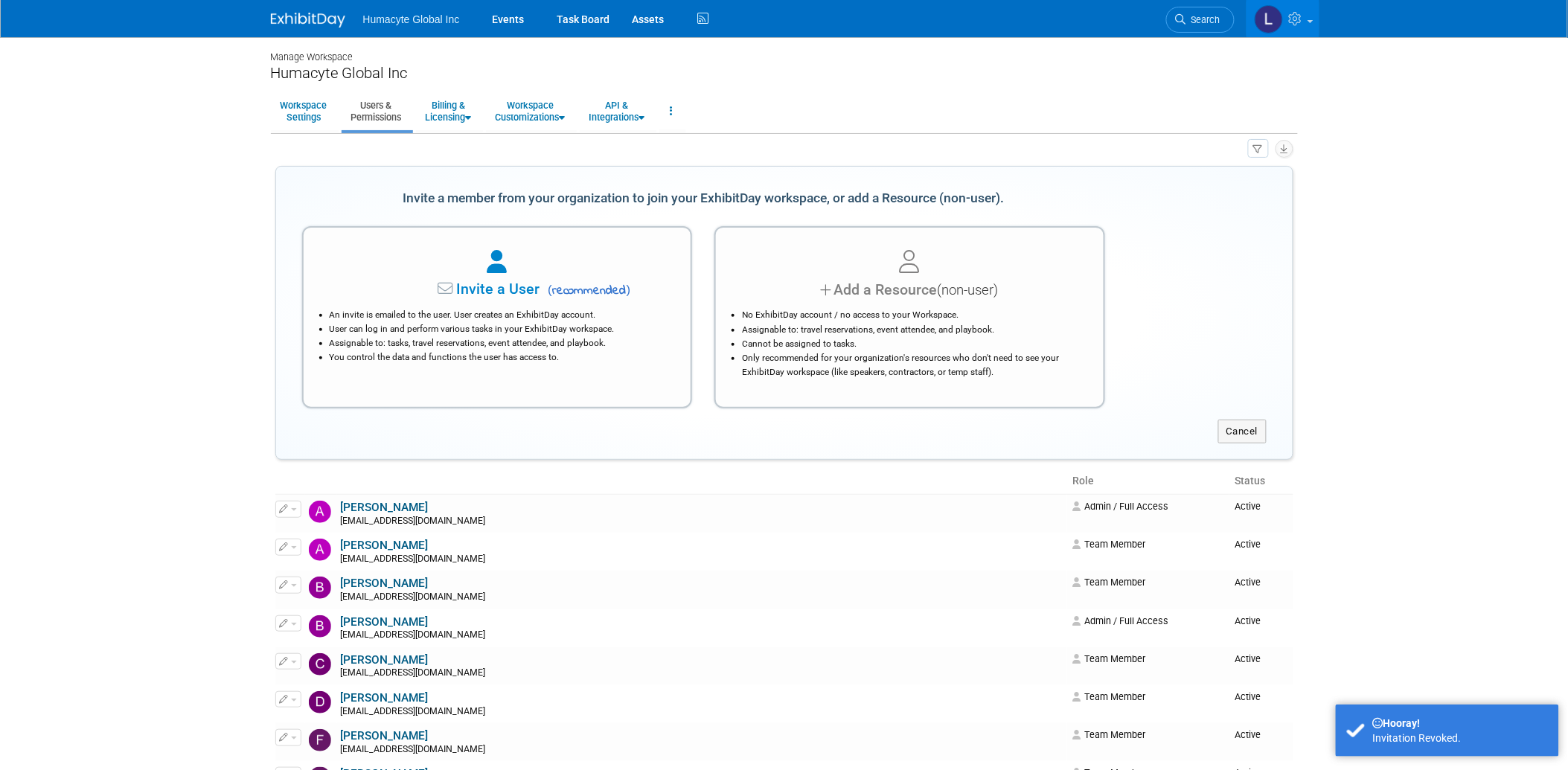
click at [562, 309] on li "An invite is emailed to the user. User creates an ExhibitDay account." at bounding box center [502, 314] width 343 height 14
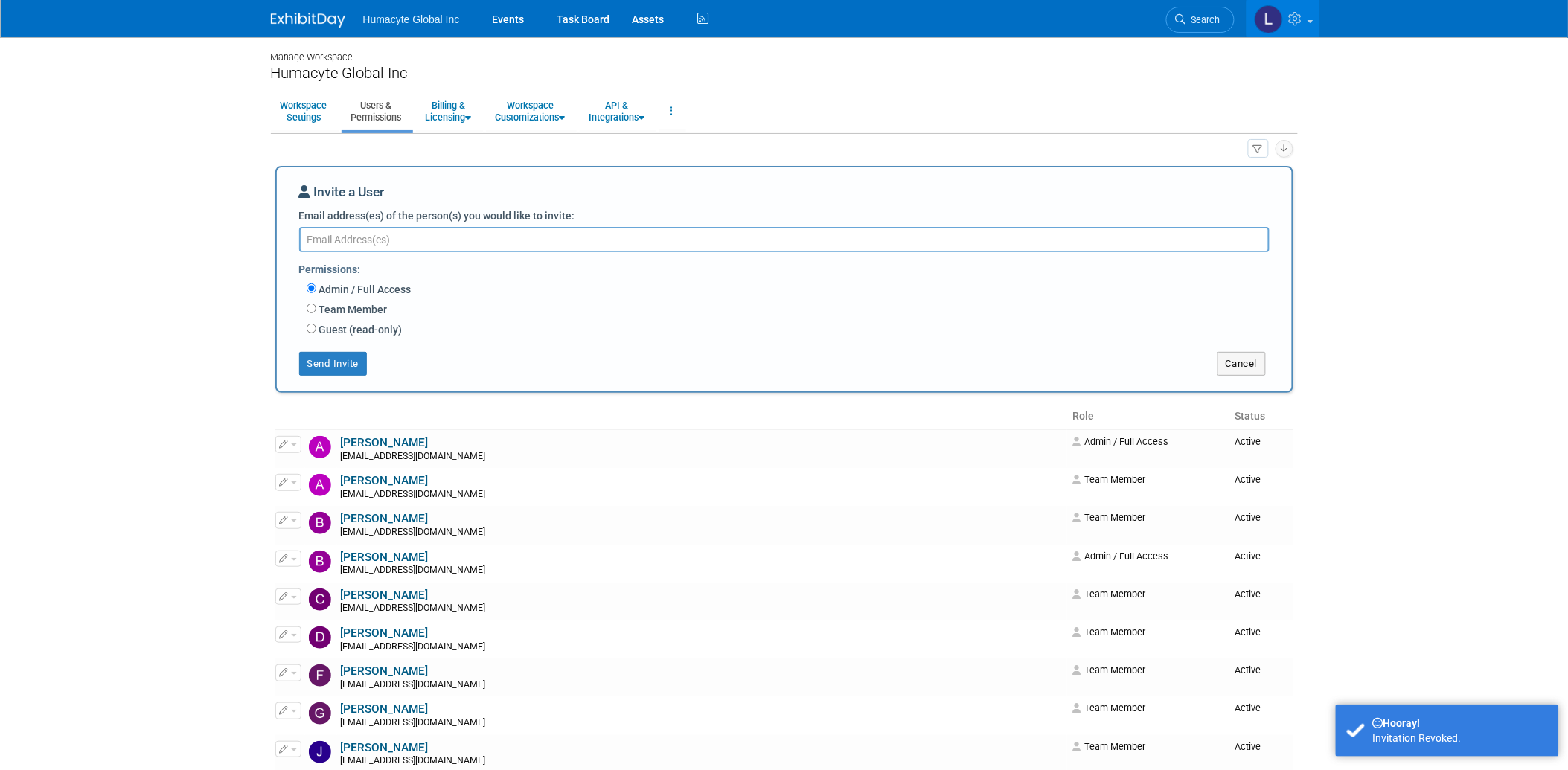
click at [345, 304] on label "Team Member" at bounding box center [351, 309] width 71 height 15
click at [316, 304] on input "Team Member" at bounding box center [312, 309] width 10 height 10
radio input "true"
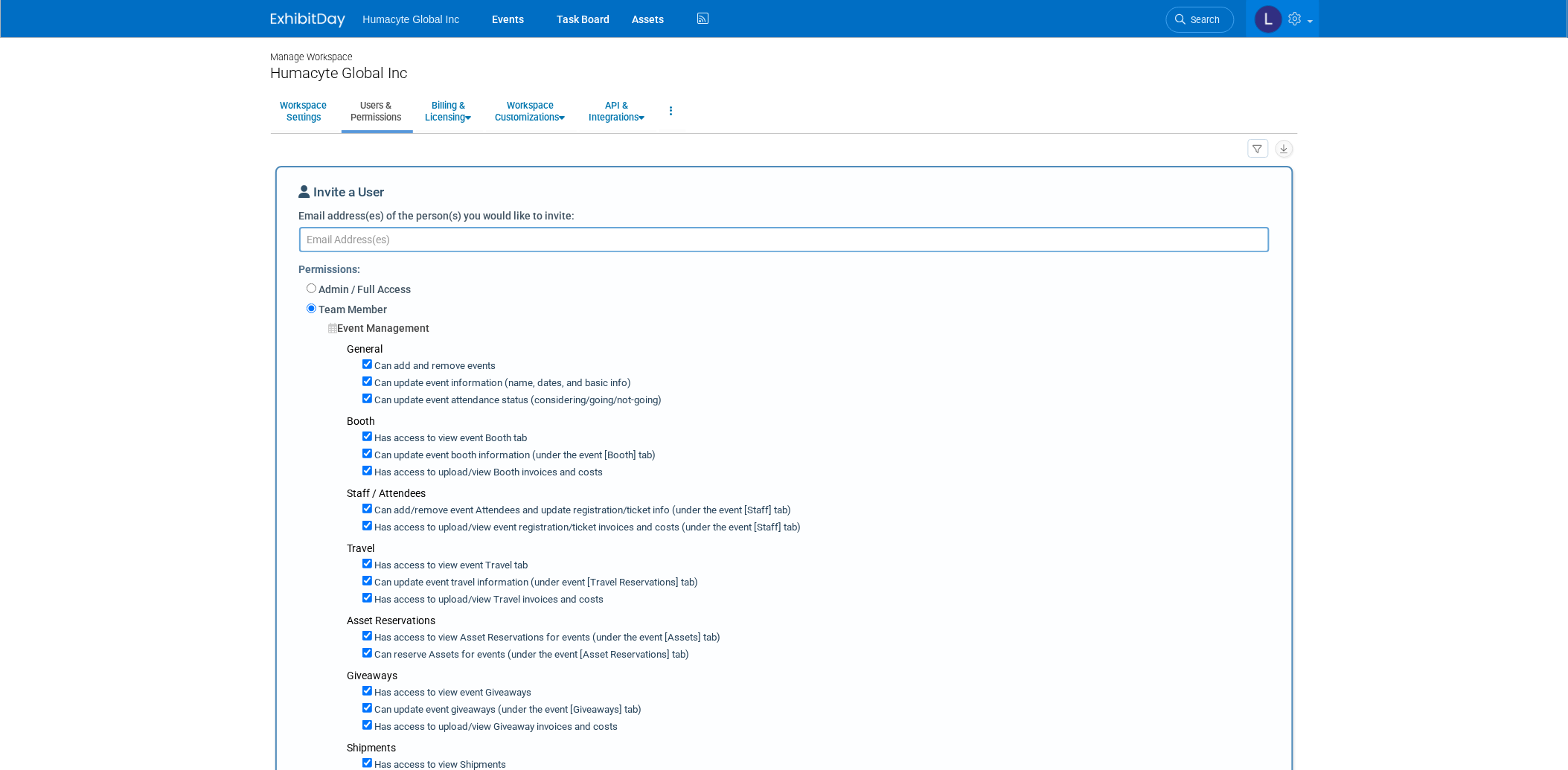
click at [384, 240] on textarea "Email address(es) of the person(s) you would like to invite:" at bounding box center [784, 240] width 970 height 25
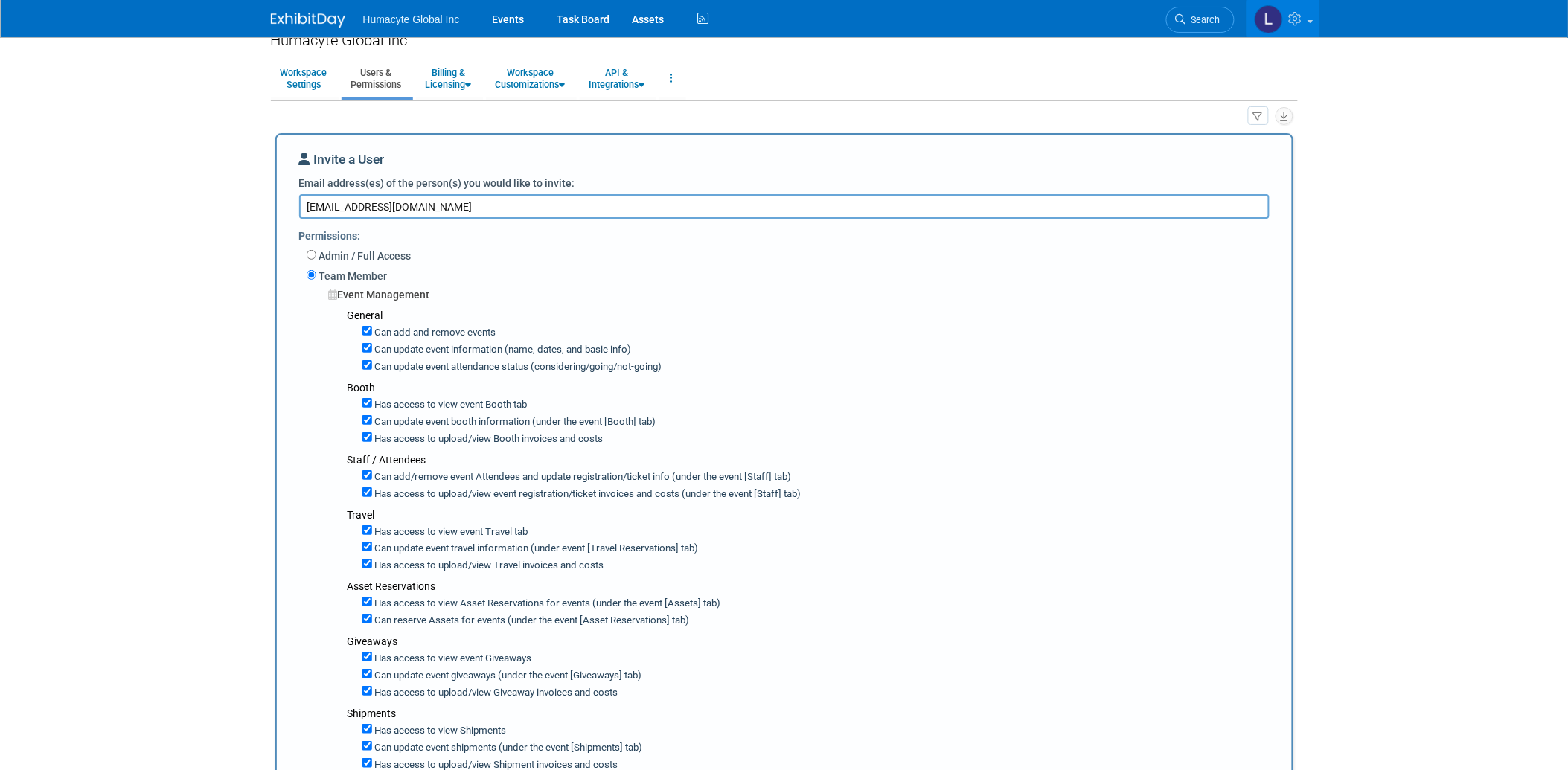
scroll to position [83, 0]
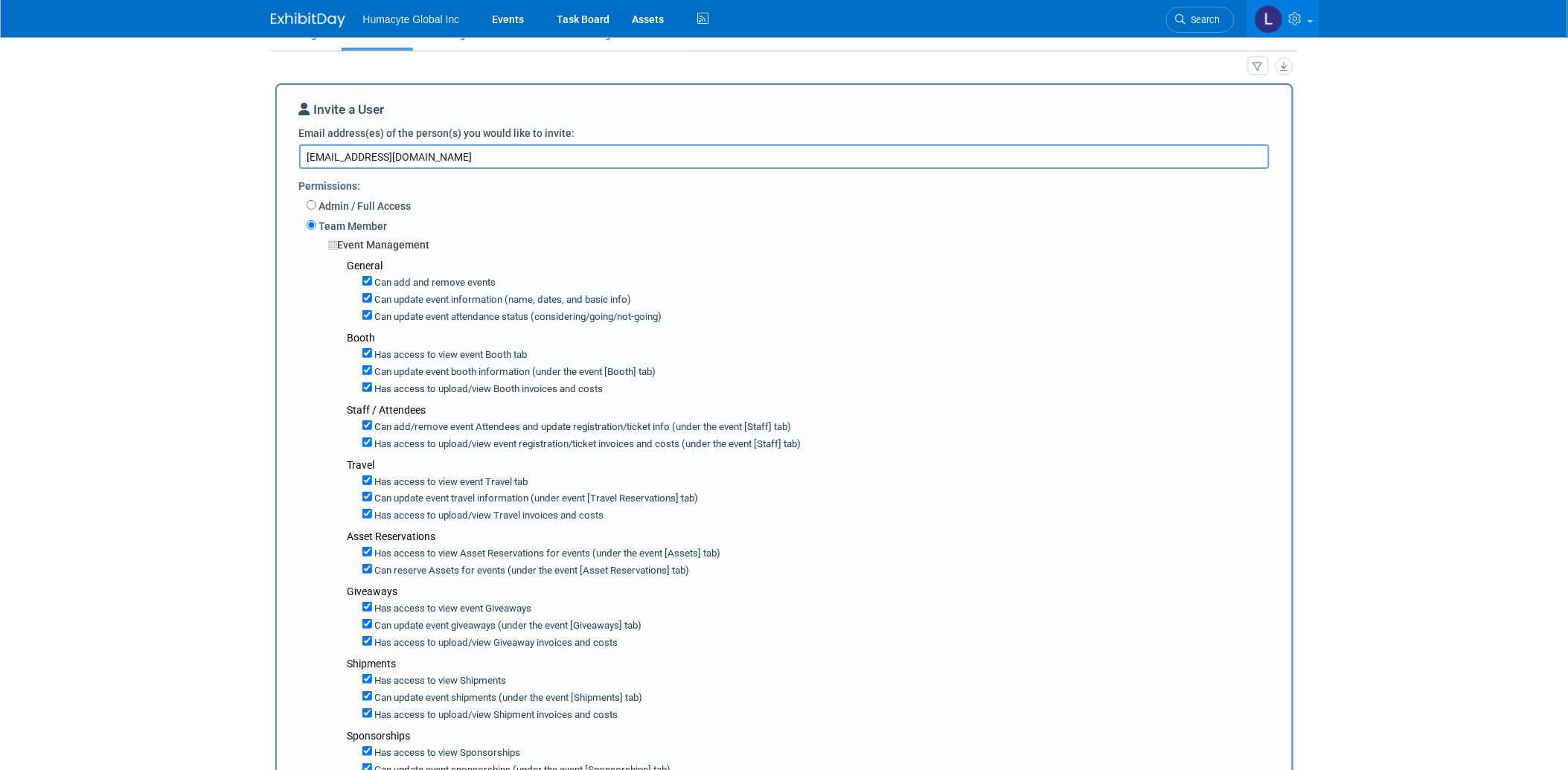
type textarea "[EMAIL_ADDRESS][DOMAIN_NAME]"
click at [363, 314] on input "Can update event attendance status (considering/going/not-going)" at bounding box center [368, 315] width 10 height 10
checkbox input "false"
click at [368, 279] on input "Can add and remove events" at bounding box center [368, 281] width 10 height 10
checkbox input "false"
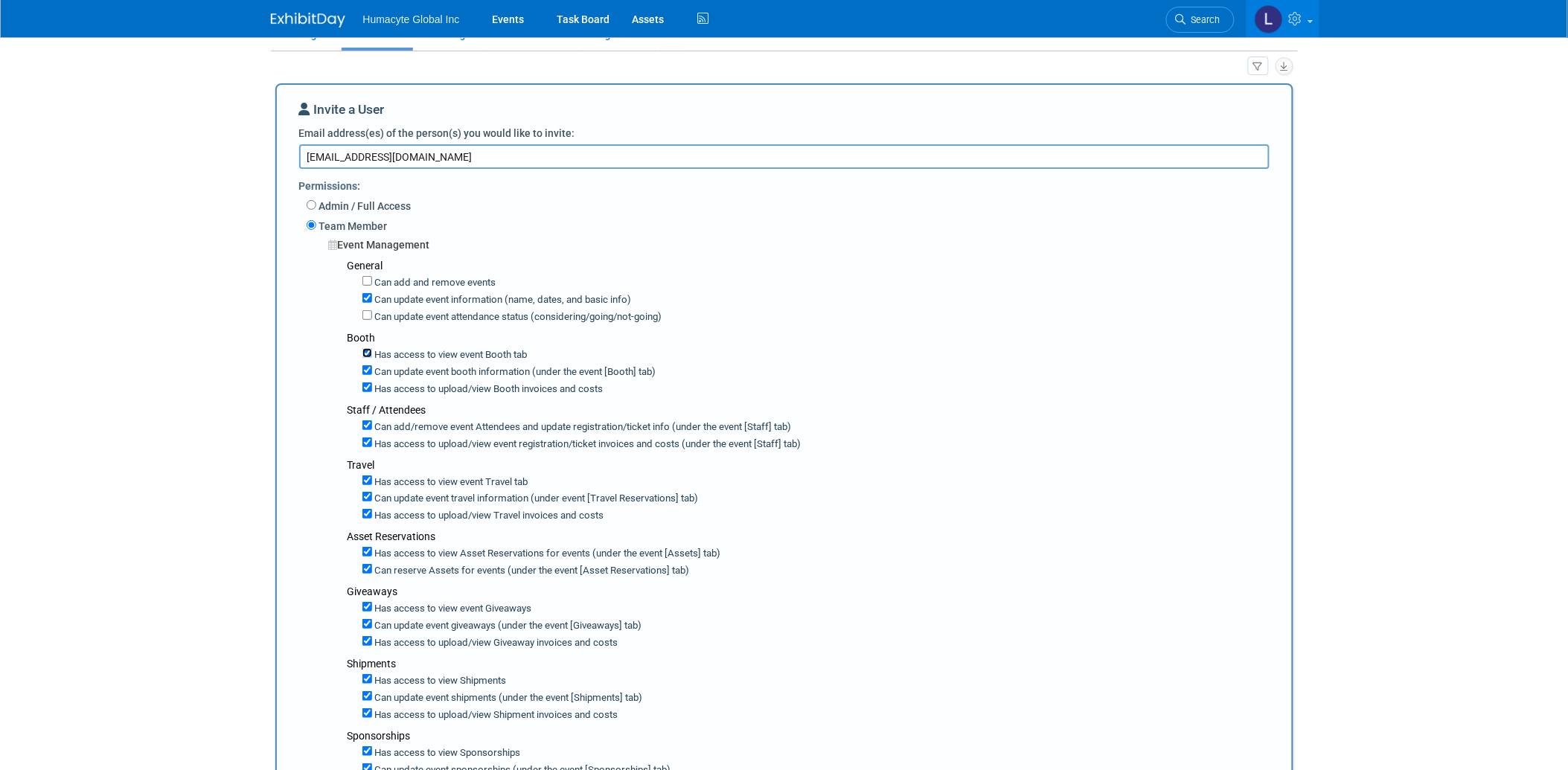
click at [367, 353] on input "Has access to view event Booth tab" at bounding box center [368, 353] width 10 height 10
checkbox input "false"
click at [367, 353] on input "Has access to view event Booth tab" at bounding box center [368, 353] width 10 height 10
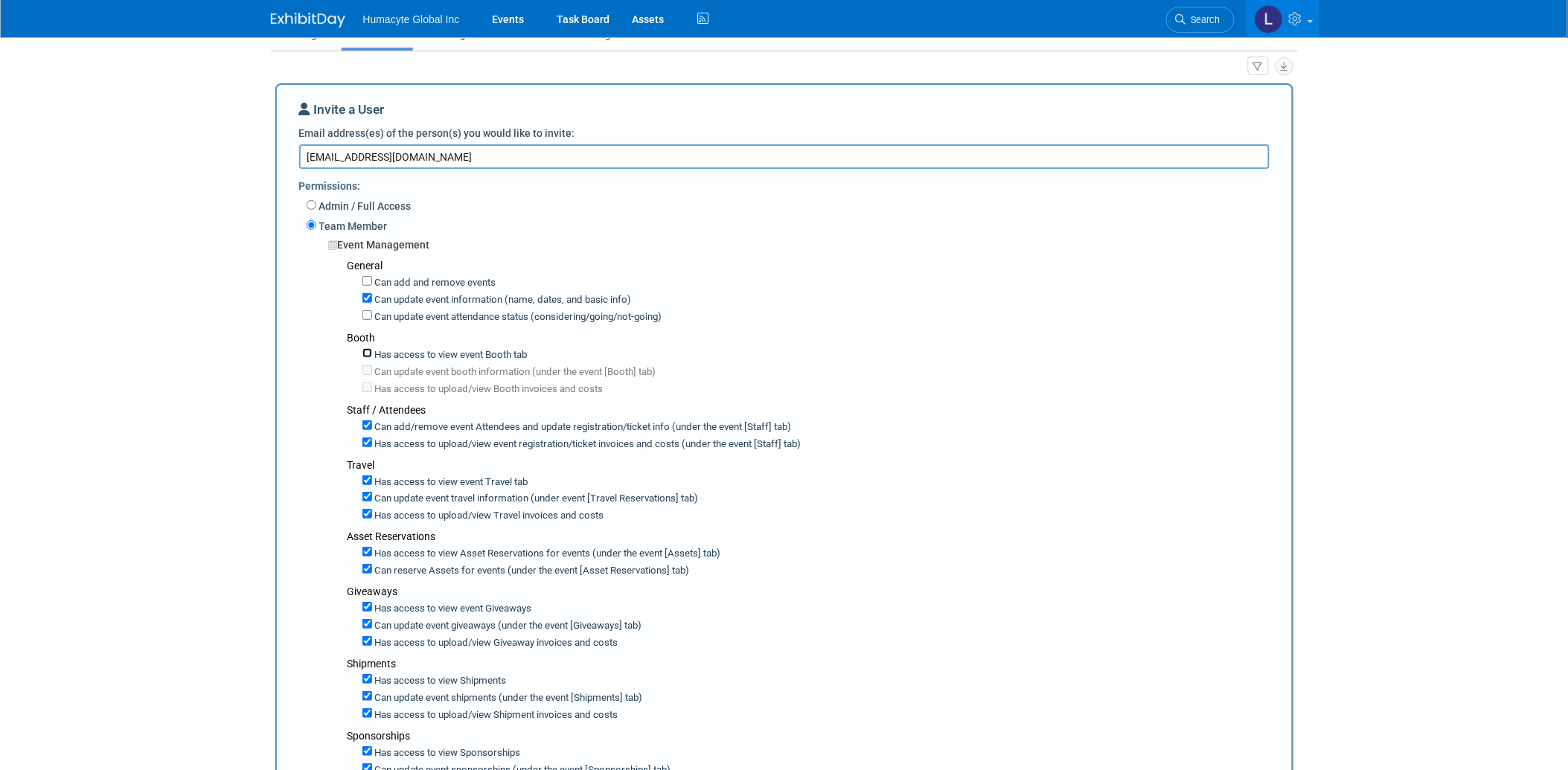
checkbox input "true"
click at [368, 426] on input "Can add/remove event Attendees and update registration/ticket info (under the e…" at bounding box center [368, 425] width 10 height 10
checkbox input "false"
click at [369, 439] on input "Has access to view event registration/ticket invoices and costs (under the even…" at bounding box center [368, 442] width 10 height 10
click at [366, 438] on input "Has access to view event registration/ticket invoices and costs (under the even…" at bounding box center [368, 442] width 10 height 10
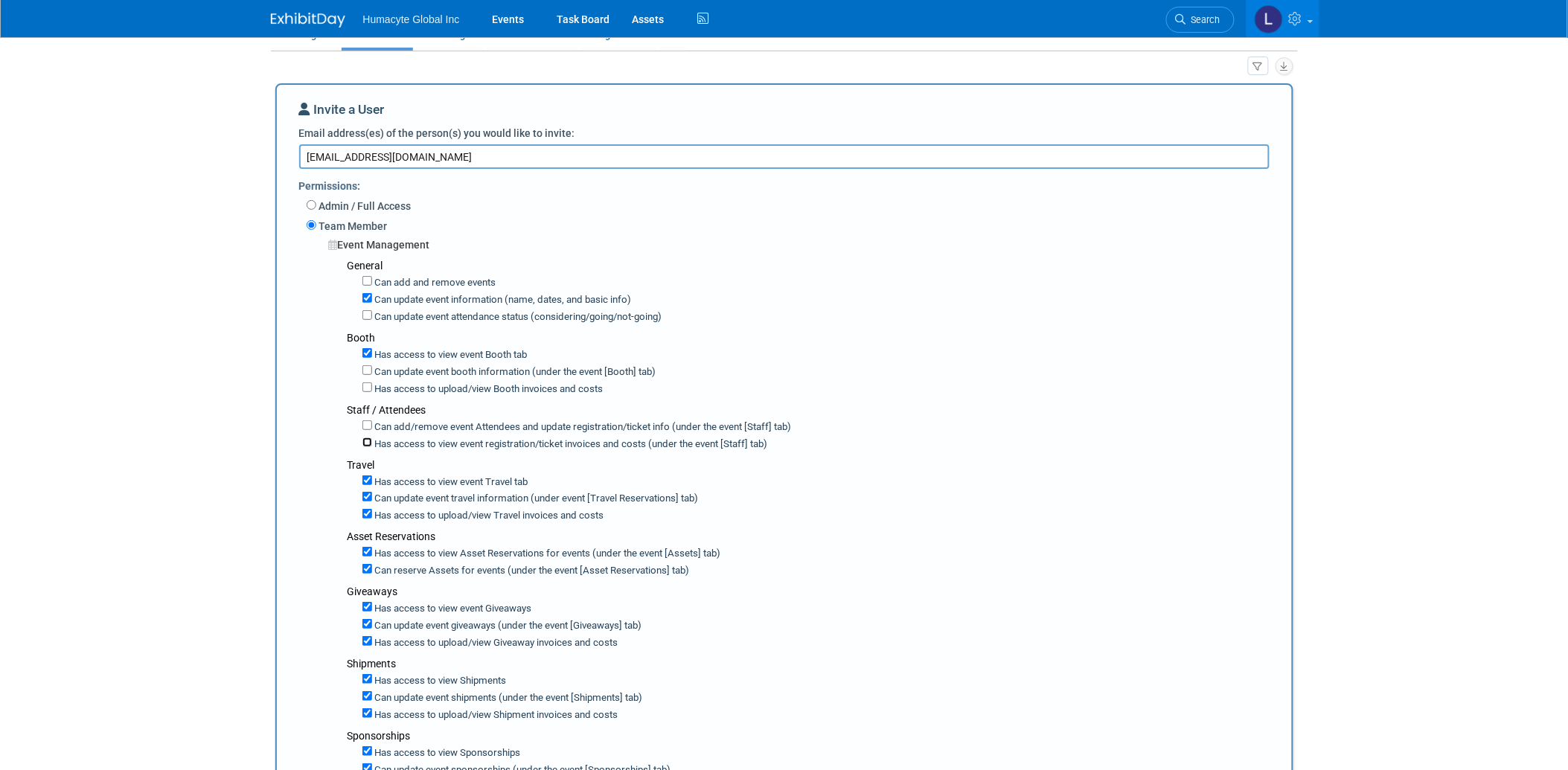
checkbox input "true"
click at [363, 494] on input "Can update event travel information (under event [Travel Reservations] tab)" at bounding box center [368, 497] width 10 height 10
checkbox input "false"
click at [366, 511] on input "Has access to view Travel invoices and costs" at bounding box center [368, 514] width 10 height 10
click at [365, 514] on input "Has access to view Travel invoices and costs" at bounding box center [368, 514] width 10 height 10
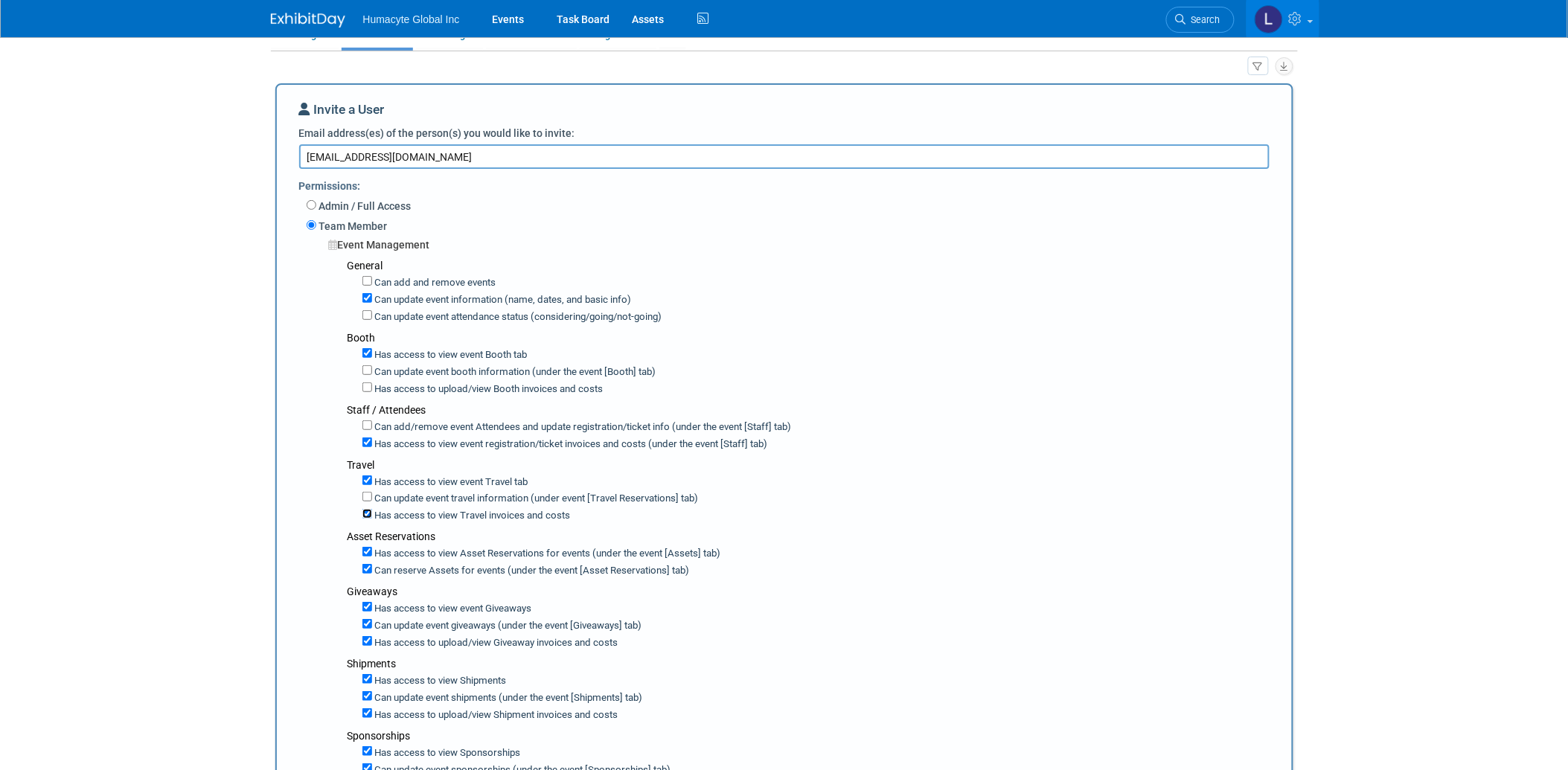
click at [364, 511] on input "Has access to view Travel invoices and costs" at bounding box center [368, 514] width 10 height 10
checkbox input "false"
click at [367, 555] on div "Has access to view Asset Reservations for events (under the event [Assets] tab)" at bounding box center [822, 552] width 919 height 17
click at [367, 568] on input "Can reserve Assets for events (under the event [Asset Reservations] tab)" at bounding box center [368, 569] width 10 height 10
checkbox input "false"
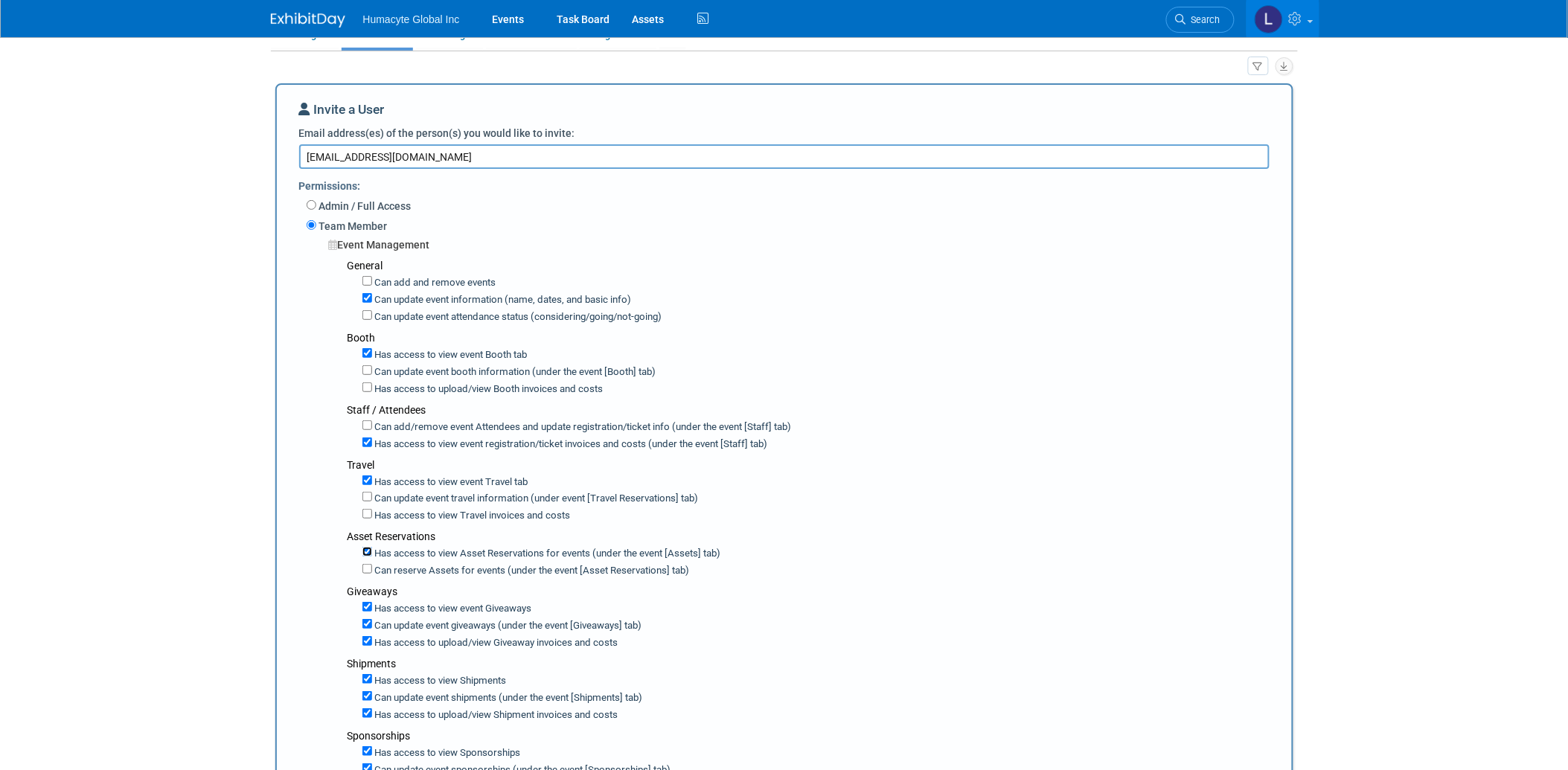
click at [369, 547] on input "Has access to view Asset Reservations for events (under the event [Assets] tab)" at bounding box center [368, 552] width 10 height 10
checkbox input "false"
click at [369, 606] on input "Has access to view event Giveaways" at bounding box center [368, 607] width 10 height 10
checkbox input "false"
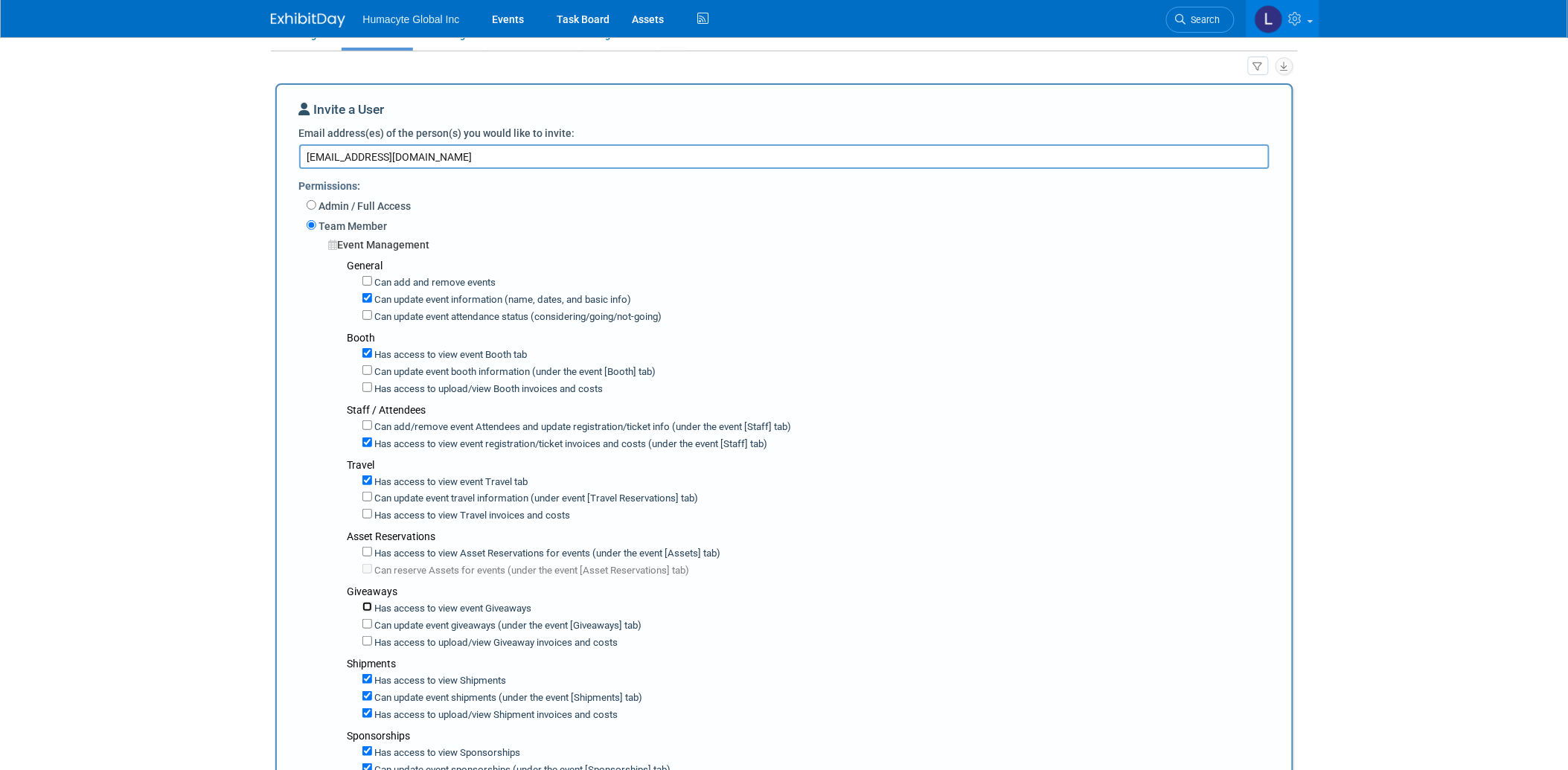
checkbox input "false"
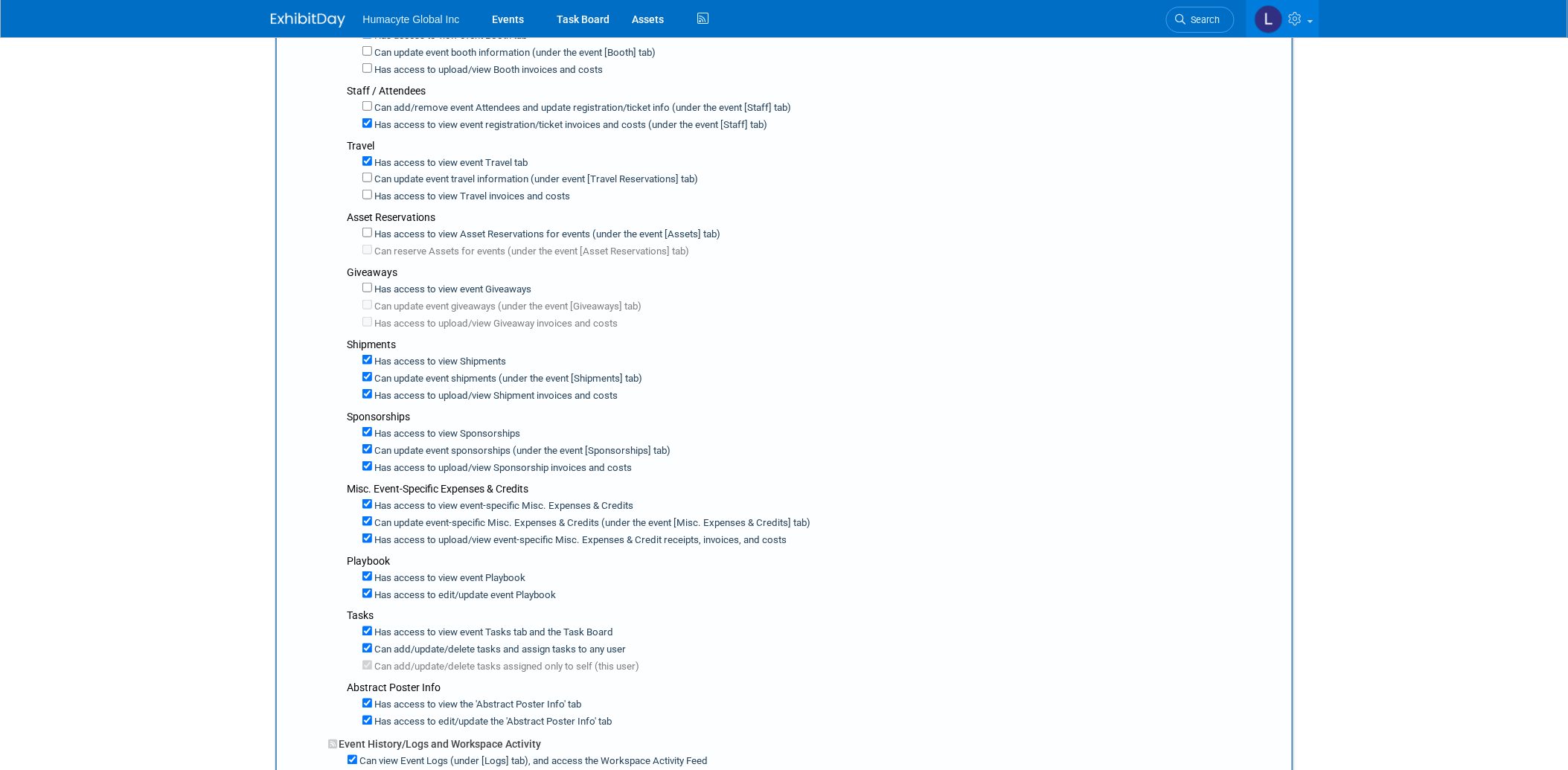
scroll to position [413, 0]
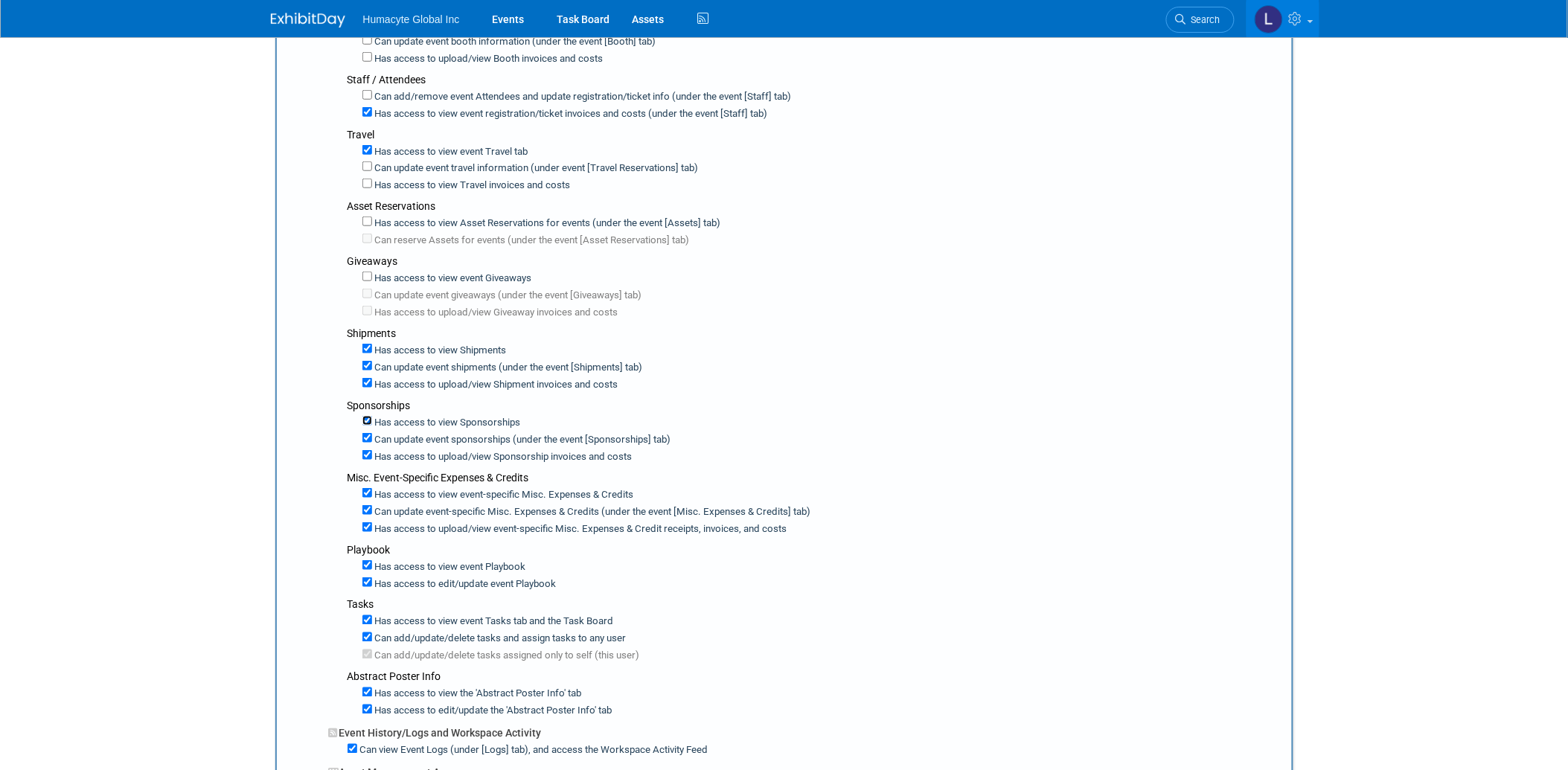
click at [368, 416] on input "Has access to view Sponsorships" at bounding box center [368, 421] width 10 height 10
checkbox input "false"
click at [366, 416] on input "Has access to view Sponsorships" at bounding box center [368, 421] width 10 height 10
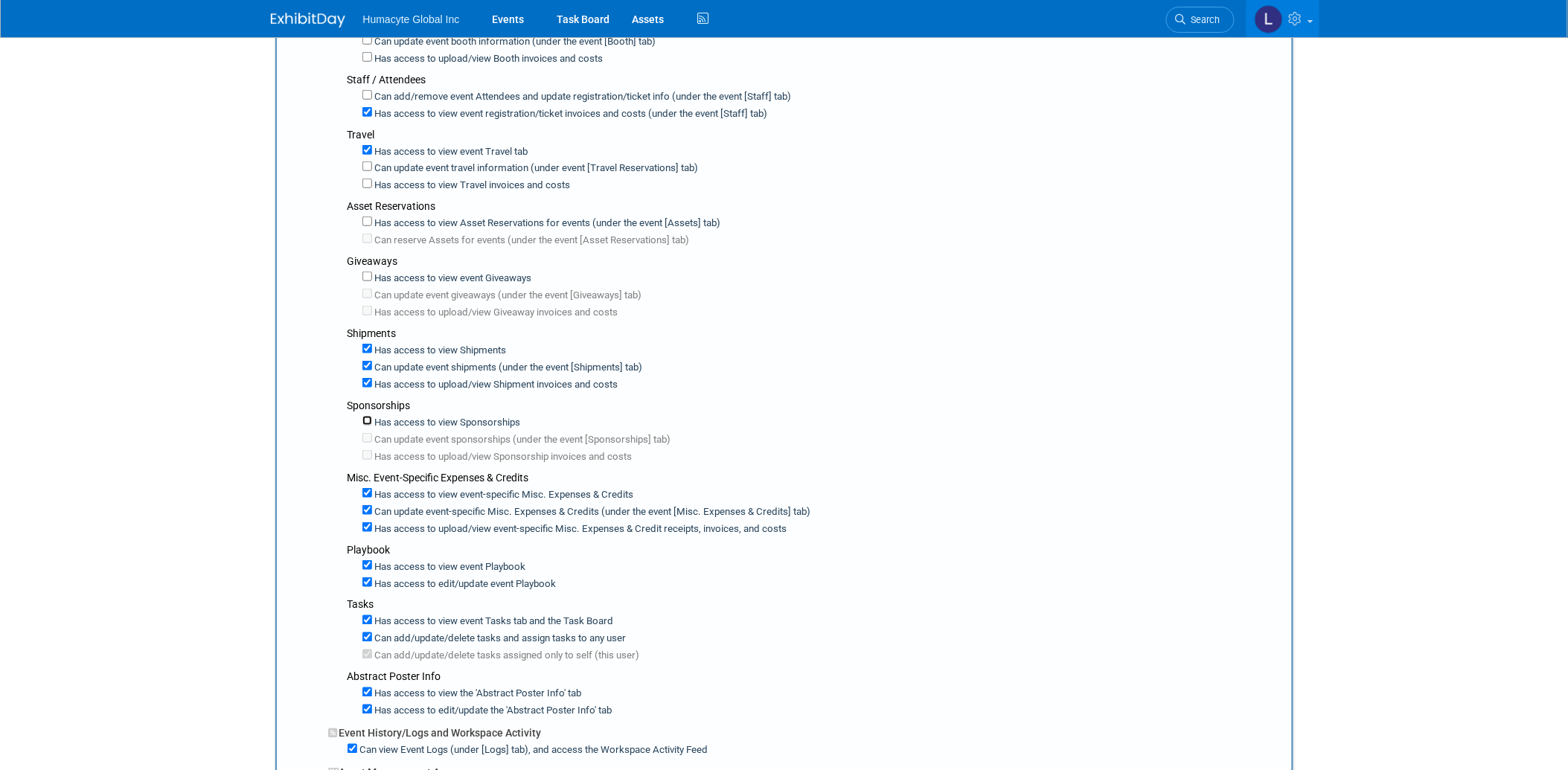
checkbox input "true"
click at [366, 488] on input "Has access to view event-specific Misc. Expenses & Credits" at bounding box center [368, 493] width 10 height 10
checkbox input "false"
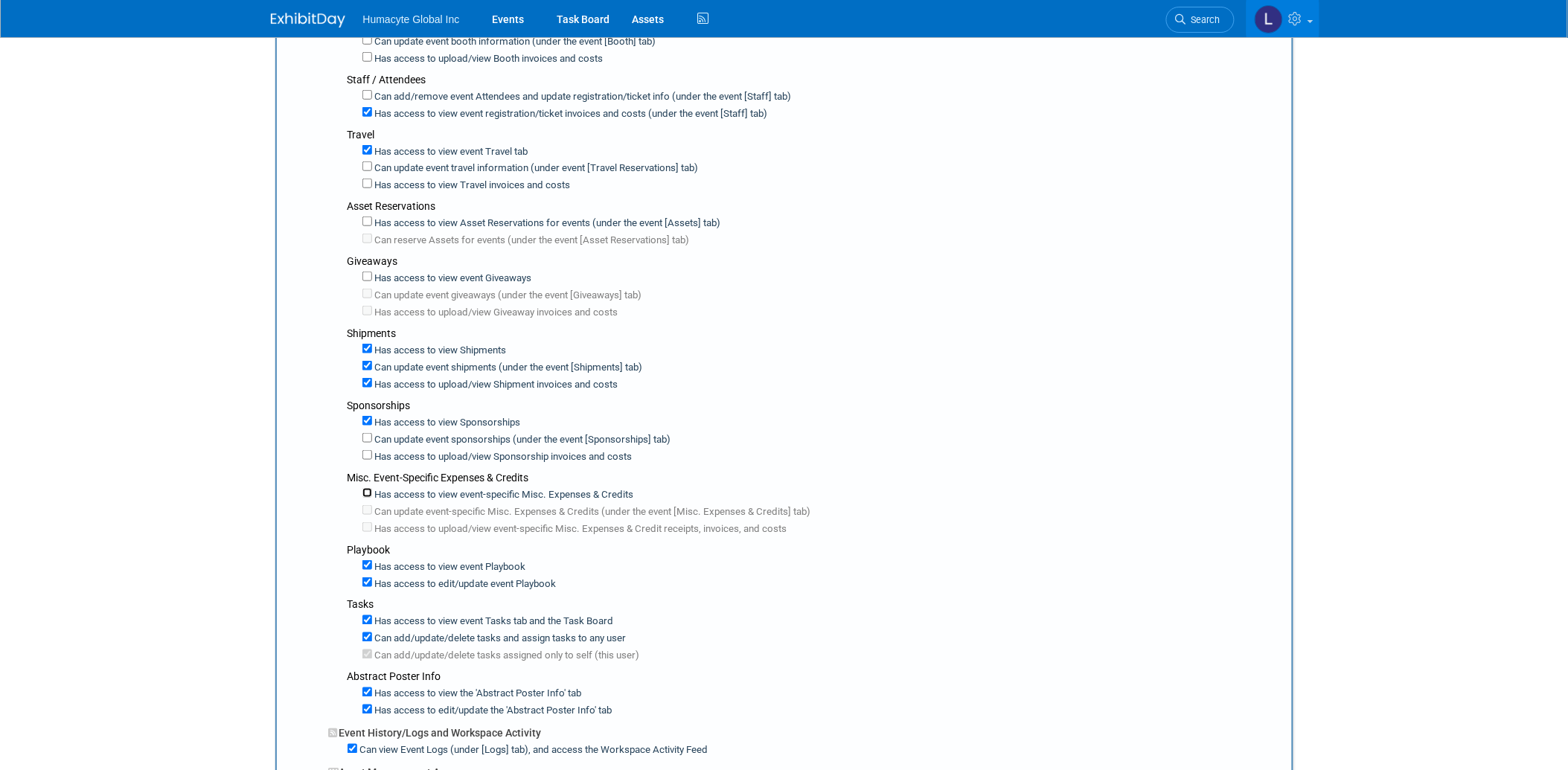
click at [365, 488] on input "Has access to view event-specific Misc. Expenses & Credits" at bounding box center [368, 493] width 10 height 10
checkbox input "true"
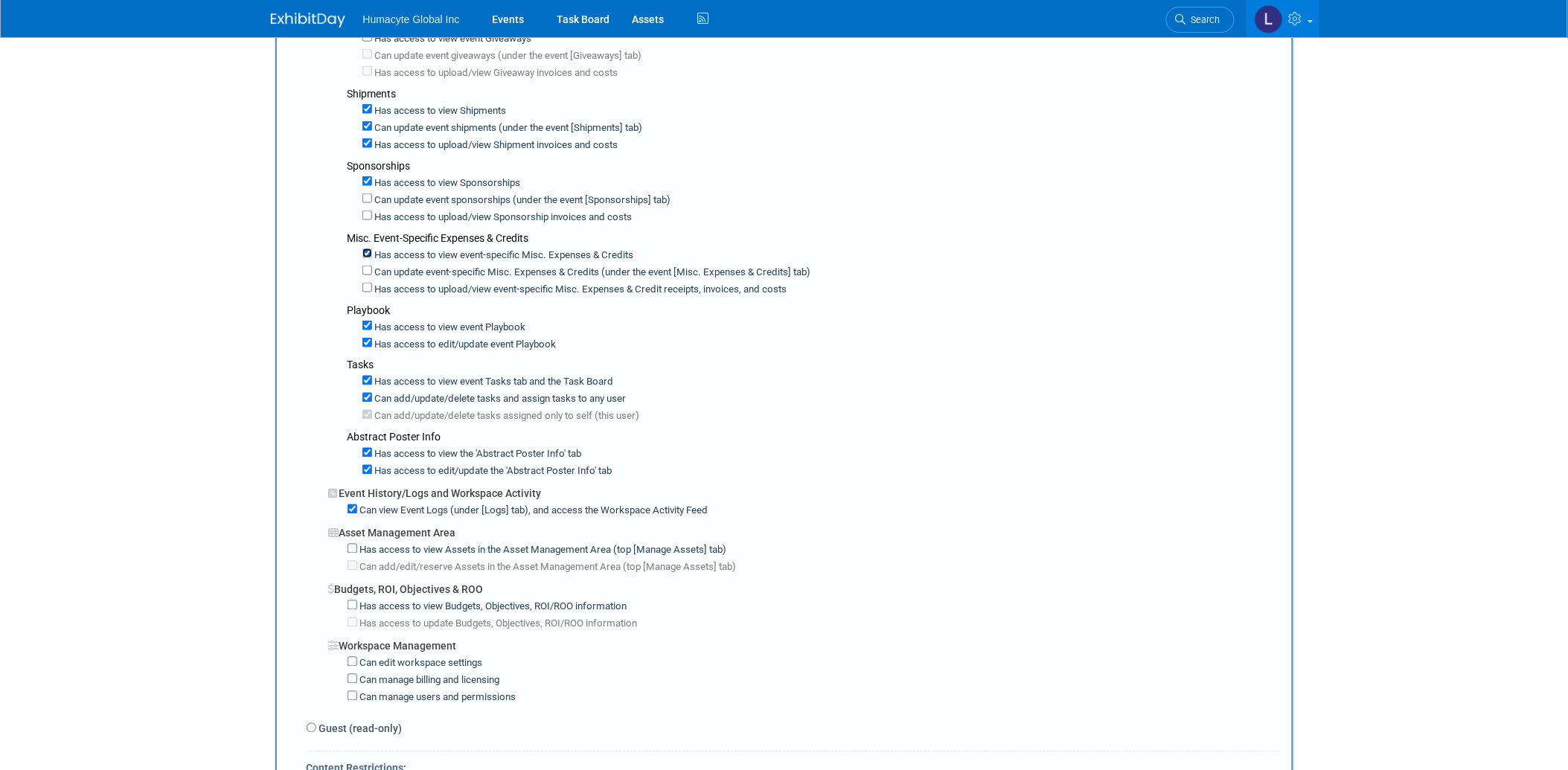
scroll to position [661, 0]
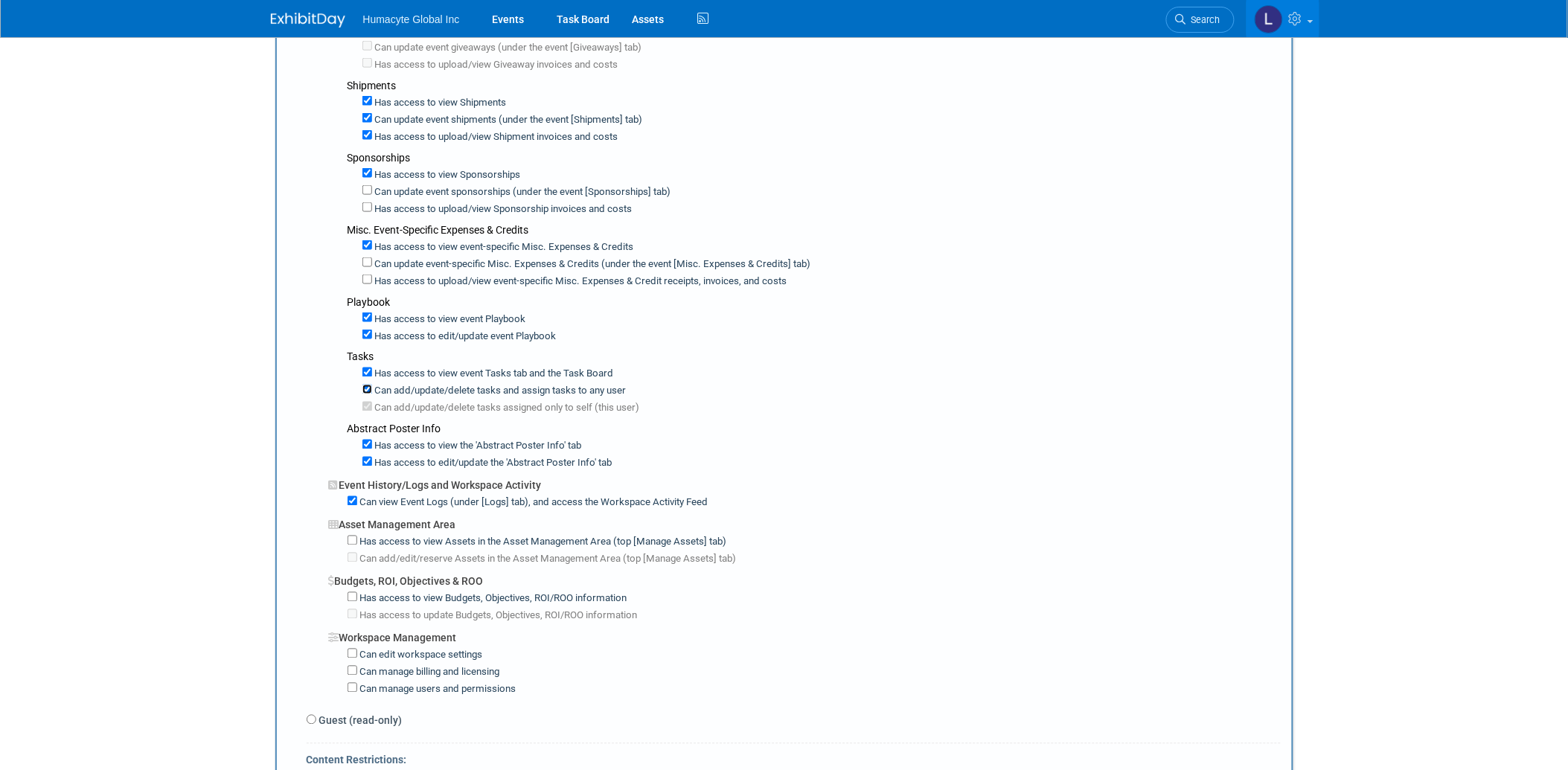
click at [367, 385] on input "Can add/update/delete tasks and assign tasks to any user" at bounding box center [368, 390] width 10 height 10
checkbox input "true"
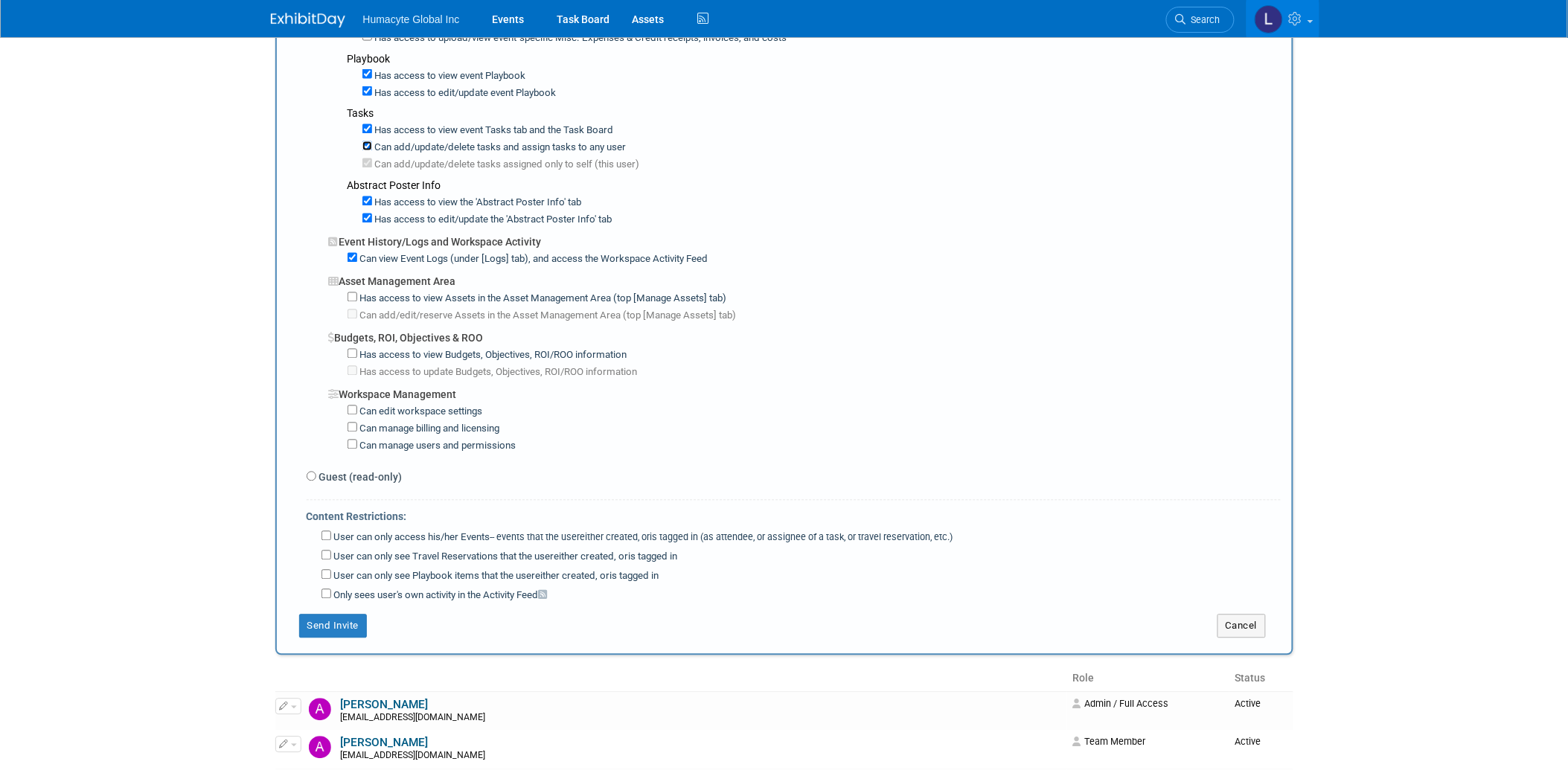
scroll to position [910, 0]
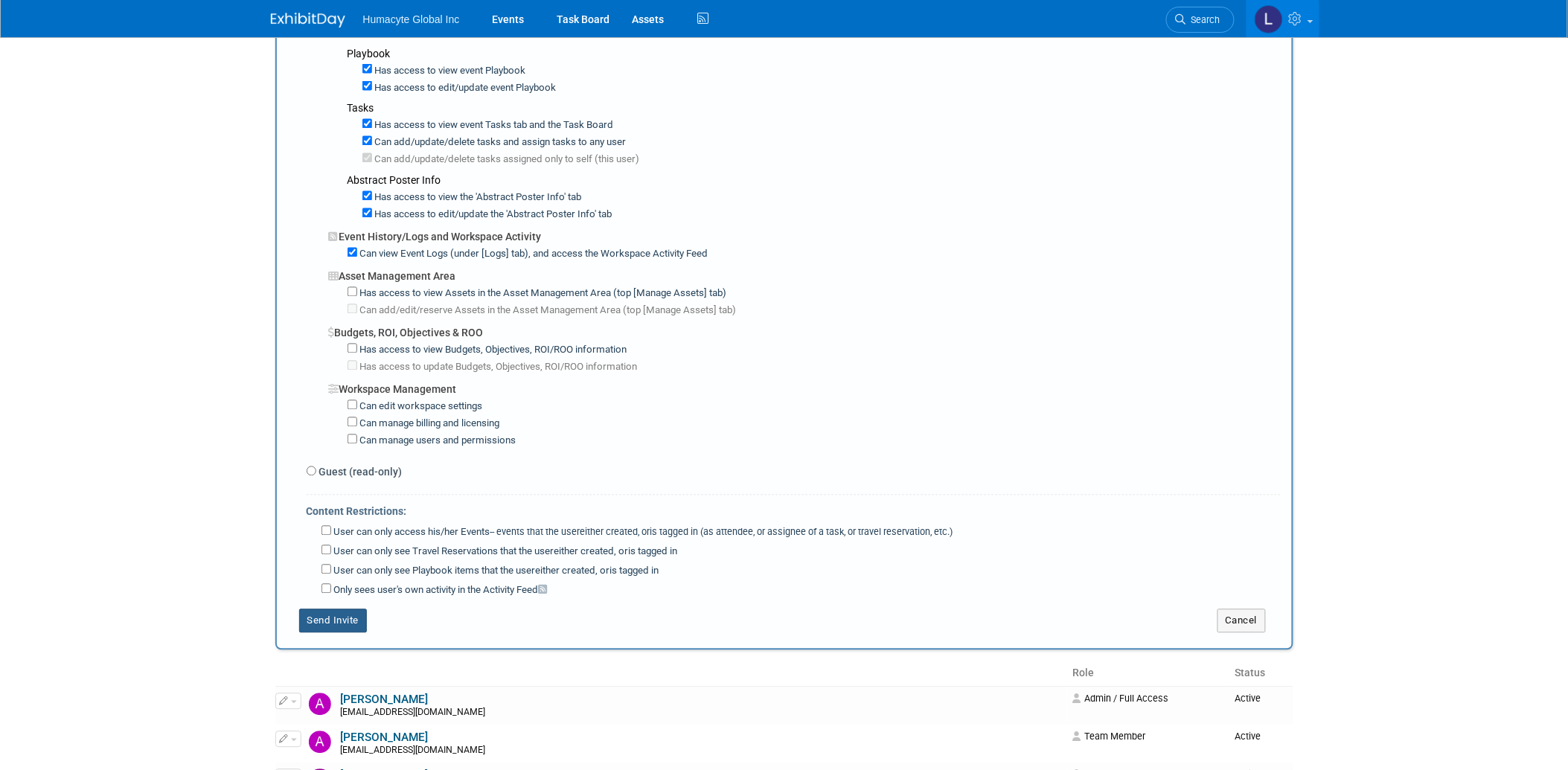
click at [338, 610] on button "Send Invite" at bounding box center [332, 621] width 68 height 24
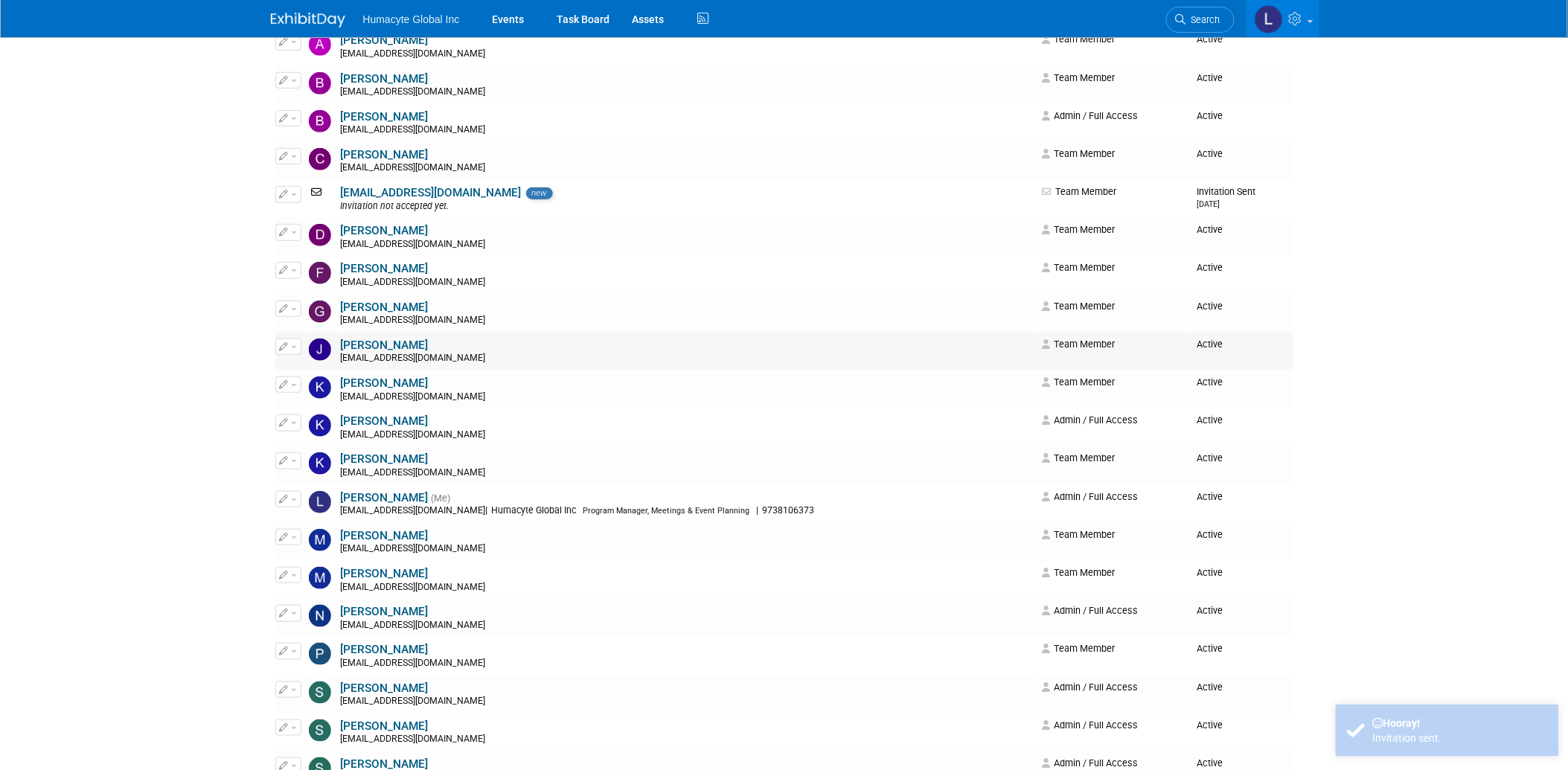
scroll to position [248, 0]
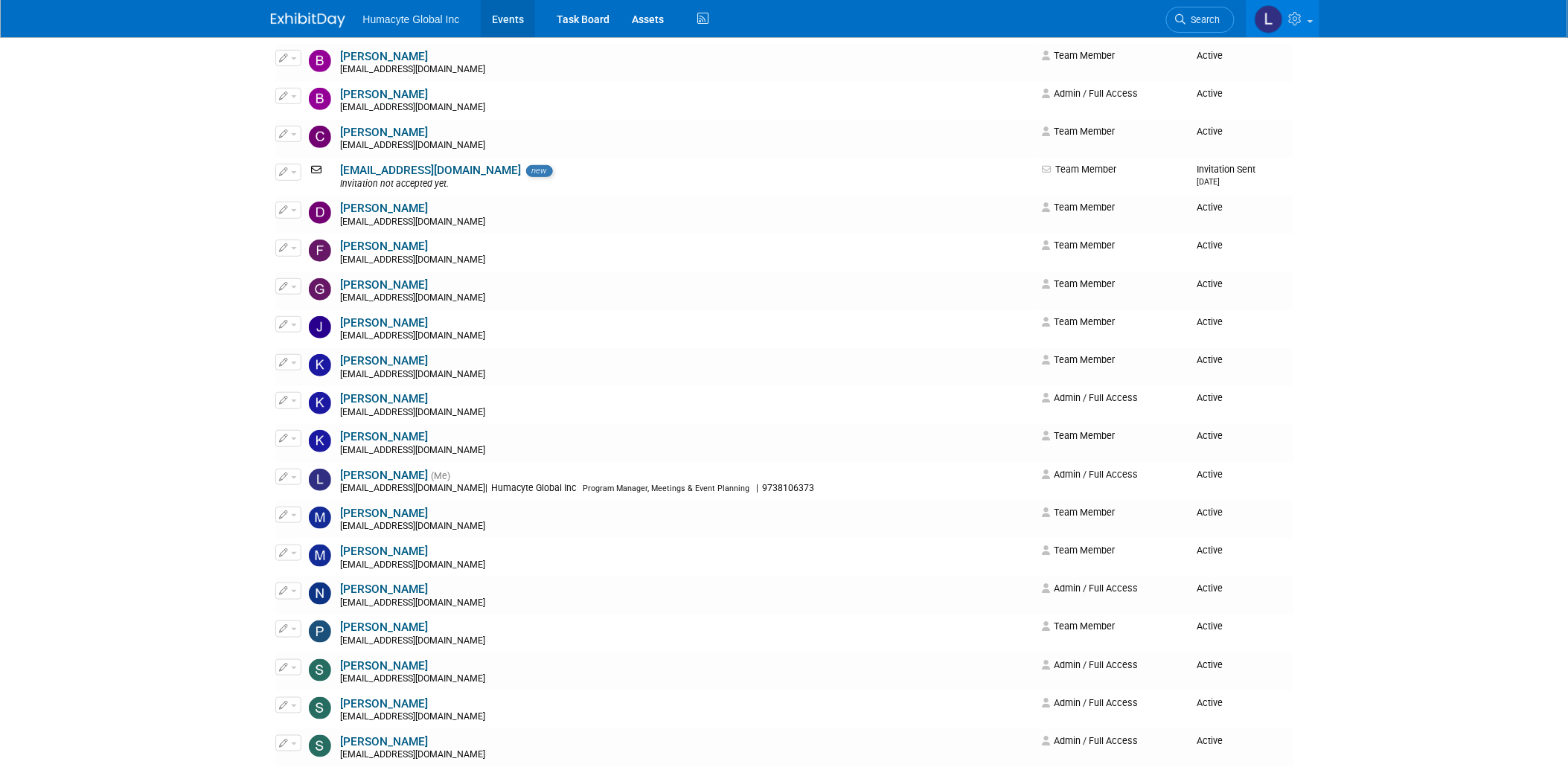
click at [510, 12] on link "Events" at bounding box center [508, 18] width 54 height 37
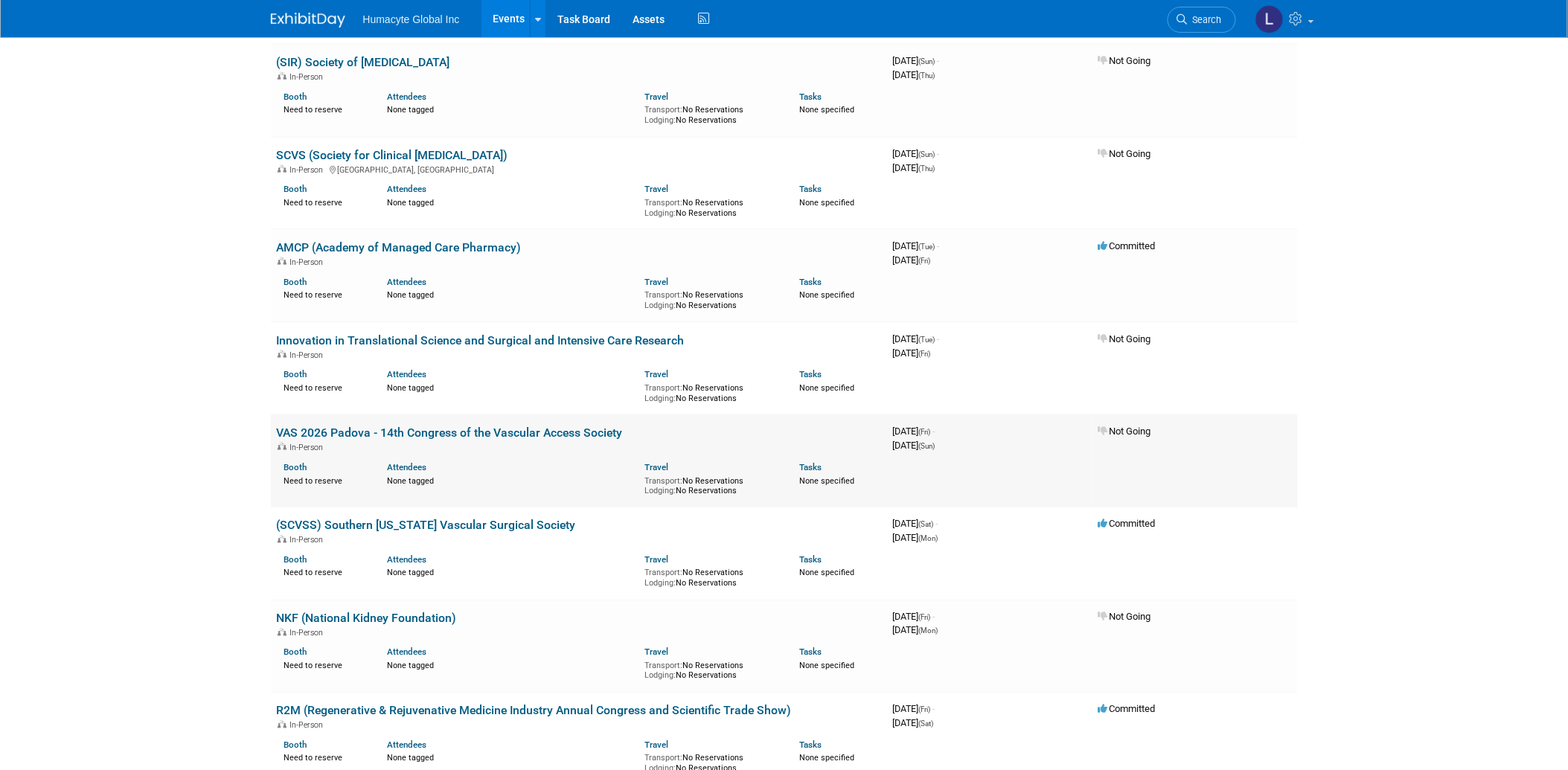
scroll to position [4549, 0]
click at [1203, 24] on span "Search" at bounding box center [1205, 20] width 34 height 11
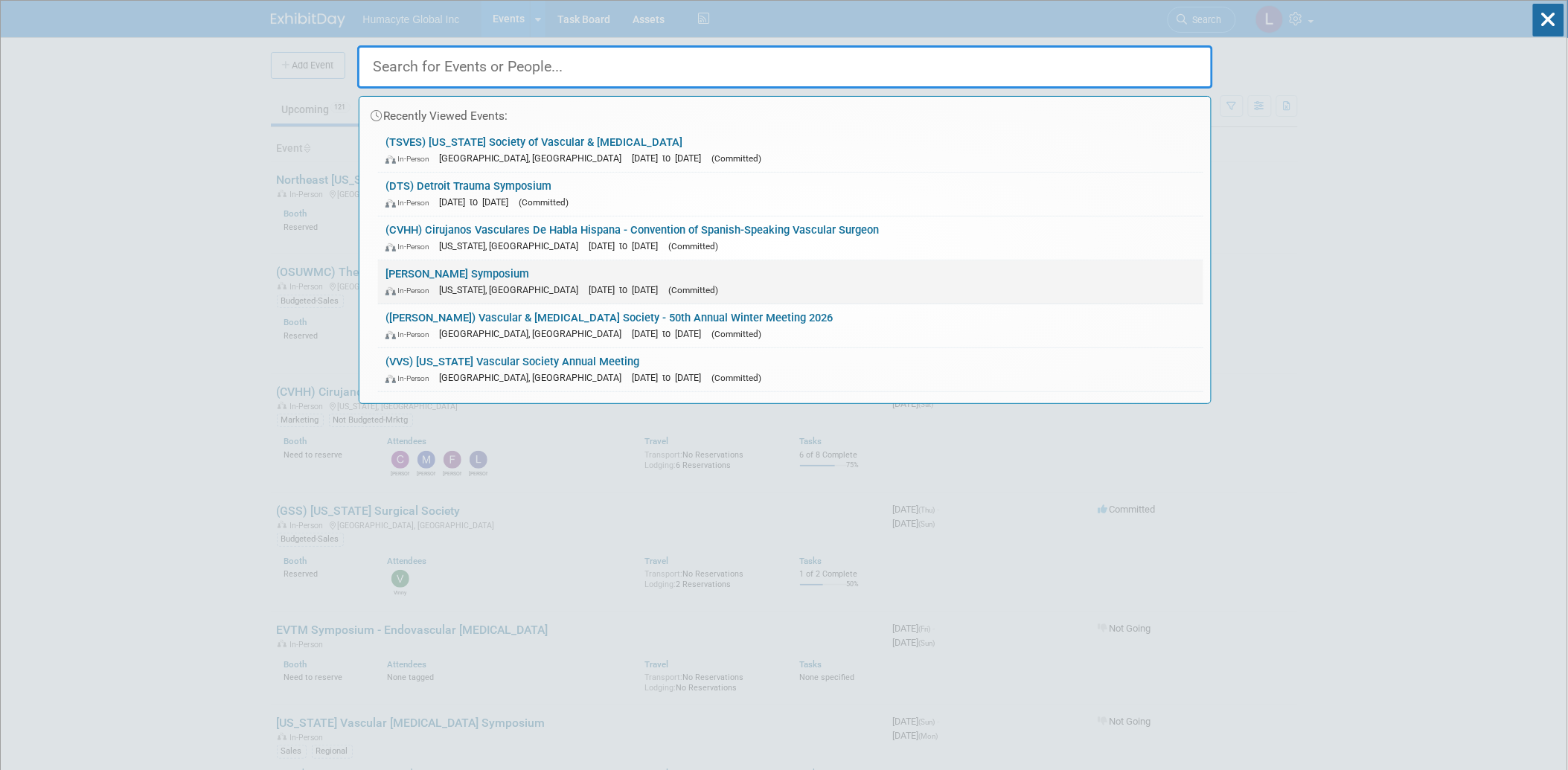
click at [470, 275] on link "[PERSON_NAME] Symposium In-Person [US_STATE], [GEOGRAPHIC_DATA] [DATE] to [DATE…" at bounding box center [791, 282] width 826 height 44
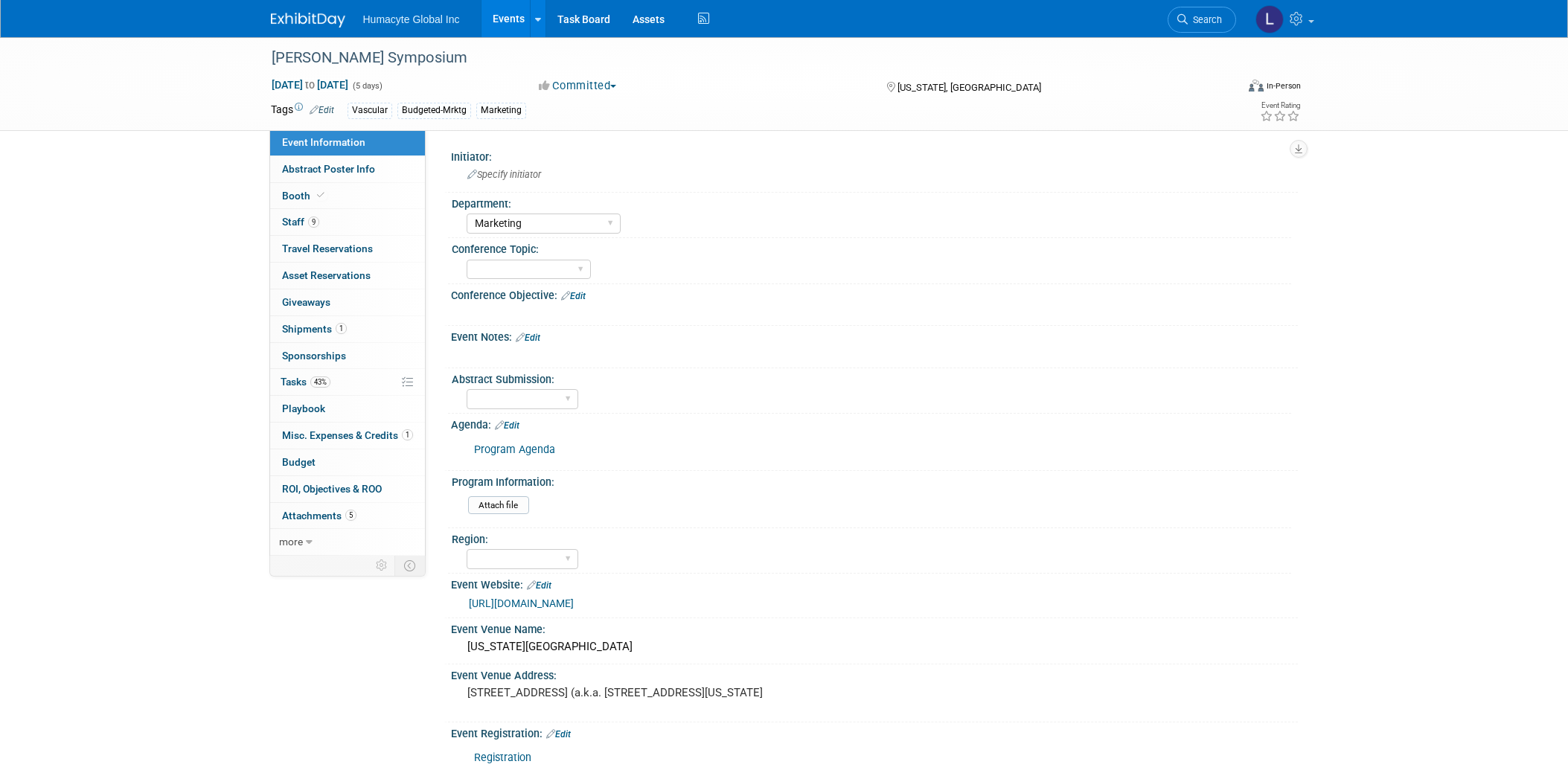
select select "Marketing"
click at [283, 386] on span "Tasks 43%" at bounding box center [305, 382] width 50 height 12
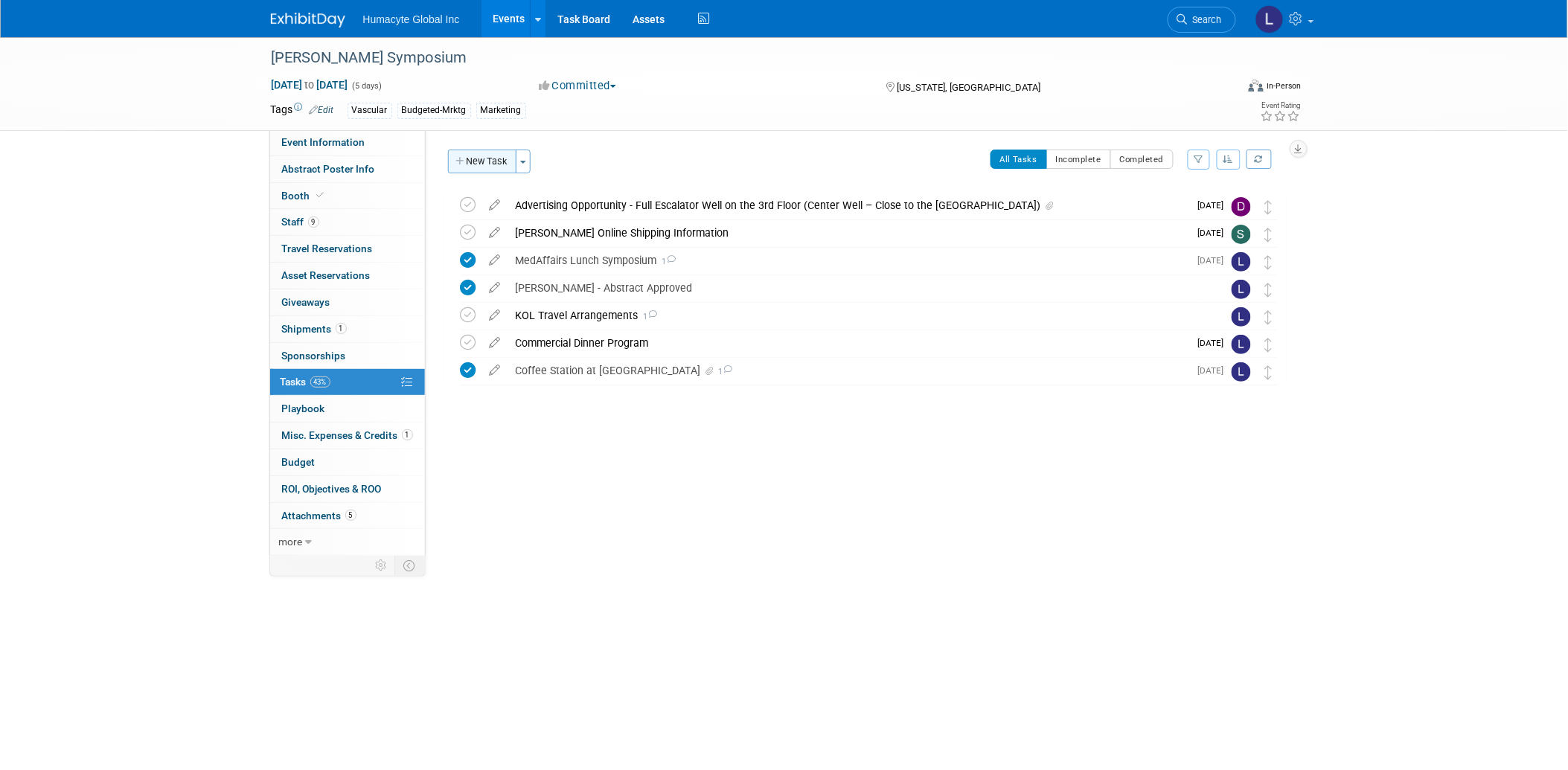
click at [476, 160] on button "New Task" at bounding box center [482, 161] width 68 height 24
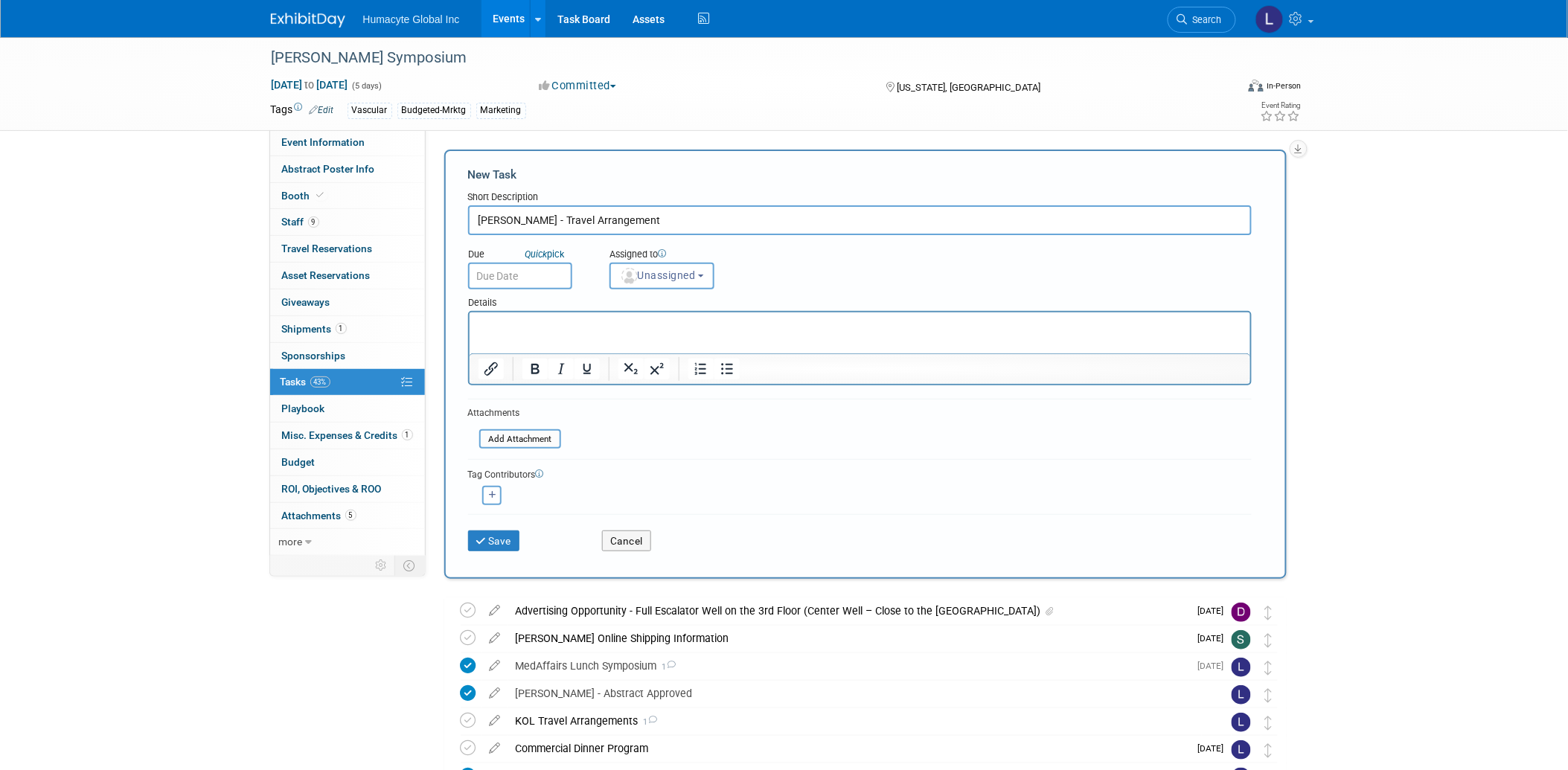
click at [640, 198] on div "Short Description" at bounding box center [860, 198] width 784 height 15
click at [626, 219] on input "[PERSON_NAME] - Travel Arrangement" at bounding box center [860, 220] width 784 height 30
type input "[PERSON_NAME] - Travel Arrangements"
click at [548, 273] on input "text" at bounding box center [520, 276] width 104 height 27
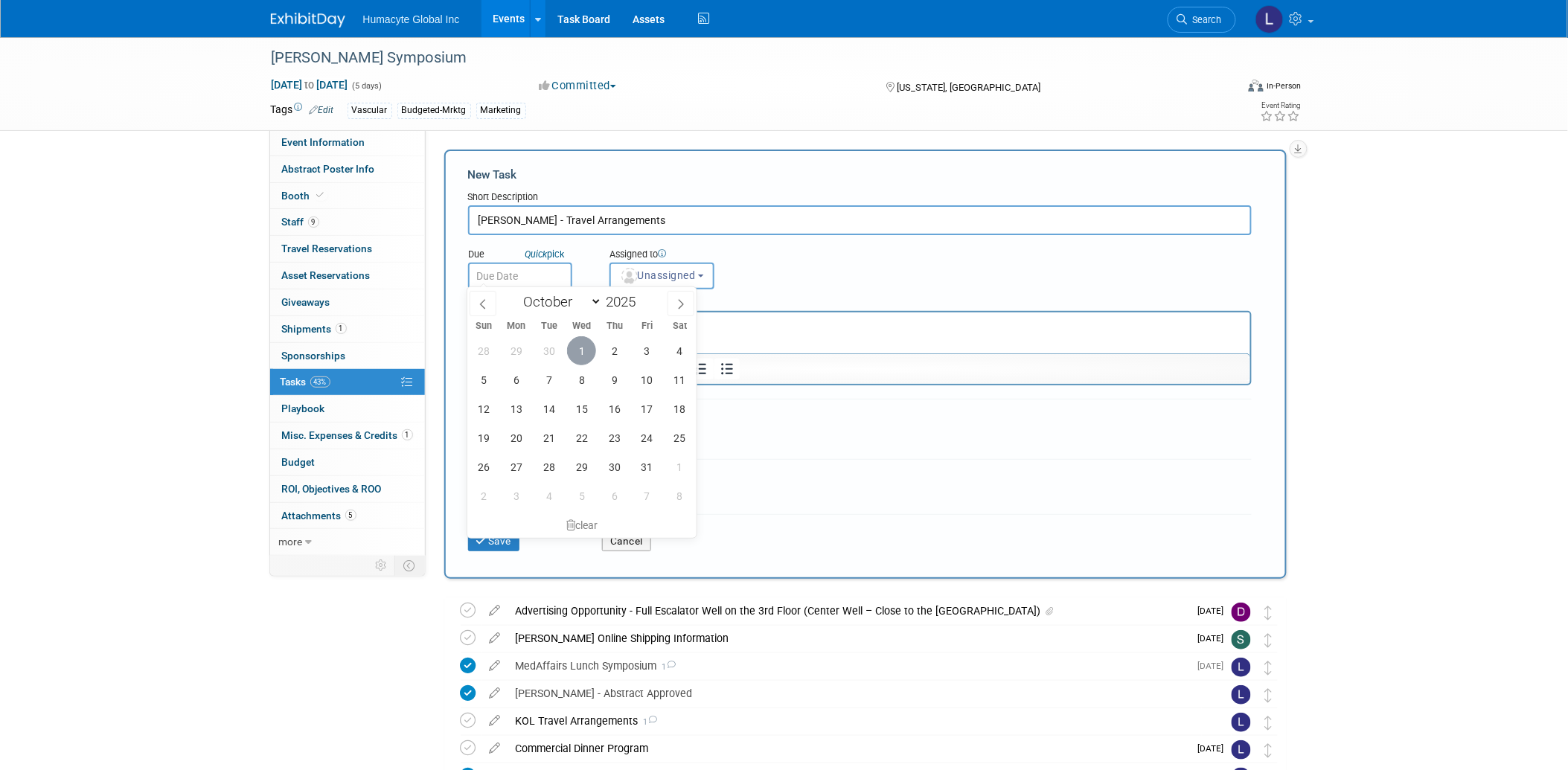
click at [588, 347] on span "1" at bounding box center [581, 351] width 29 height 29
type input "[DATE]"
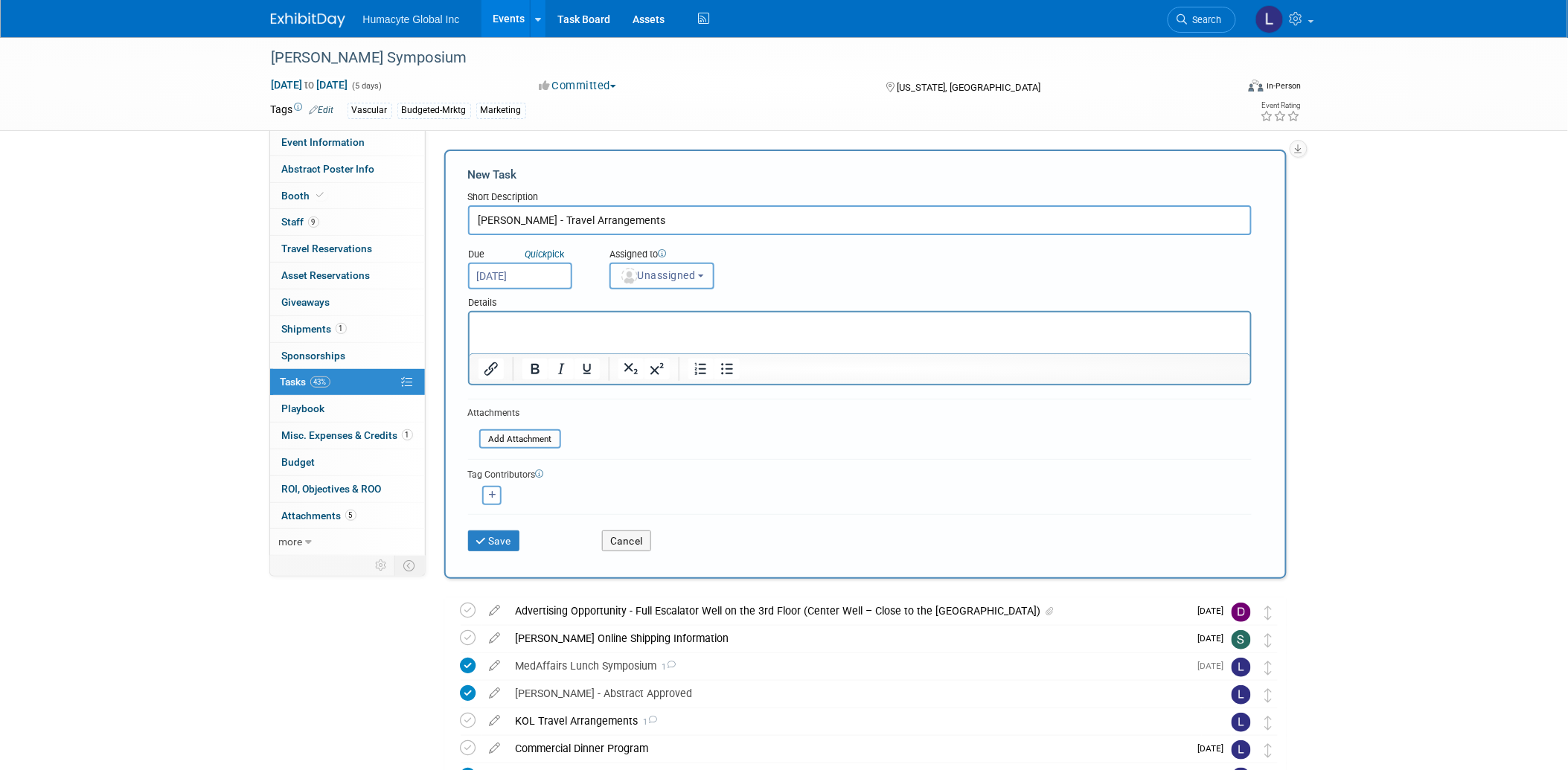
click at [650, 276] on span "Unassigned" at bounding box center [658, 275] width 76 height 12
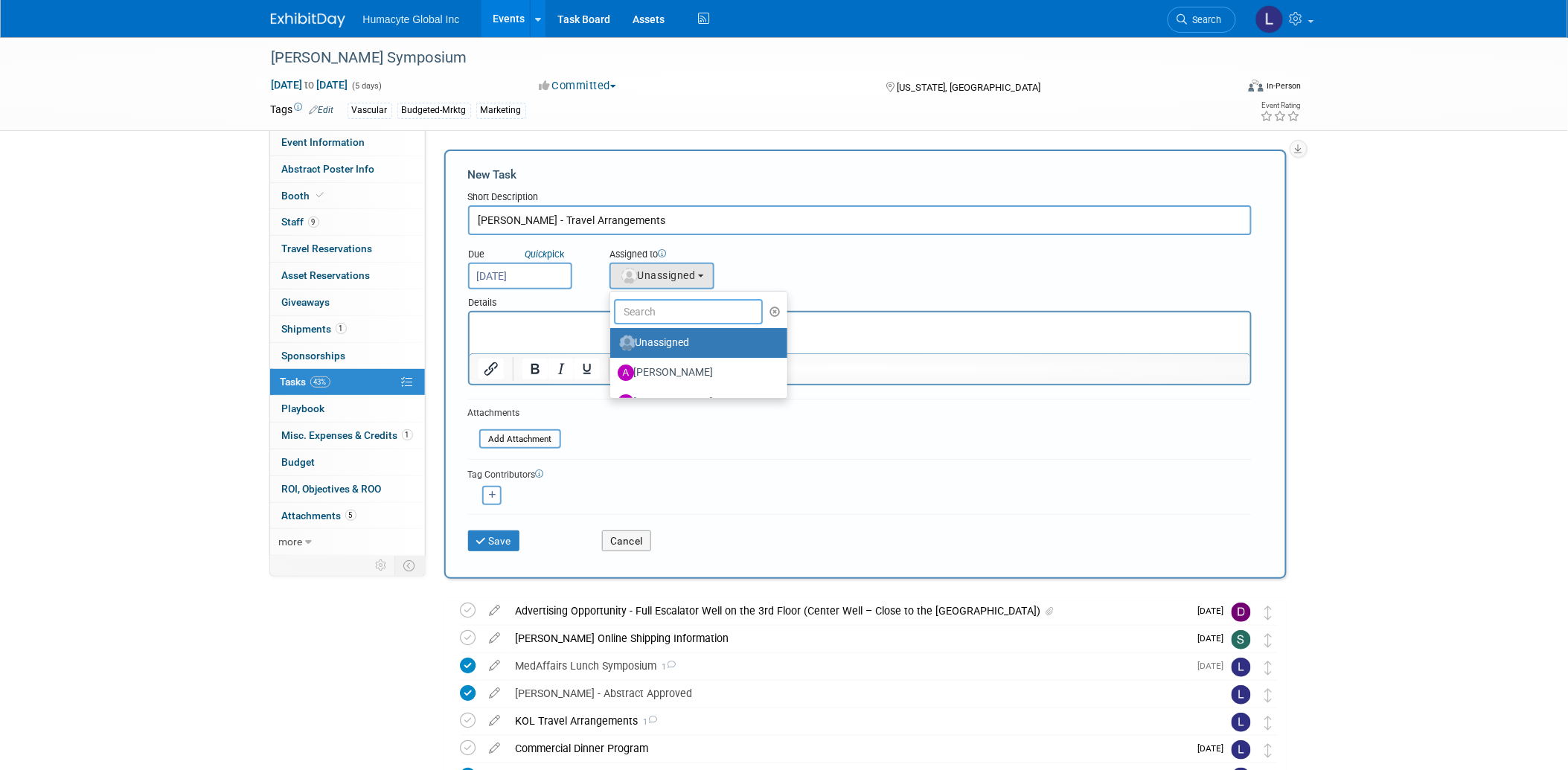
click at [658, 314] on input "text" at bounding box center [688, 311] width 149 height 25
type input "[PERSON_NAME]"
click at [675, 344] on label "[PERSON_NAME] (me)" at bounding box center [696, 342] width 156 height 24
click at [612, 344] on input "[PERSON_NAME] (me)" at bounding box center [607, 341] width 10 height 10
select select "37db9ad9-d629-4432-a702-64294516bf75"
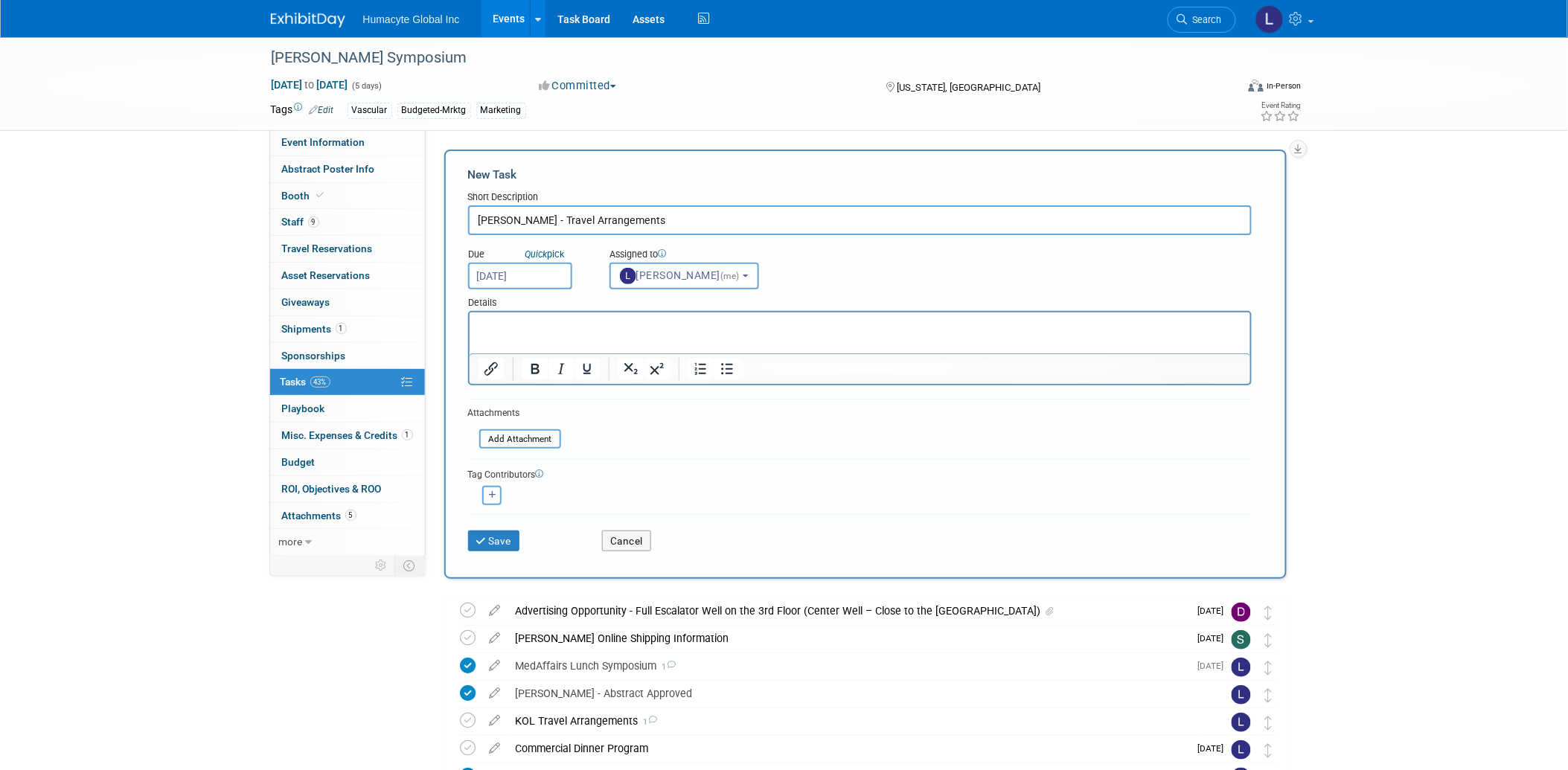
click at [520, 332] on html at bounding box center [859, 322] width 781 height 21
click at [613, 326] on p "Per [PERSON_NAME]" at bounding box center [860, 325] width 763 height 15
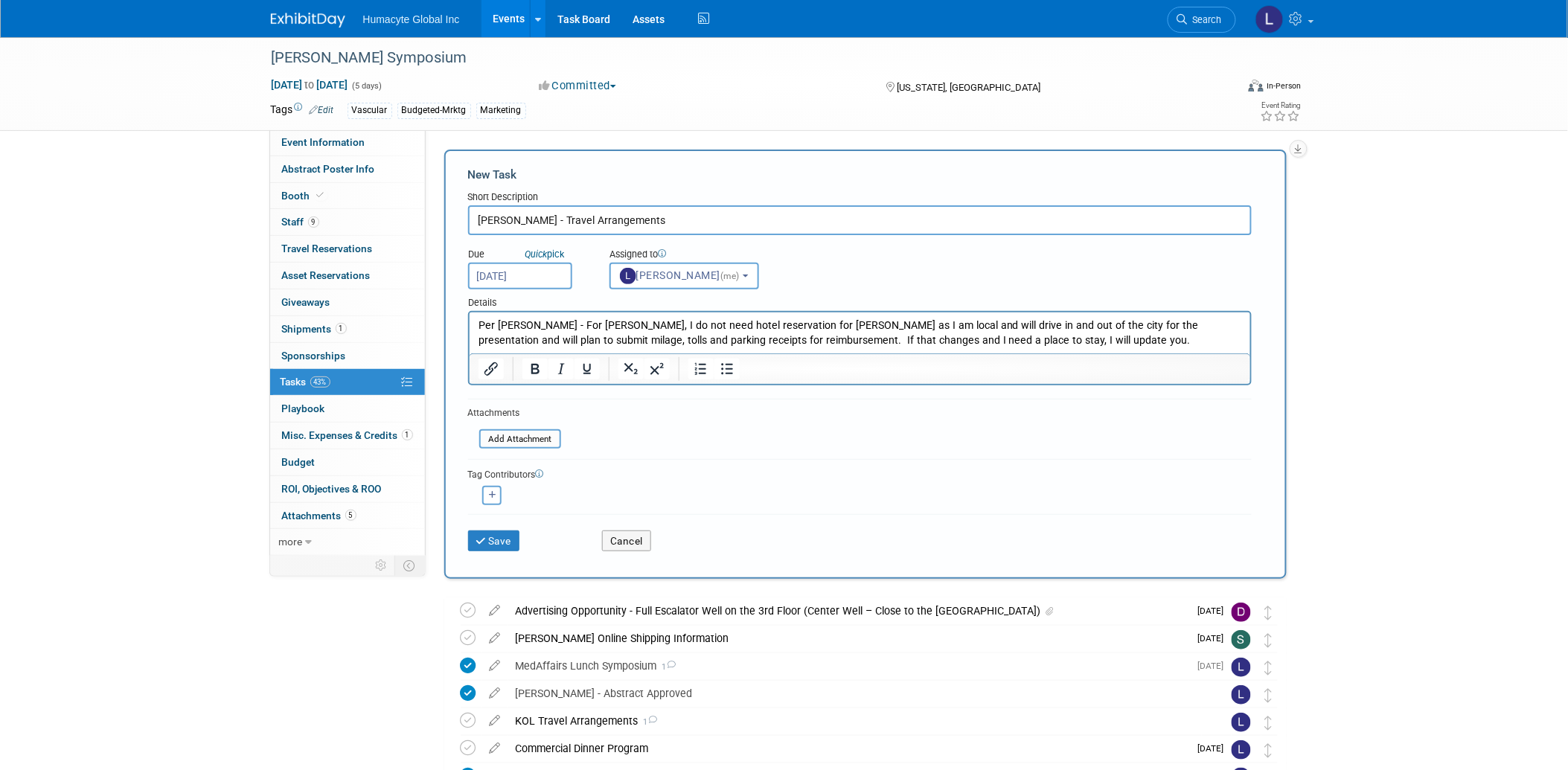
click at [971, 346] on p "Per [PERSON_NAME] - For [PERSON_NAME], I do not need hotel reservation for [PER…" at bounding box center [860, 332] width 763 height 30
click at [503, 538] on button "Save" at bounding box center [493, 540] width 52 height 21
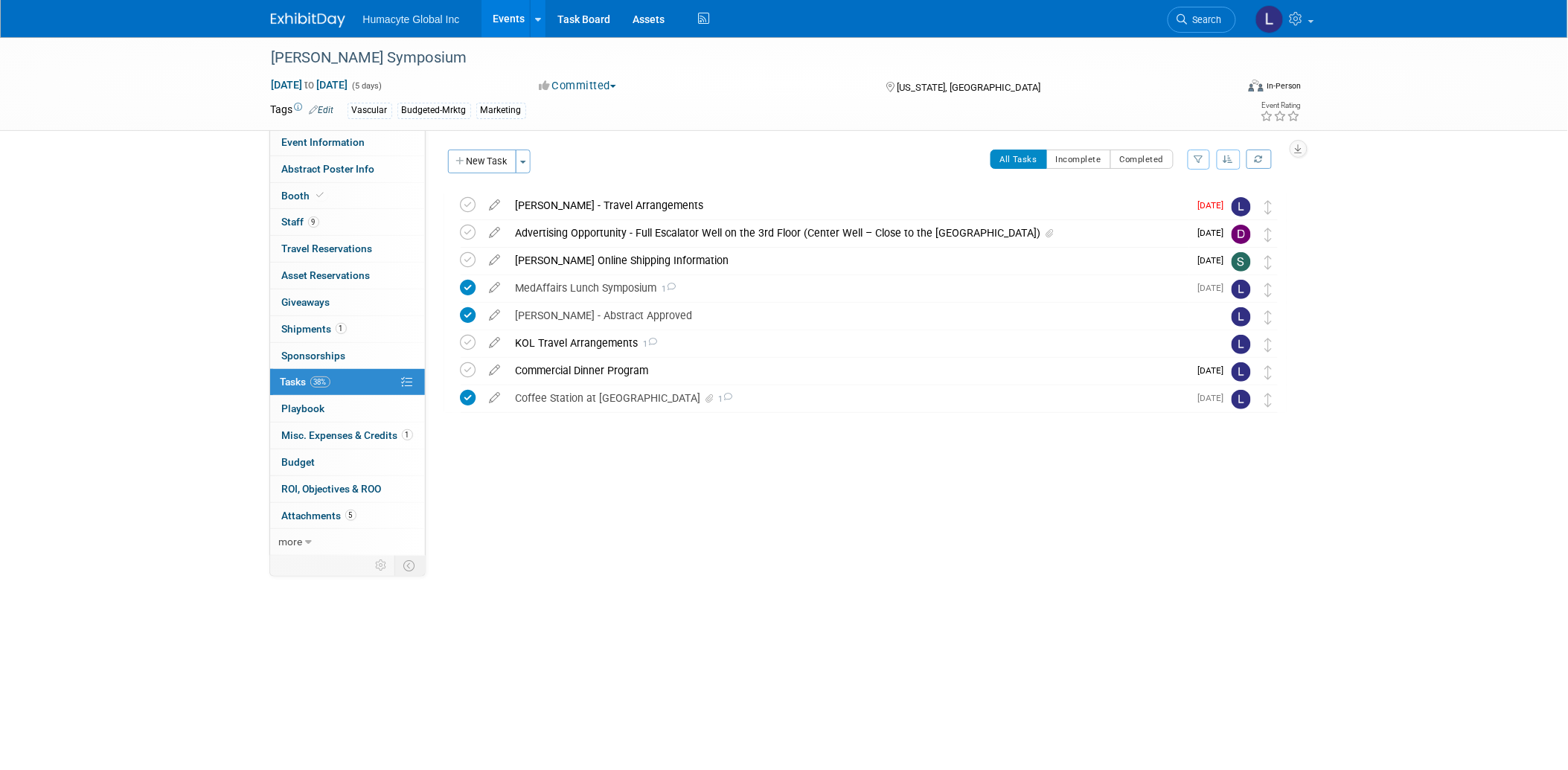
click at [546, 202] on div "[PERSON_NAME] - Travel Arrangements" at bounding box center [849, 205] width 681 height 25
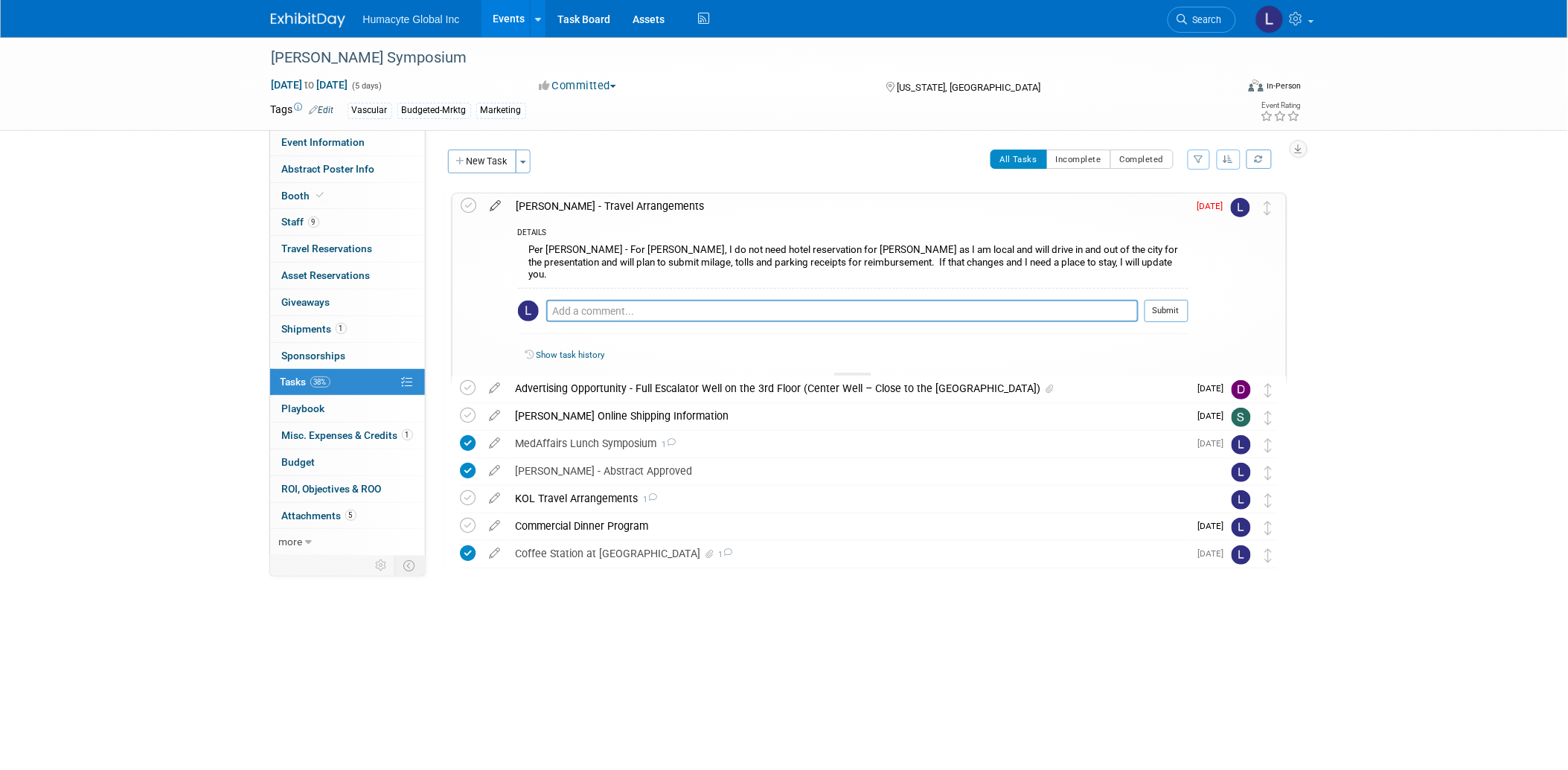
click at [488, 206] on icon at bounding box center [496, 203] width 26 height 19
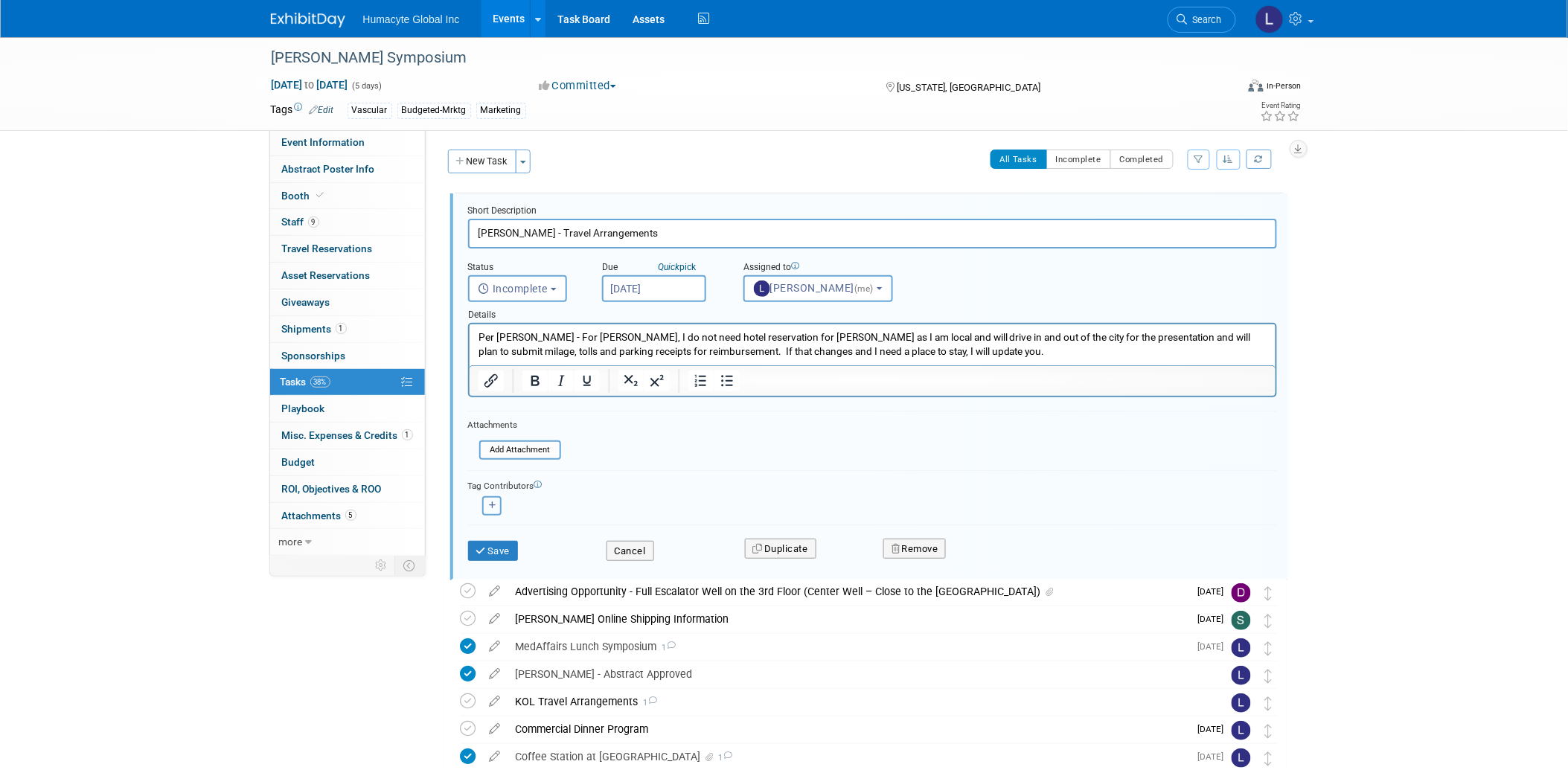
click at [493, 508] on button "button" at bounding box center [493, 506] width 20 height 20
select select
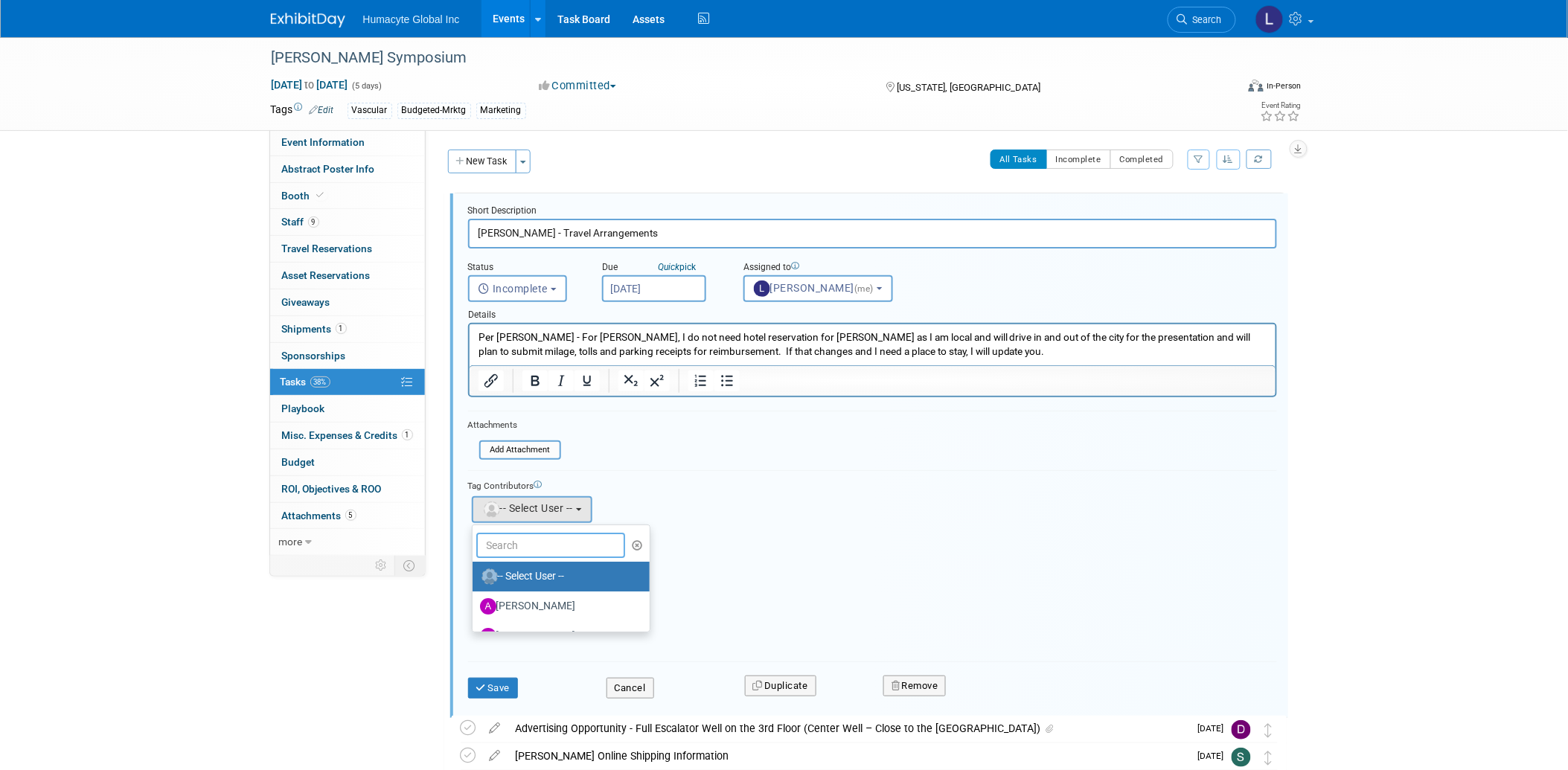
click at [521, 546] on input "text" at bounding box center [550, 545] width 149 height 25
type input "[PERSON_NAME]"
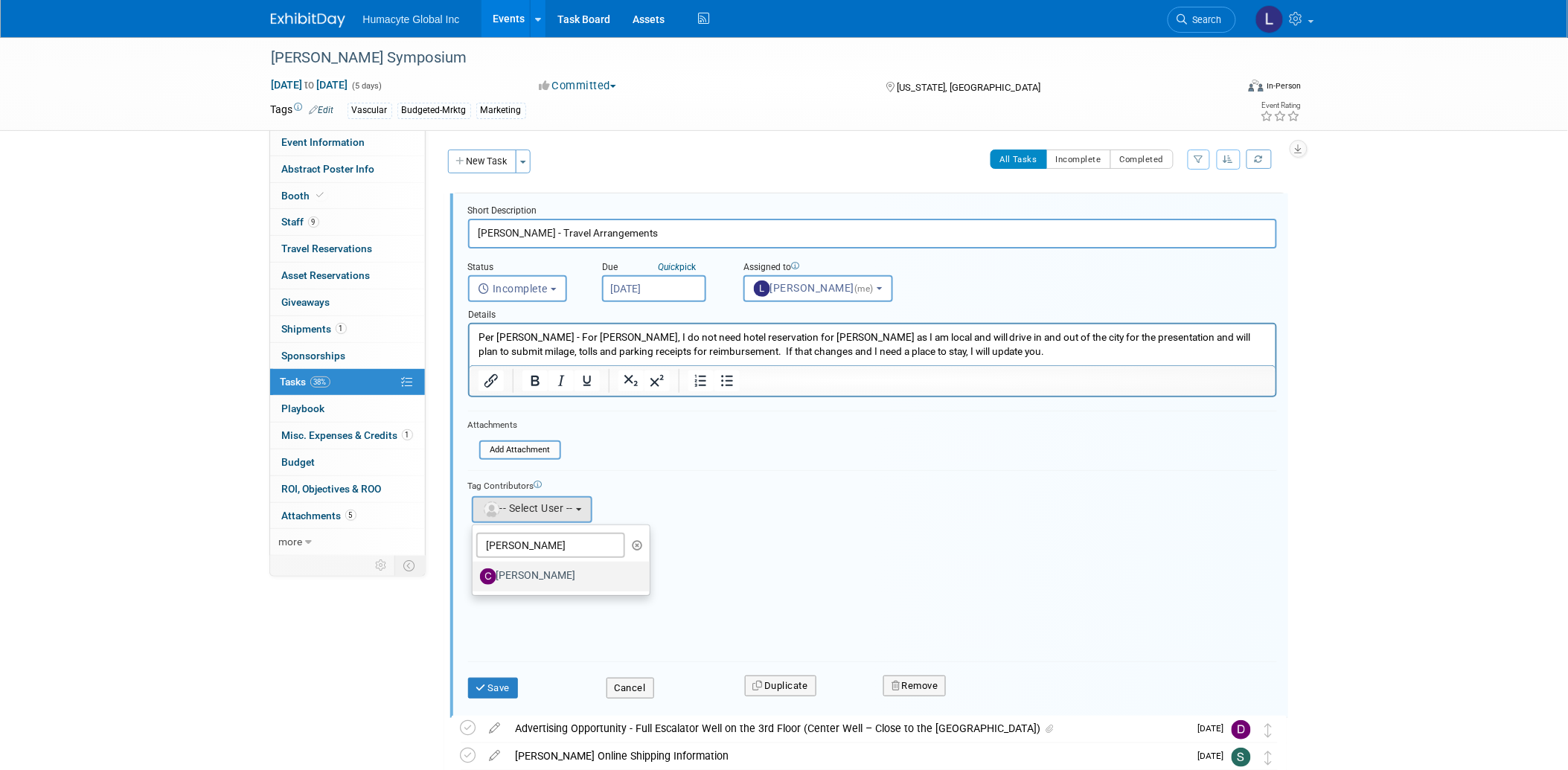
click at [530, 565] on label "[PERSON_NAME]" at bounding box center [558, 576] width 156 height 24
click at [475, 571] on input "[PERSON_NAME]" at bounding box center [470, 575] width 10 height 10
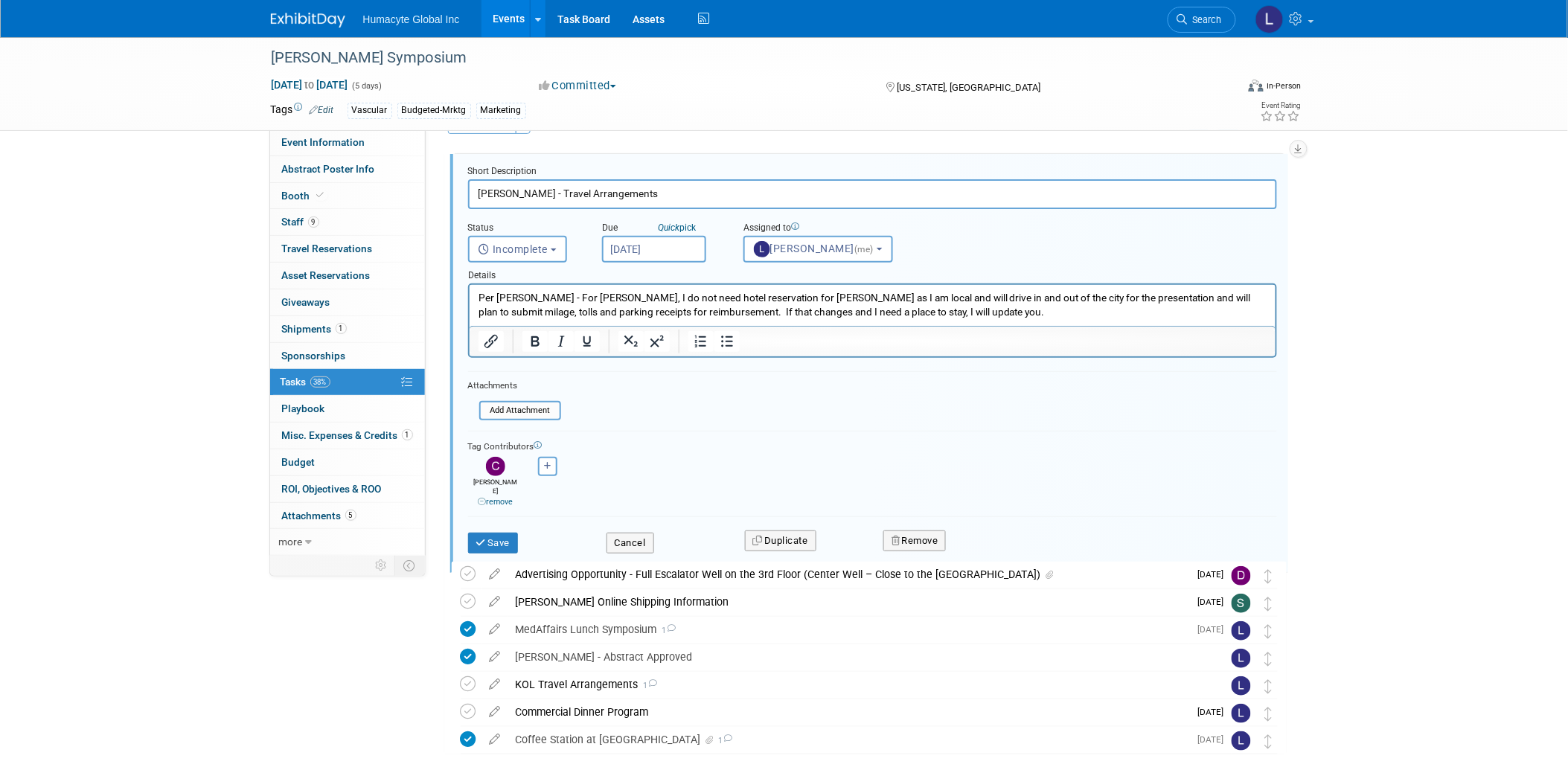
scroll to position [114, 0]
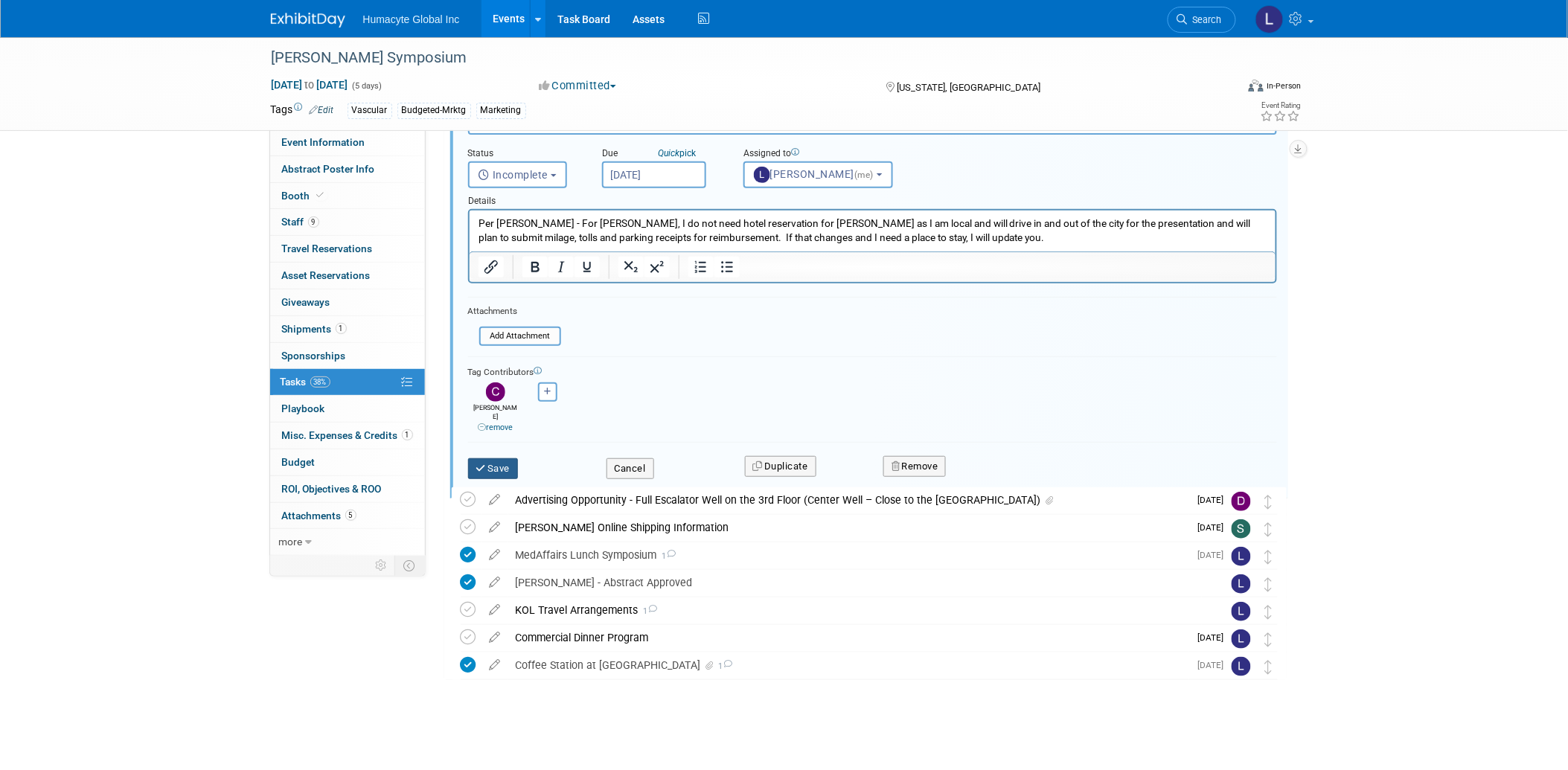
click at [481, 464] on icon "submit" at bounding box center [482, 469] width 12 height 10
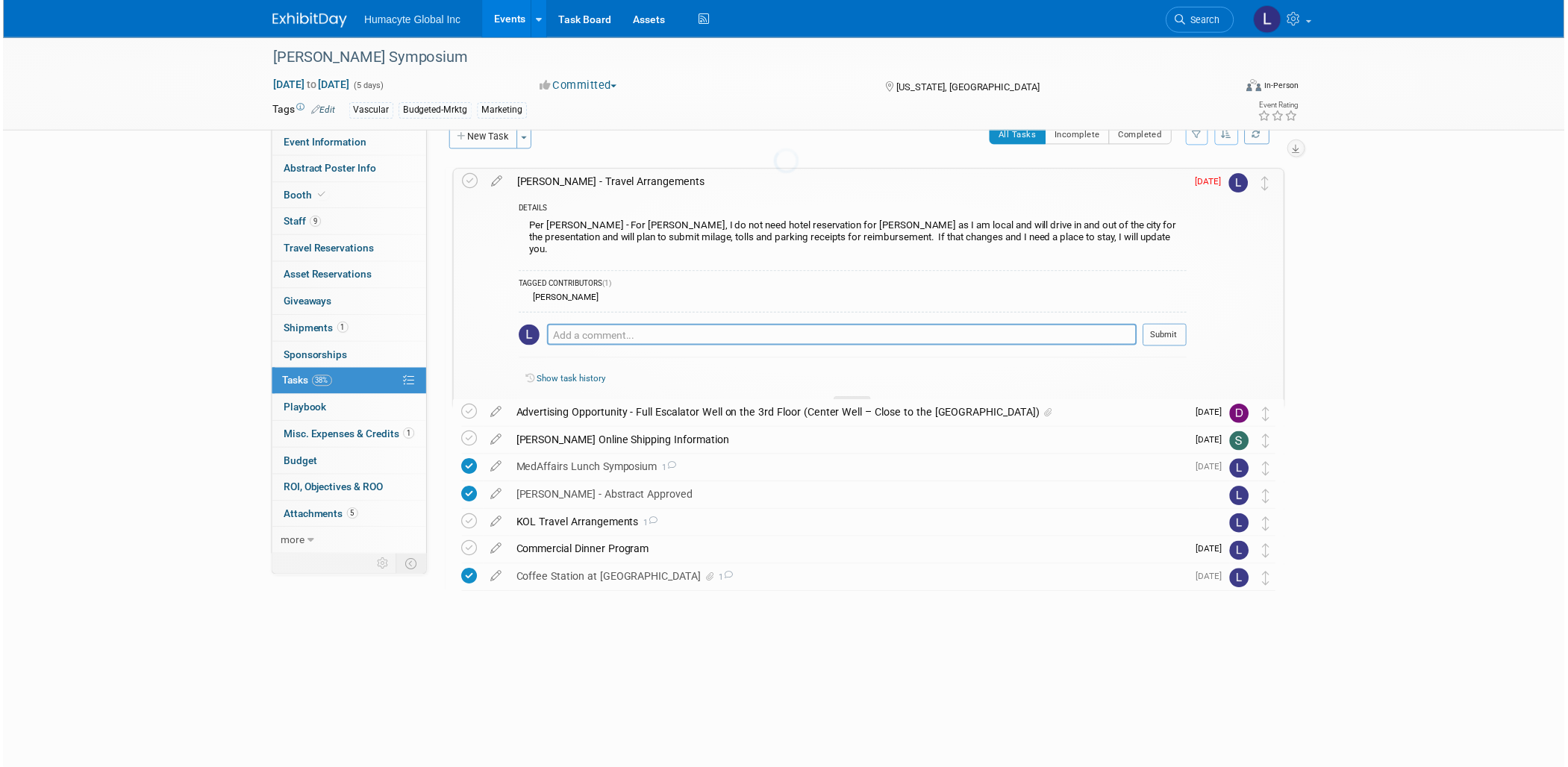
scroll to position [0, 0]
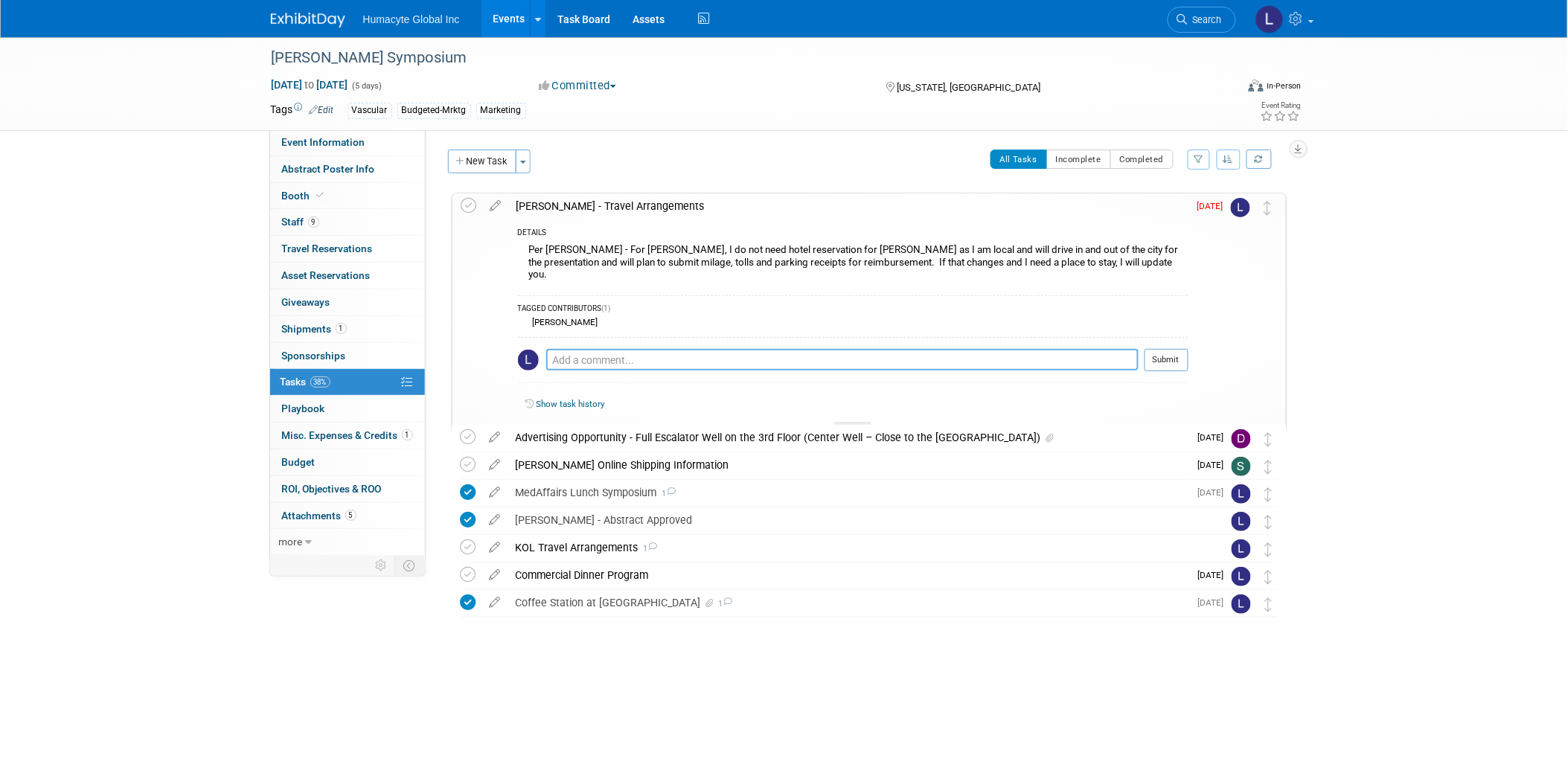
click at [589, 352] on textarea at bounding box center [843, 359] width 593 height 21
